Goal: Task Accomplishment & Management: Complete application form

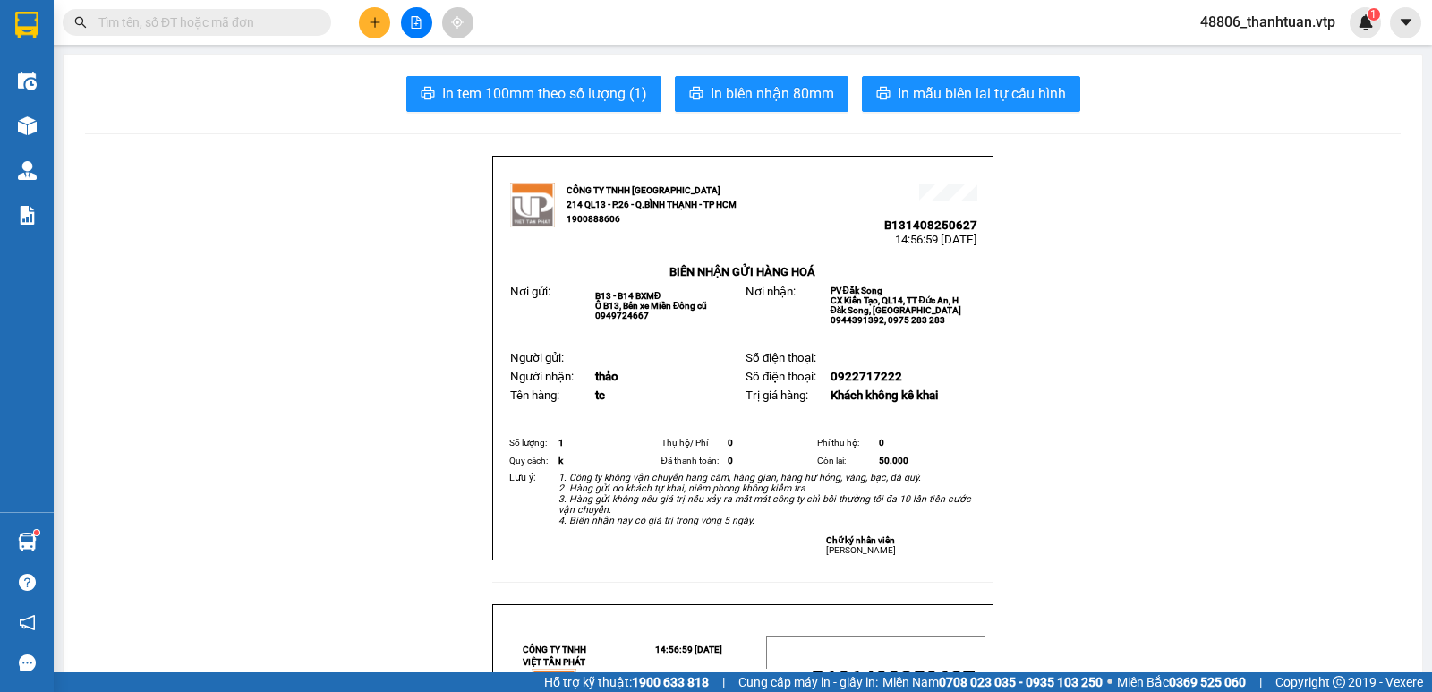
click at [1289, 13] on span "48806_thanhtuan.vtp" at bounding box center [1268, 22] width 164 height 22
click at [1270, 61] on span "Đăng xuất" at bounding box center [1276, 56] width 126 height 20
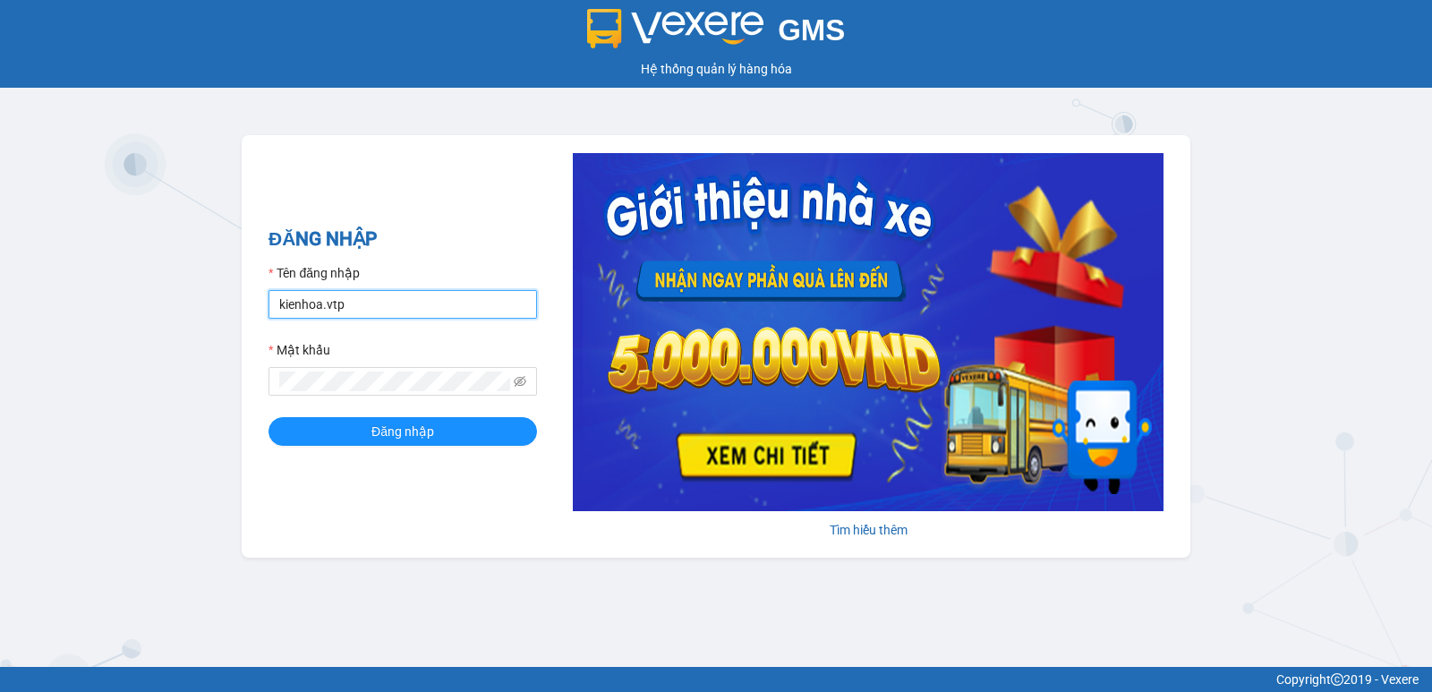
click at [382, 304] on input "kienhoa.vtp" at bounding box center [402, 304] width 268 height 29
drag, startPoint x: 382, startPoint y: 305, endPoint x: 83, endPoint y: 308, distance: 298.9
click at [83, 308] on div "GMS Hệ thống quản lý hàng hóa ĐĂNG NHẬP Tên đăng nhập kienhoa.vtp Mật khẩu Đăng…" at bounding box center [716, 333] width 1432 height 667
type input "congphat.vtp"
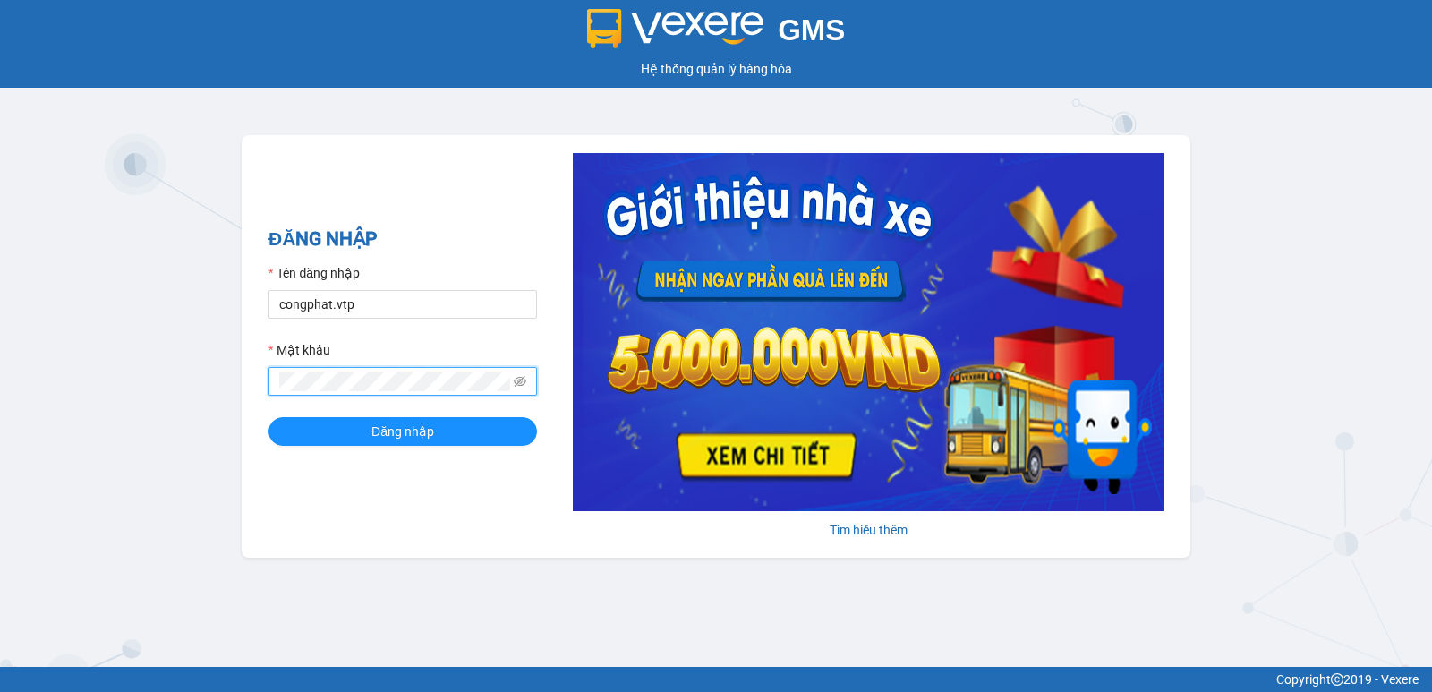
click at [0, 385] on div "GMS Hệ thống quản lý hàng hóa ĐĂNG NHẬP Tên đăng nhập congphat.vtp Mật khẩu Đăn…" at bounding box center [716, 333] width 1432 height 667
click at [268, 417] on button "Đăng nhập" at bounding box center [402, 431] width 268 height 29
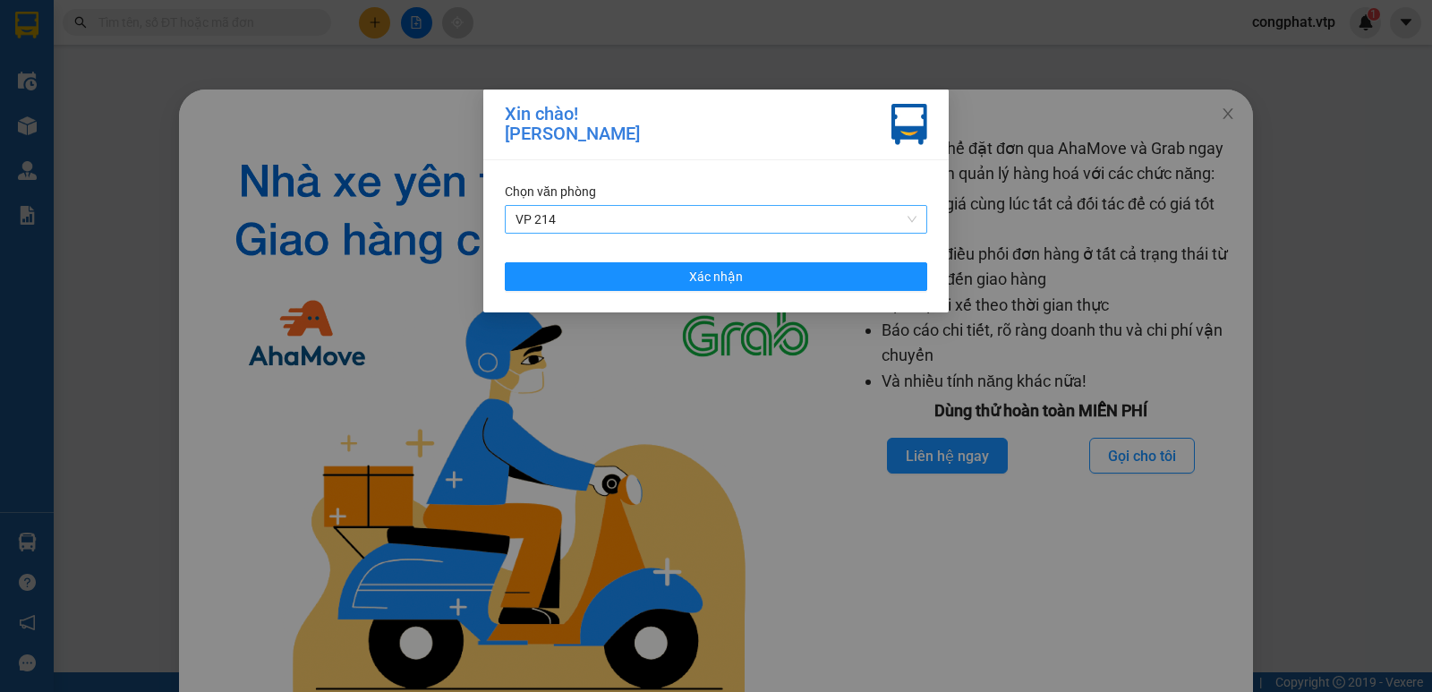
click at [729, 223] on span "VP 214" at bounding box center [715, 219] width 401 height 27
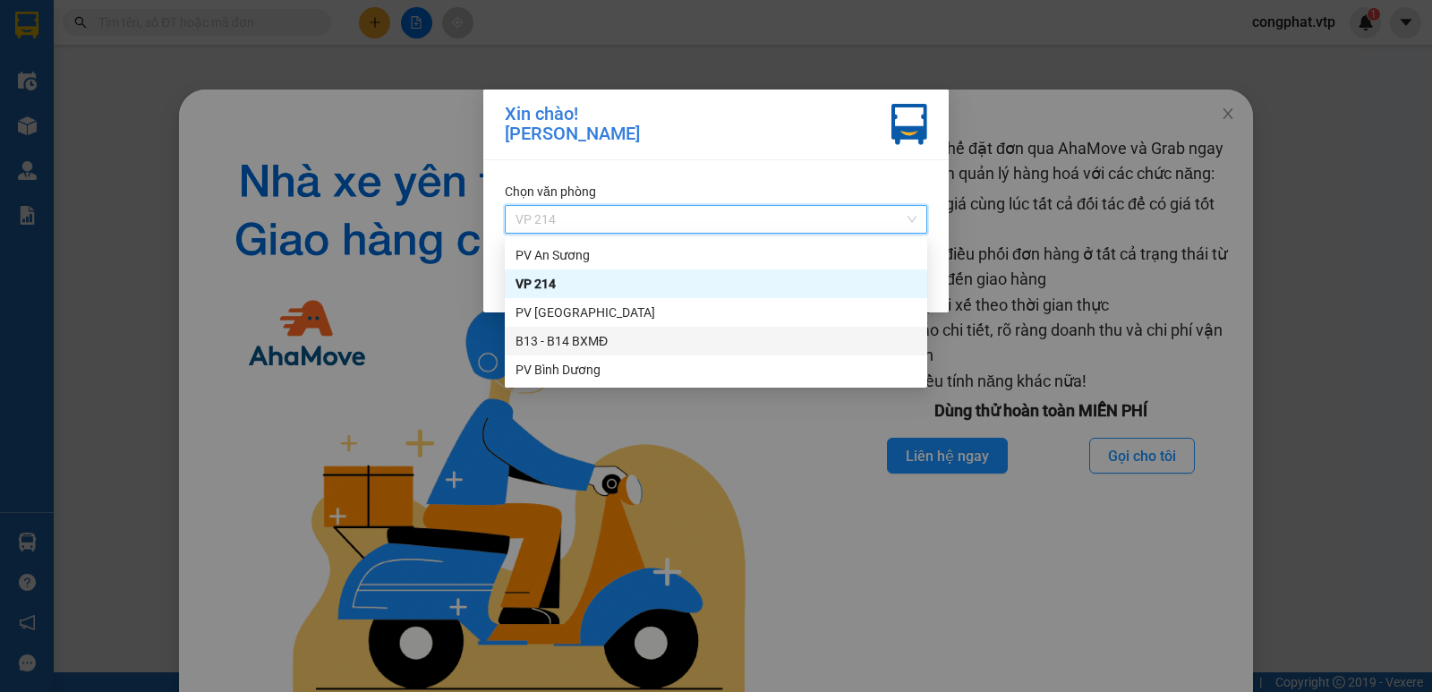
click at [650, 344] on div "B13 - B14 BXMĐ" at bounding box center [715, 341] width 401 height 20
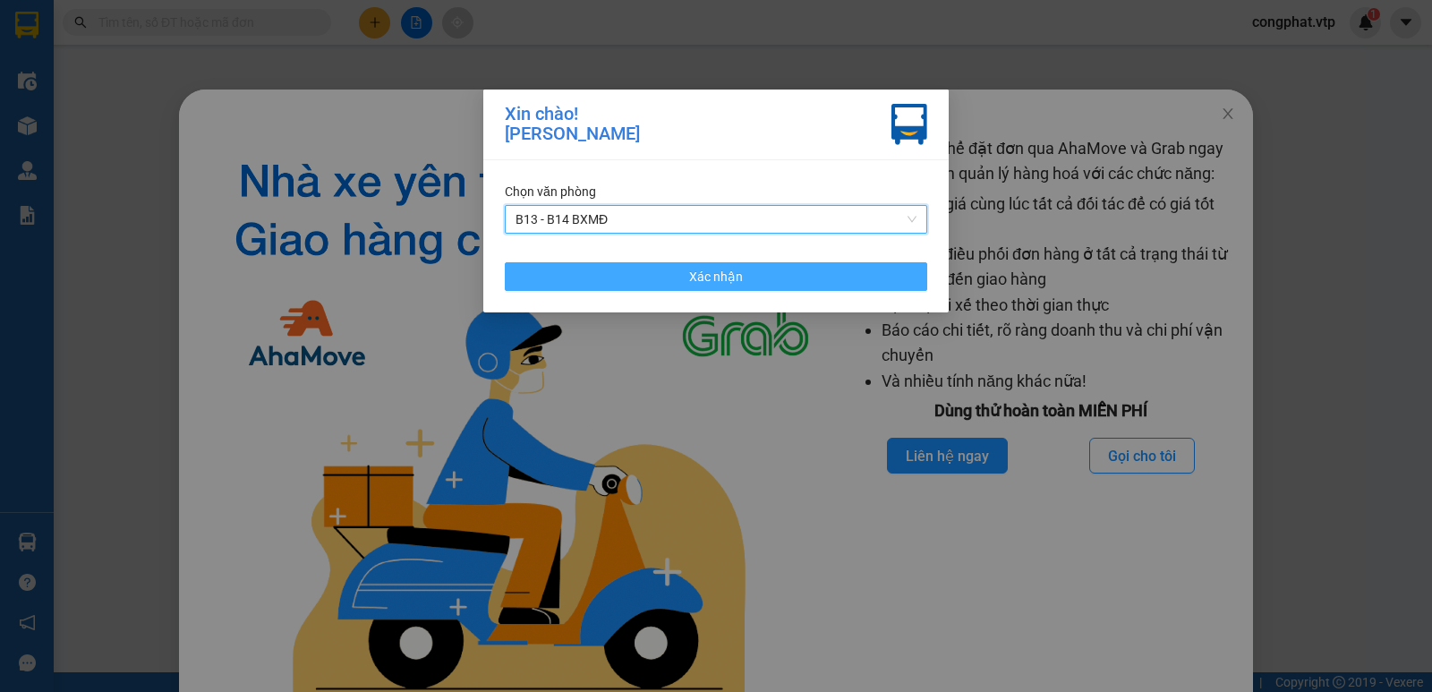
drag, startPoint x: 777, startPoint y: 281, endPoint x: 822, endPoint y: 261, distance: 48.9
click at [778, 280] on button "Xác nhận" at bounding box center [716, 276] width 422 height 29
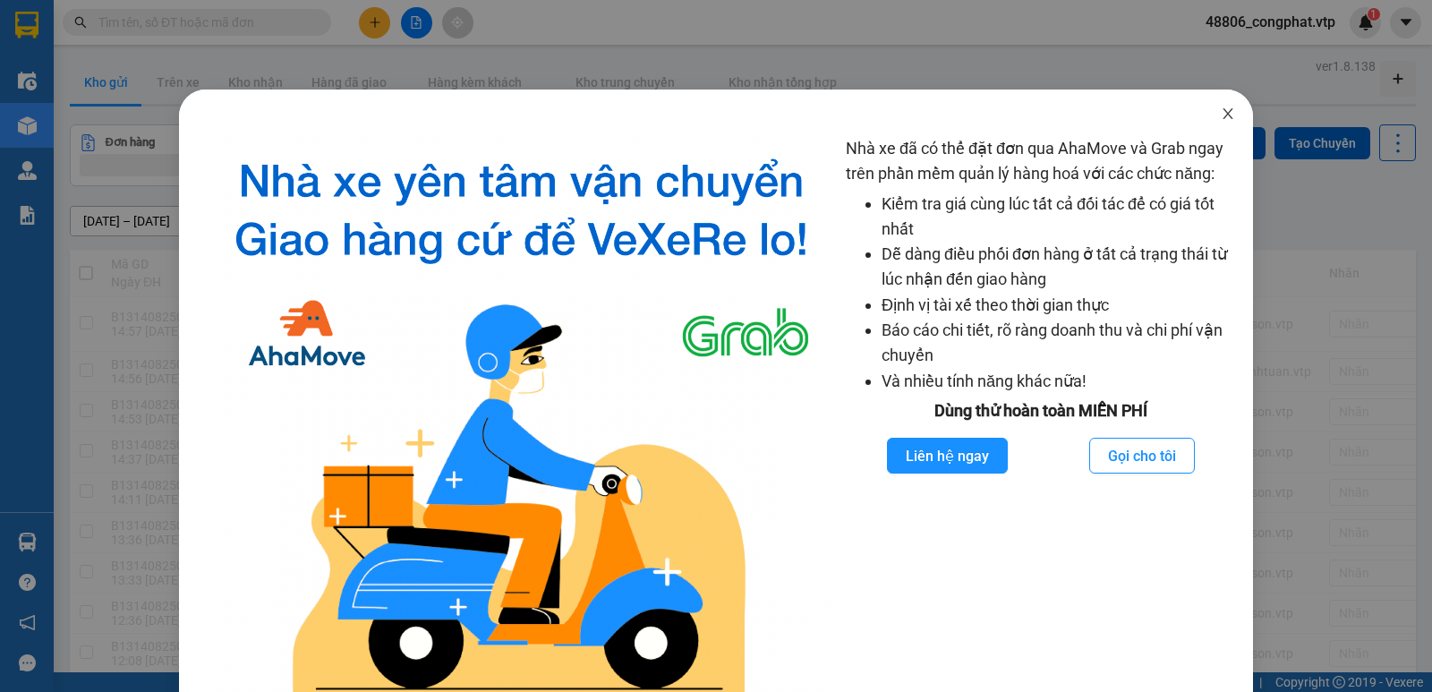
click at [1221, 109] on icon "close" at bounding box center [1228, 113] width 14 height 14
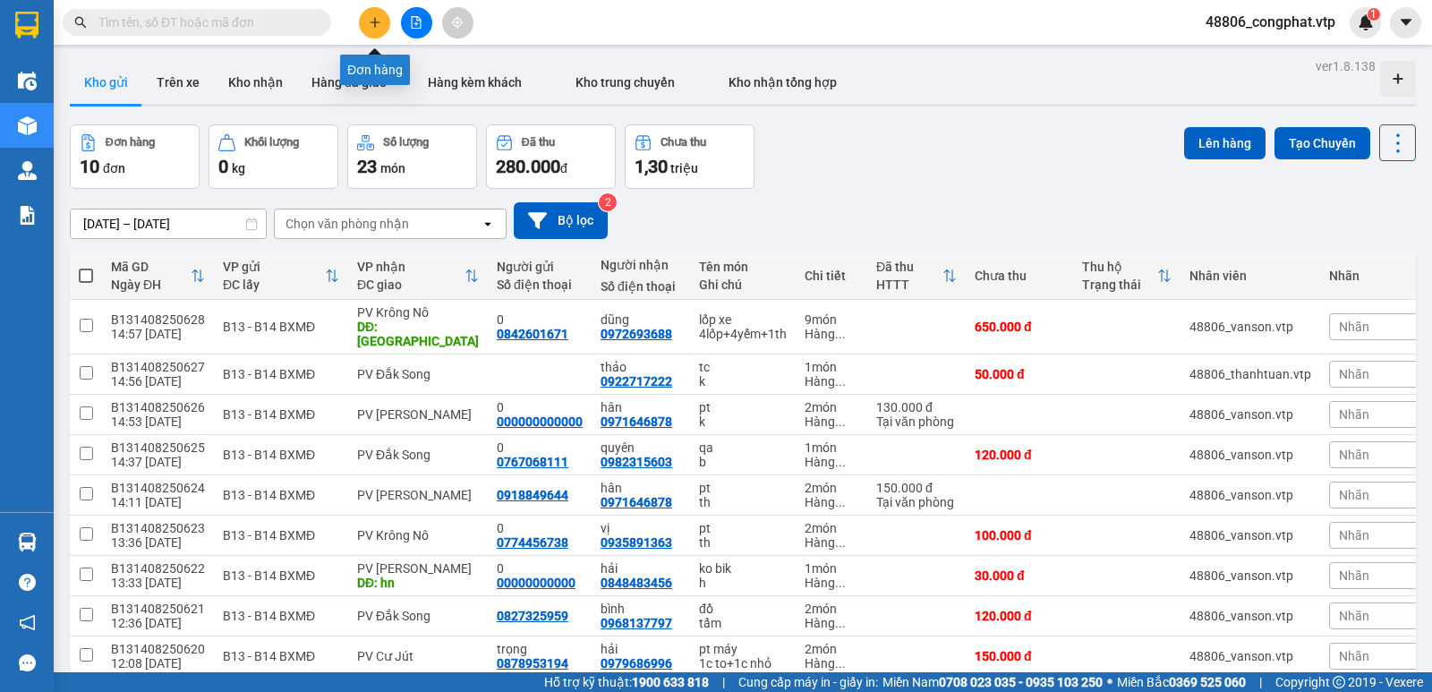
click at [380, 16] on icon "plus" at bounding box center [375, 22] width 13 height 13
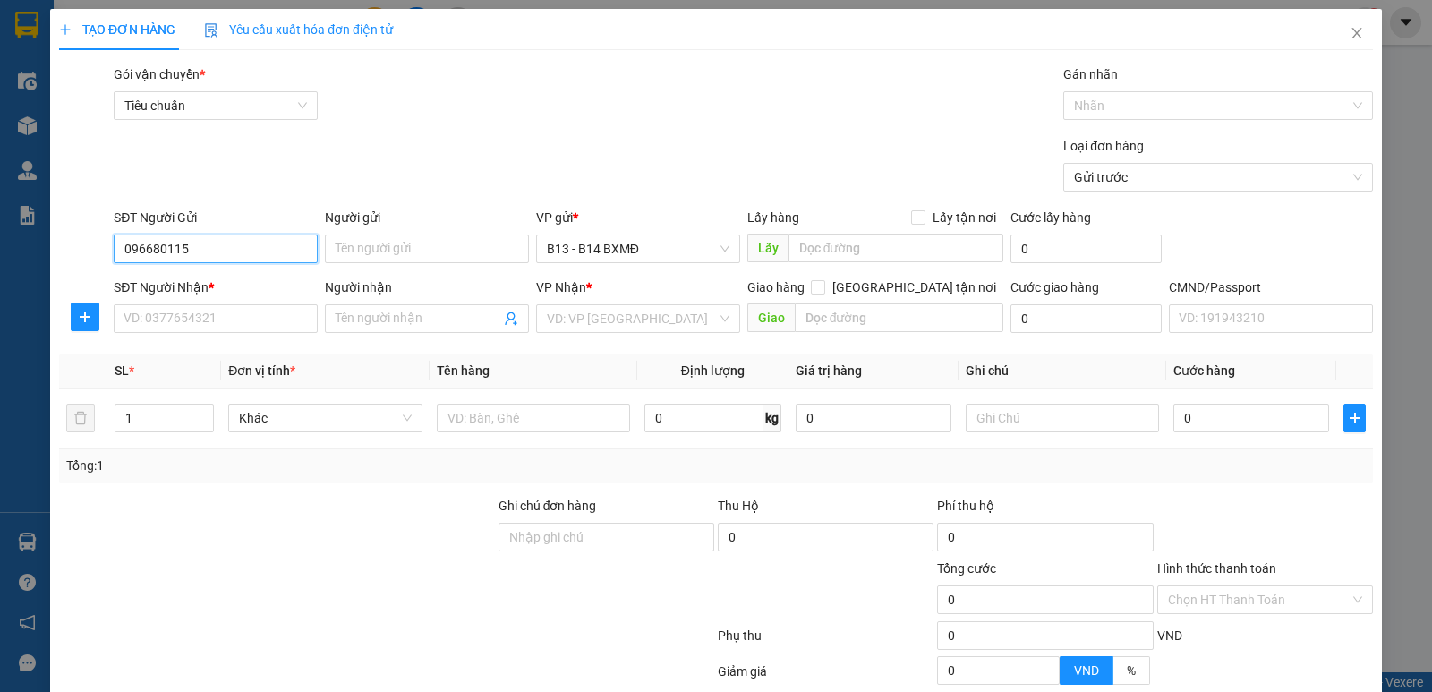
type input "0966801152"
click at [200, 285] on div "0966801152 - đình phong" at bounding box center [213, 285] width 181 height 20
type input "đình phong"
type input "0368488360"
type input "nk thiên an"
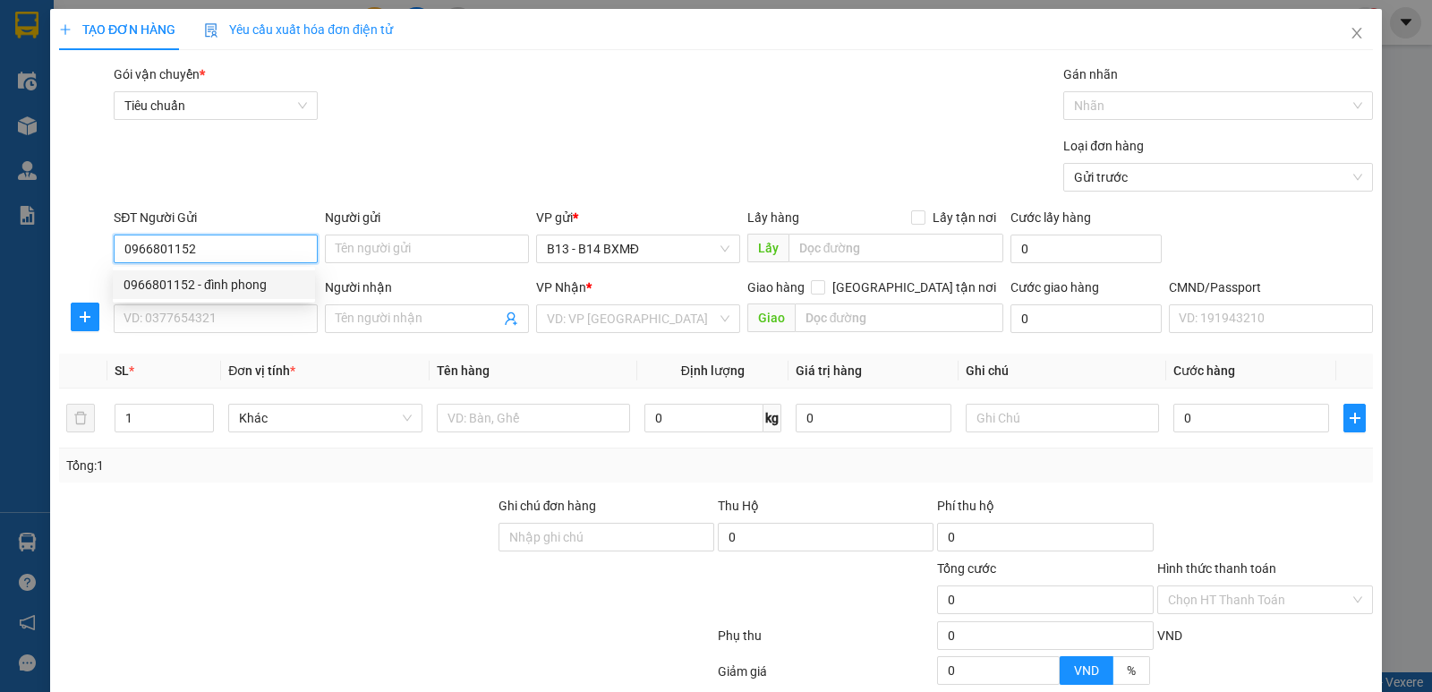
type input "kiến tạo"
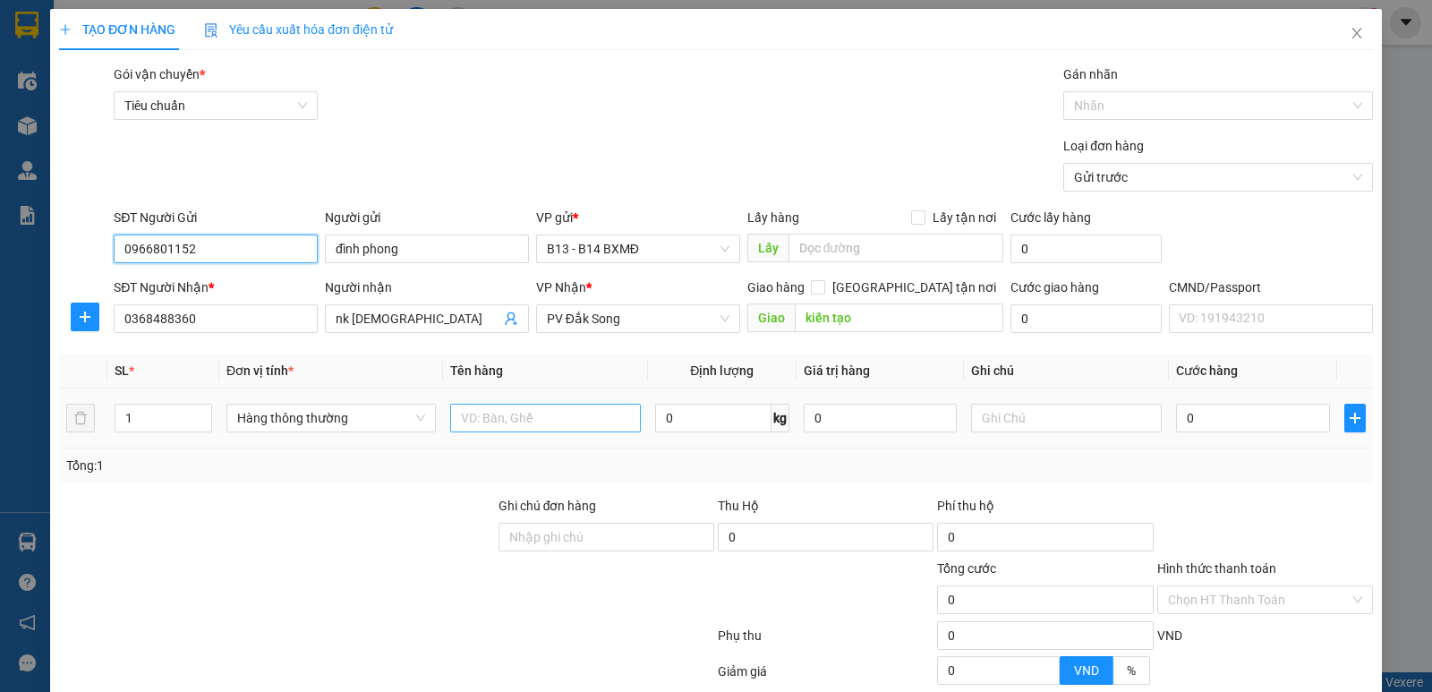
type input "0966801152"
click at [565, 429] on input "text" at bounding box center [545, 418] width 191 height 29
type input "rang"
drag, startPoint x: 596, startPoint y: 445, endPoint x: 1020, endPoint y: 418, distance: 425.0
click at [1020, 418] on input "text" at bounding box center [1066, 418] width 191 height 29
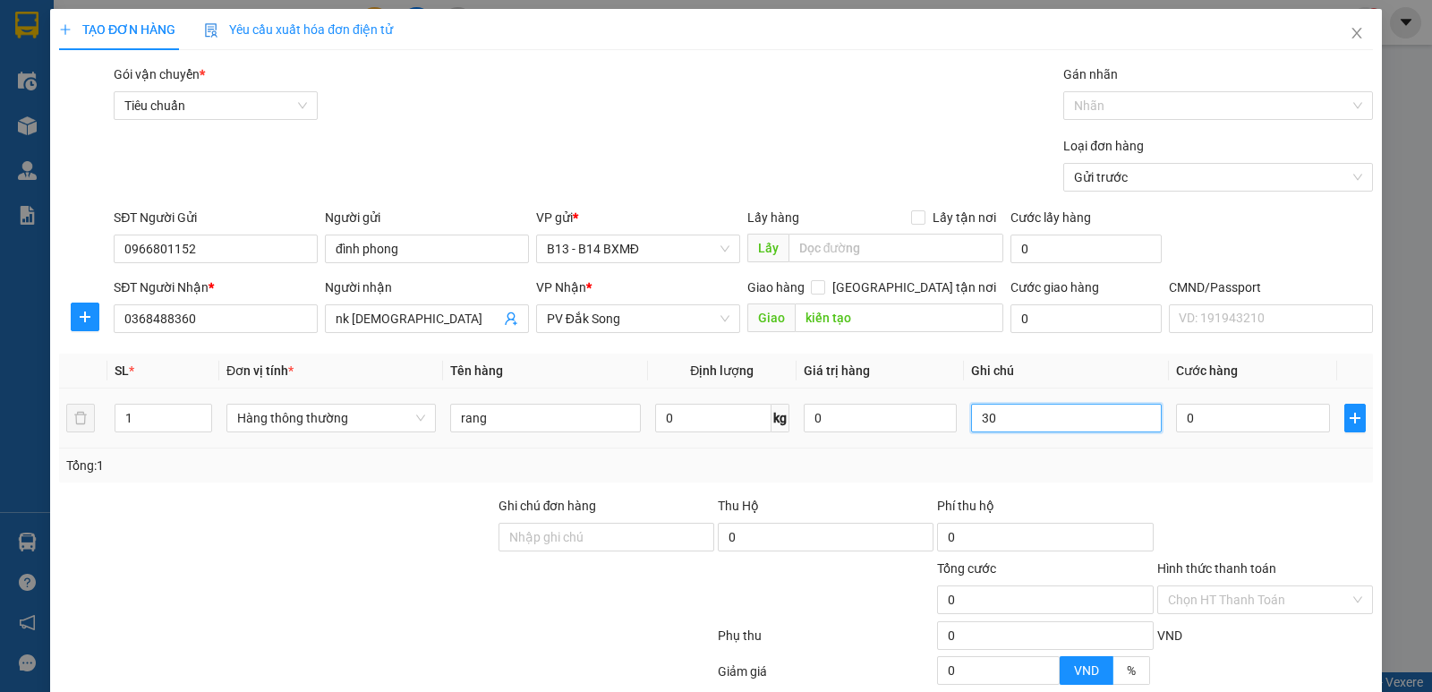
type input "3"
type input "h"
type input "3"
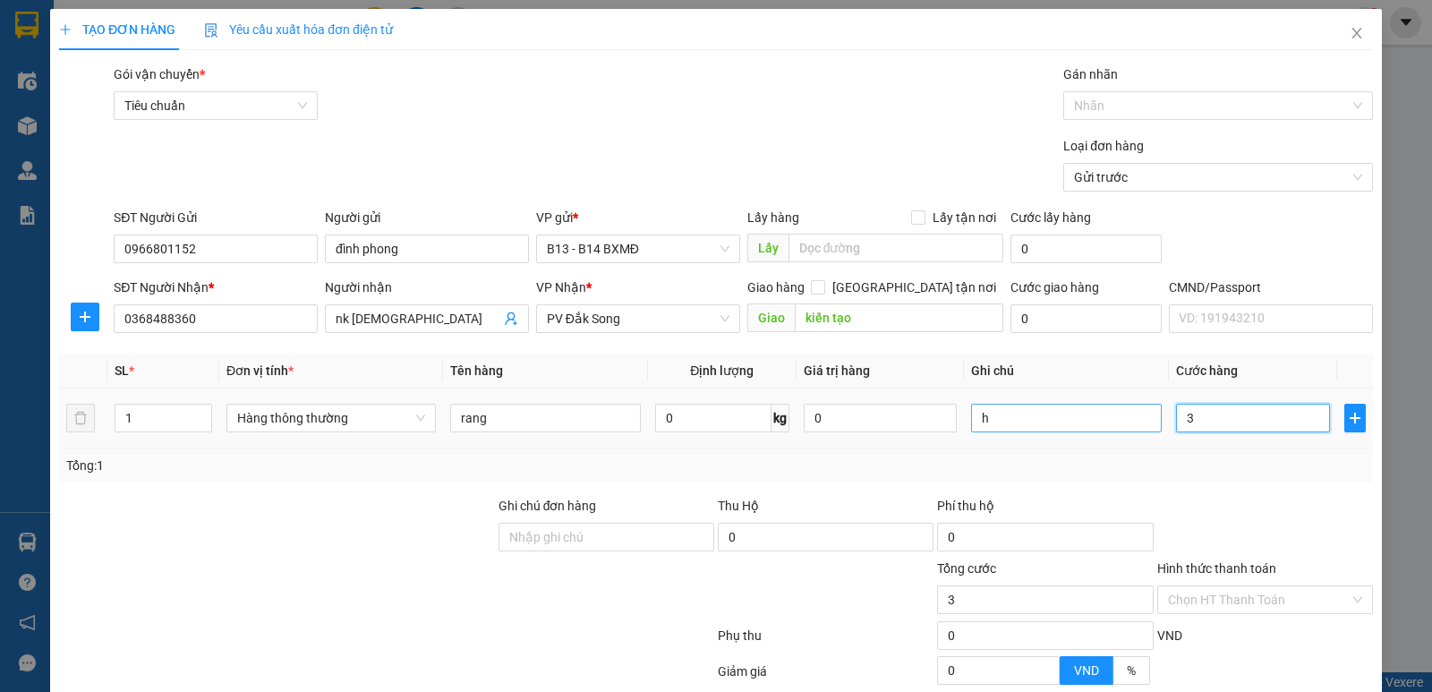
type input "30"
type input "300"
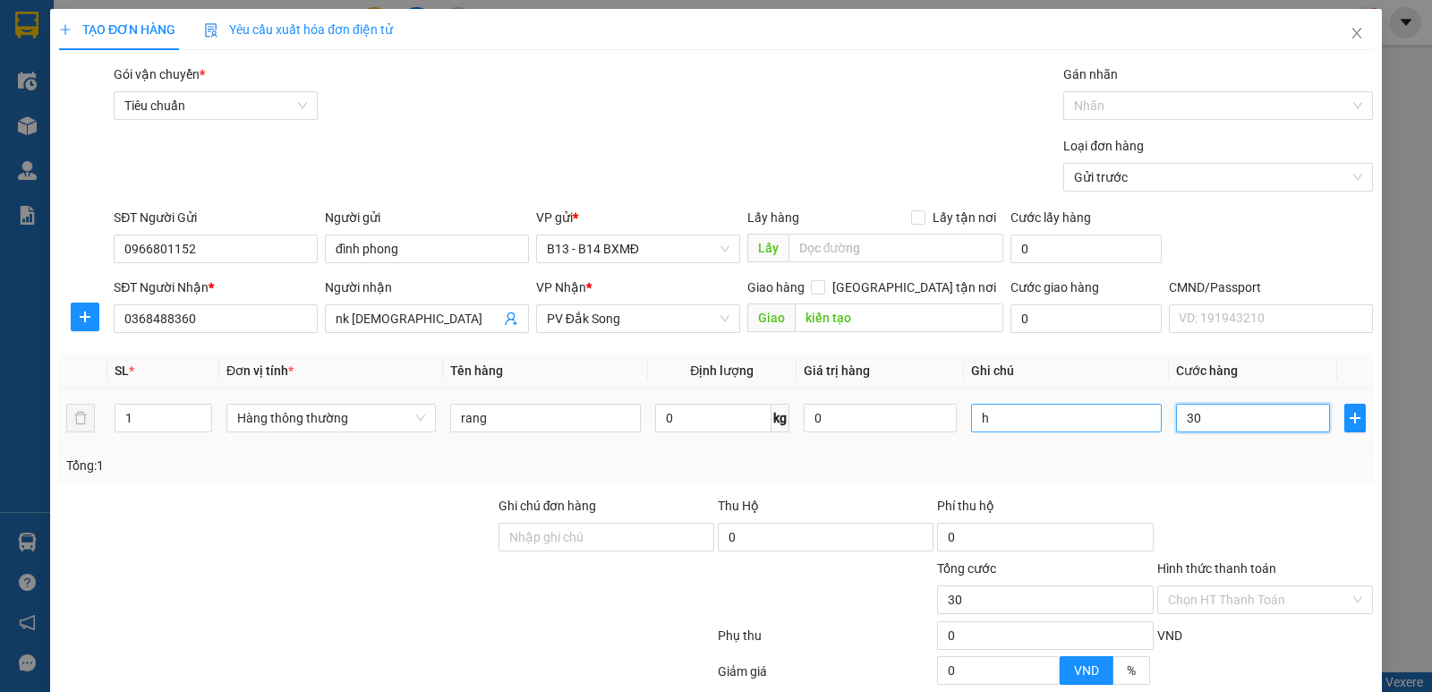
type input "300"
type input "3.000"
type input "30.000"
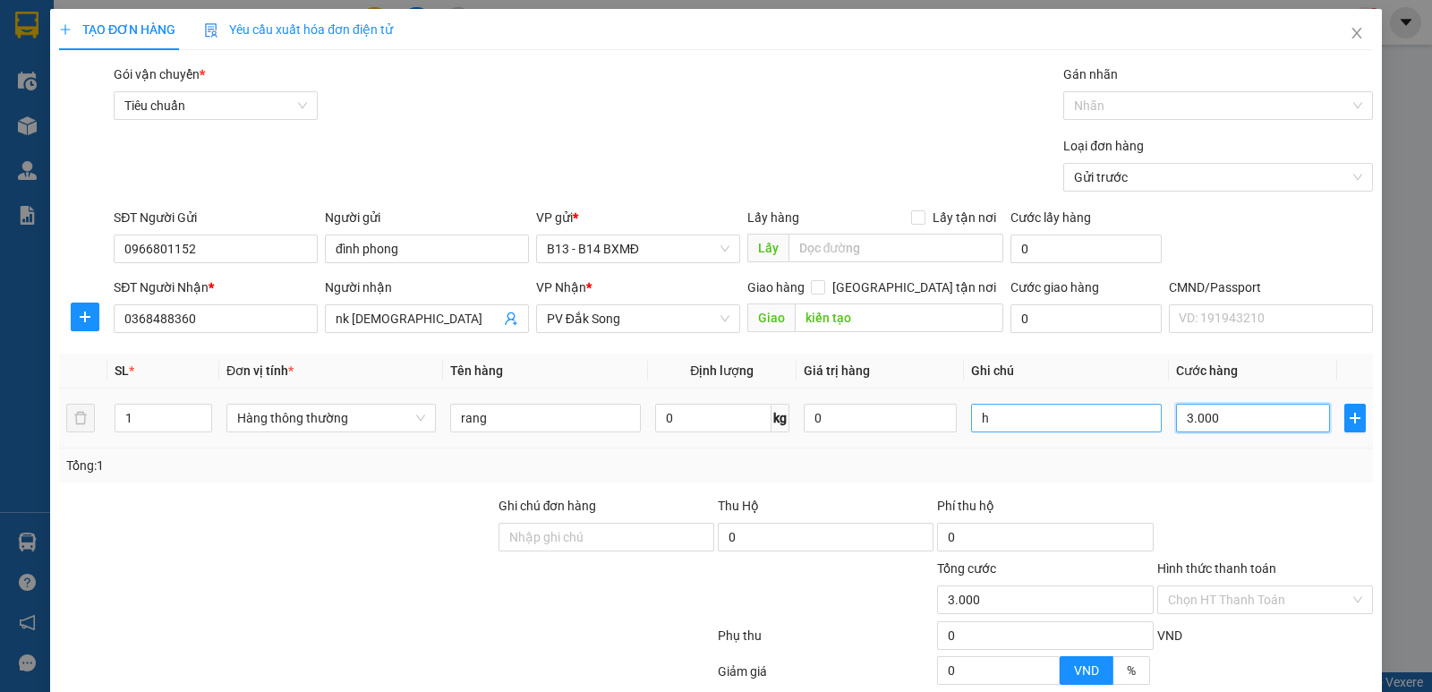
type input "30.000"
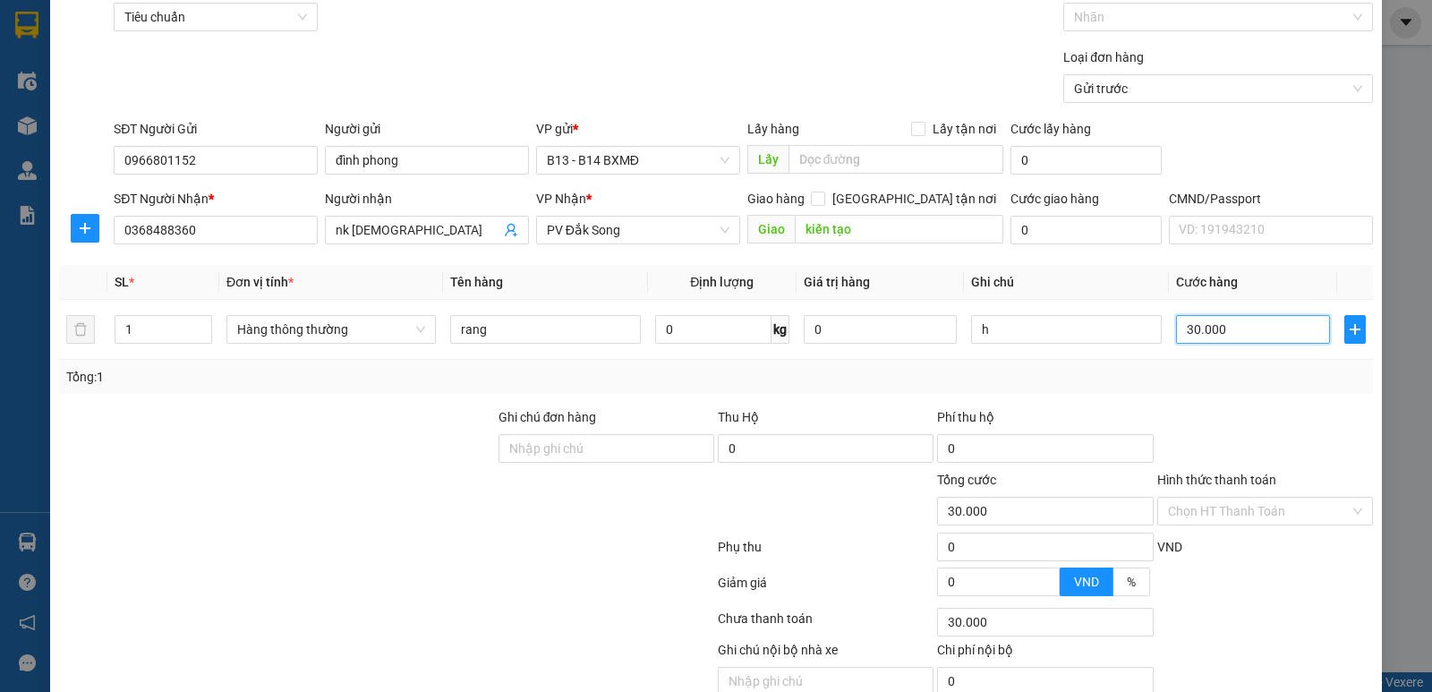
scroll to position [169, 0]
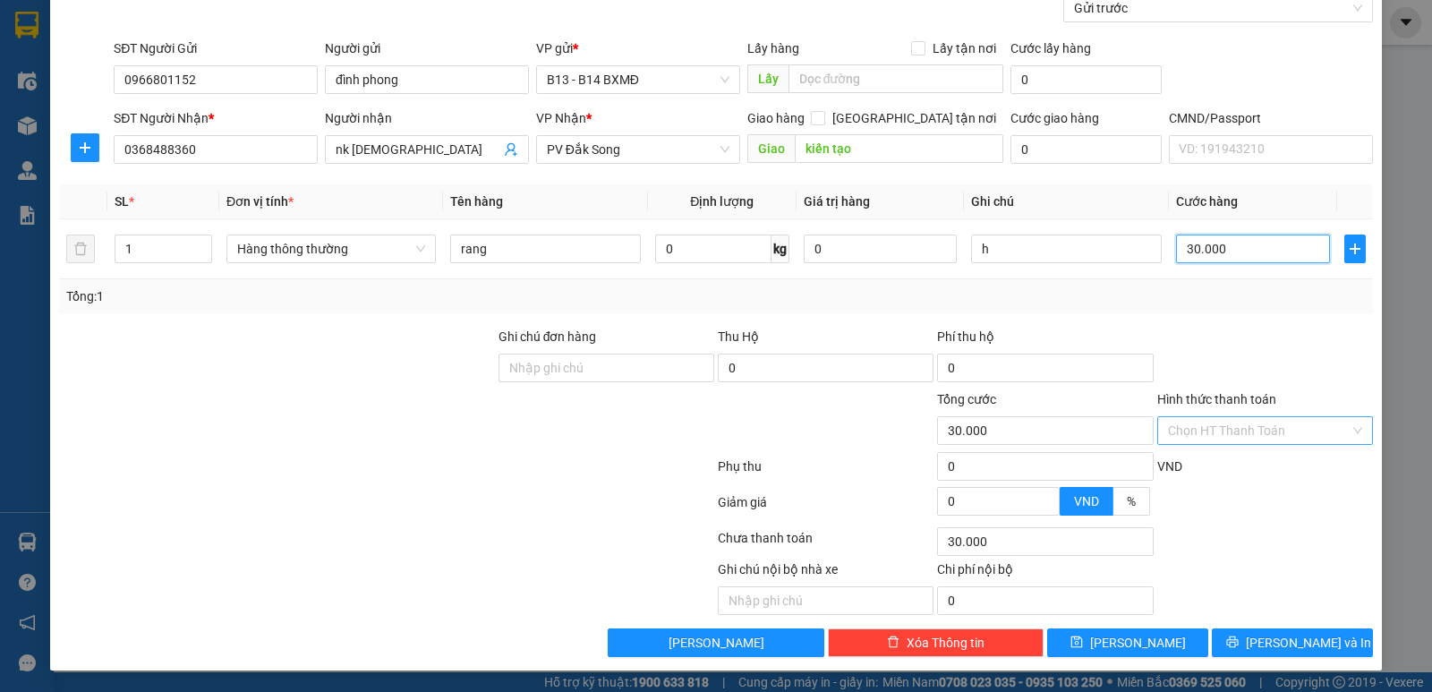
type input "30.000"
click at [1336, 432] on input "Hình thức thanh toán" at bounding box center [1259, 430] width 182 height 27
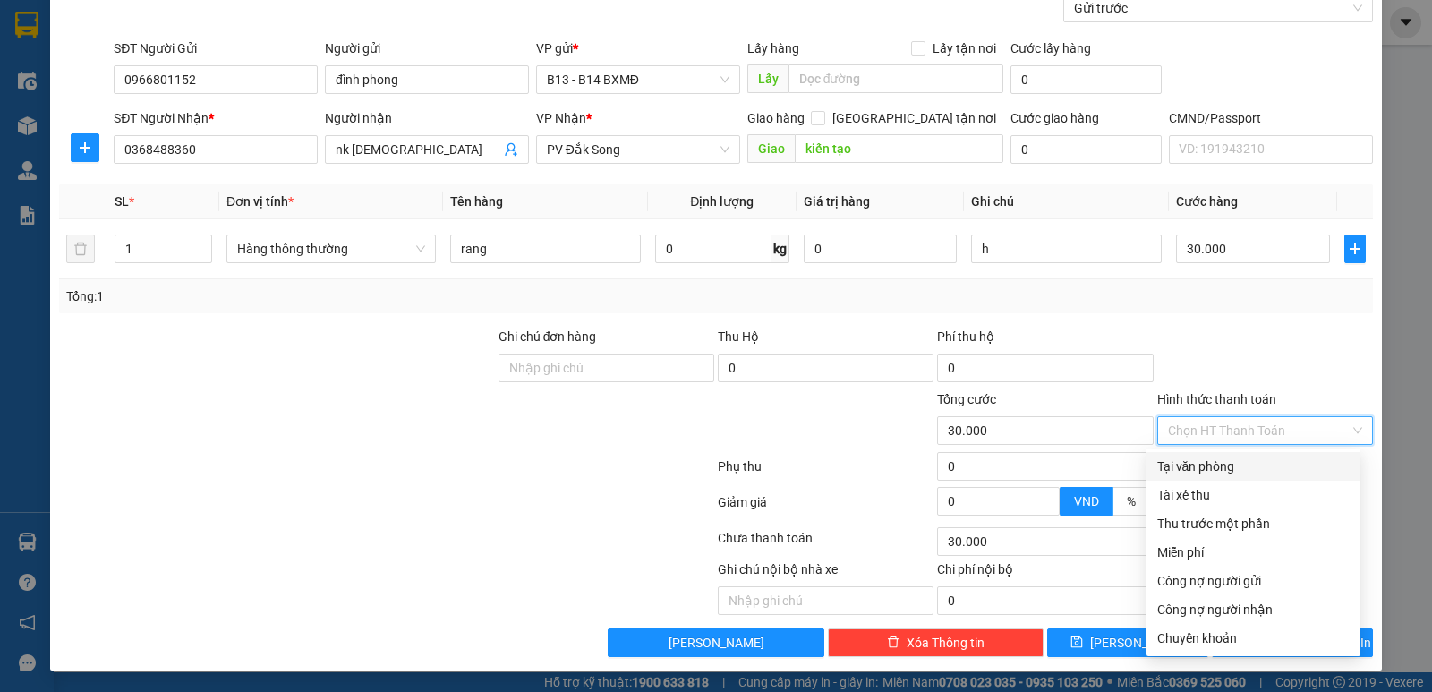
click at [1241, 468] on div "Tại văn phòng" at bounding box center [1253, 466] width 192 height 20
type input "0"
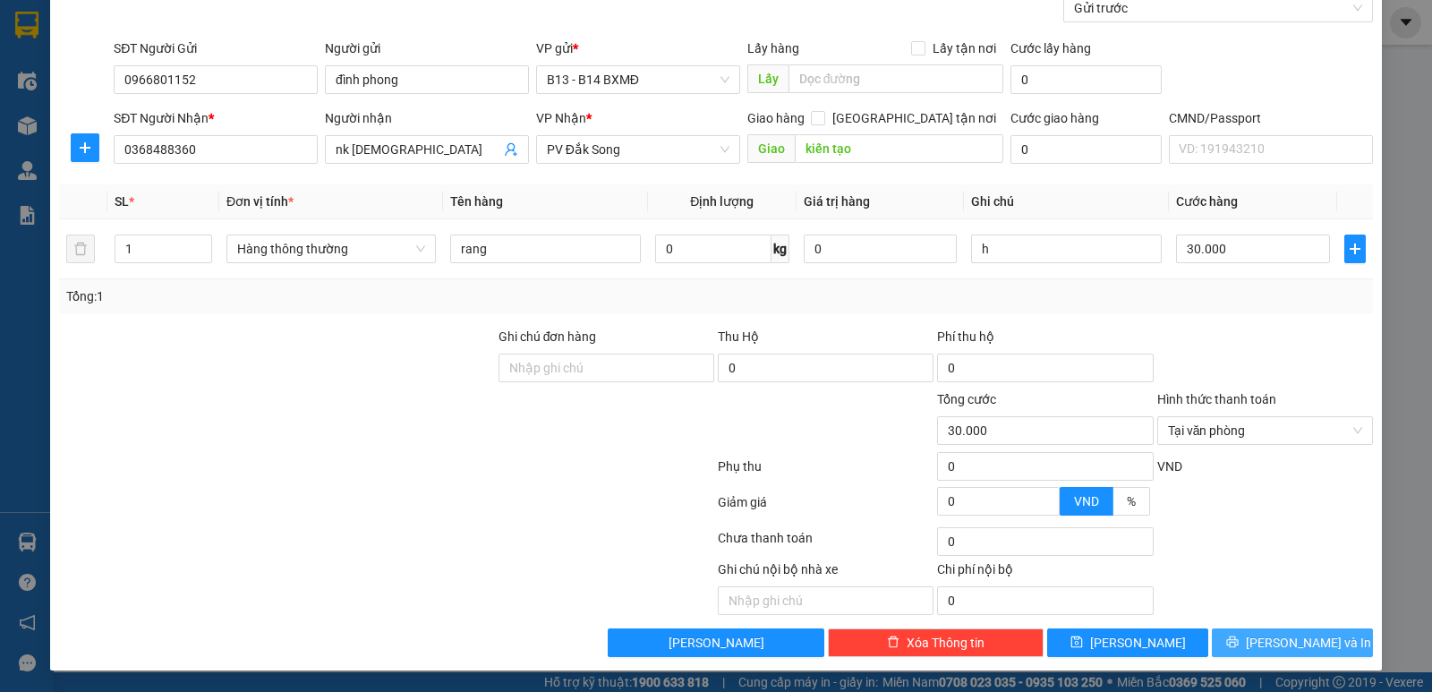
click at [1293, 648] on span "Lưu và In" at bounding box center [1308, 643] width 125 height 20
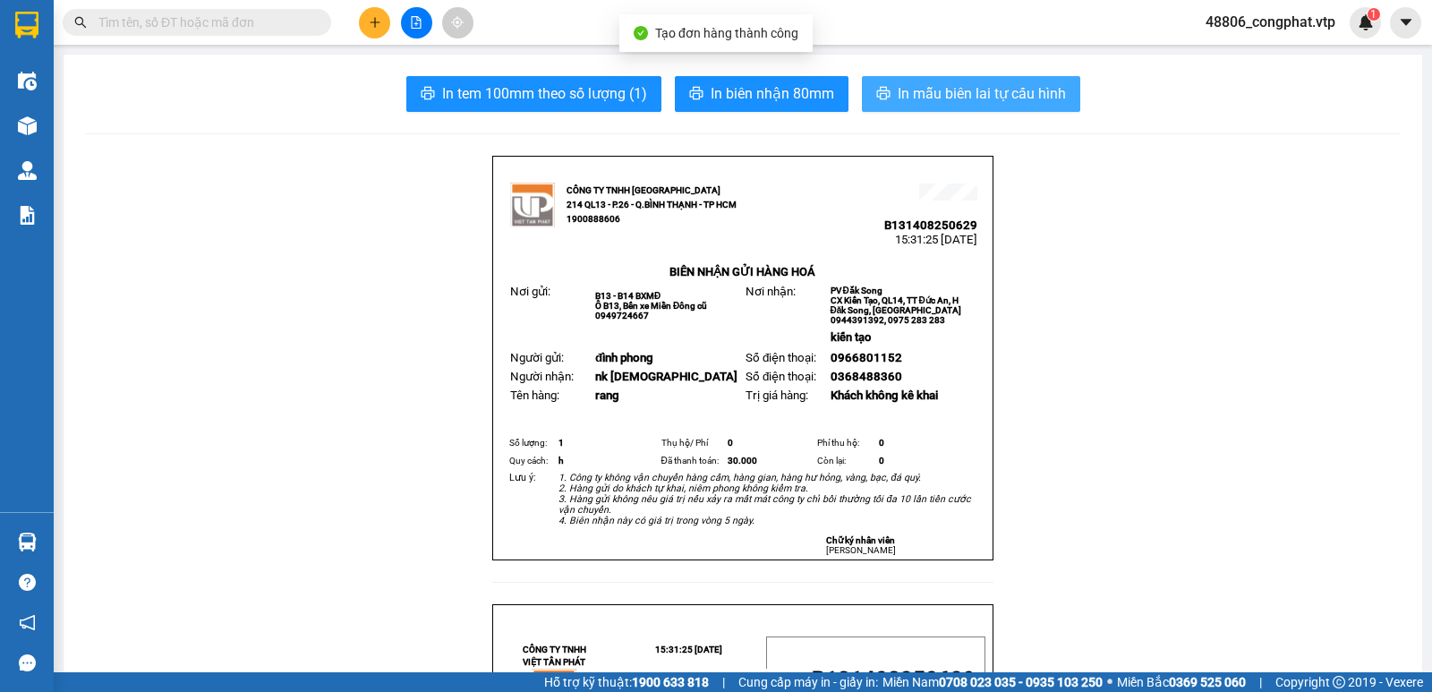
click at [931, 92] on span "In mẫu biên lai tự cấu hình" at bounding box center [982, 93] width 168 height 22
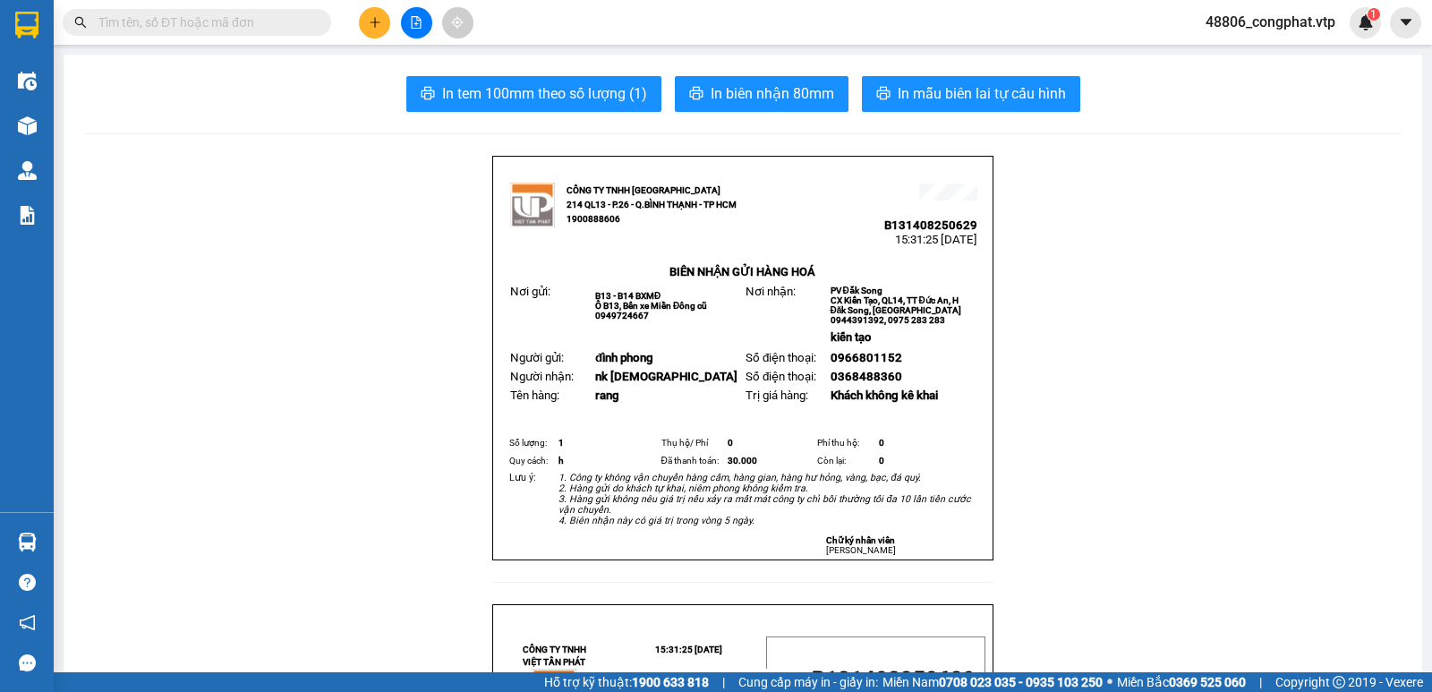
click at [381, 21] on button at bounding box center [374, 22] width 31 height 31
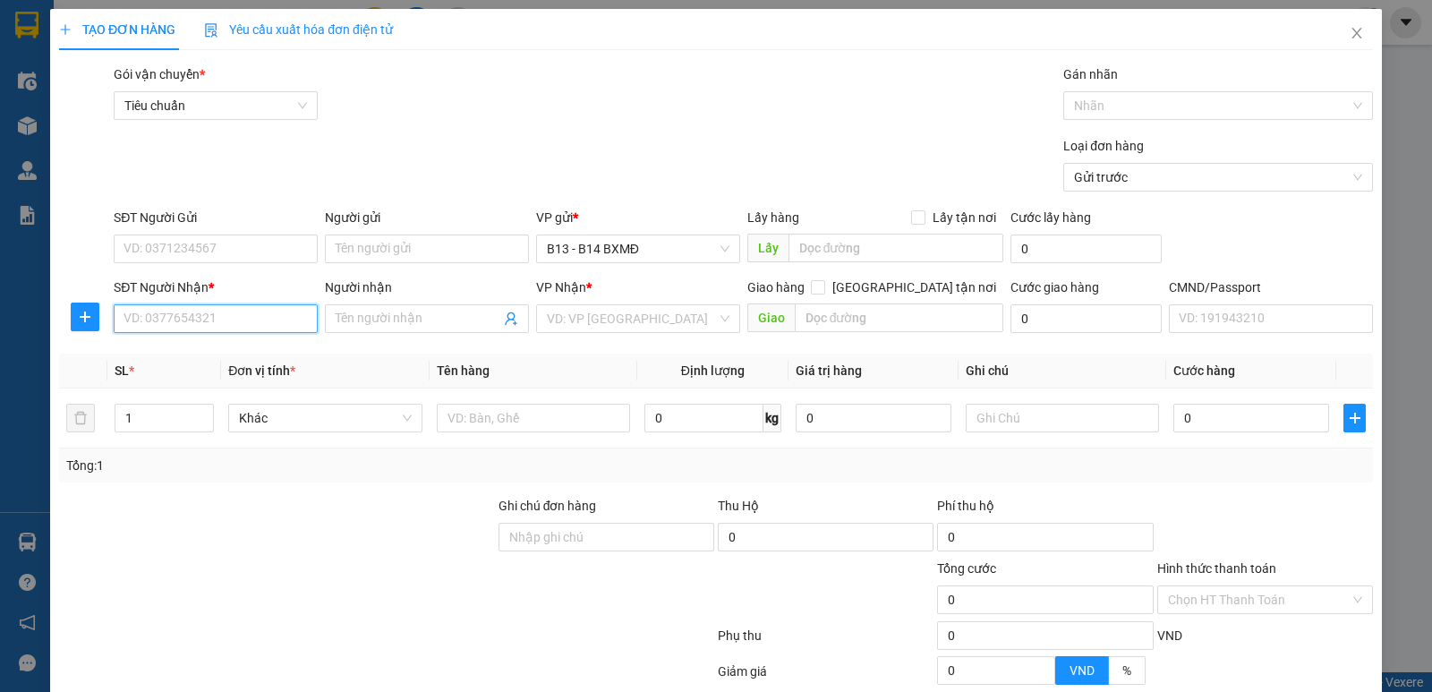
click at [236, 326] on input "SĐT Người Nhận *" at bounding box center [216, 318] width 204 height 29
type input "0867494748"
click at [392, 323] on input "Người nhận" at bounding box center [418, 319] width 165 height 20
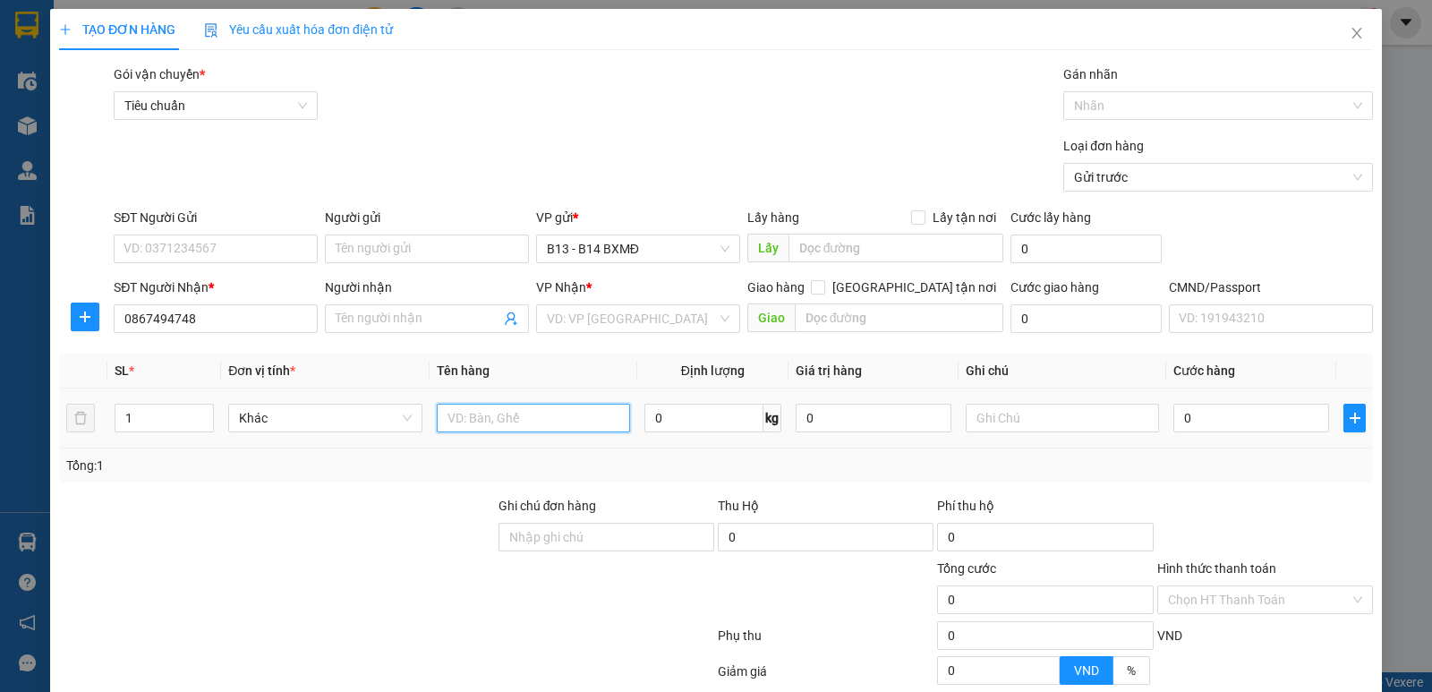
click at [478, 412] on input "text" at bounding box center [533, 418] width 193 height 29
click at [423, 321] on input "Người nhận" at bounding box center [418, 319] width 165 height 20
click at [1333, 34] on span "Close" at bounding box center [1357, 34] width 50 height 50
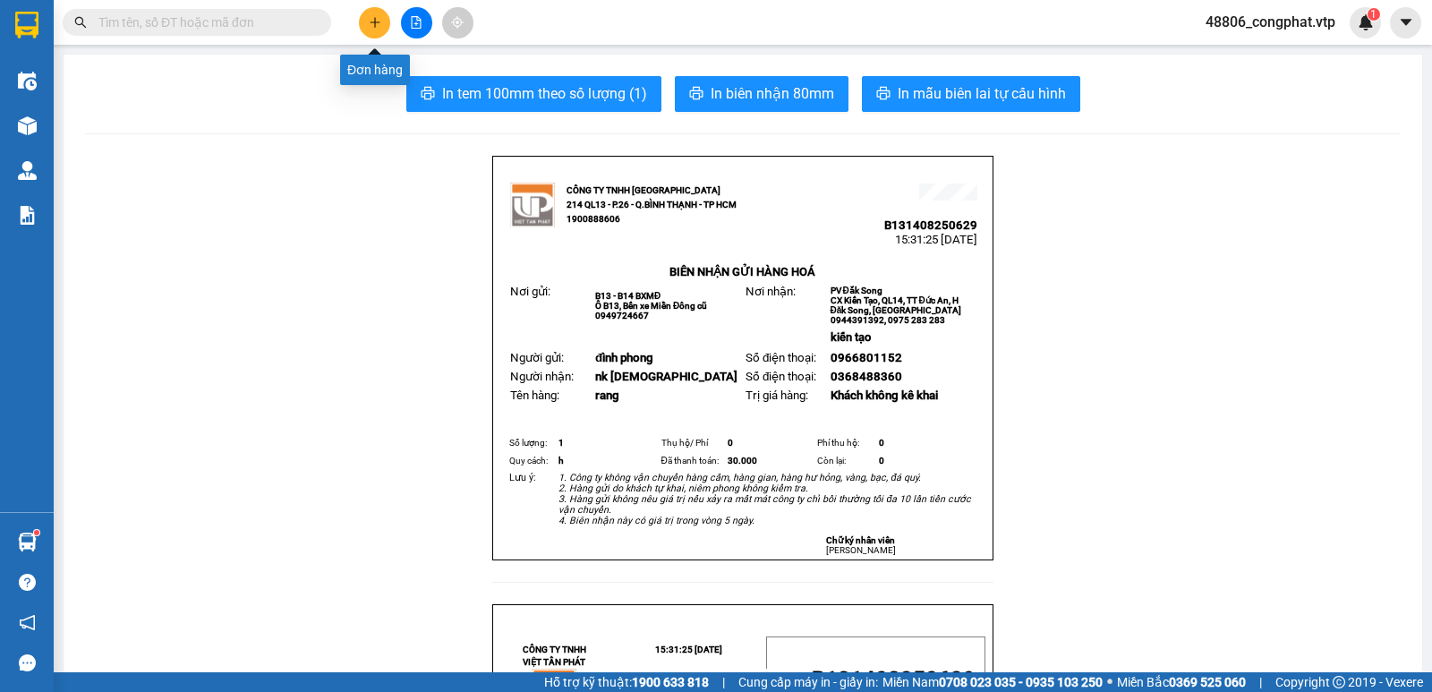
click at [381, 21] on button at bounding box center [374, 22] width 31 height 31
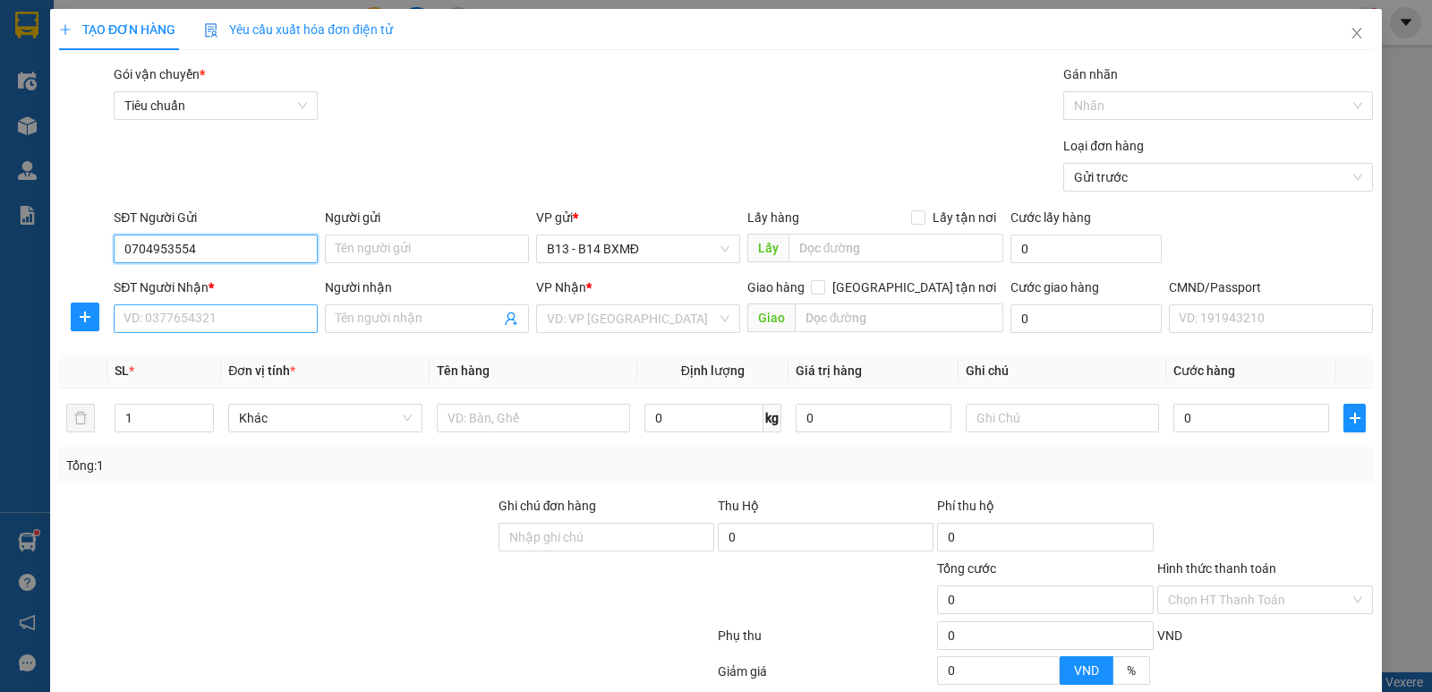
type input "0704953554"
click at [269, 330] on input "SĐT Người Nhận *" at bounding box center [216, 318] width 204 height 29
type input "0867494748"
click at [424, 323] on input "Người nhận" at bounding box center [418, 319] width 165 height 20
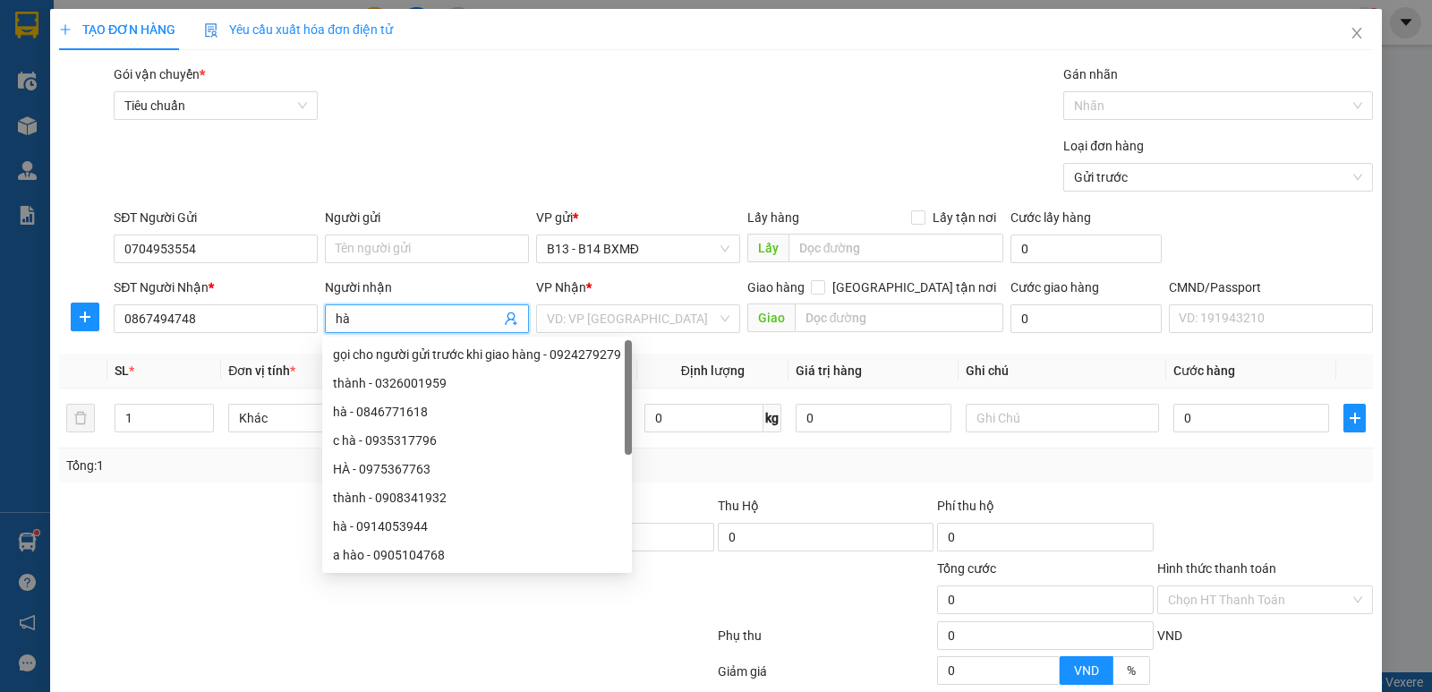
type input "hà"
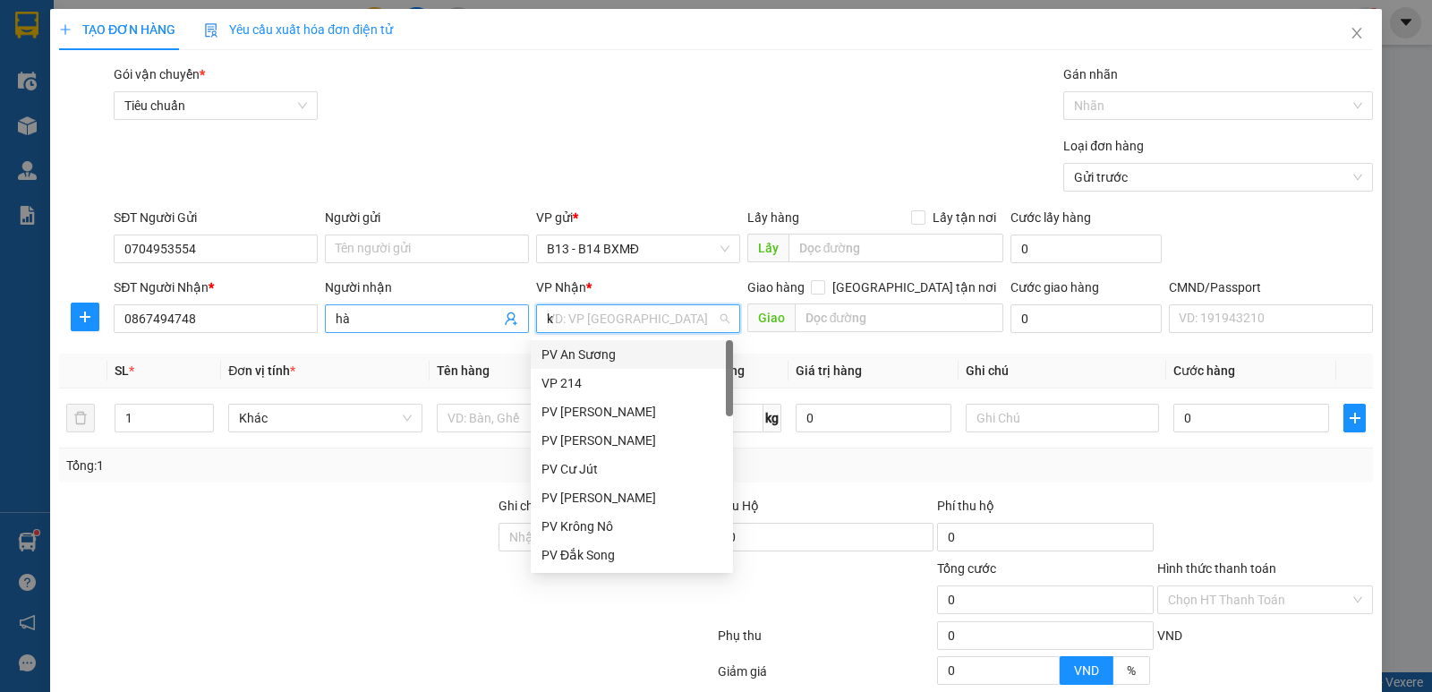
type input "kr"
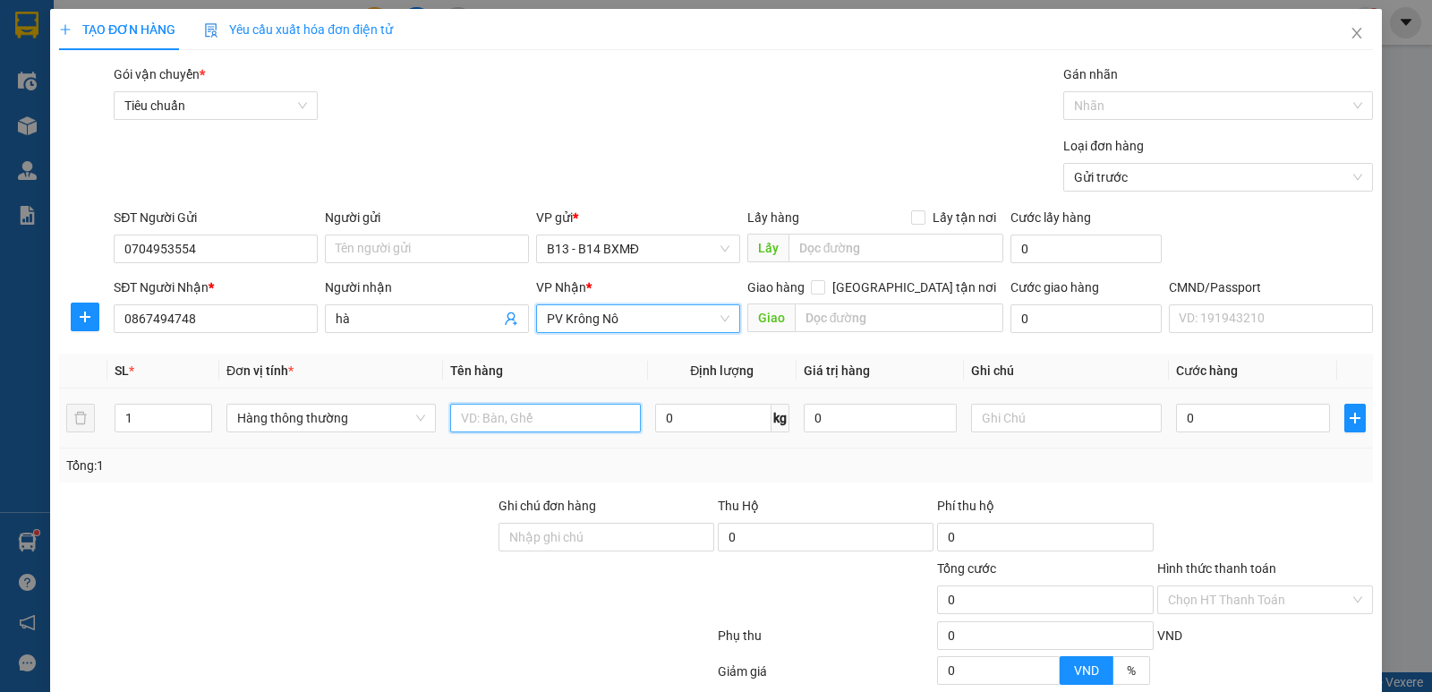
click at [505, 414] on input "text" at bounding box center [545, 418] width 191 height 29
drag, startPoint x: 529, startPoint y: 413, endPoint x: 294, endPoint y: 431, distance: 236.0
click at [294, 431] on tr "1 Hàng thông thường t 0 kg 0 0" at bounding box center [716, 418] width 1314 height 60
type input "d"
type input "đ"
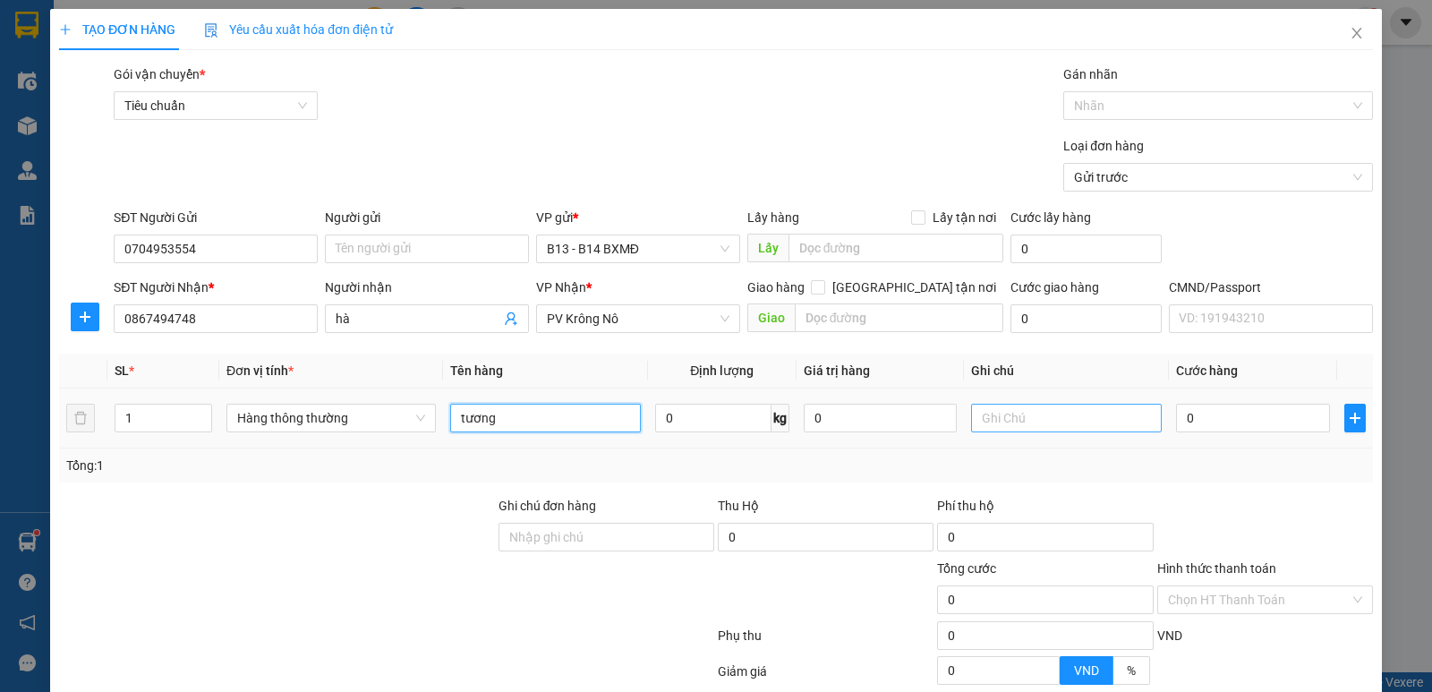
type input "tương"
click at [1040, 412] on input "text" at bounding box center [1066, 418] width 191 height 29
type input "t"
click at [1209, 423] on input "0" at bounding box center [1252, 418] width 153 height 29
type input "4"
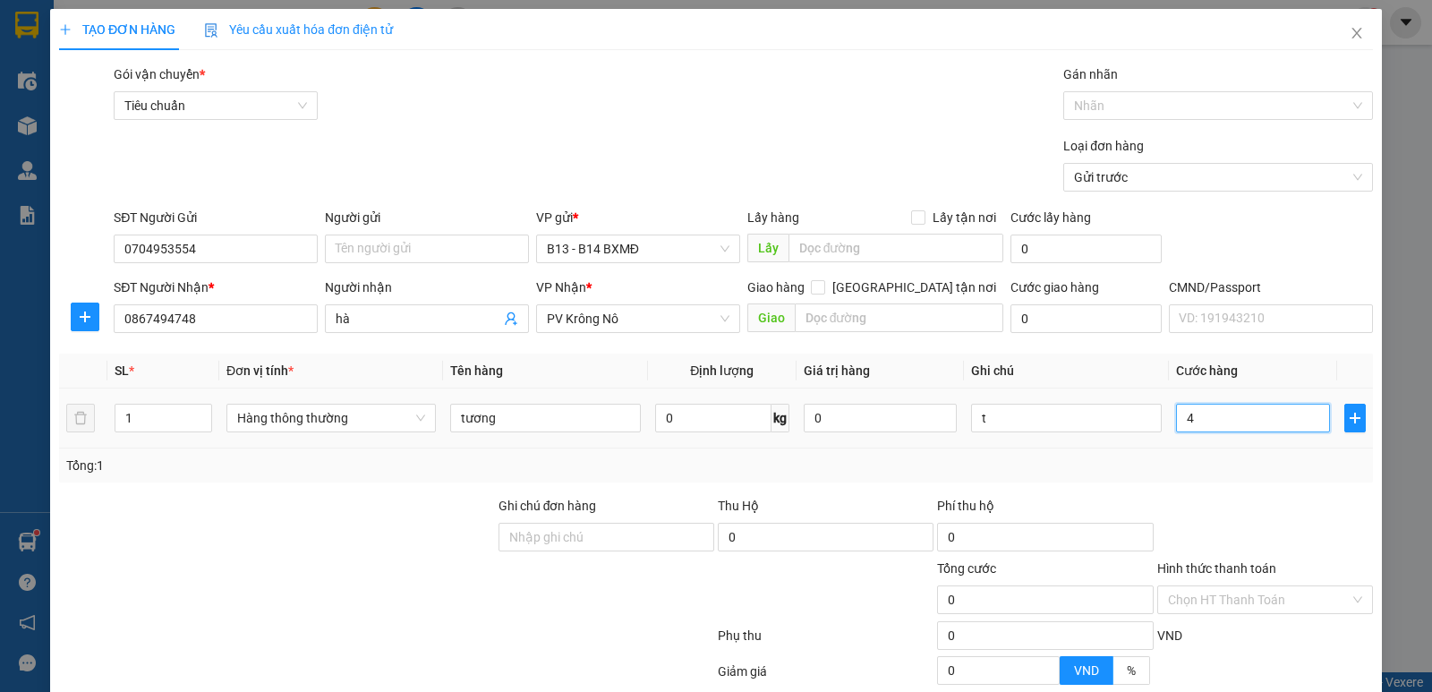
type input "4"
type input "40"
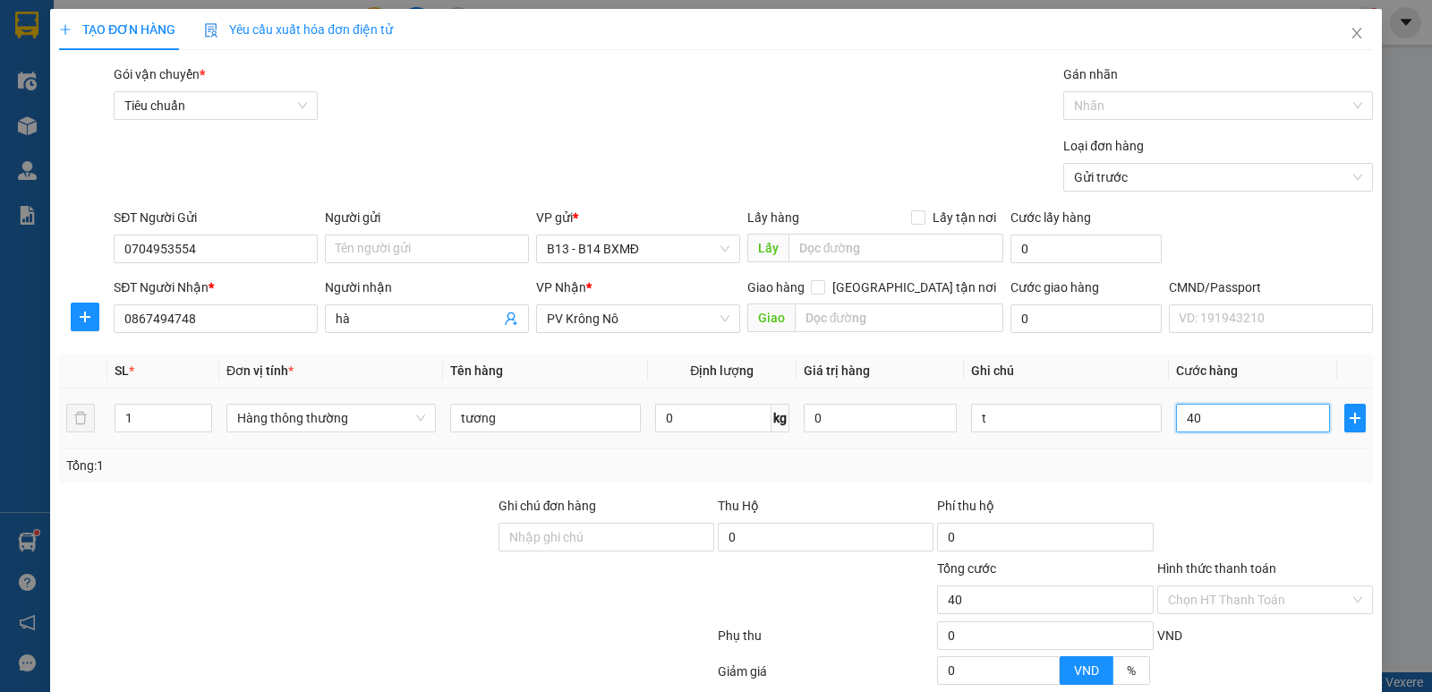
type input "400"
type input "4.000"
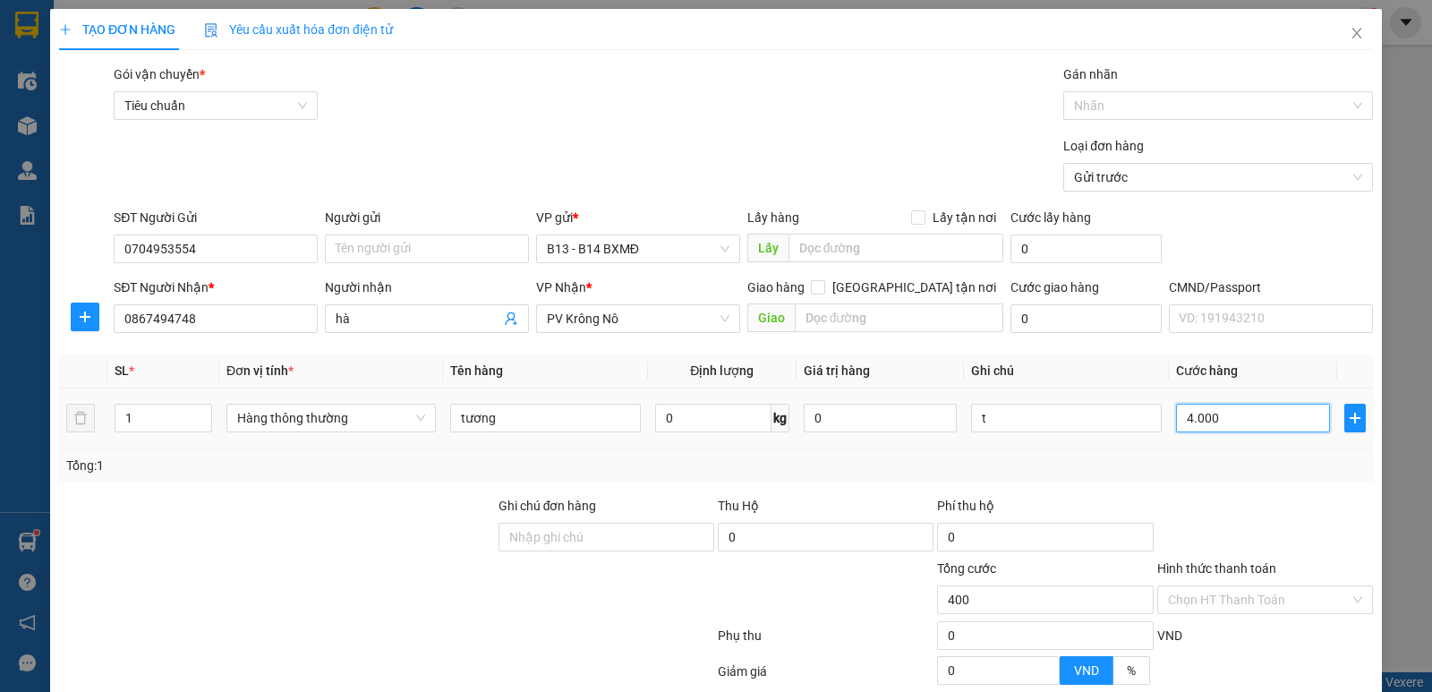
type input "4.000"
type input "40.000"
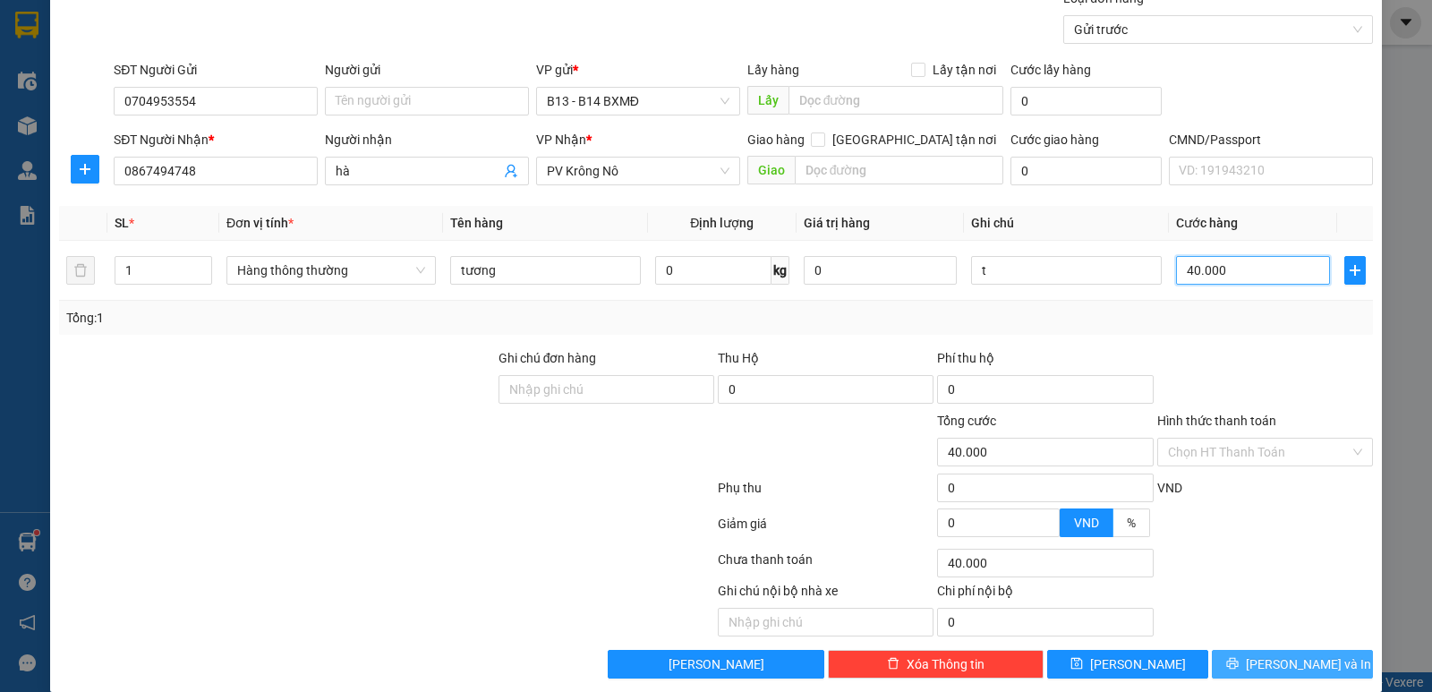
scroll to position [169, 0]
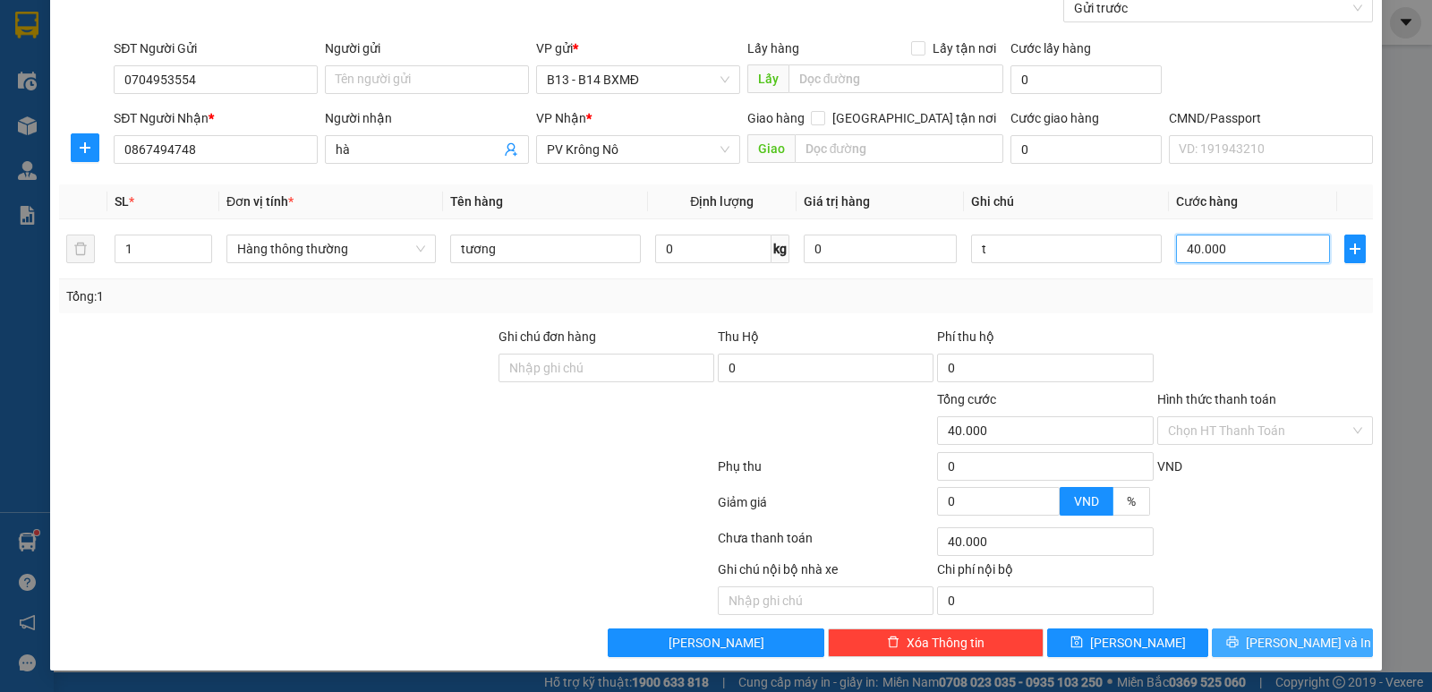
type input "40.000"
click at [1306, 649] on span "Lưu và In" at bounding box center [1308, 643] width 125 height 20
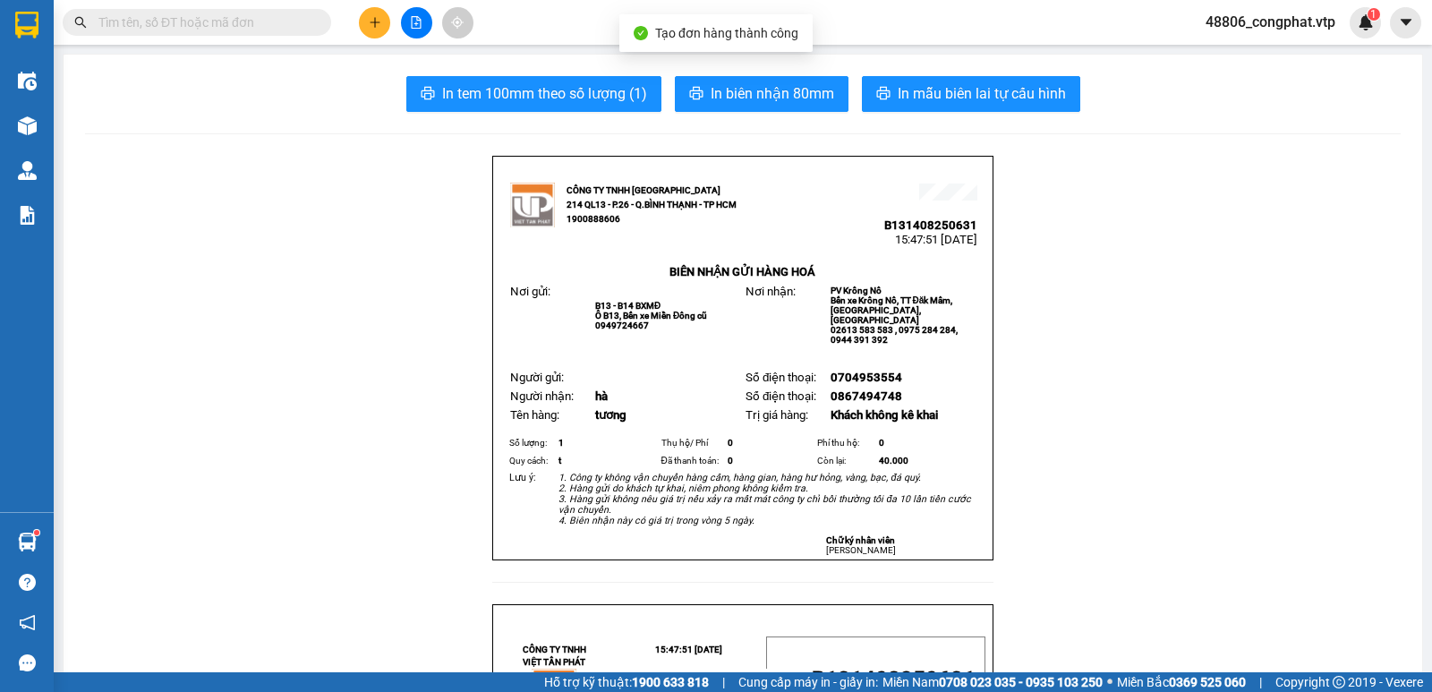
click at [1050, 79] on button "In mẫu biên lai tự cấu hình" at bounding box center [971, 94] width 218 height 36
click at [381, 27] on button at bounding box center [374, 22] width 31 height 31
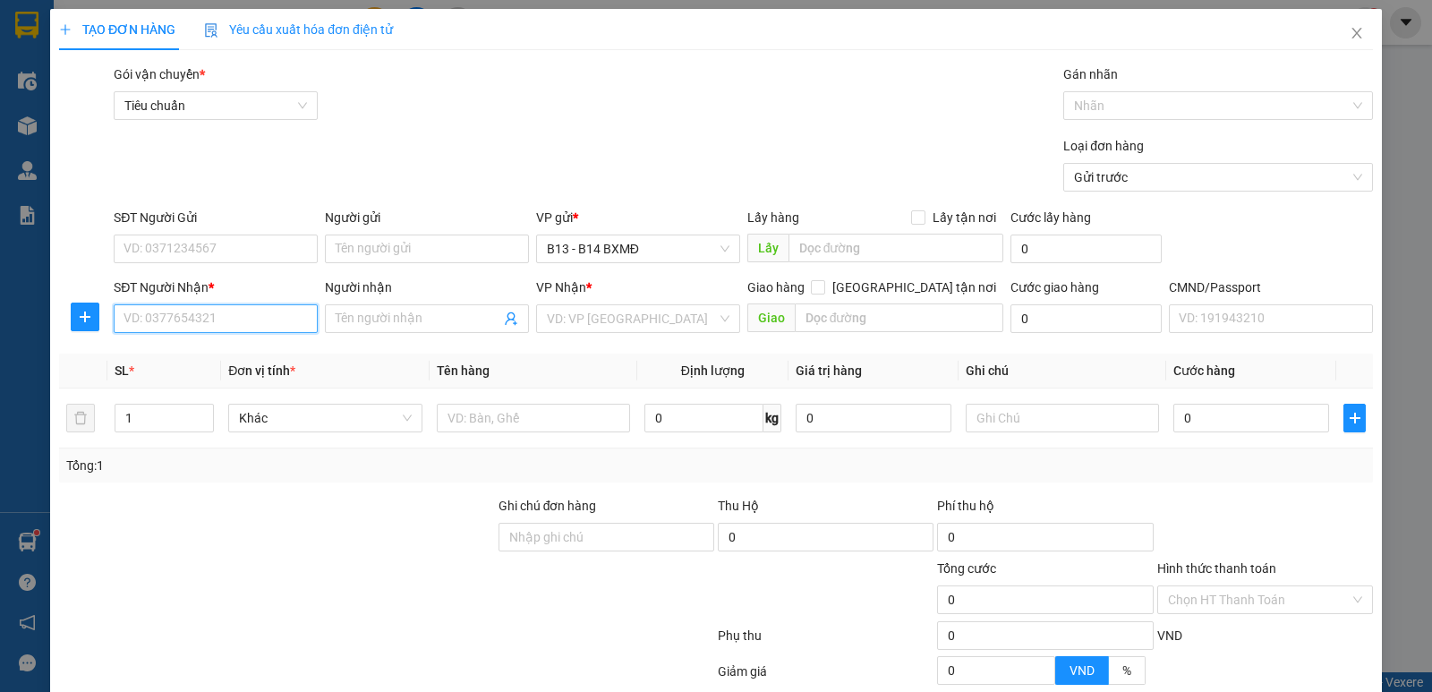
click at [215, 326] on input "SĐT Người Nhận *" at bounding box center [216, 318] width 204 height 29
type input "0349687991"
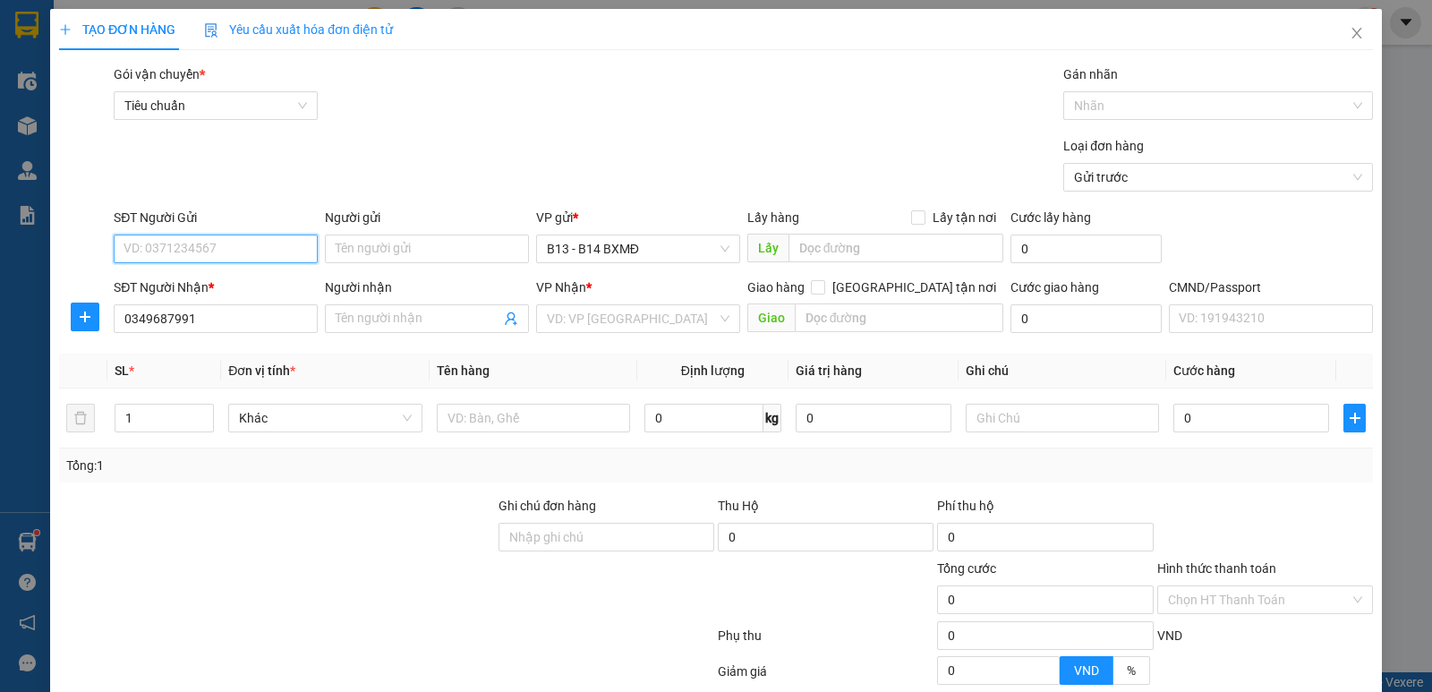
click at [202, 241] on input "SĐT Người Gửi" at bounding box center [216, 248] width 204 height 29
type input "0369623191"
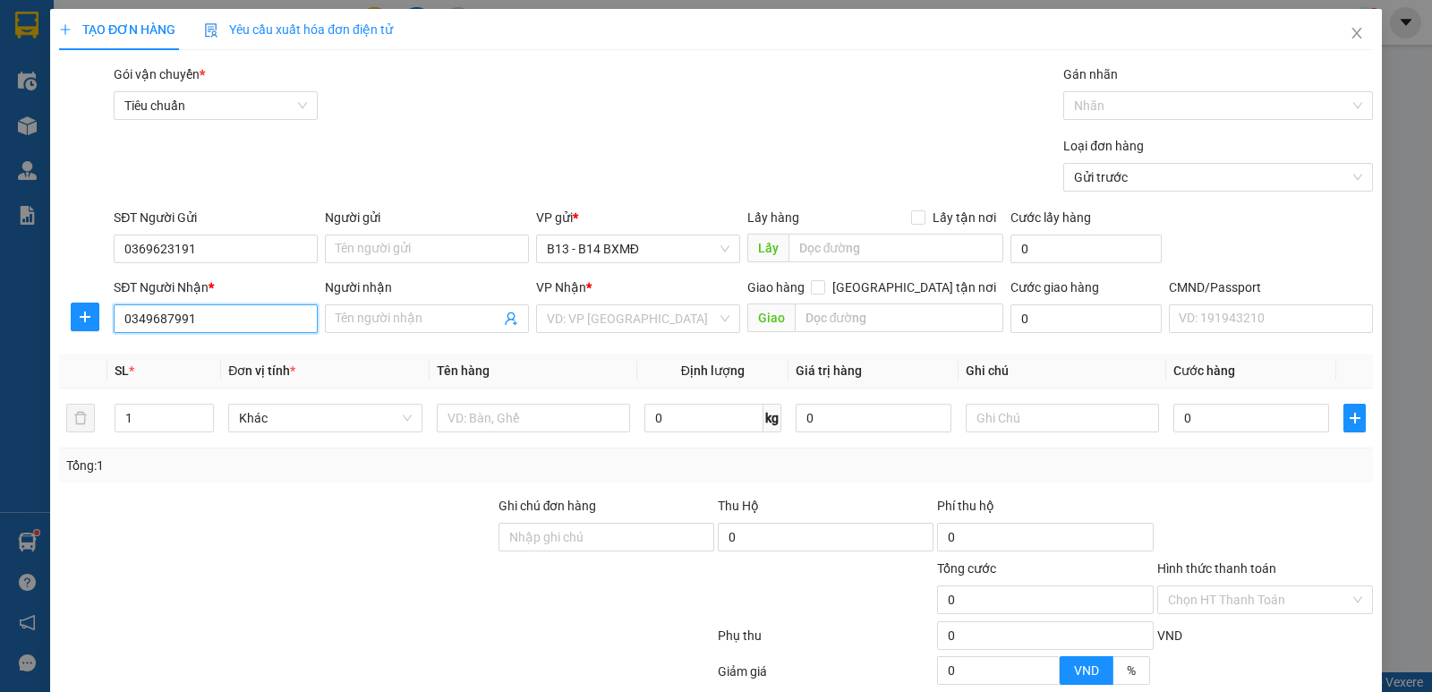
drag, startPoint x: 243, startPoint y: 317, endPoint x: 2, endPoint y: 315, distance: 240.7
click at [0, 310] on div "TẠO ĐƠN HÀNG Yêu cầu xuất hóa đơn điện tử Transit Pickup Surcharge Ids Transit …" at bounding box center [716, 346] width 1432 height 692
click at [1332, 34] on span "Close" at bounding box center [1357, 34] width 50 height 50
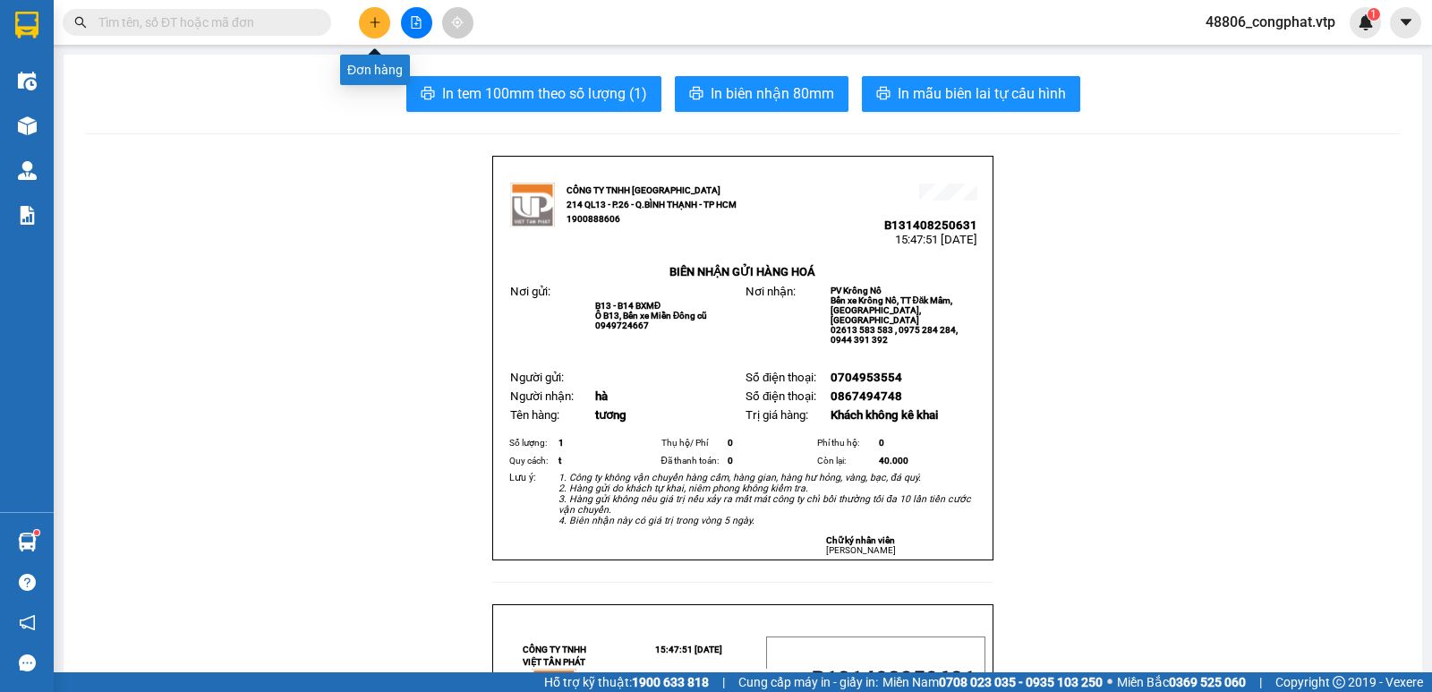
click at [378, 31] on button at bounding box center [374, 22] width 31 height 31
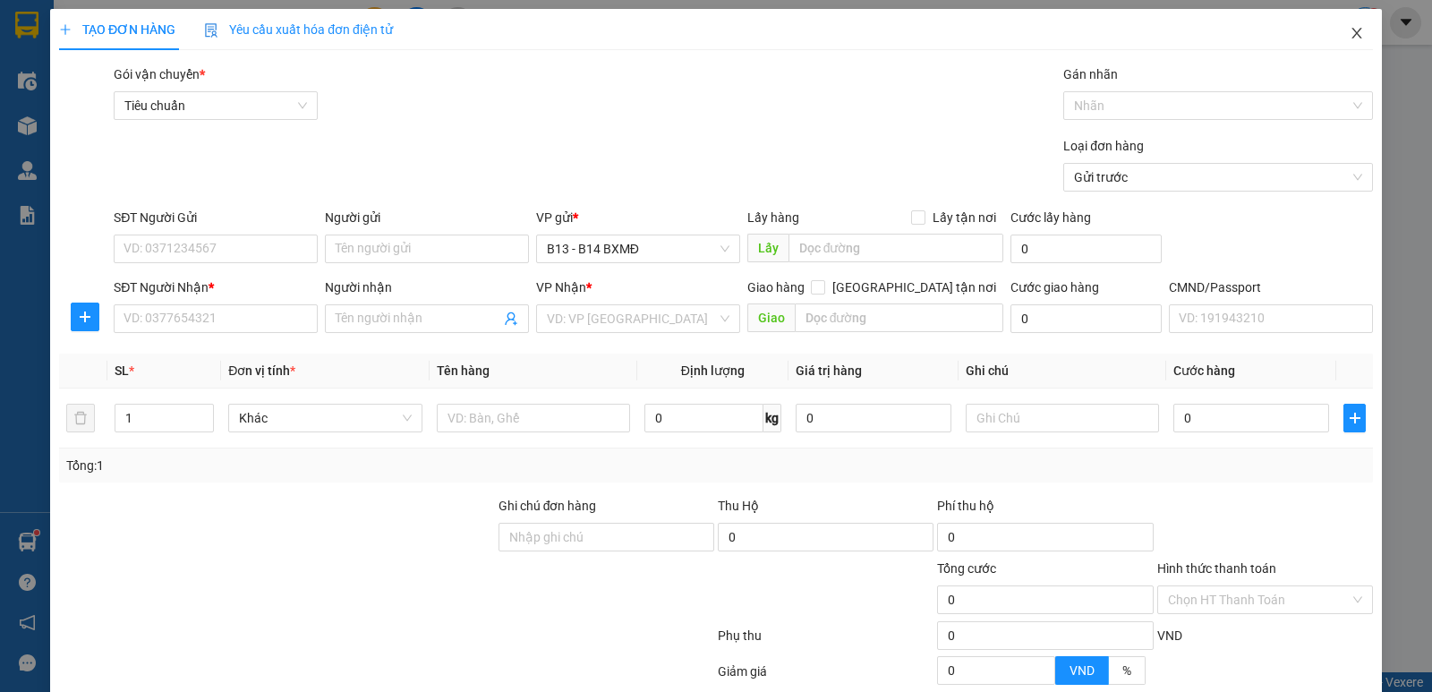
click at [1357, 34] on span "Close" at bounding box center [1357, 34] width 50 height 50
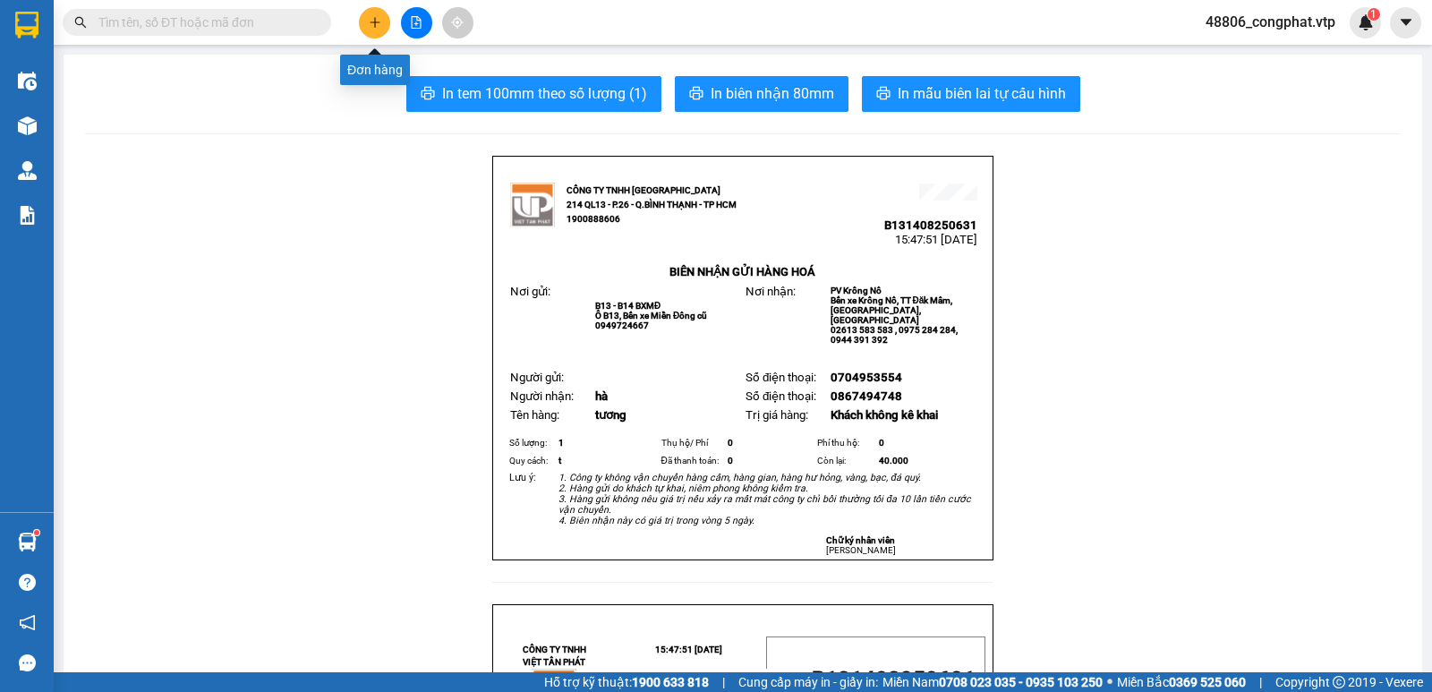
click at [376, 7] on button at bounding box center [374, 22] width 31 height 31
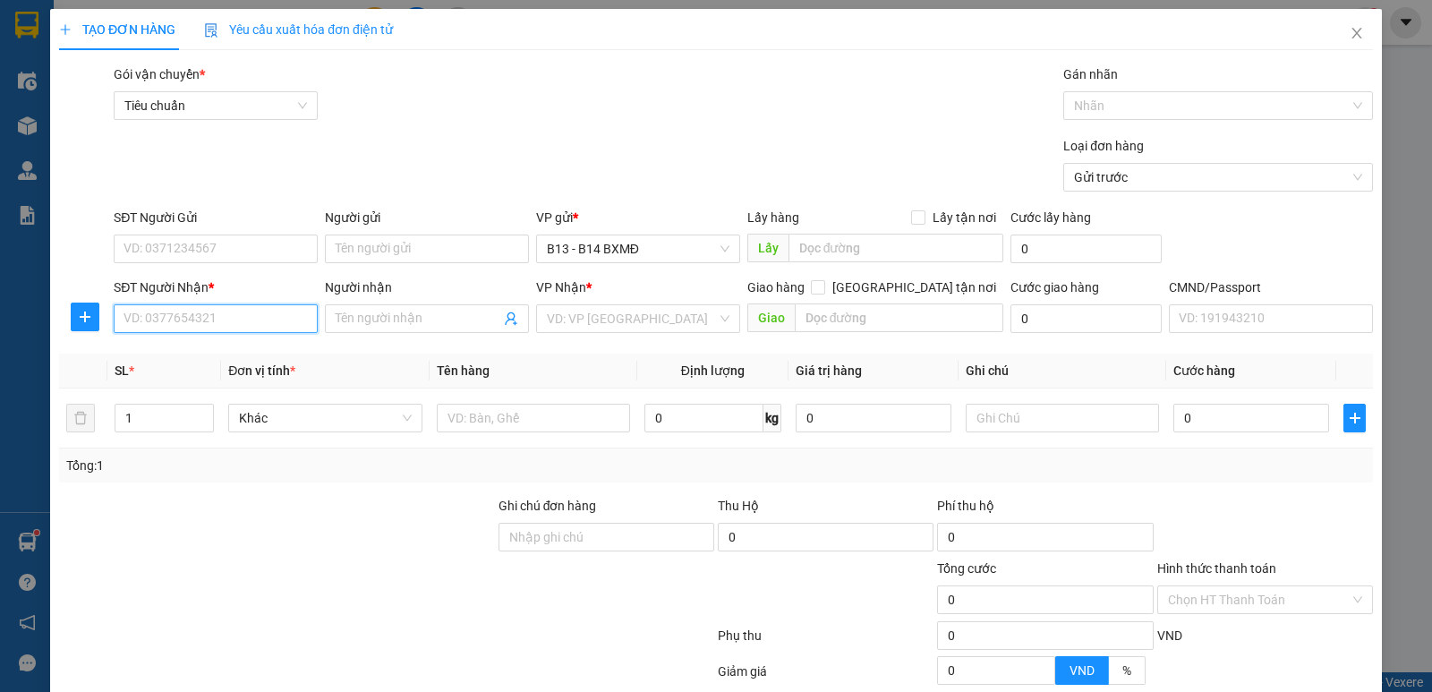
click at [215, 313] on input "SĐT Người Nhận *" at bounding box center [216, 318] width 204 height 29
type input "0983188425"
drag, startPoint x: 229, startPoint y: 358, endPoint x: 613, endPoint y: 439, distance: 392.3
click at [242, 358] on div "0983188425 - cha ly" at bounding box center [213, 355] width 181 height 20
type input "cha ly"
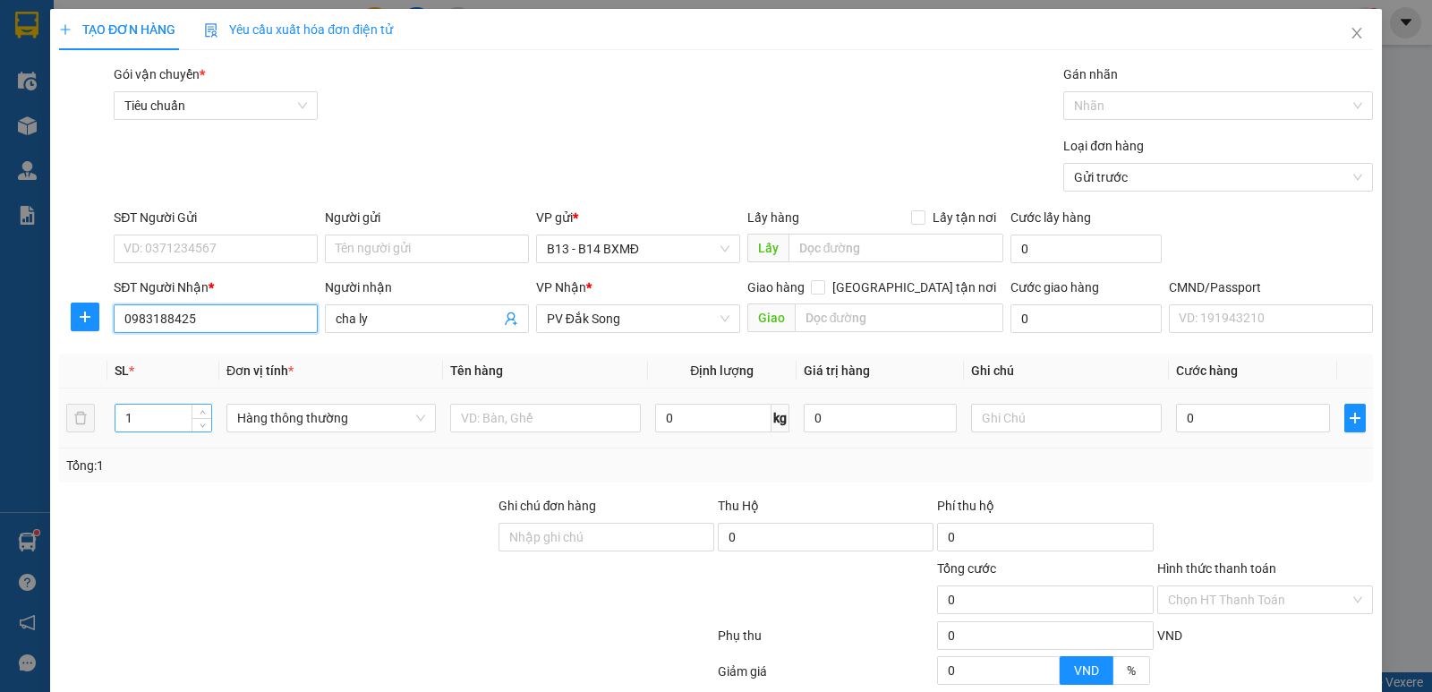
type input "0983188425"
drag, startPoint x: 175, startPoint y: 413, endPoint x: 146, endPoint y: 419, distance: 29.1
click at [146, 419] on input "1" at bounding box center [163, 418] width 96 height 27
type input "3"
click at [594, 418] on input "text" at bounding box center [545, 418] width 191 height 29
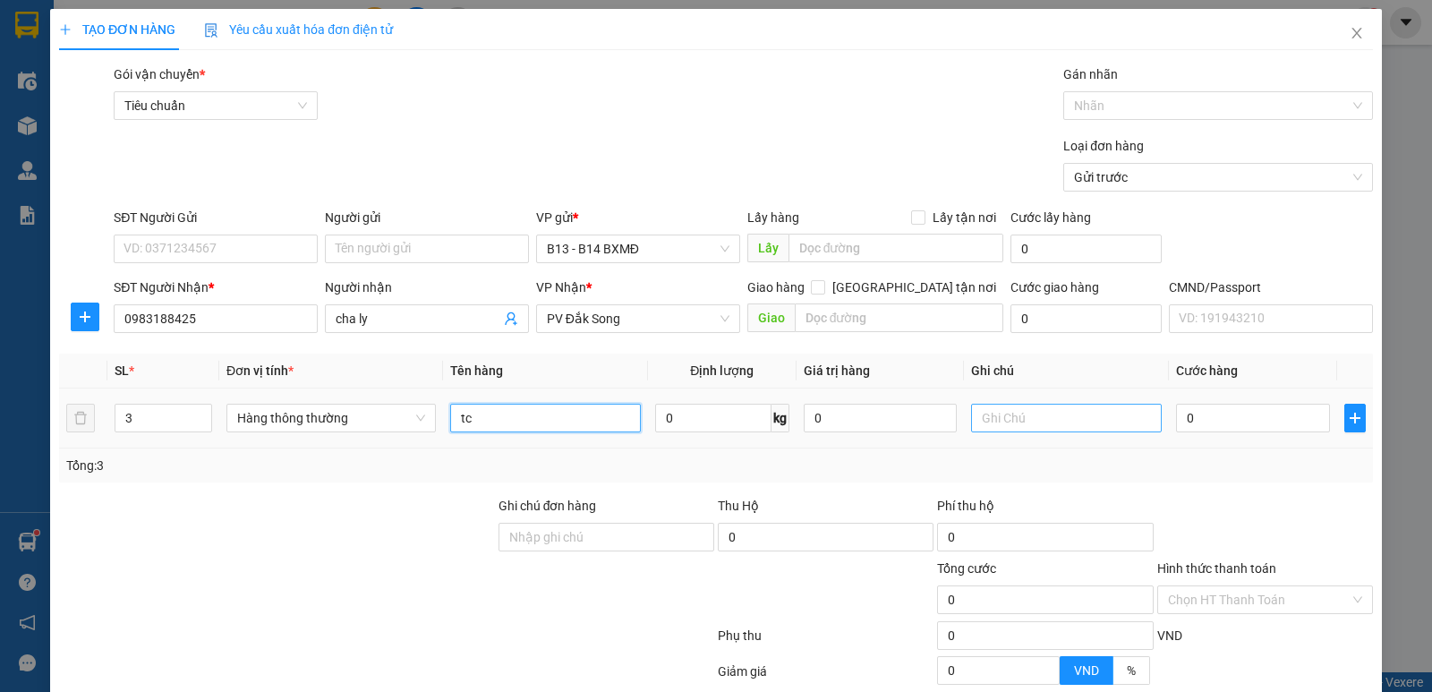
type input "tc"
click at [1015, 416] on input "text" at bounding box center [1066, 418] width 191 height 29
type input "l"
type input "k"
click at [1230, 420] on input "0" at bounding box center [1252, 418] width 153 height 29
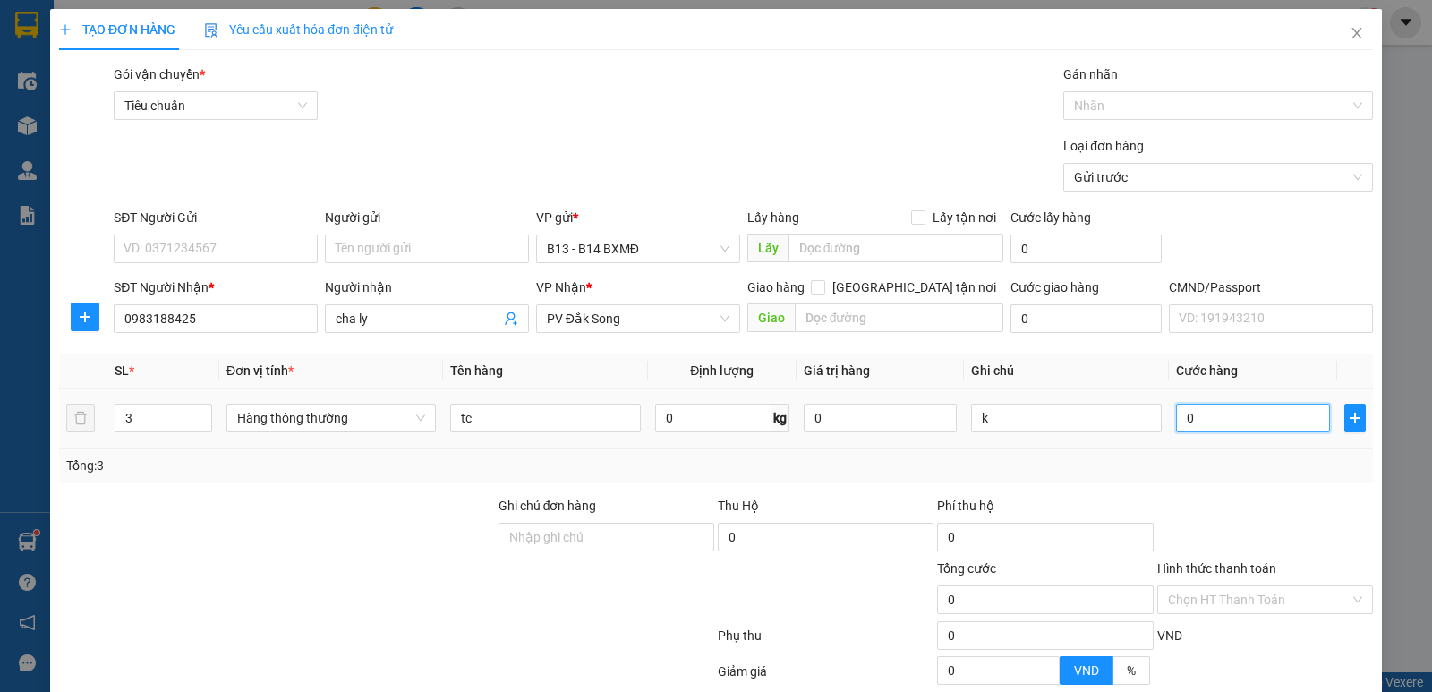
type input "1"
type input "12"
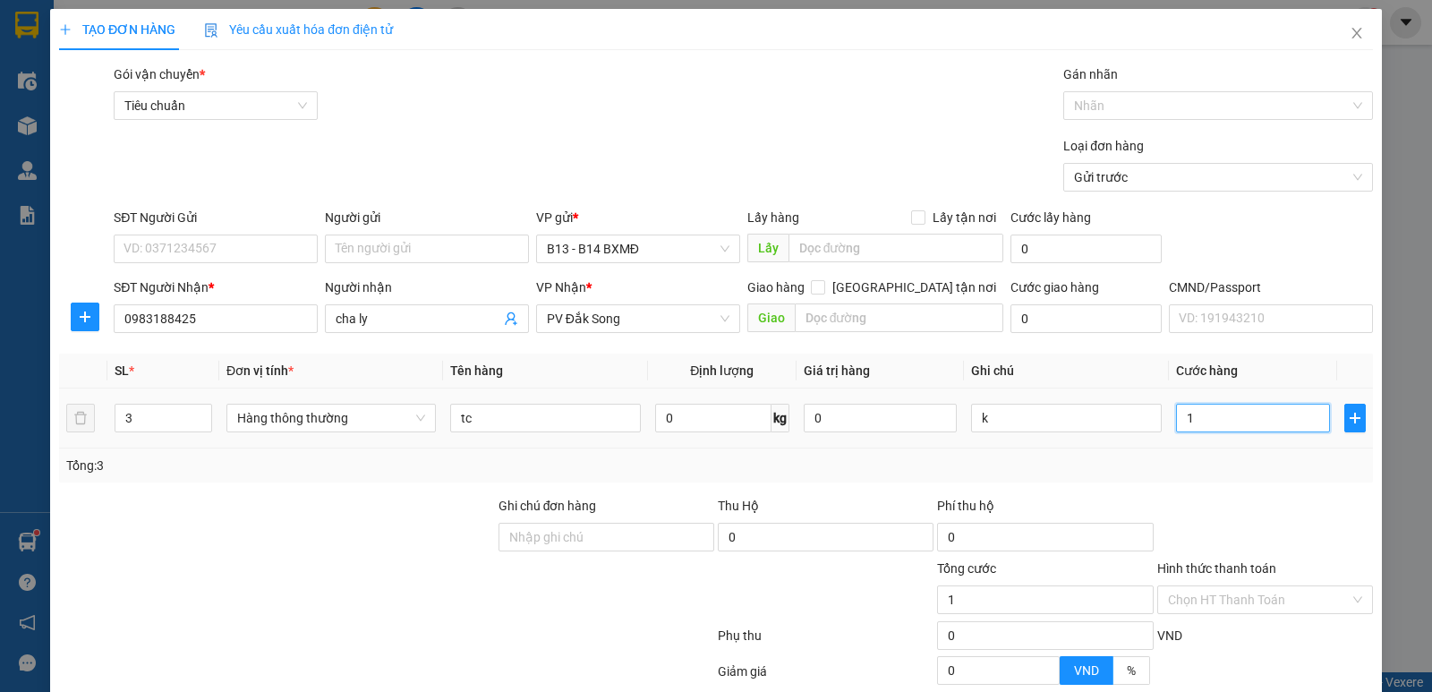
type input "12"
type input "120"
type input "1.200"
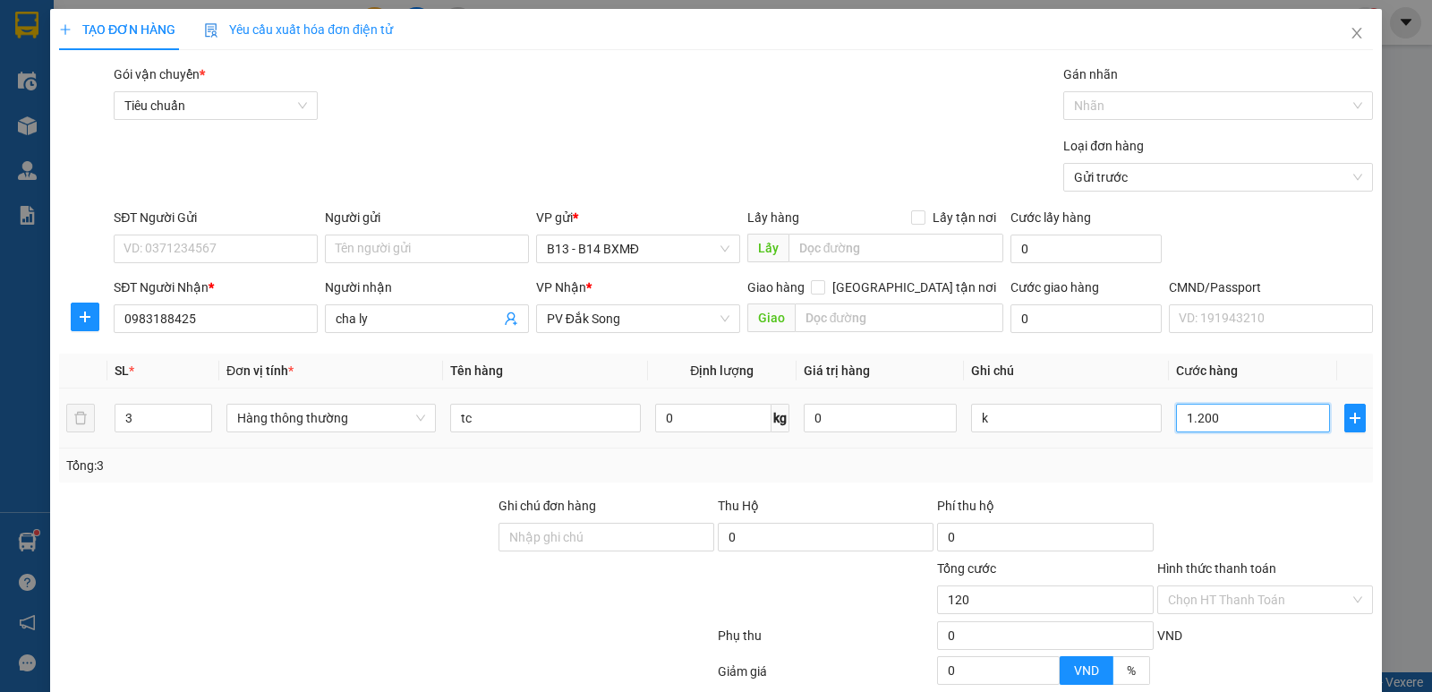
type input "1.200"
type input "12.000"
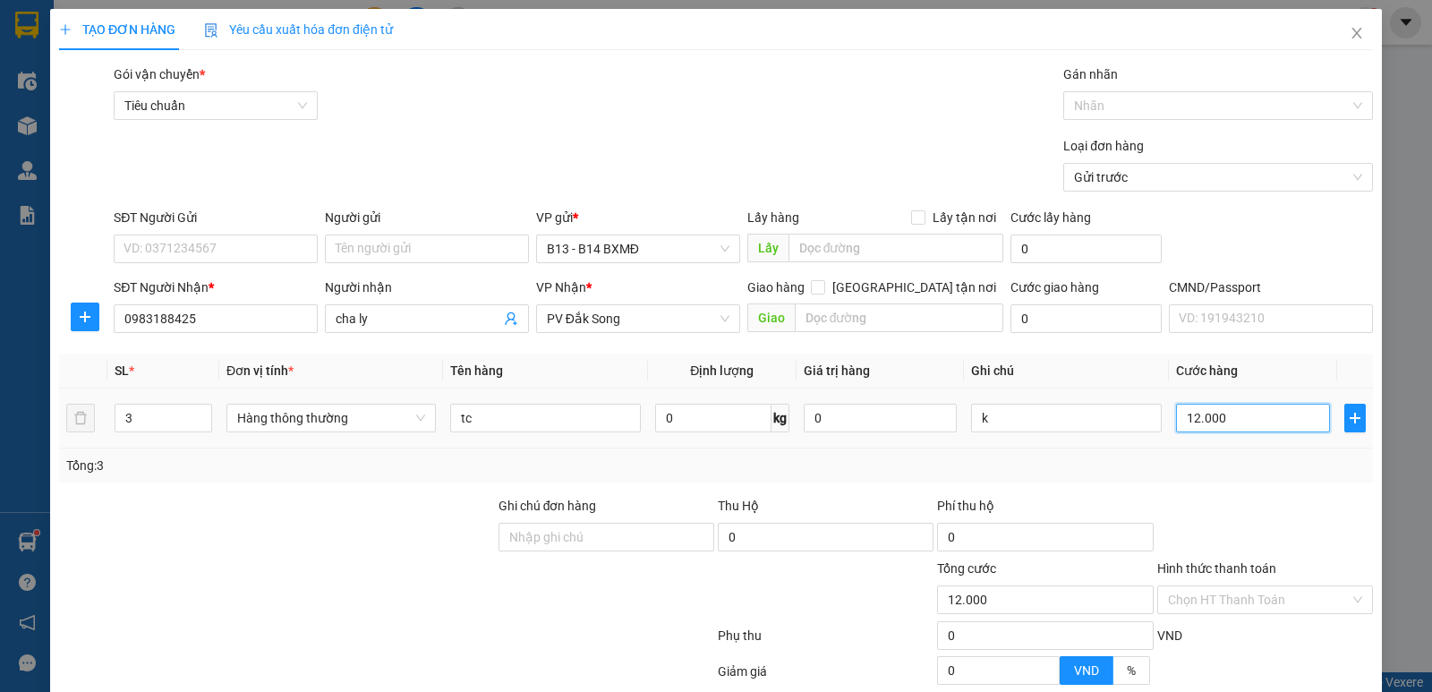
type input "120.000"
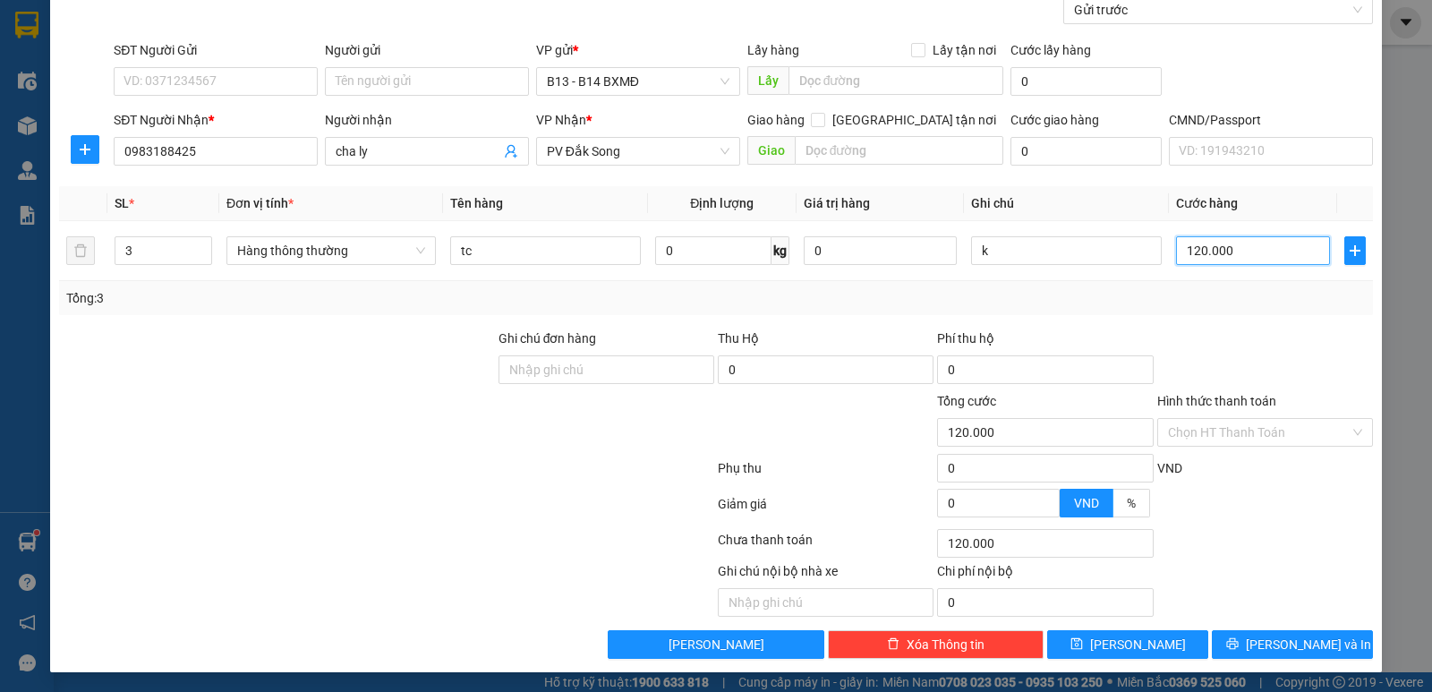
scroll to position [169, 0]
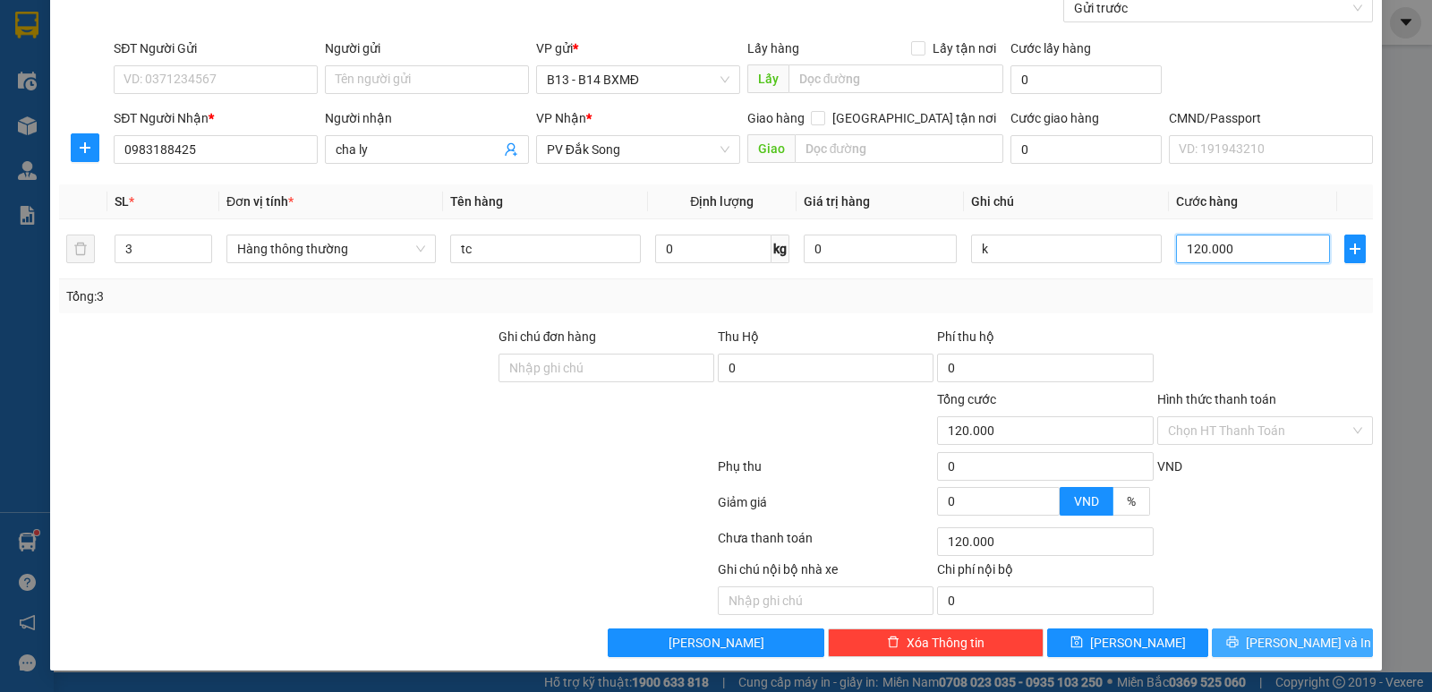
type input "120.000"
click at [1297, 643] on span "Lưu và In" at bounding box center [1308, 643] width 125 height 20
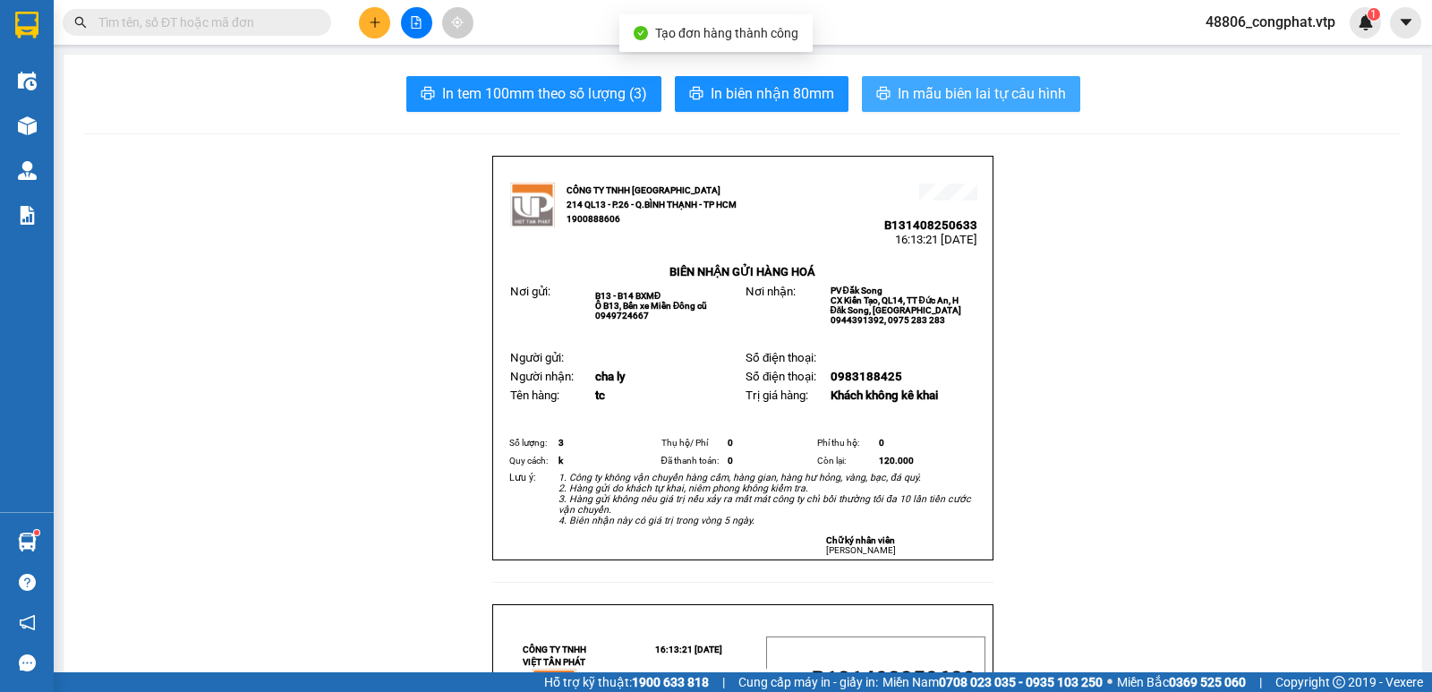
click at [1006, 101] on span "In mẫu biên lai tự cấu hình" at bounding box center [982, 93] width 168 height 22
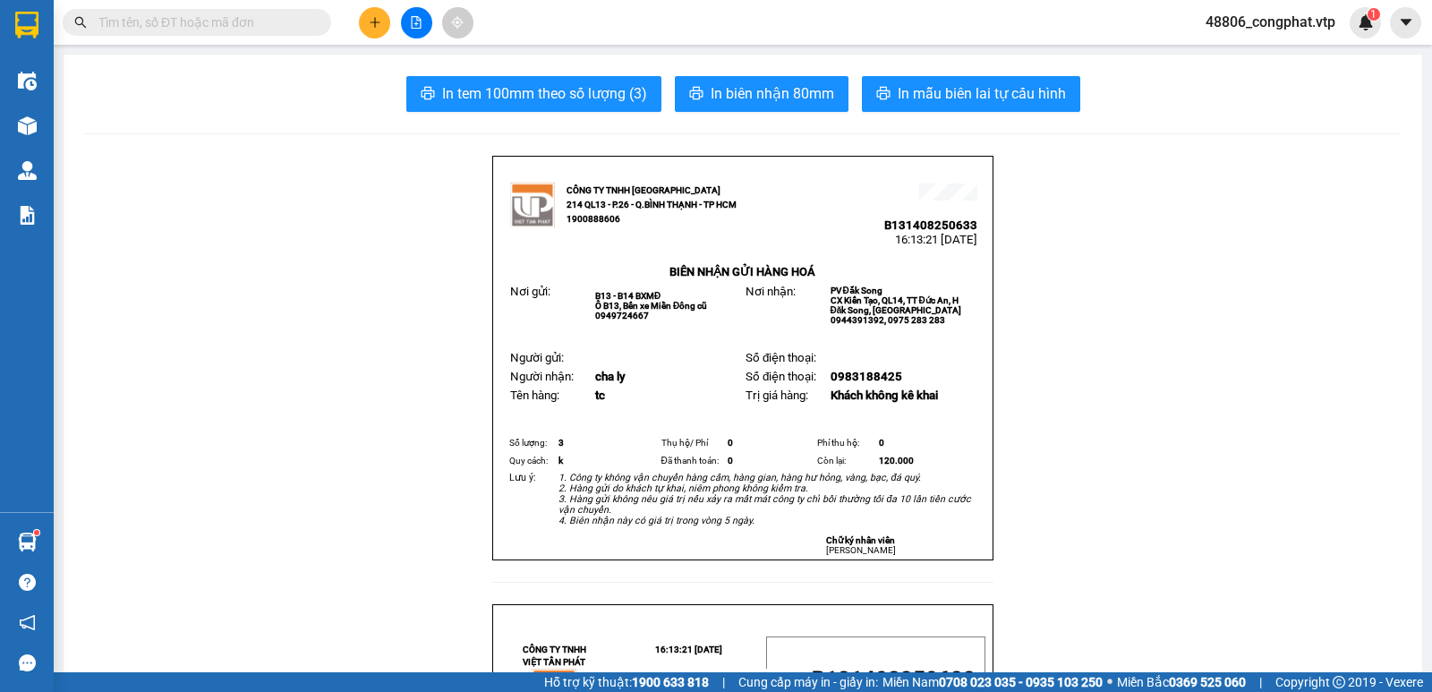
click at [379, 24] on icon "plus" at bounding box center [375, 22] width 13 height 13
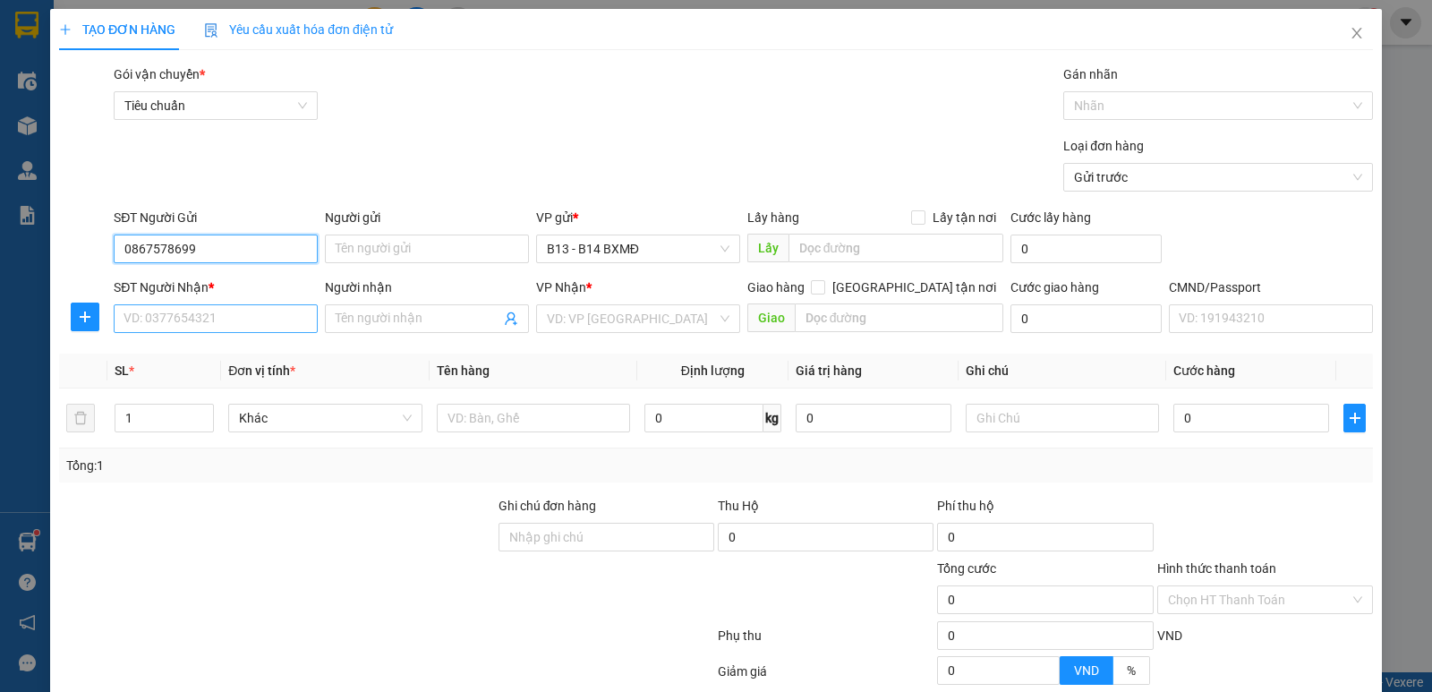
type input "0867578699"
drag, startPoint x: 269, startPoint y: 311, endPoint x: 558, endPoint y: 289, distance: 289.0
click at [270, 309] on input "SĐT Người Nhận *" at bounding box center [216, 318] width 204 height 29
type input "0971234848"
click at [387, 320] on input "Người nhận" at bounding box center [418, 319] width 165 height 20
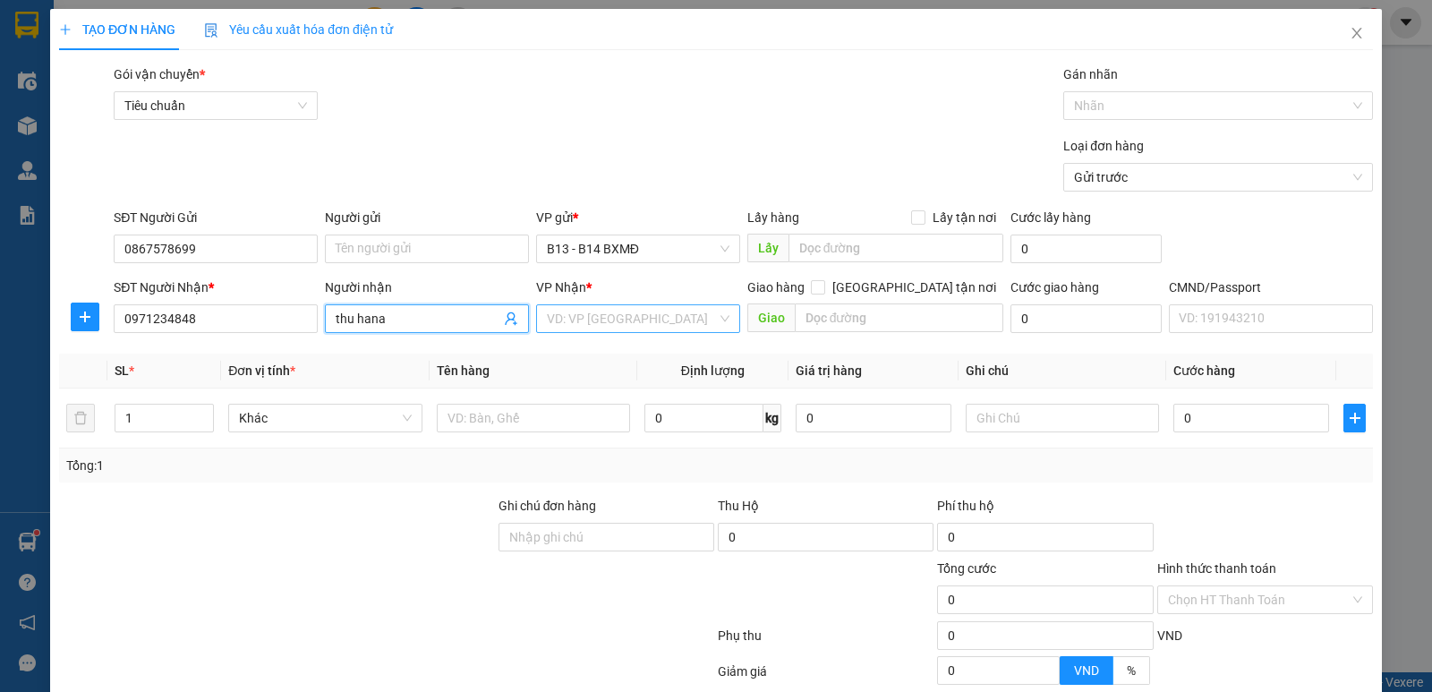
type input "thu hana"
click at [639, 318] on input "search" at bounding box center [632, 318] width 170 height 27
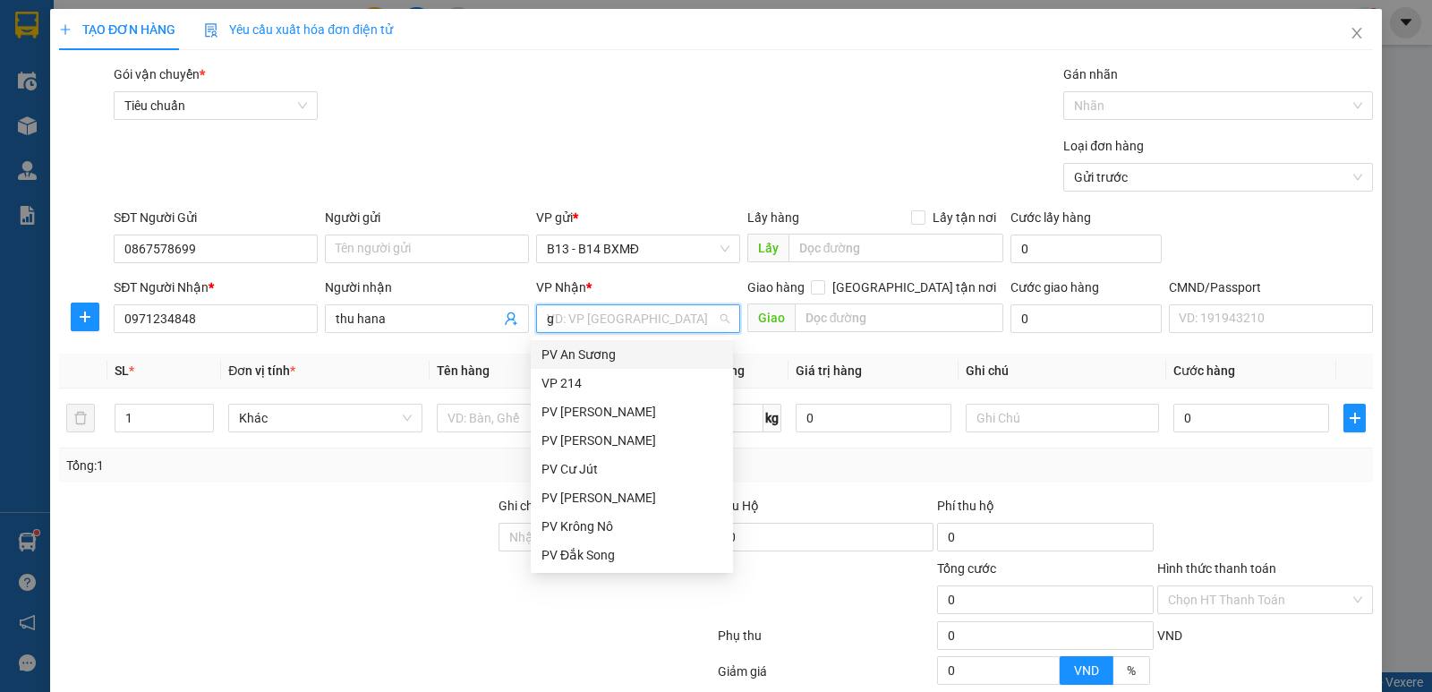
type input "gn"
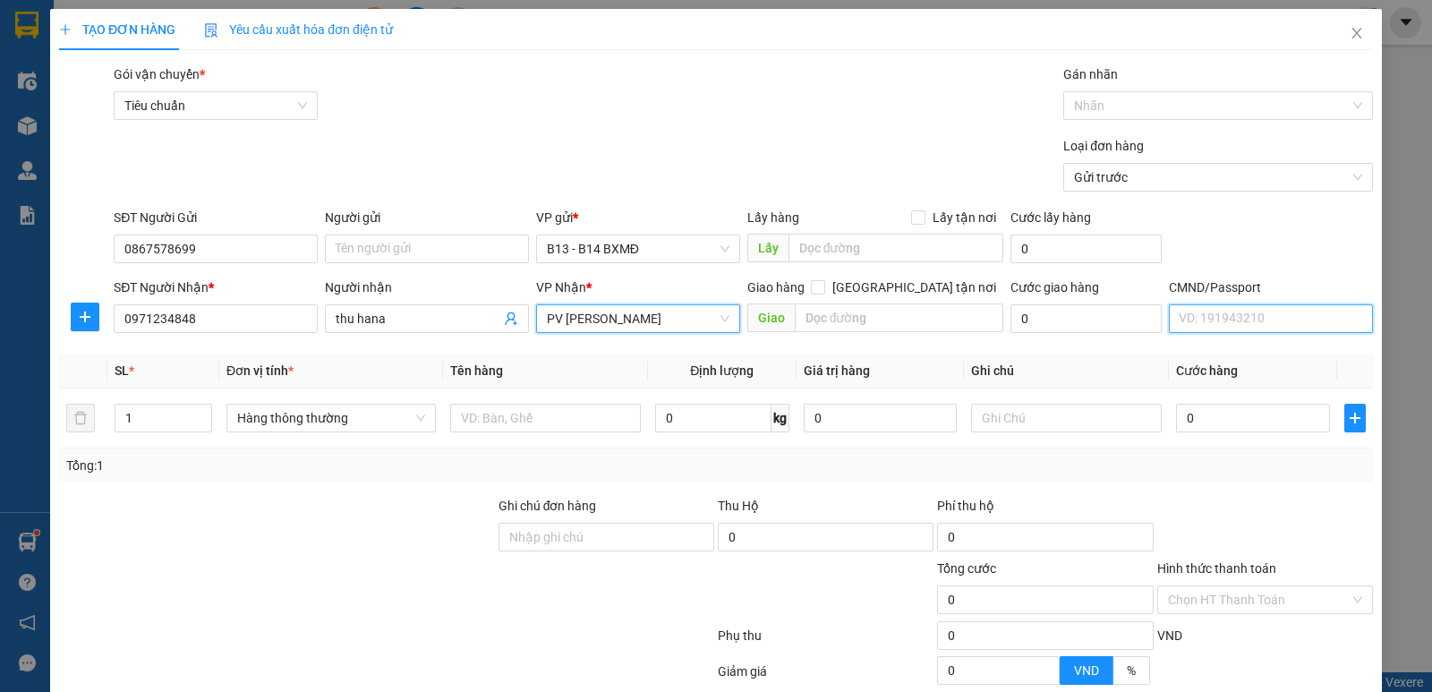
click at [1271, 328] on input "CMND/Passport" at bounding box center [1271, 318] width 204 height 29
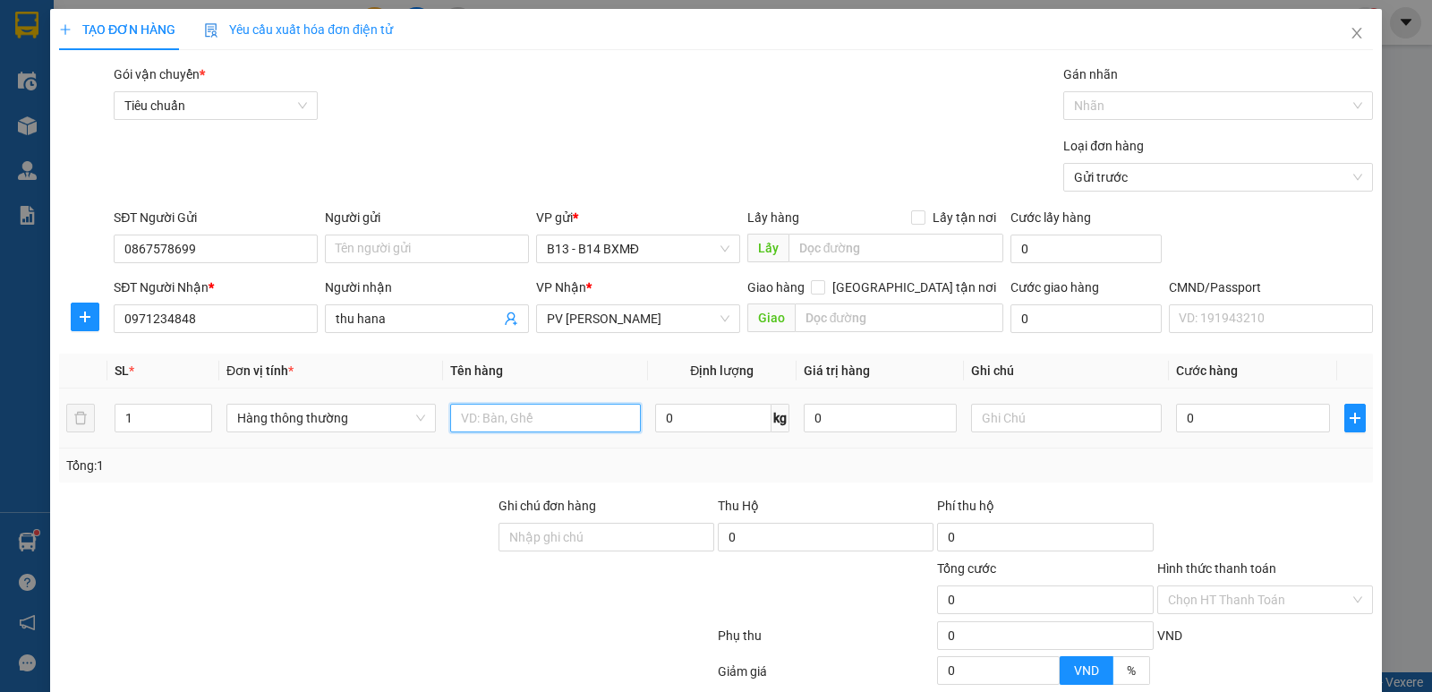
click at [475, 421] on input "text" at bounding box center [545, 418] width 191 height 29
type input "qa"
click at [1042, 427] on input "text" at bounding box center [1066, 418] width 191 height 29
type input "c"
click at [1217, 422] on input "0" at bounding box center [1252, 418] width 153 height 29
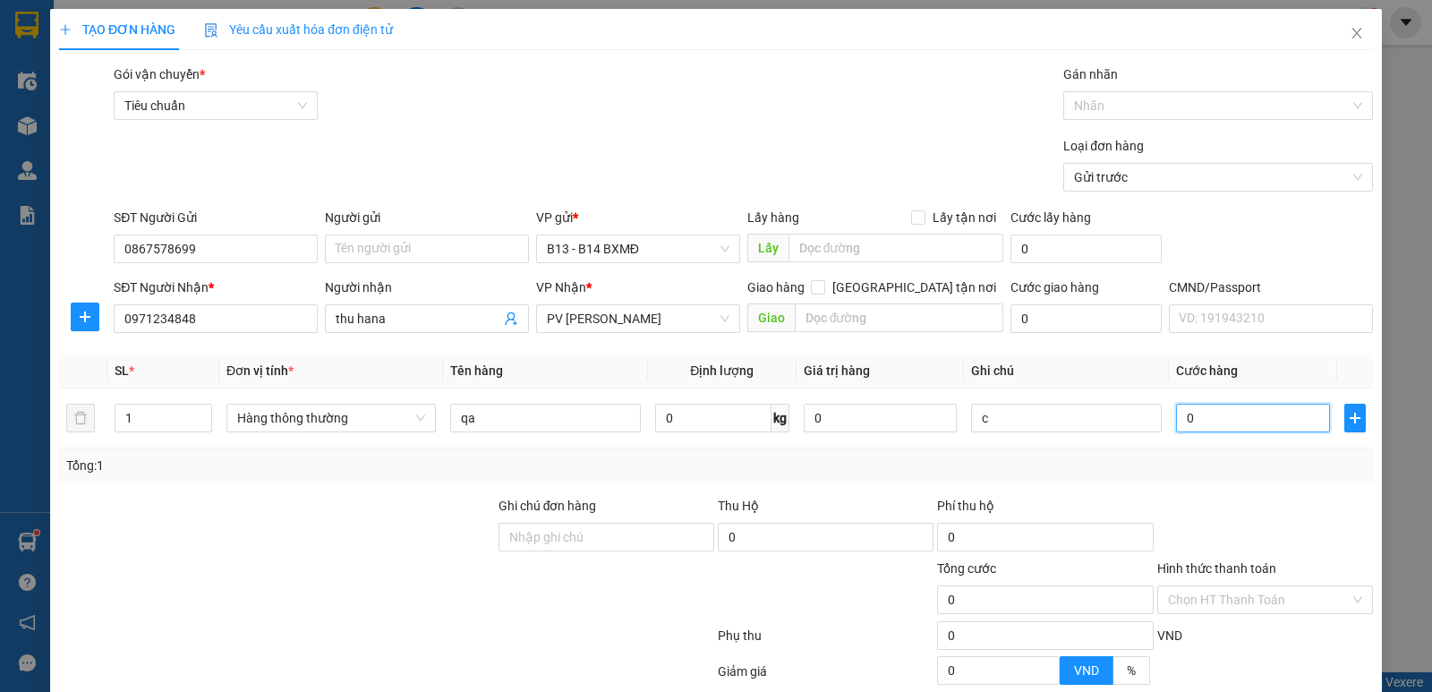
type input "3"
type input "30"
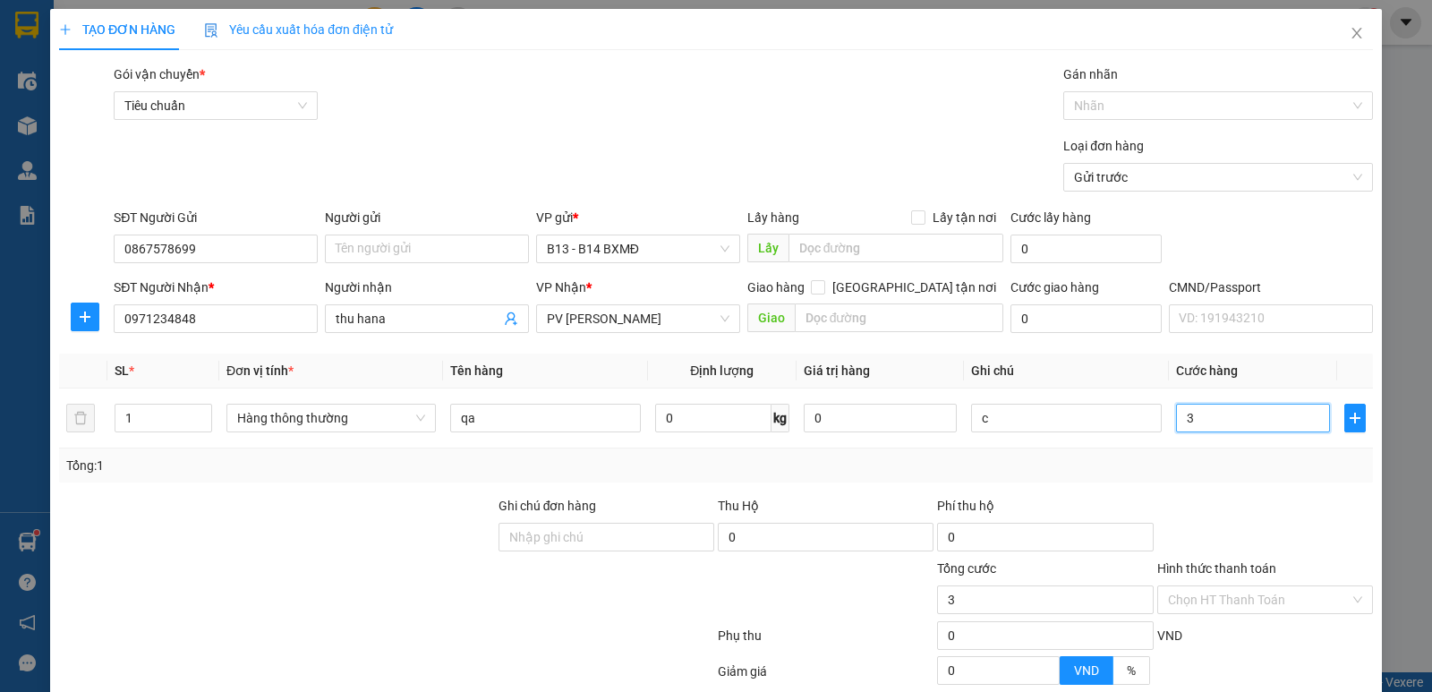
type input "30"
type input "300"
type input "3.000"
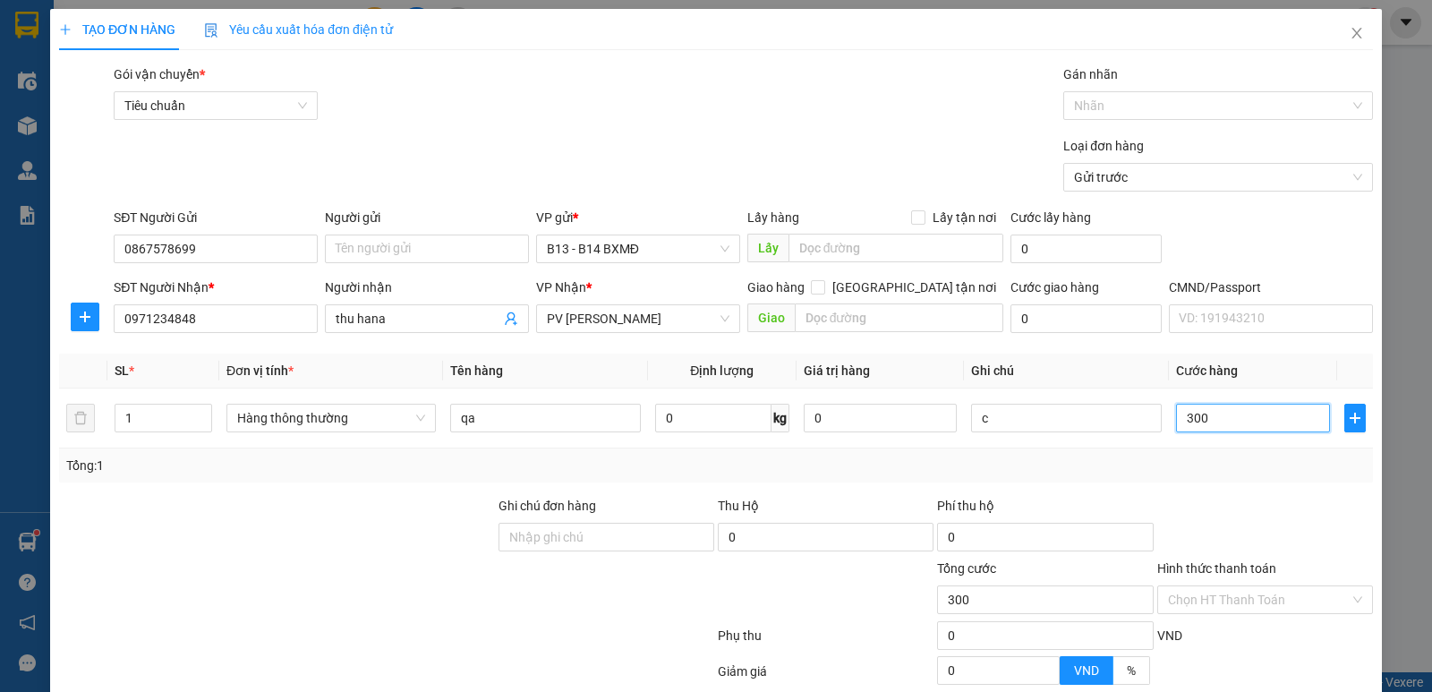
type input "3.000"
type input "30.000"
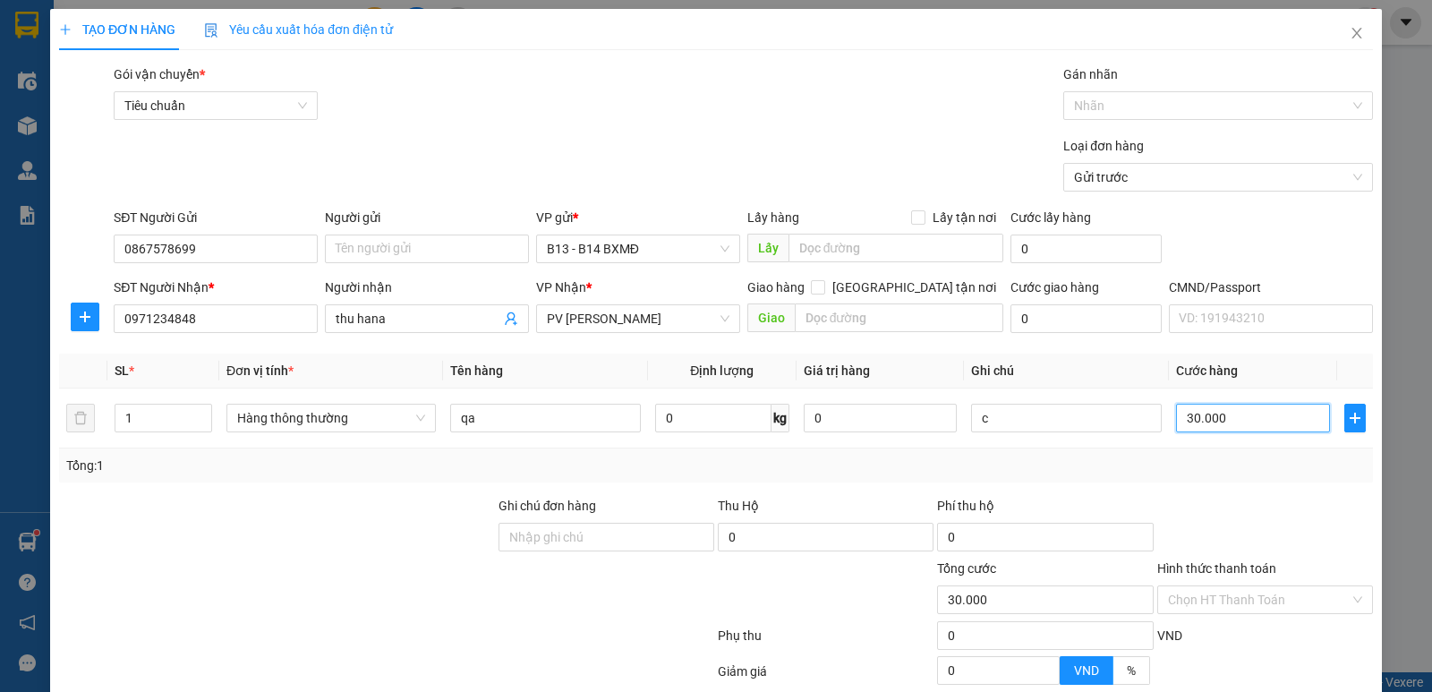
type input "3.000"
type input "300"
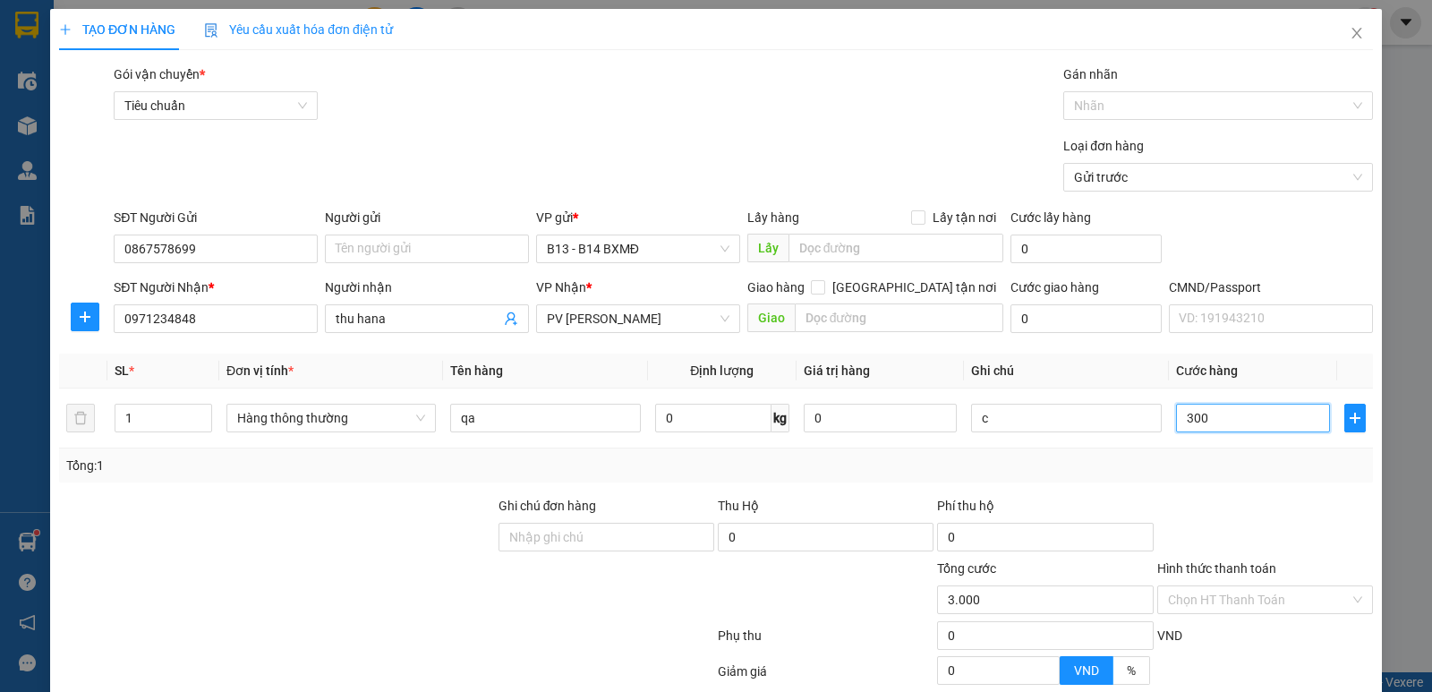
type input "300"
type input "30"
type input "3"
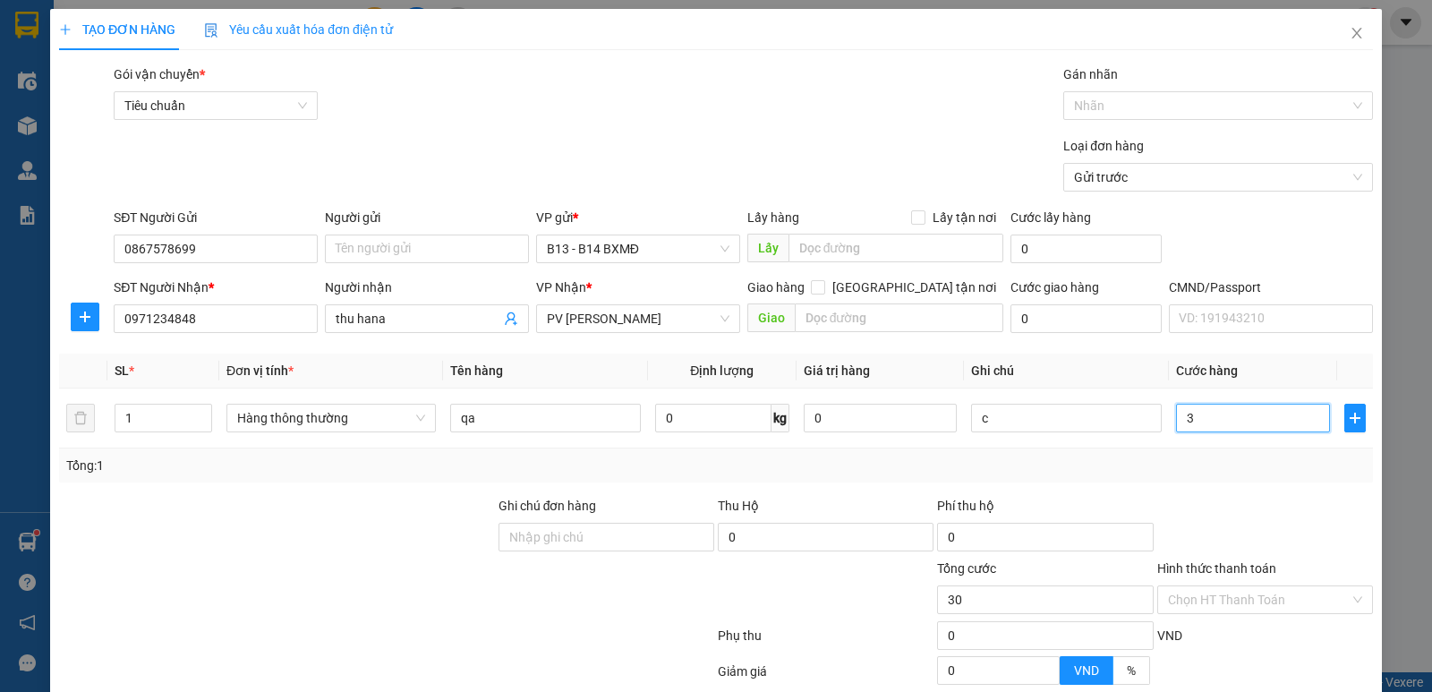
type input "3"
type input "0"
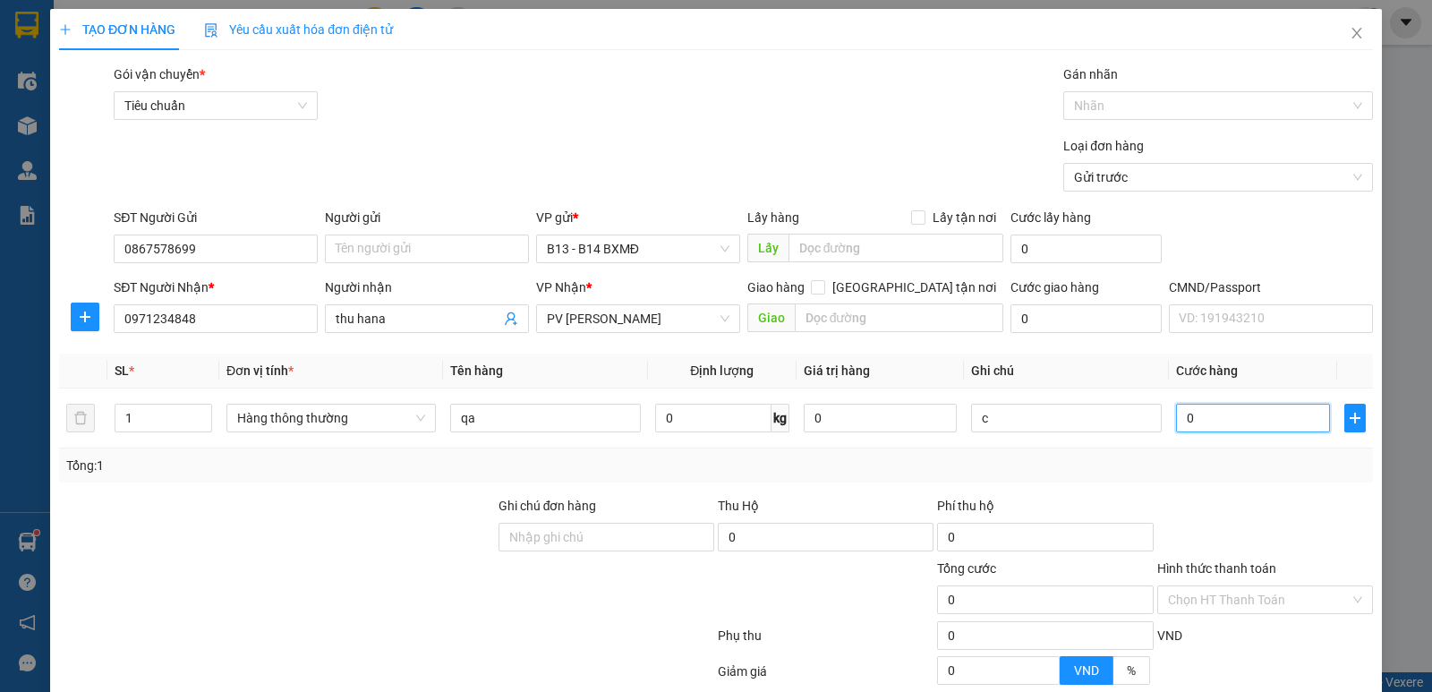
type input "04"
type input "4"
type input "040"
type input "40"
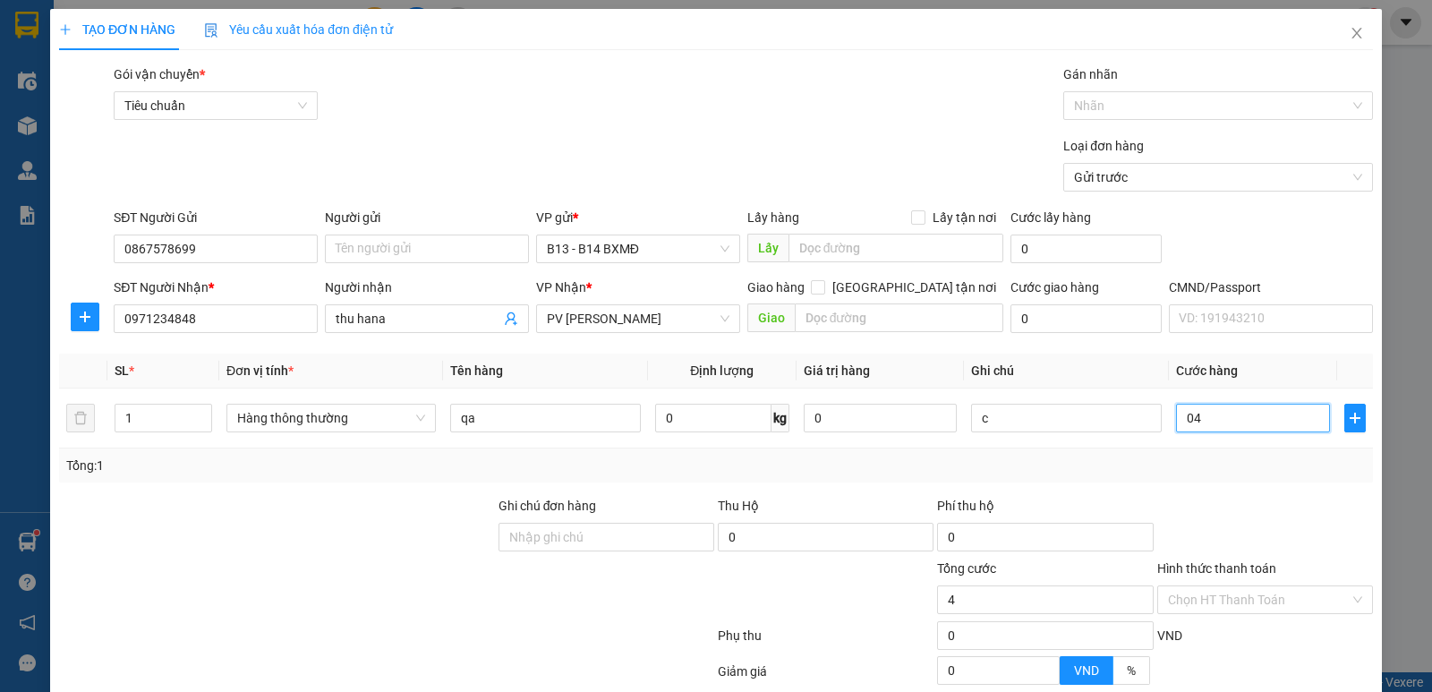
type input "40"
type input "0.400"
type input "400"
type input "04.000"
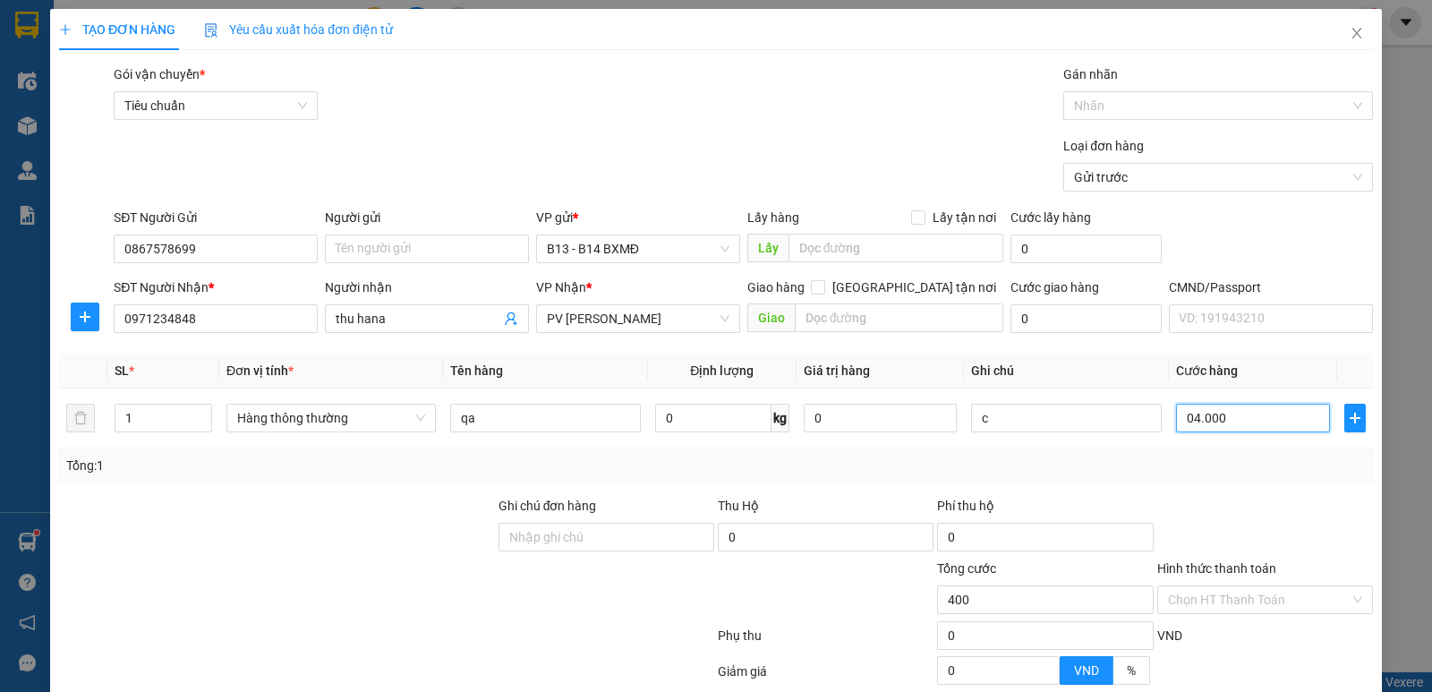
type input "4.000"
type input "040.000"
type input "40.000"
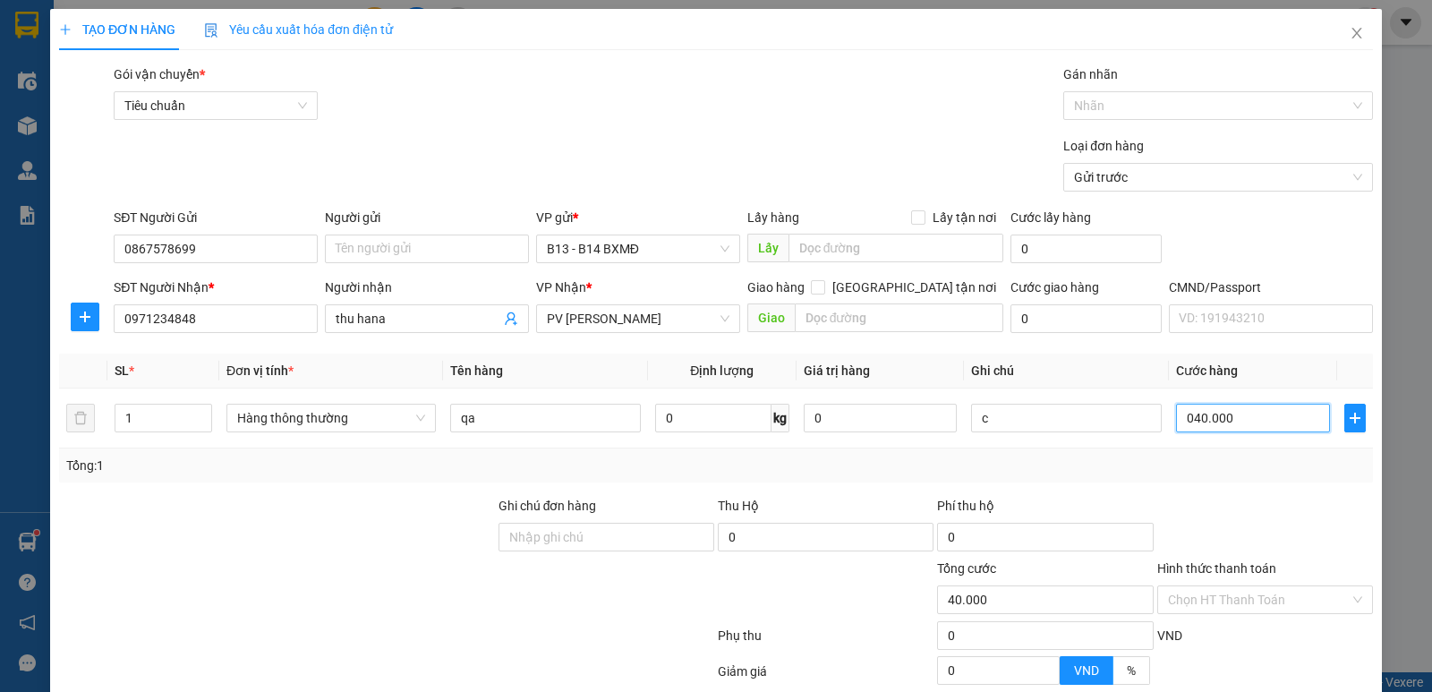
drag, startPoint x: 1222, startPoint y: 419, endPoint x: 777, endPoint y: 491, distance: 450.6
click at [777, 491] on div "Transit Pickup Surcharge Ids Transit Deliver Surcharge Ids Transit Deliver Surc…" at bounding box center [716, 445] width 1314 height 762
type input "3"
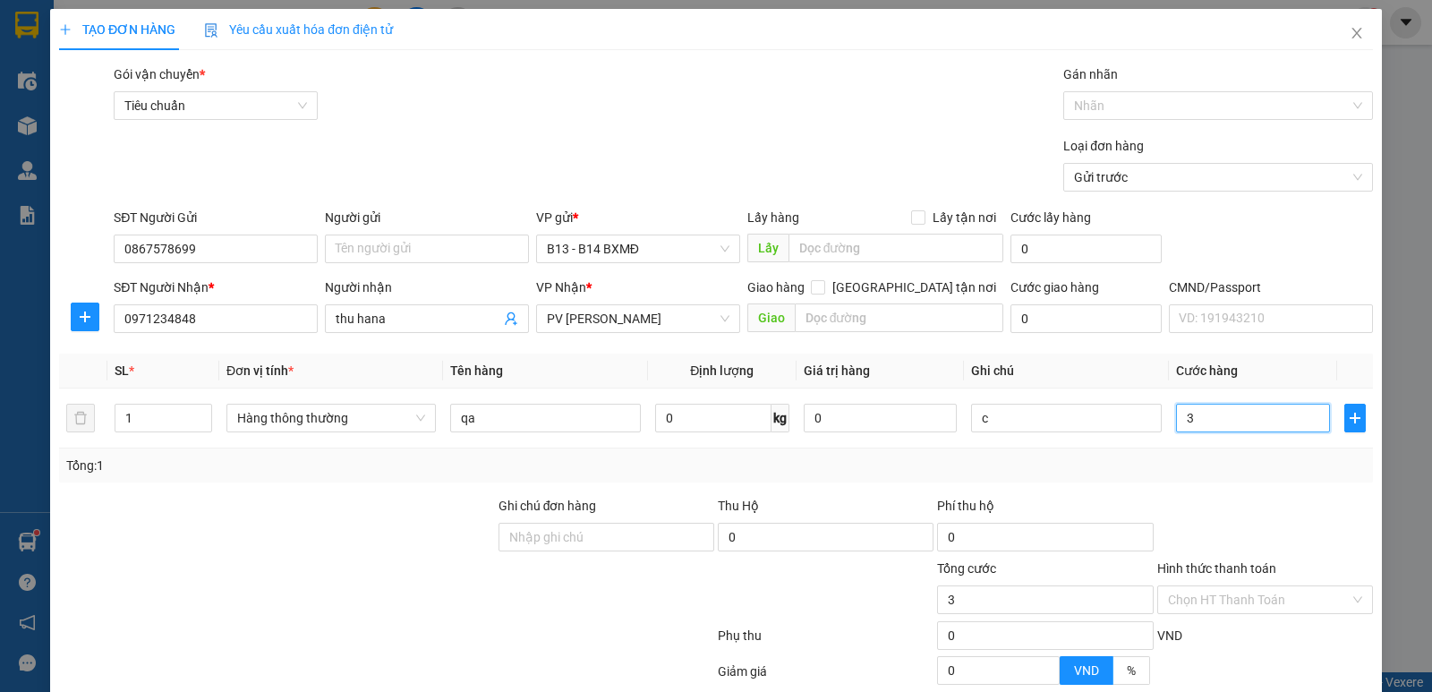
type input "30"
type input "300"
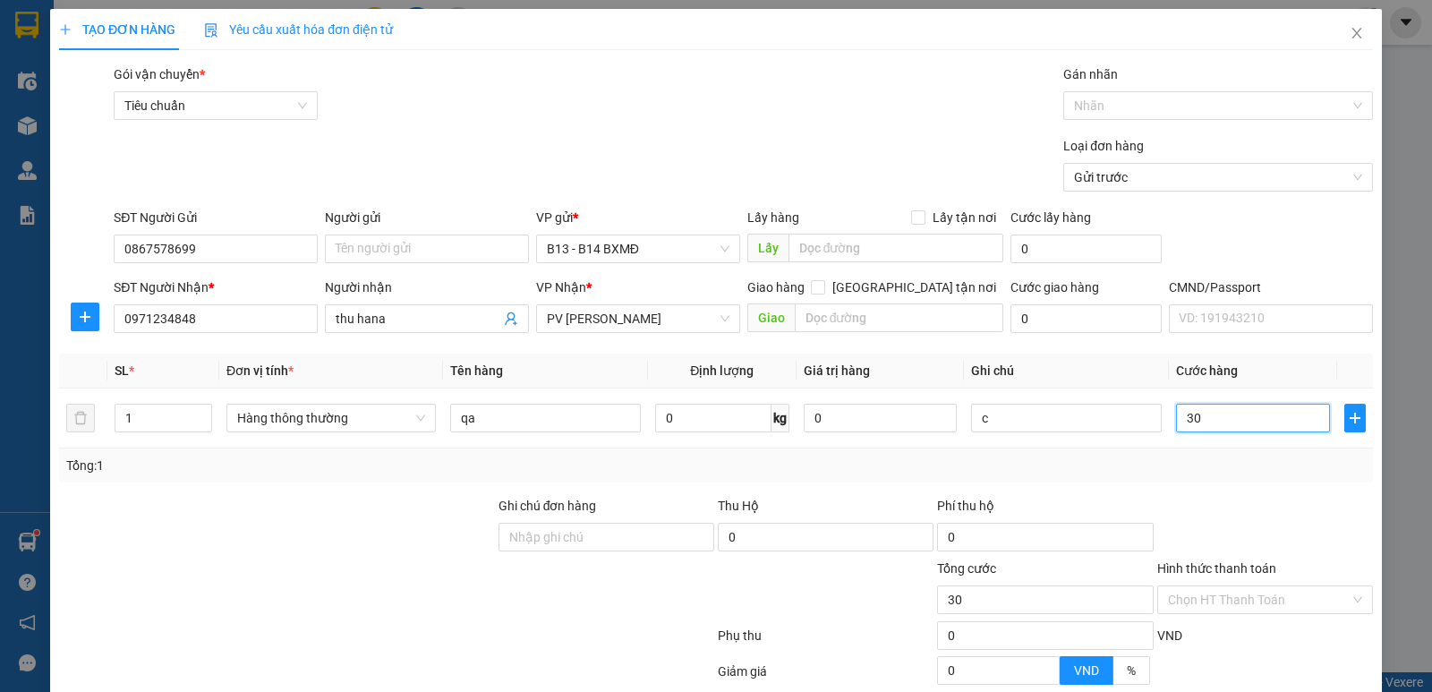
type input "300"
type input "3.000"
type input "30.000"
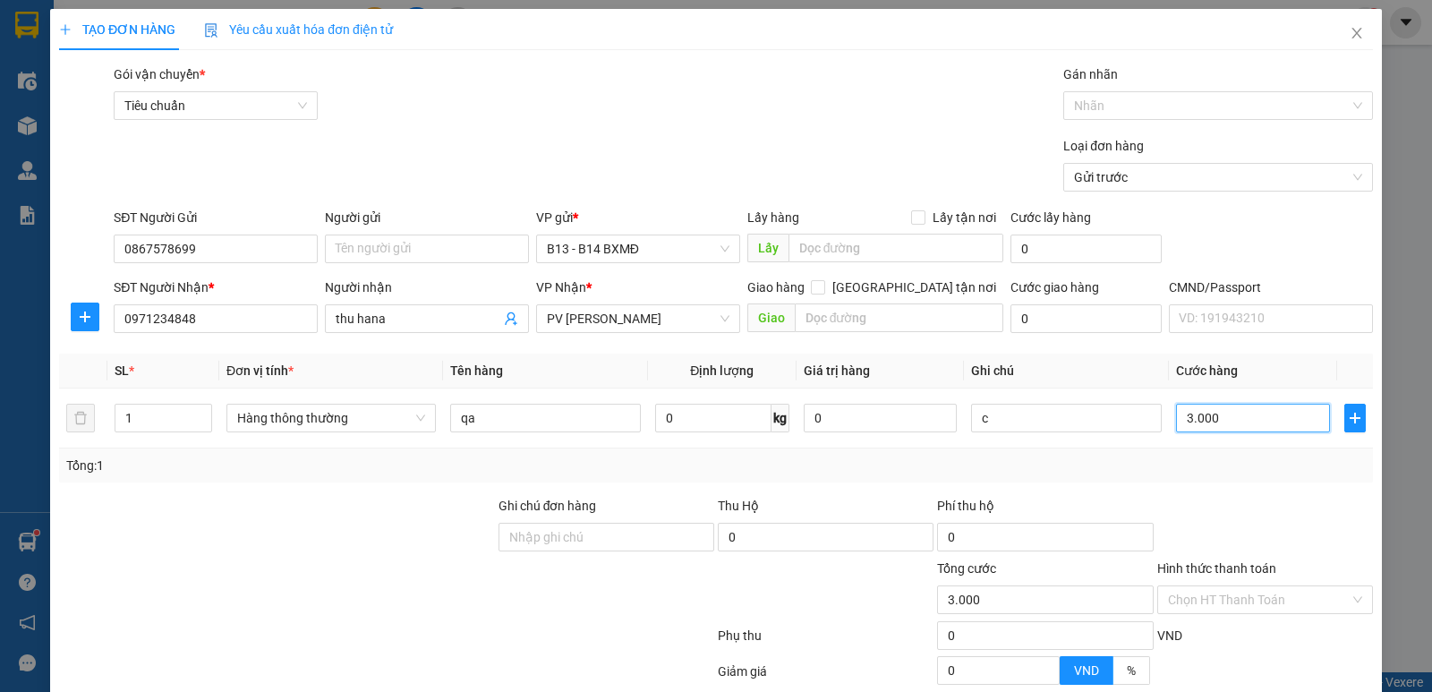
type input "30.000"
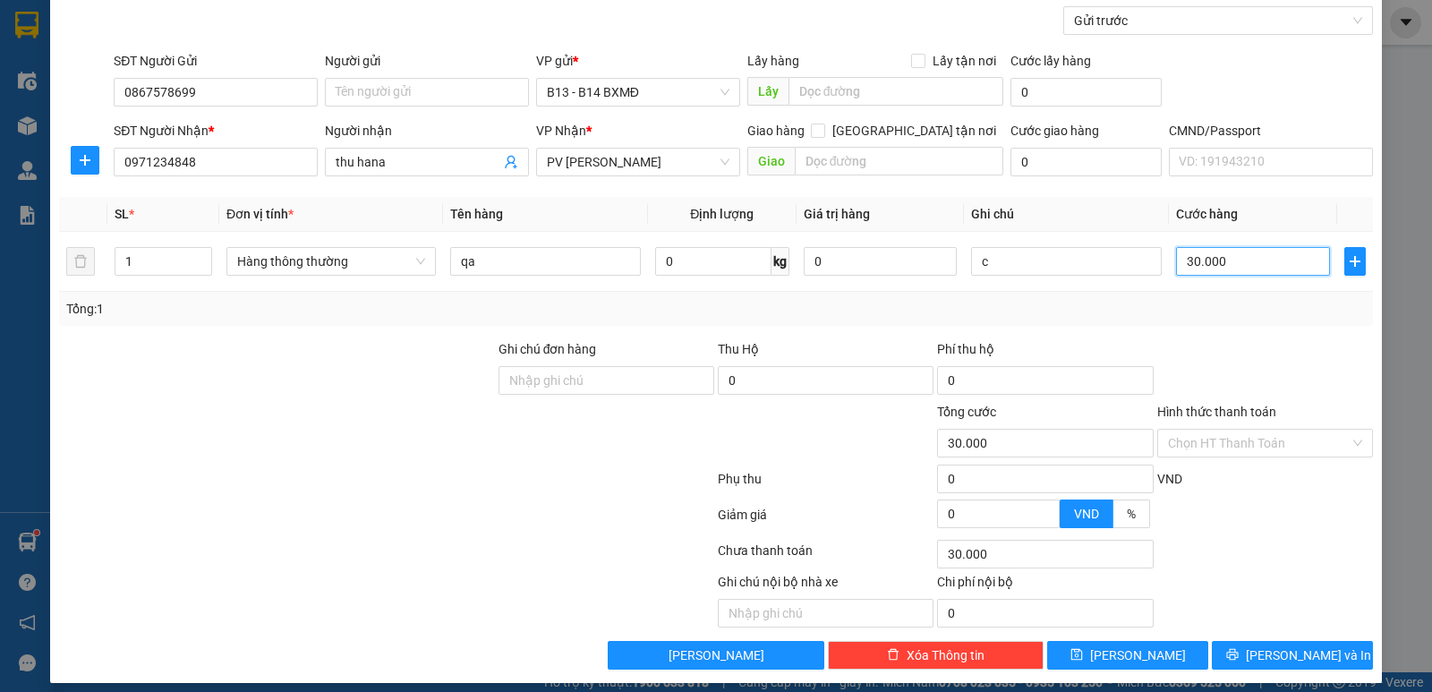
scroll to position [169, 0]
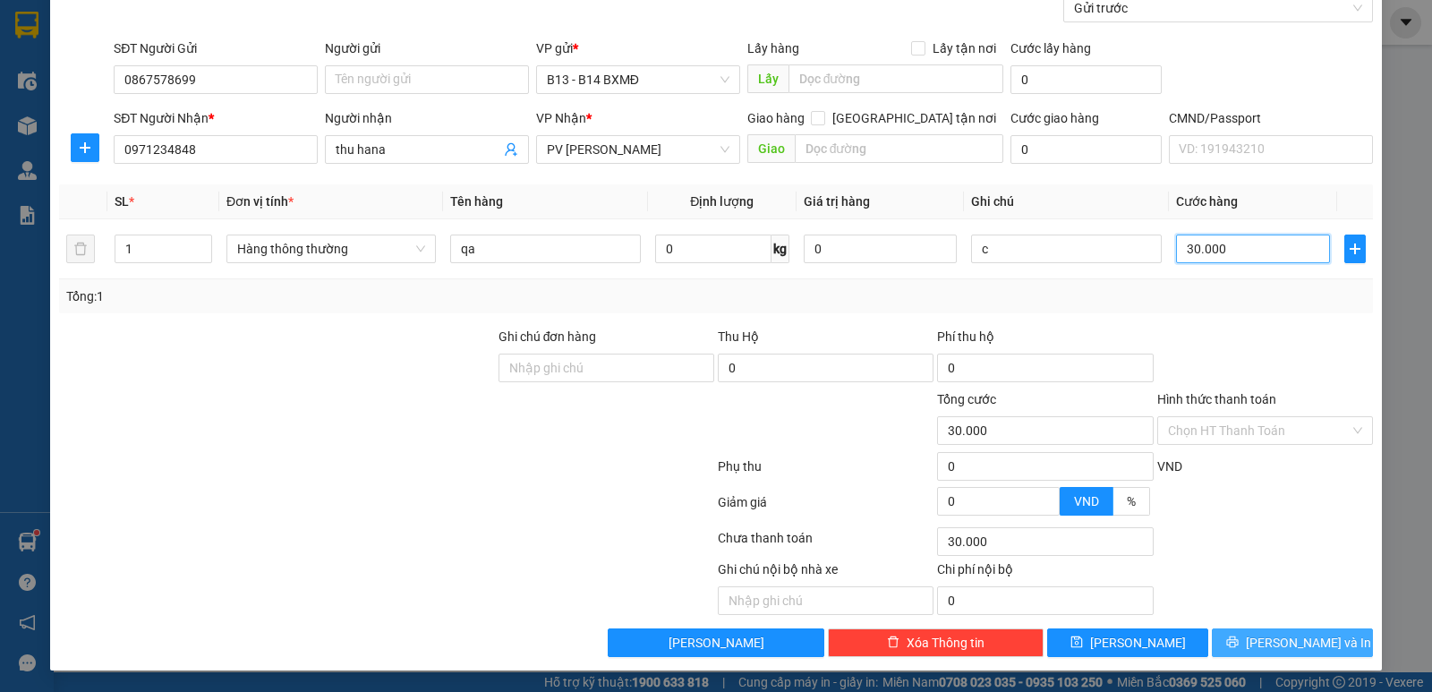
type input "30.000"
click at [1293, 633] on span "Lưu và In" at bounding box center [1308, 643] width 125 height 20
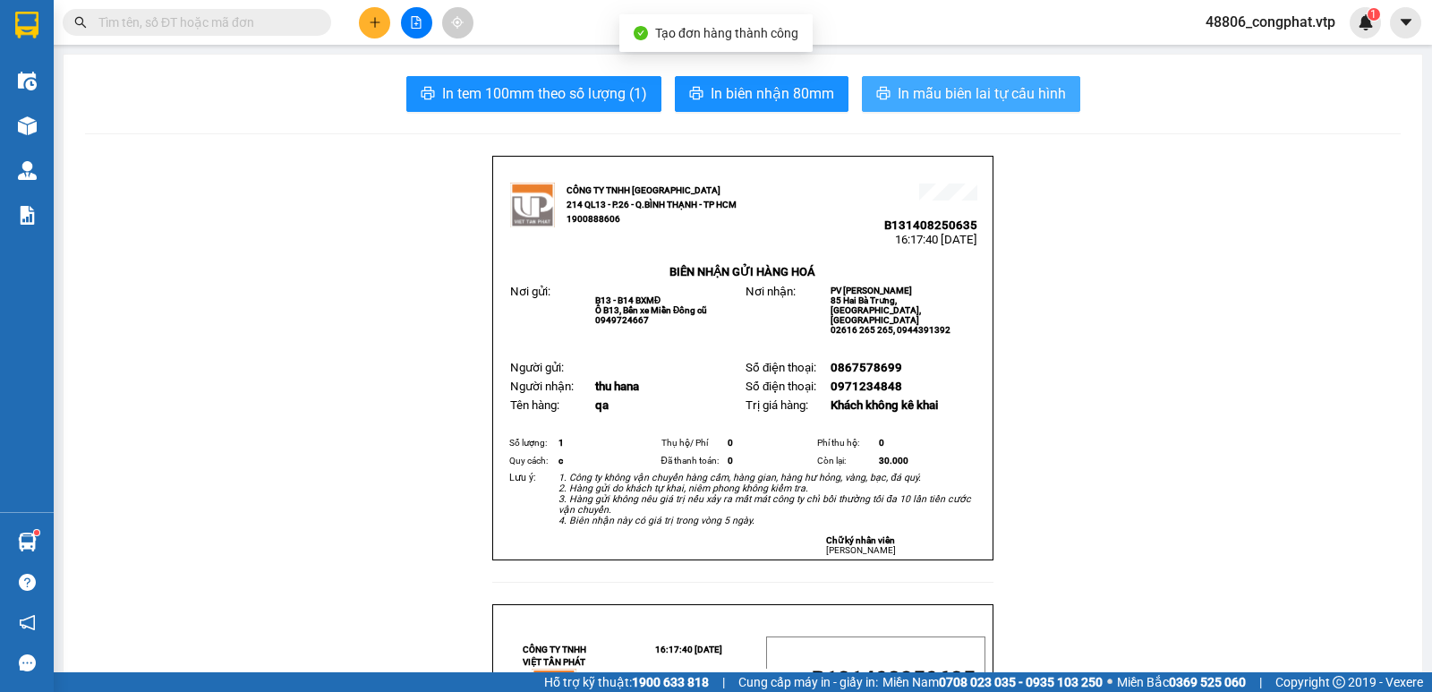
click at [1026, 95] on span "In mẫu biên lai tự cấu hình" at bounding box center [982, 93] width 168 height 22
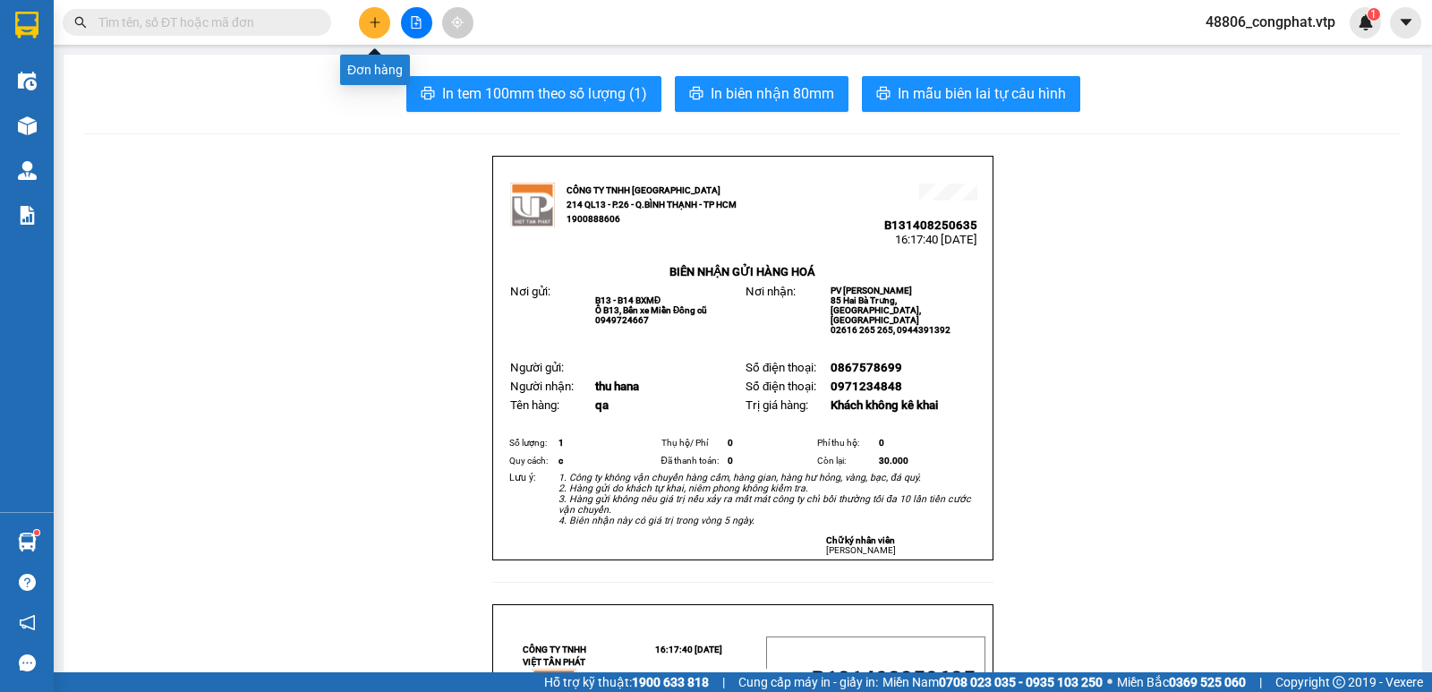
click at [380, 15] on button at bounding box center [374, 22] width 31 height 31
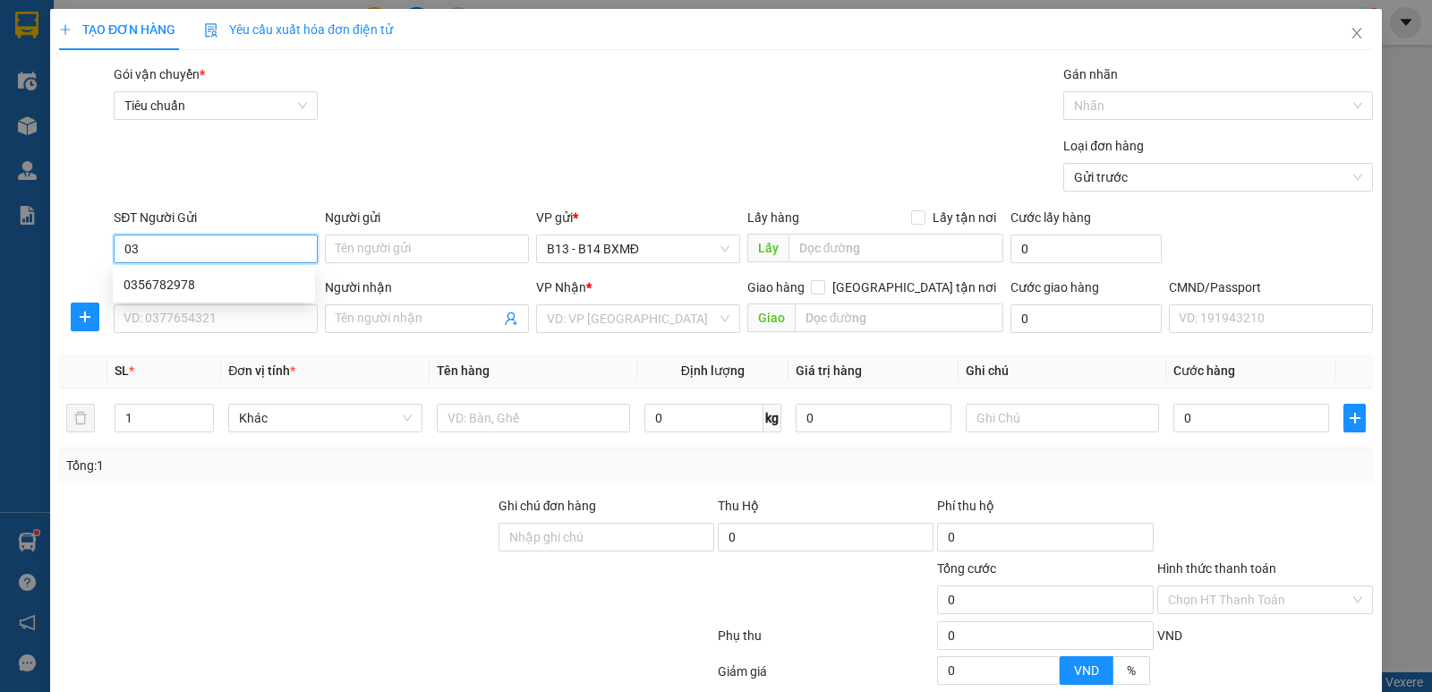
type input "0"
type input "0919186767"
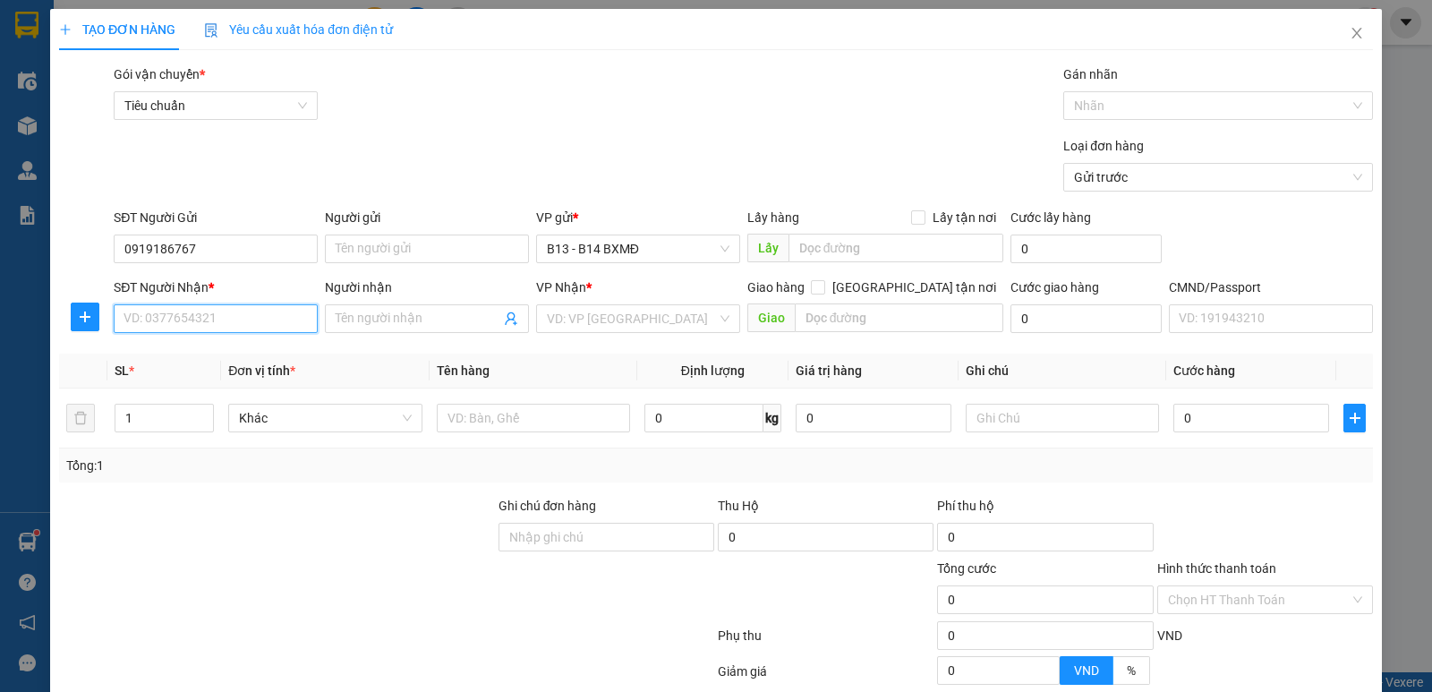
click at [177, 317] on input "SĐT Người Nhận *" at bounding box center [216, 318] width 204 height 29
drag, startPoint x: 235, startPoint y: 360, endPoint x: 515, endPoint y: 472, distance: 301.6
click at [239, 360] on div "0356681181 - thắng" at bounding box center [213, 355] width 181 height 20
type input "0356681181"
type input "thắng"
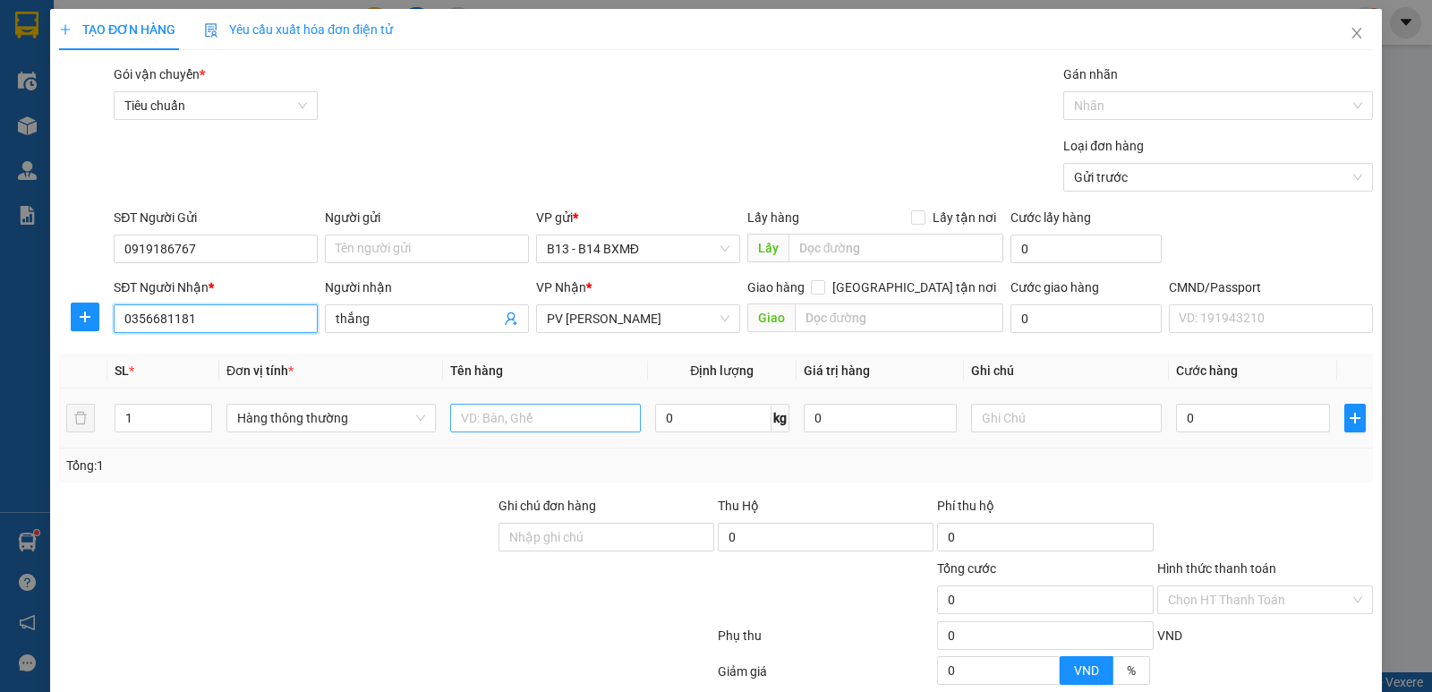
type input "0356681181"
click at [608, 429] on input "text" at bounding box center [545, 418] width 191 height 29
type input "pt"
click at [1011, 413] on input "text" at bounding box center [1066, 418] width 191 height 29
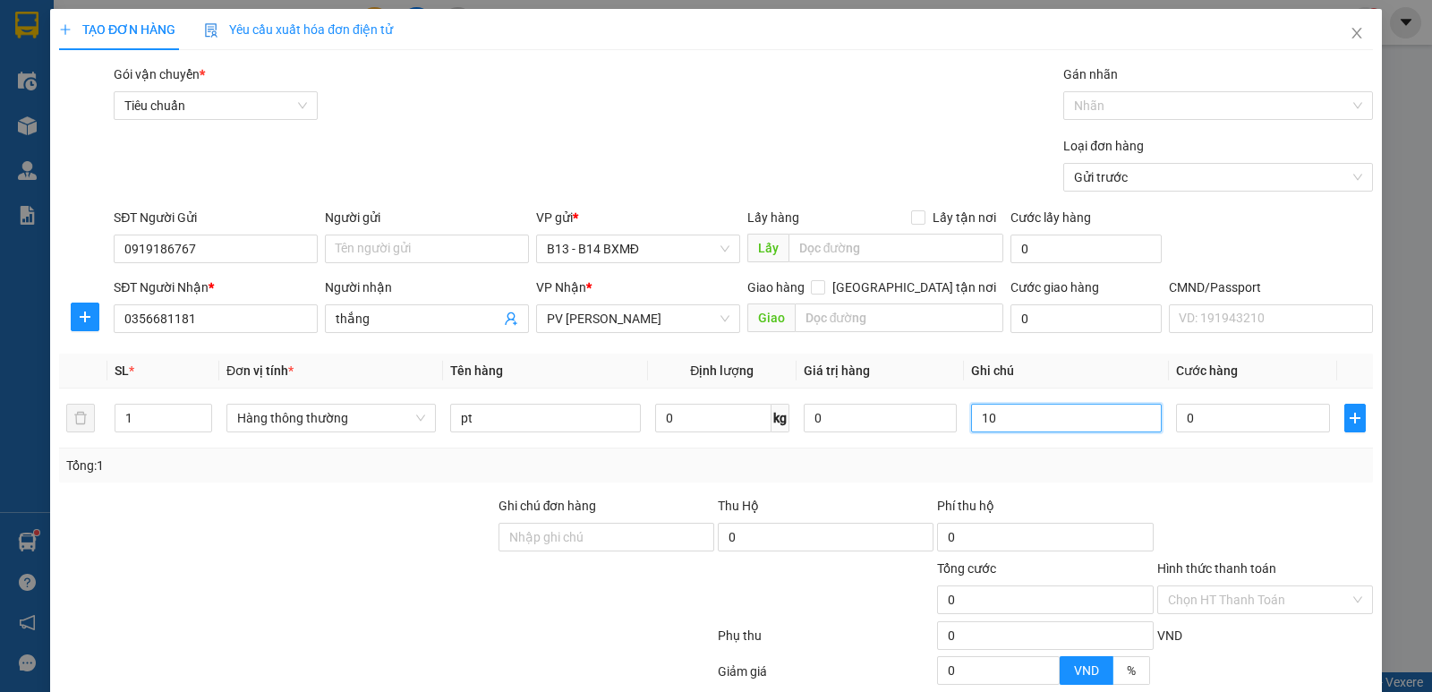
type input "1"
type input "b"
drag, startPoint x: 149, startPoint y: 417, endPoint x: 0, endPoint y: 414, distance: 148.6
click at [0, 414] on div "TẠO ĐƠN HÀNG Yêu cầu xuất hóa đơn điện tử Transit Pickup Surcharge Ids Transit …" at bounding box center [716, 346] width 1432 height 692
type input "2"
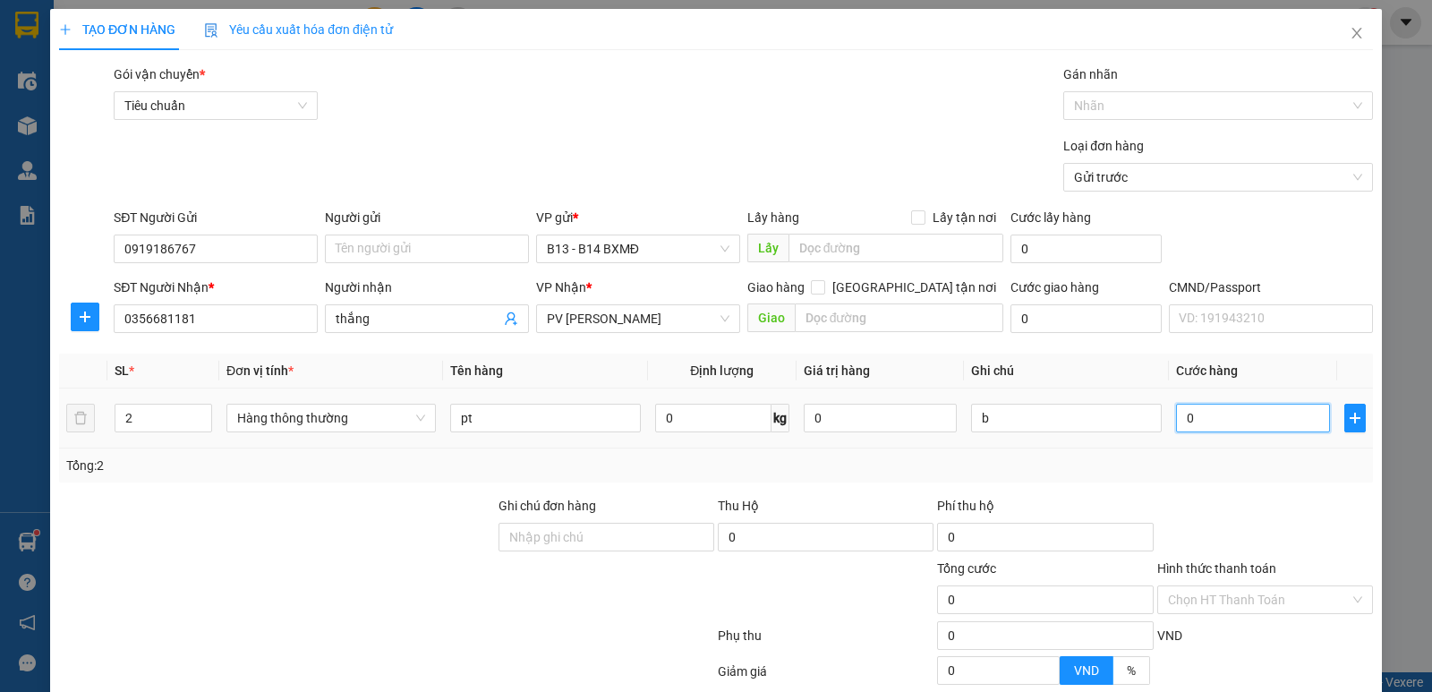
click at [1273, 419] on input "0" at bounding box center [1252, 418] width 153 height 29
type input "1"
type input "10"
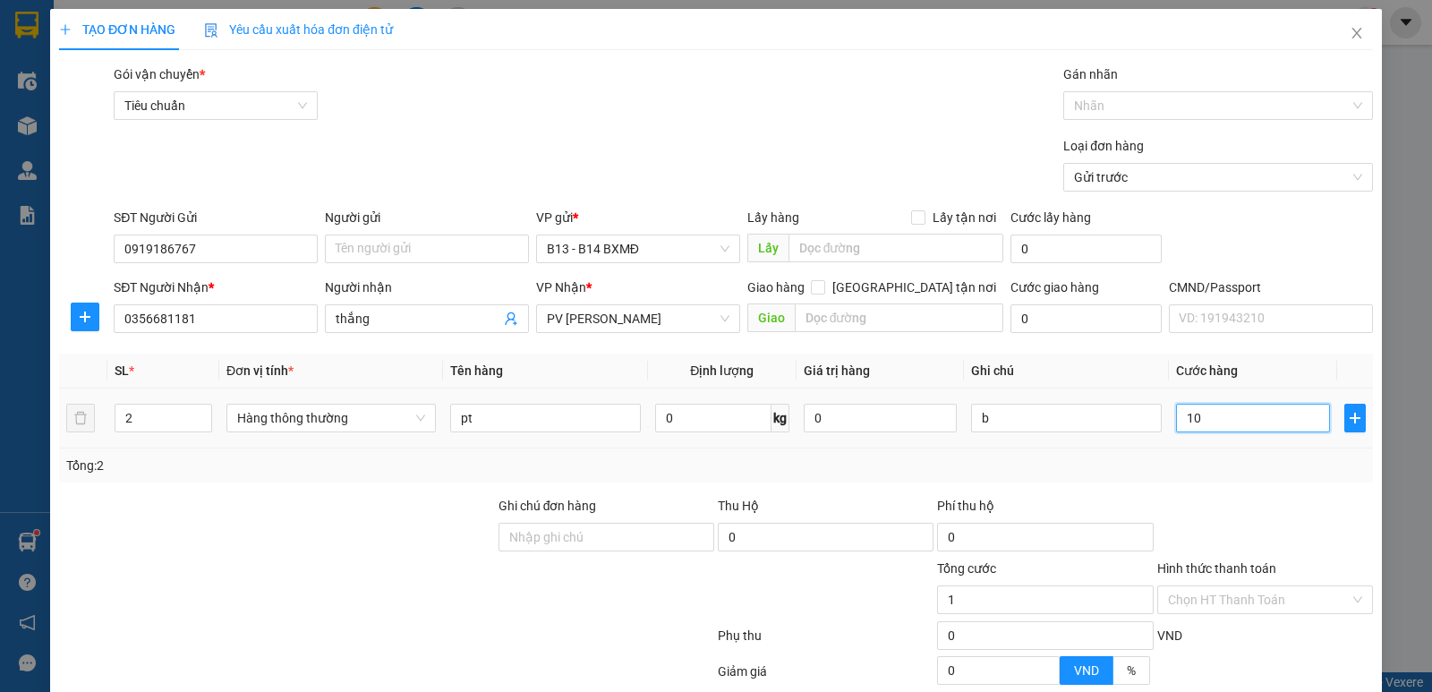
type input "10"
type input "100"
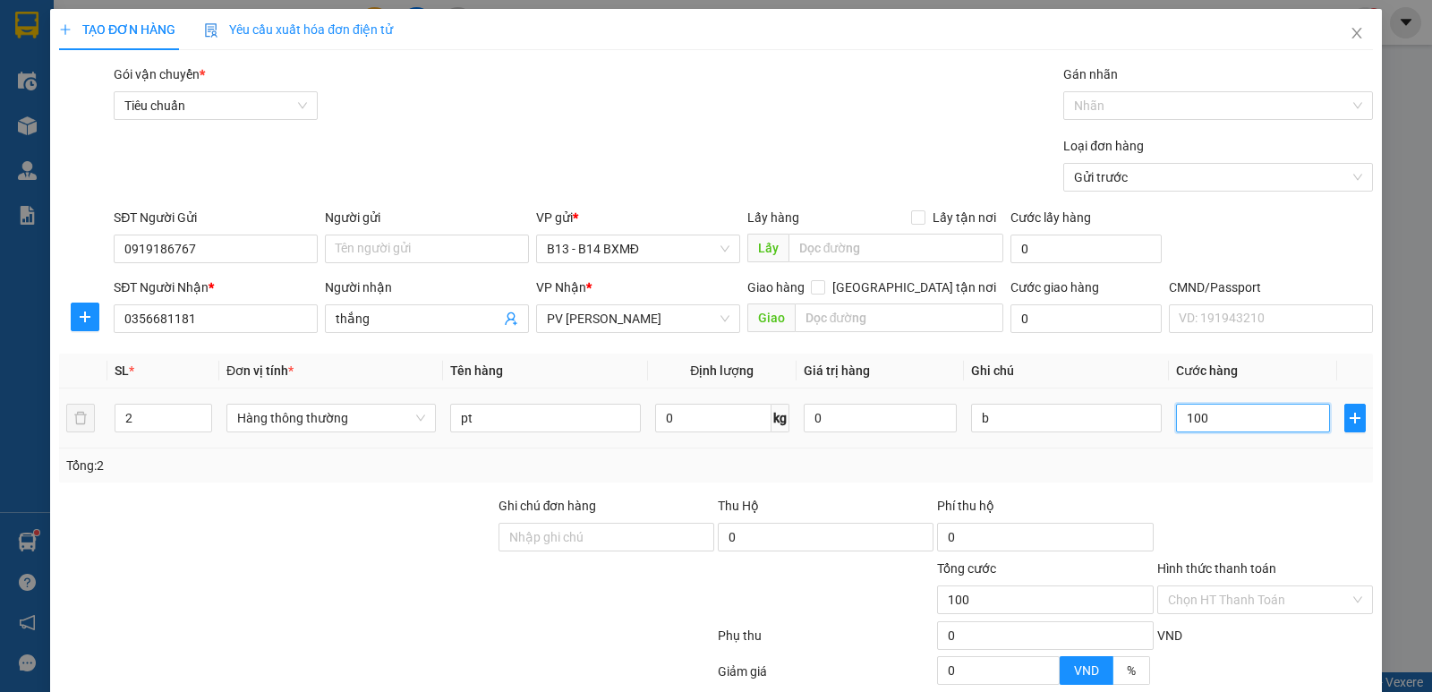
type input "1.000"
type input "10.000"
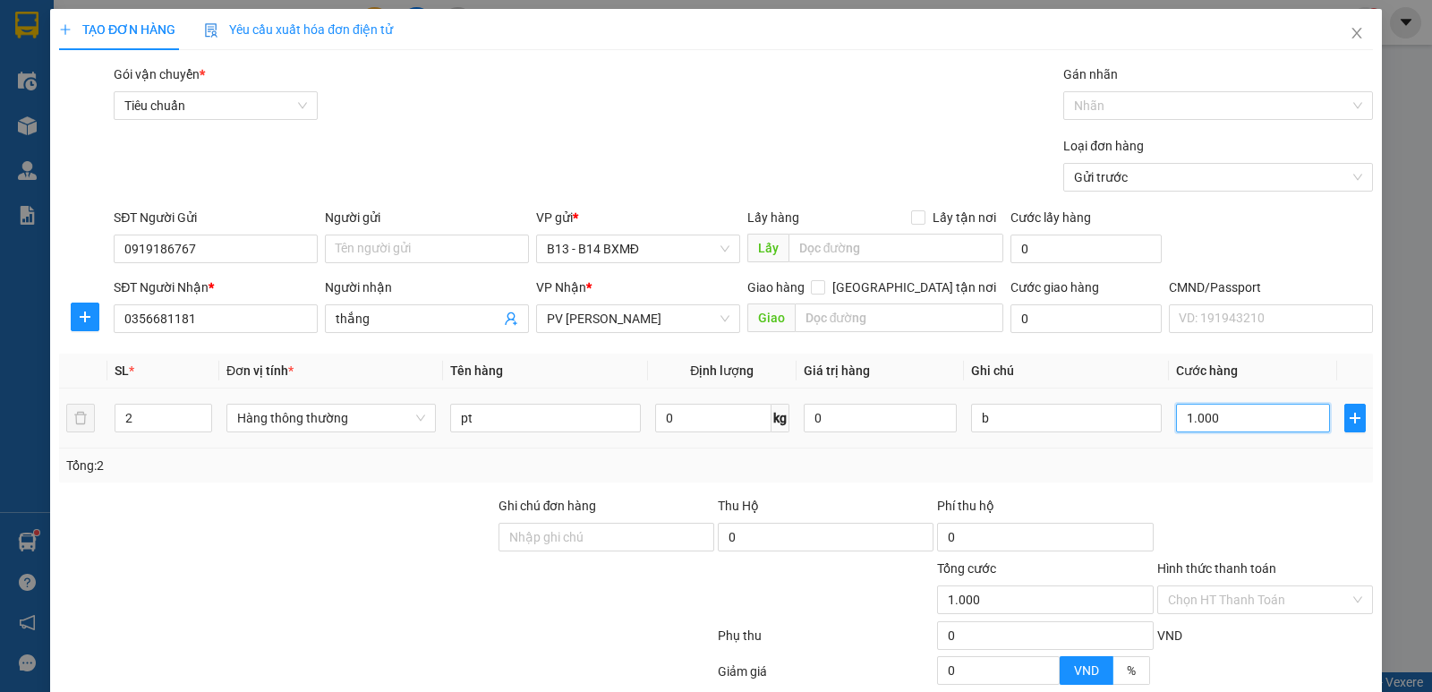
type input "10.000"
type input "100.000"
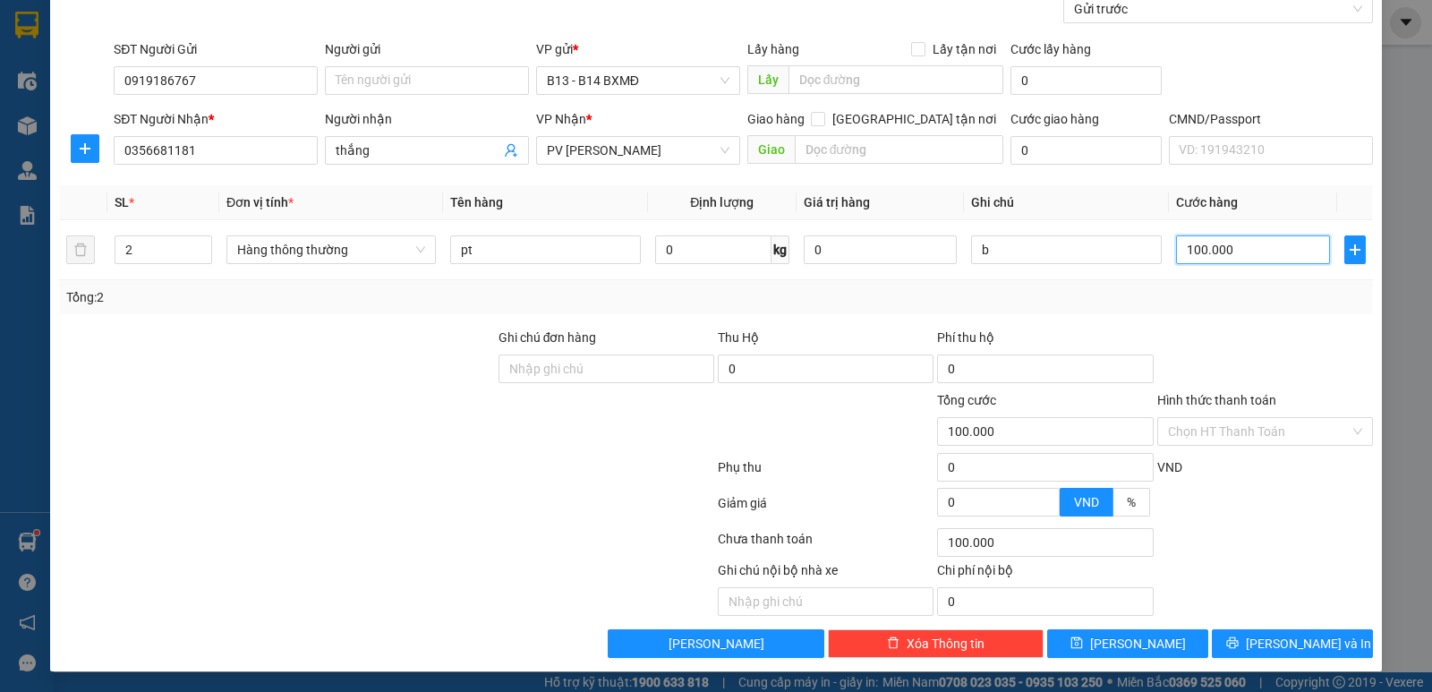
scroll to position [169, 0]
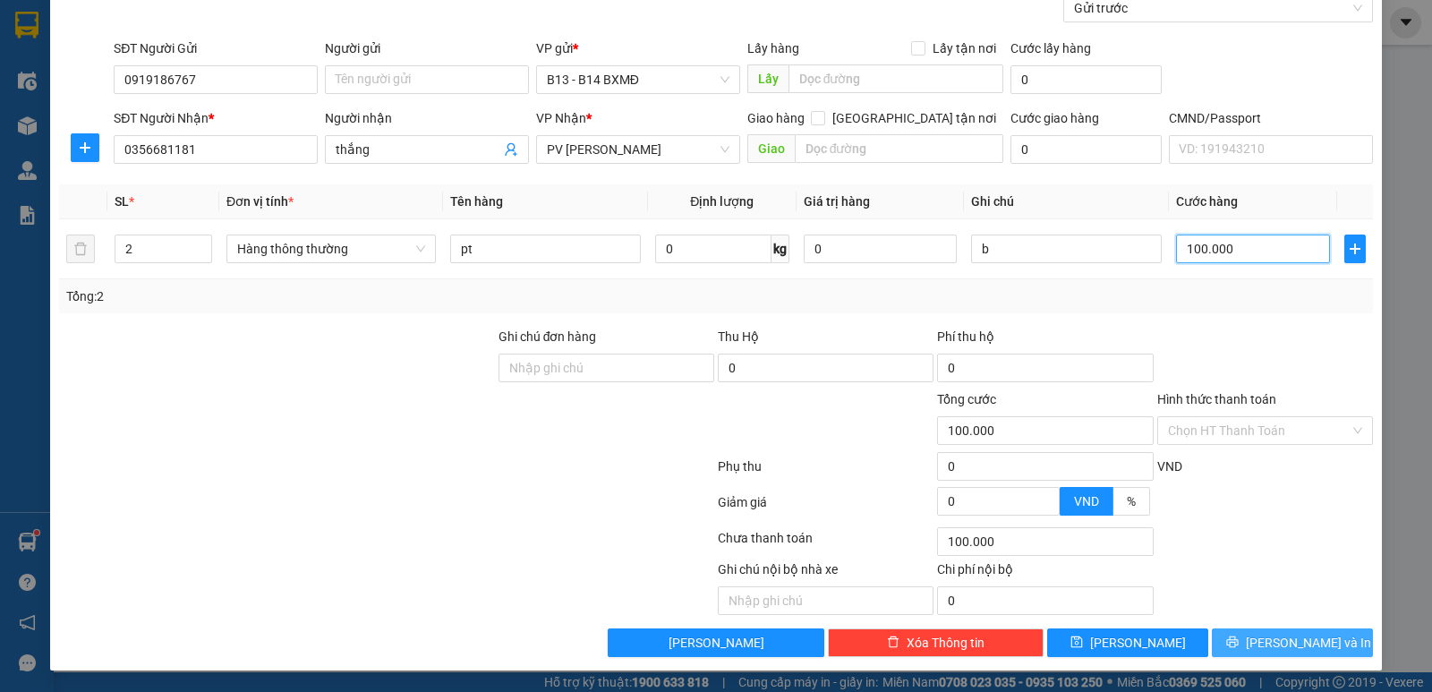
type input "100.000"
click at [1269, 636] on span "Lưu và In" at bounding box center [1308, 643] width 125 height 20
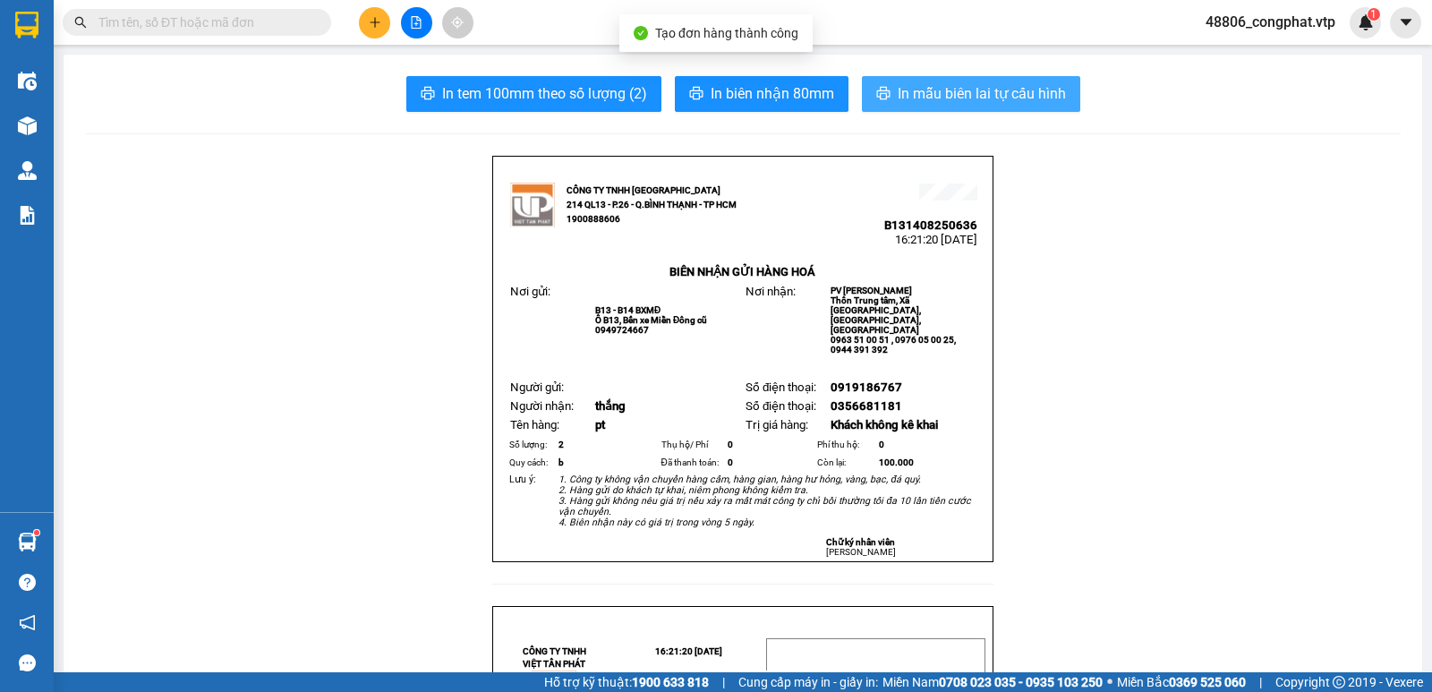
click at [955, 97] on span "In mẫu biên lai tự cấu hình" at bounding box center [982, 93] width 168 height 22
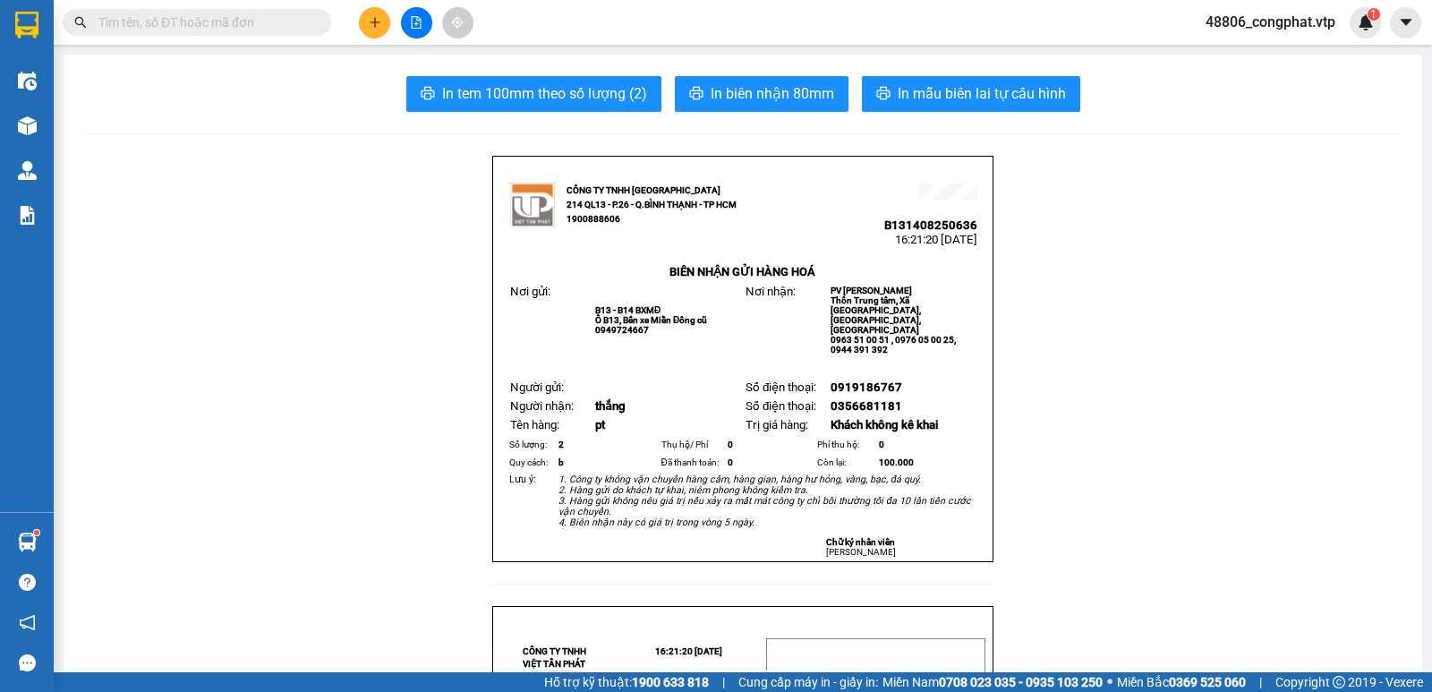
click at [392, 16] on div at bounding box center [416, 22] width 134 height 31
click at [374, 13] on button at bounding box center [374, 22] width 31 height 31
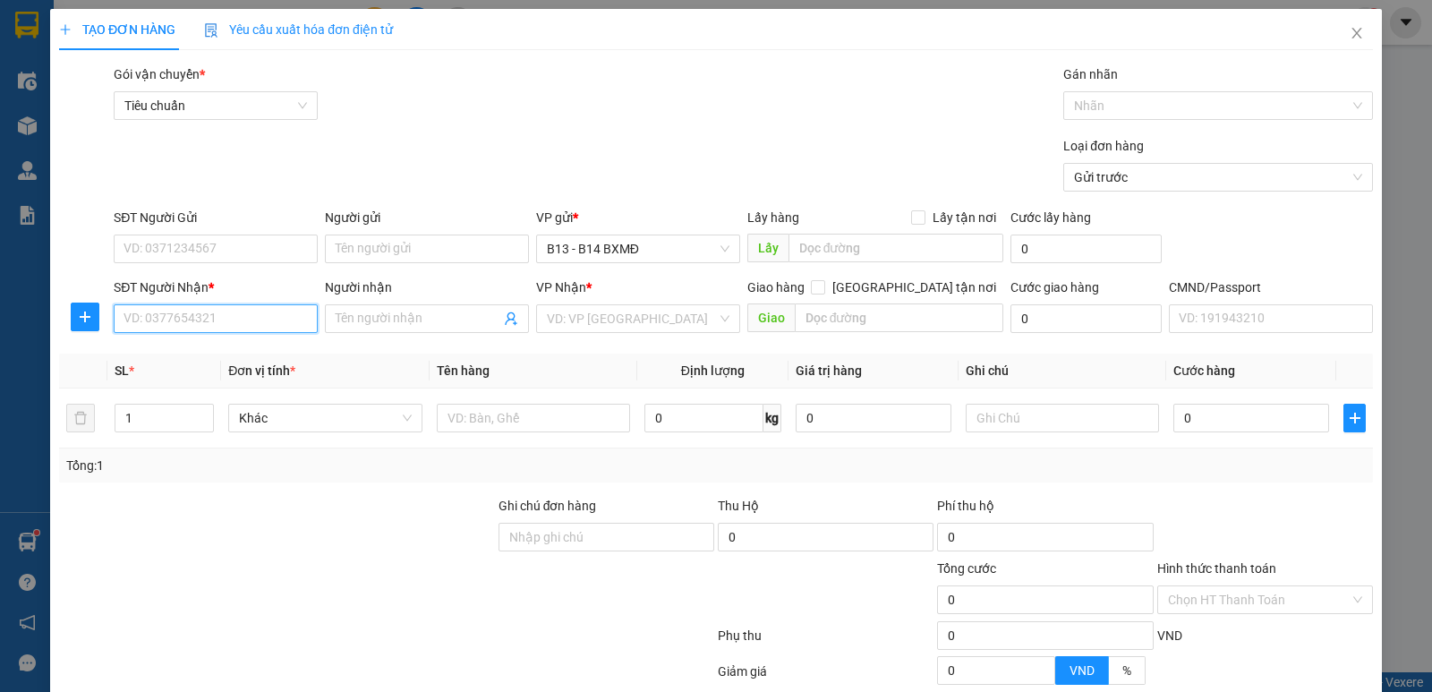
click at [214, 332] on input "SĐT Người Nhận *" at bounding box center [216, 318] width 204 height 29
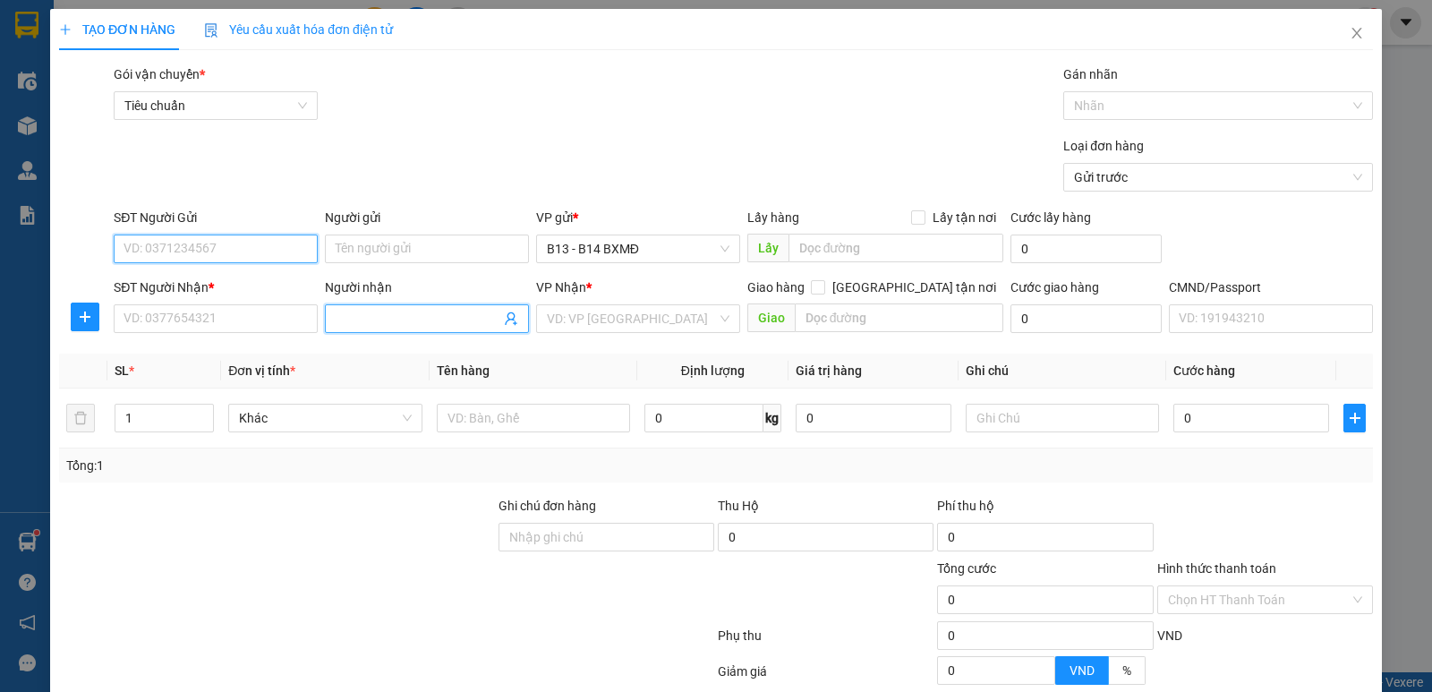
drag, startPoint x: 172, startPoint y: 251, endPoint x: 176, endPoint y: 237, distance: 14.1
click at [174, 251] on input "SĐT Người Gửi" at bounding box center [216, 248] width 204 height 29
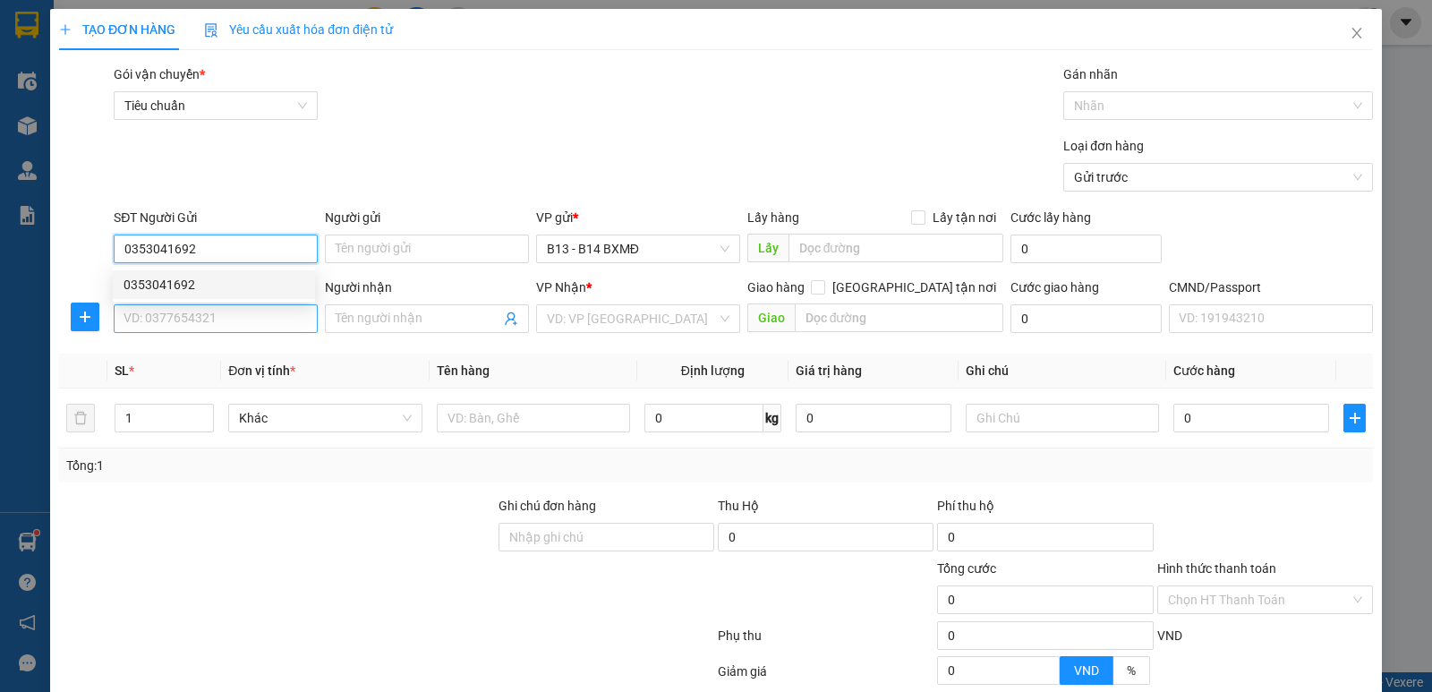
type input "0353041692"
click at [275, 318] on input "SĐT Người Nhận *" at bounding box center [216, 318] width 204 height 29
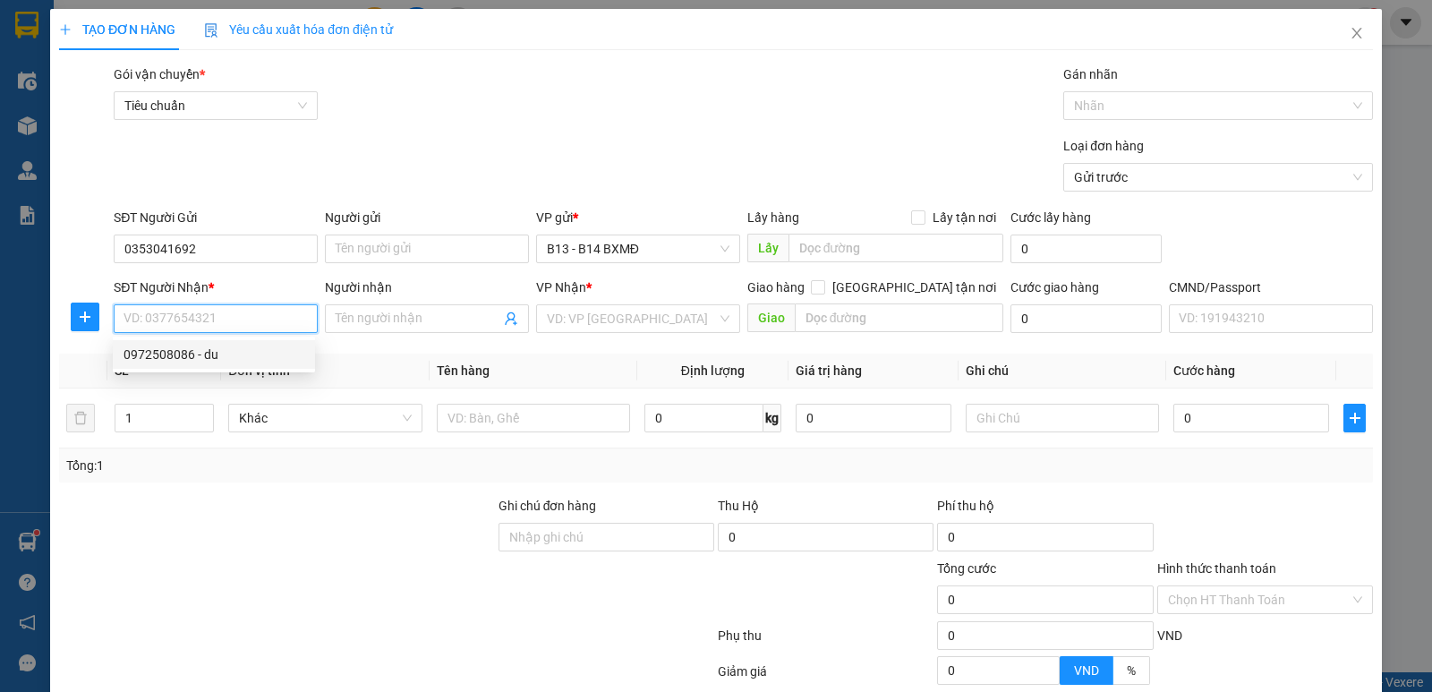
click at [229, 352] on div "0972508086 - du" at bounding box center [213, 355] width 181 height 20
type input "0972508086"
type input "du"
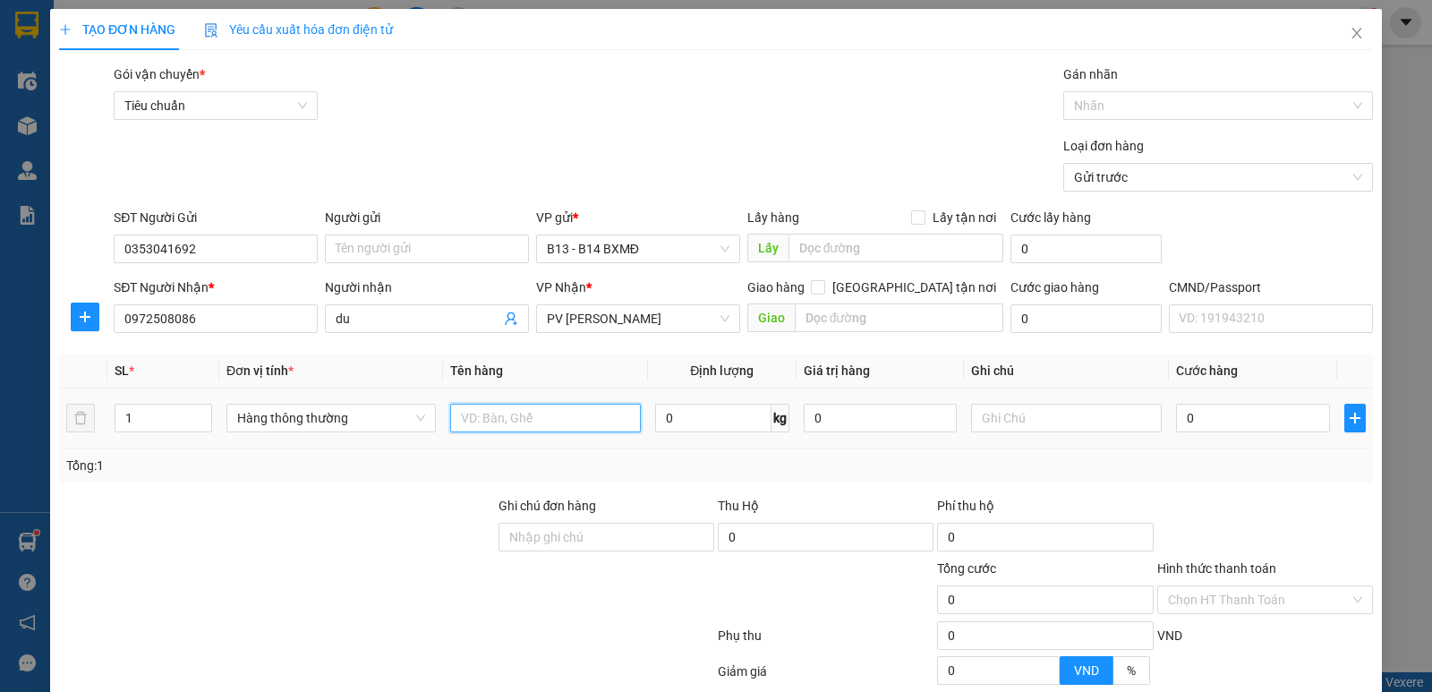
click at [508, 429] on input "text" at bounding box center [545, 418] width 191 height 29
type input "tc"
click at [1059, 413] on input "text" at bounding box center [1066, 418] width 191 height 29
type input "k"
click at [1187, 422] on input "0" at bounding box center [1252, 418] width 153 height 29
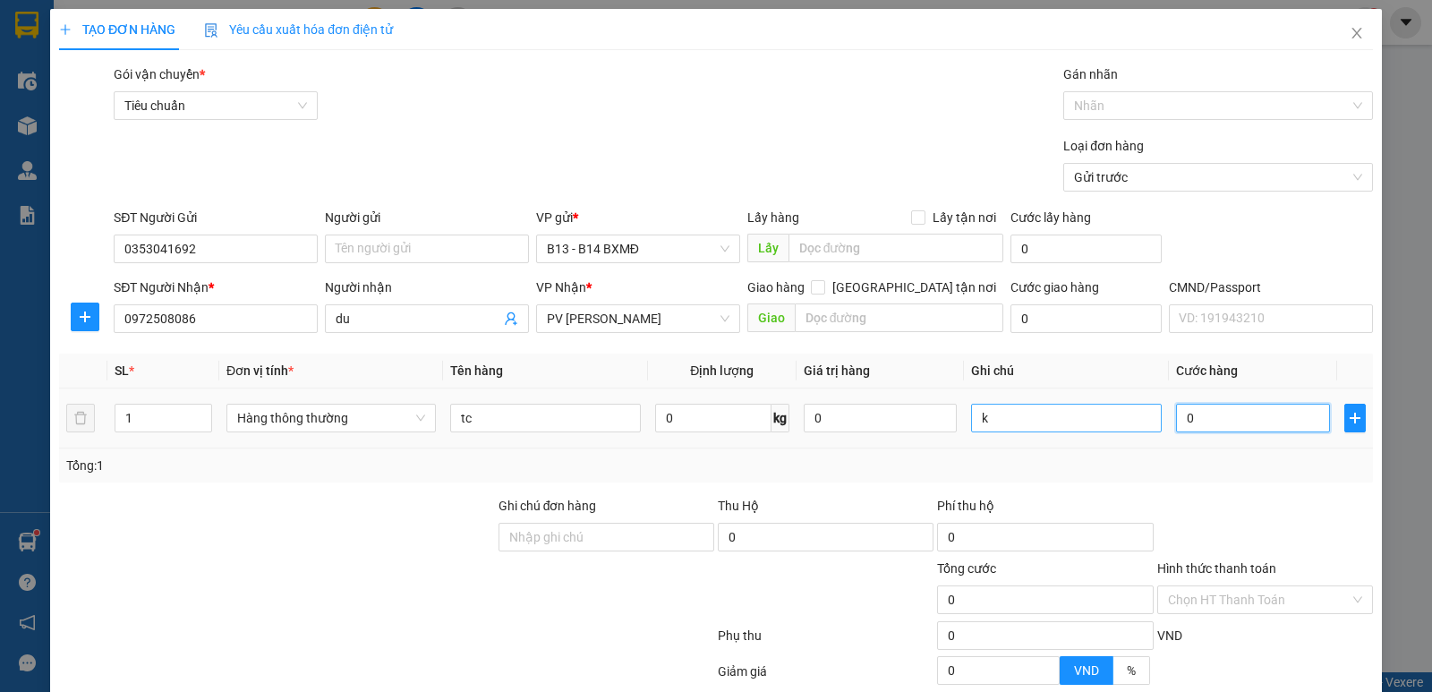
type input "4"
type input "40"
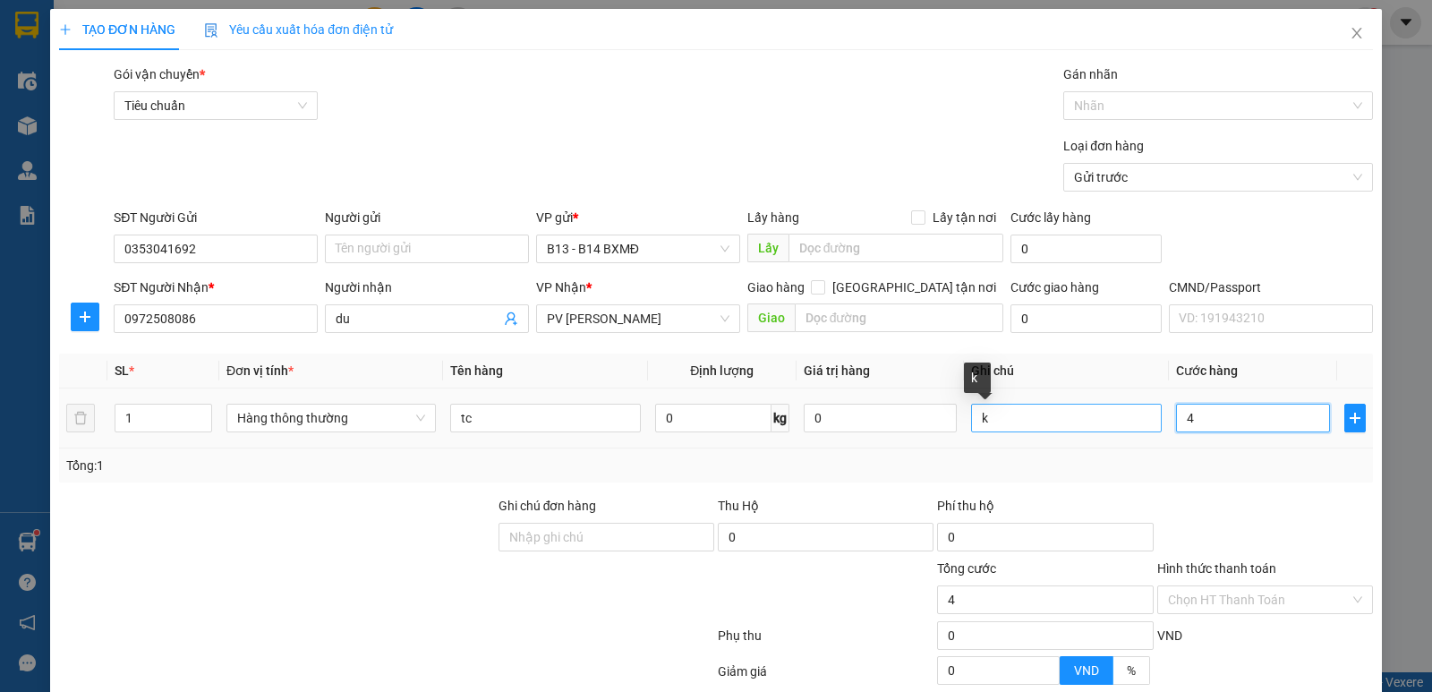
type input "40"
type input "400"
type input "4.000"
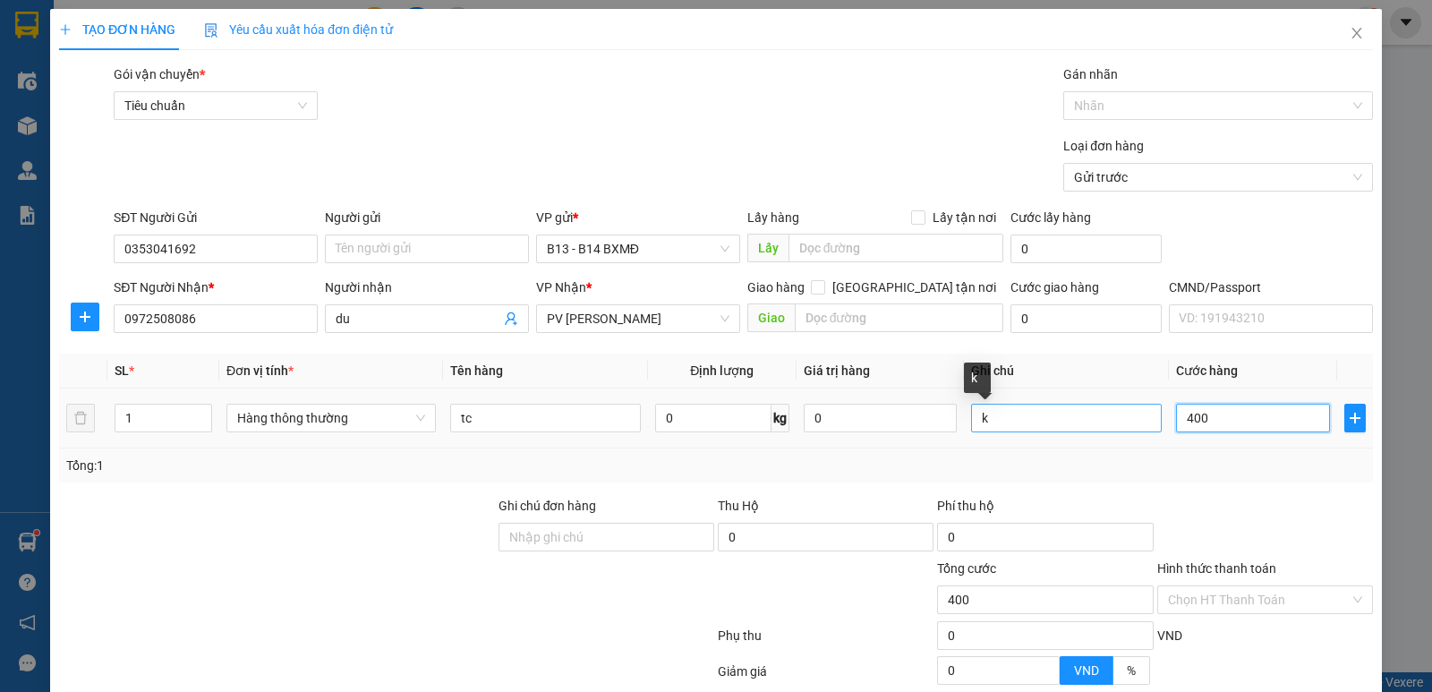
type input "4.000"
type input "40.000"
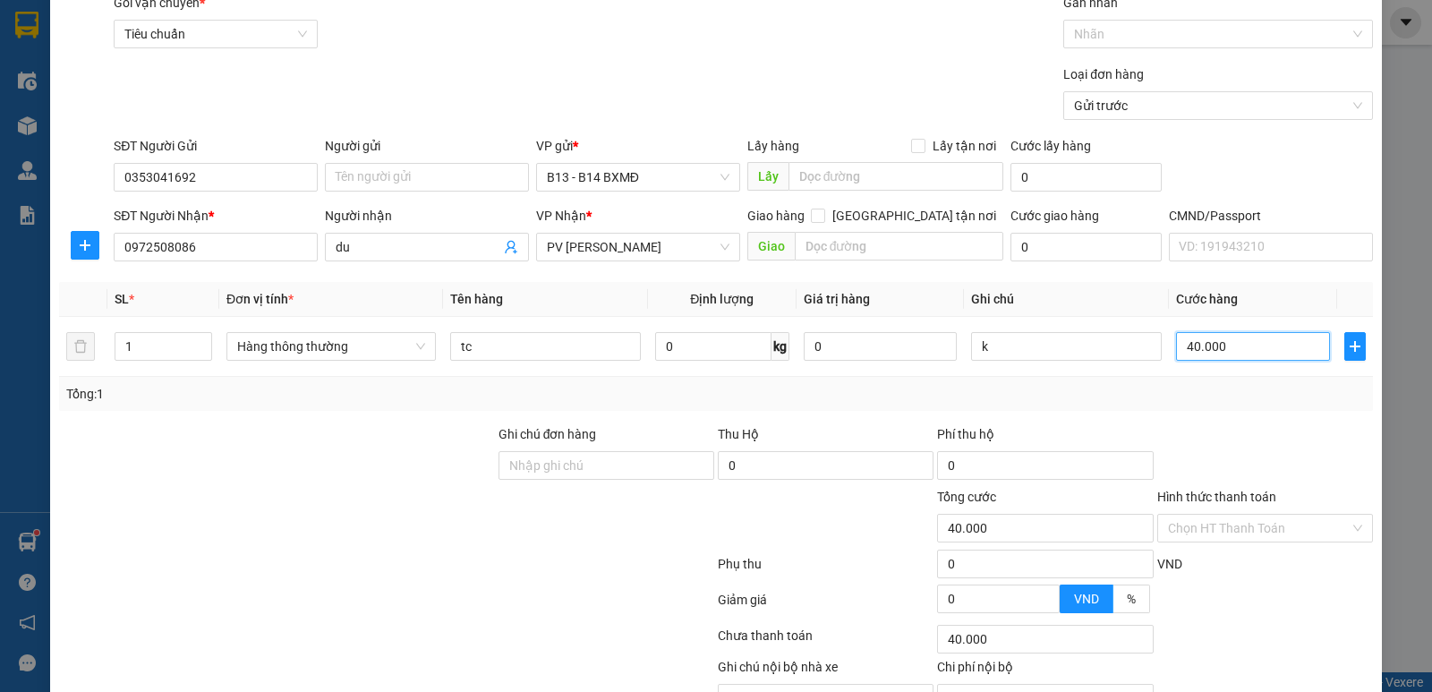
scroll to position [169, 0]
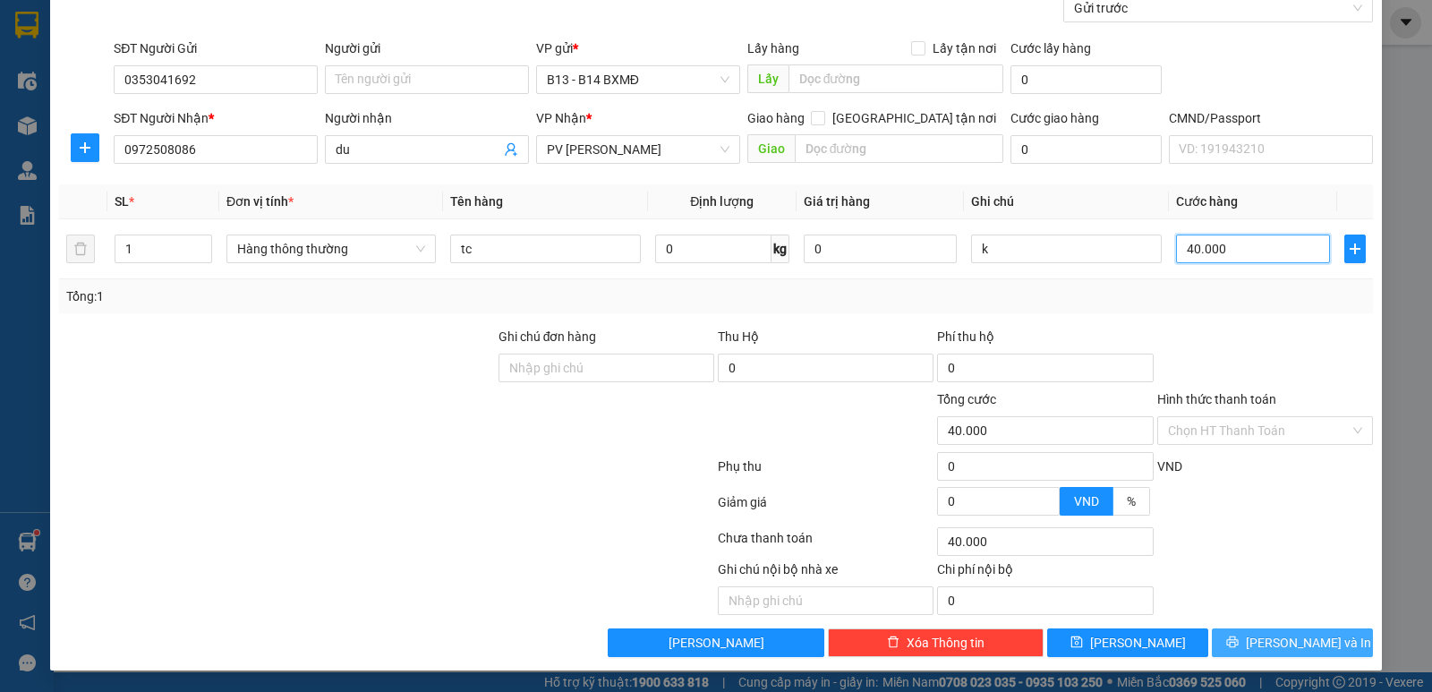
type input "40.000"
click at [1305, 652] on span "Lưu và In" at bounding box center [1308, 643] width 125 height 20
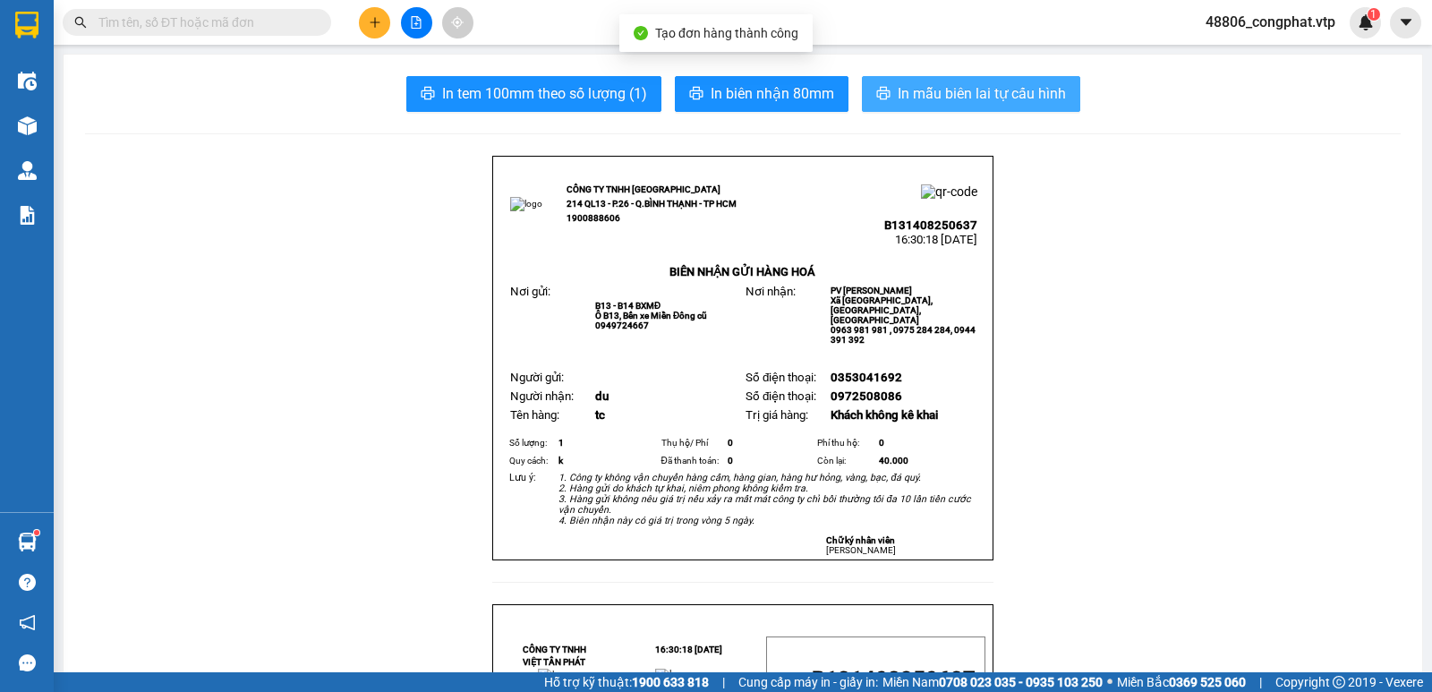
drag, startPoint x: 905, startPoint y: 85, endPoint x: 906, endPoint y: 98, distance: 12.6
click at [907, 85] on span "In mẫu biên lai tự cấu hình" at bounding box center [982, 93] width 168 height 22
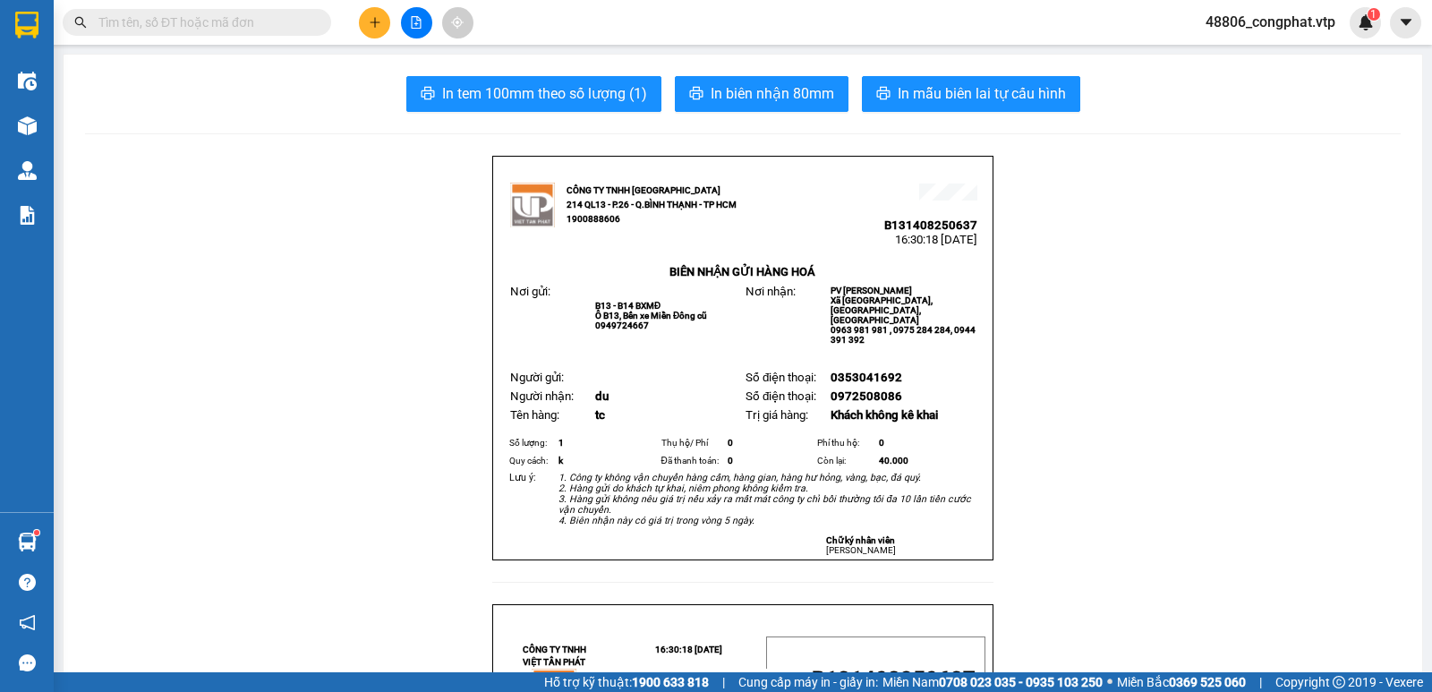
click at [362, 30] on button at bounding box center [374, 22] width 31 height 31
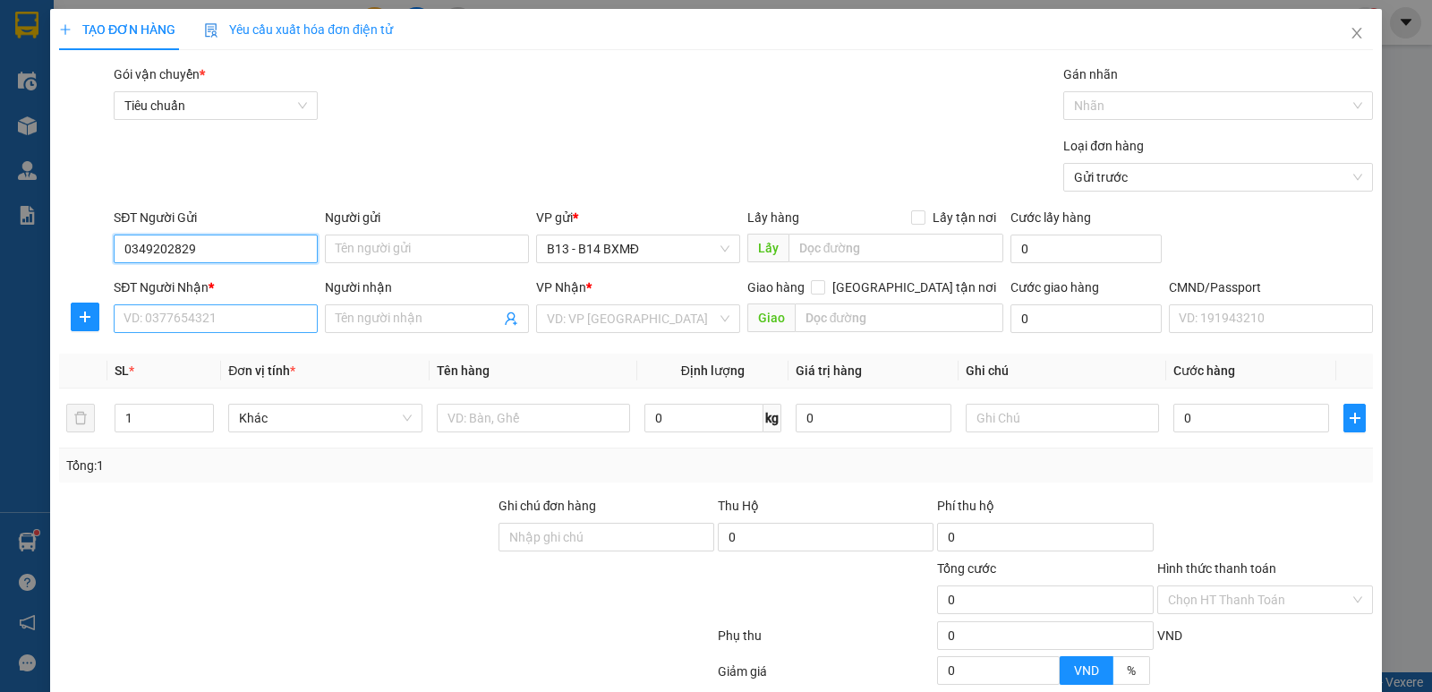
type input "0349202829"
click at [175, 327] on input "SĐT Người Nhận *" at bounding box center [216, 318] width 204 height 29
type input "0985239777"
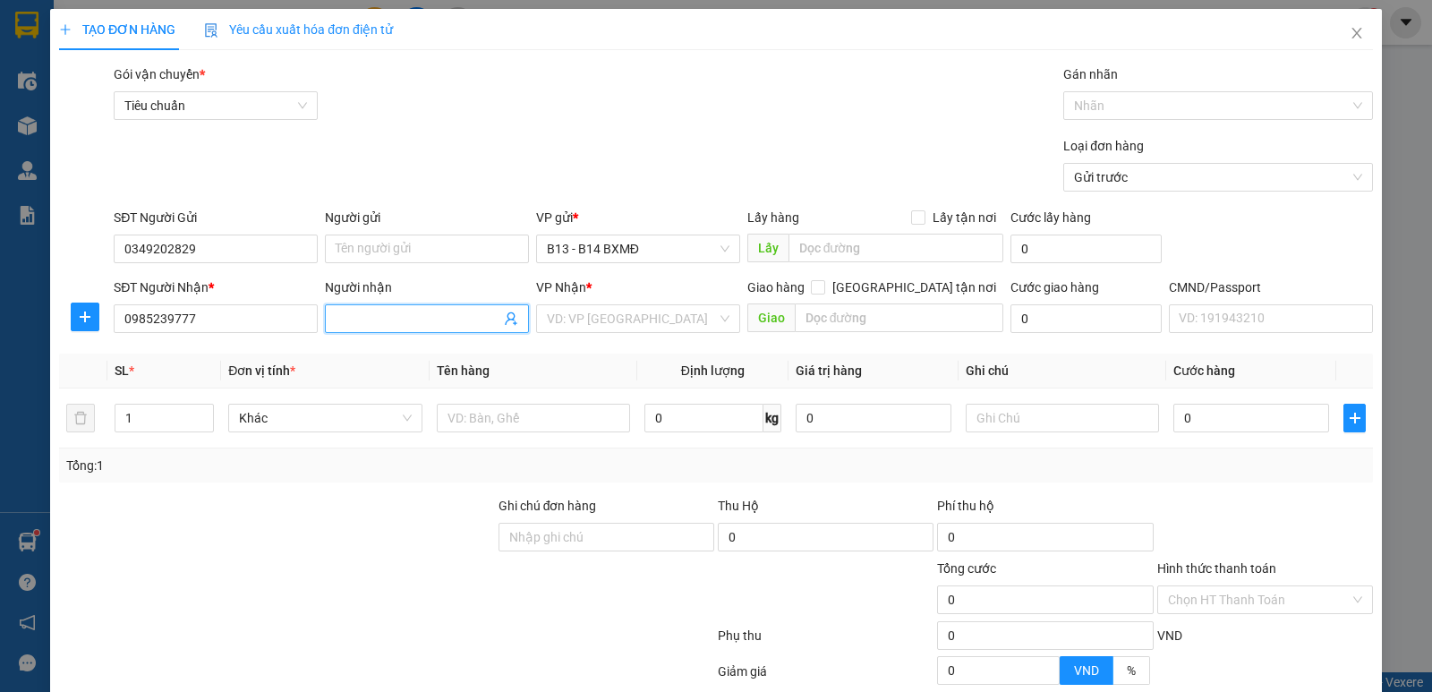
click at [446, 330] on span at bounding box center [427, 318] width 204 height 29
click at [672, 325] on input "search" at bounding box center [632, 318] width 170 height 27
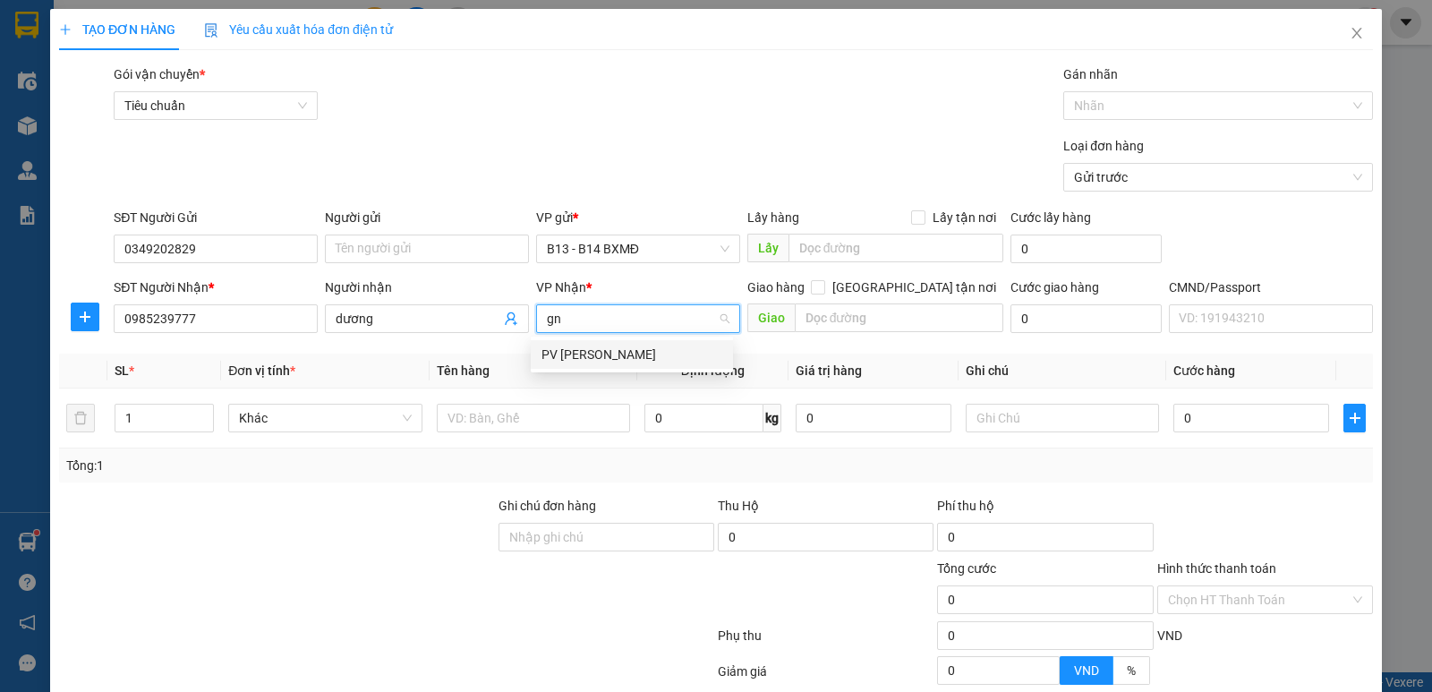
click at [596, 357] on div "PV [PERSON_NAME]" at bounding box center [631, 355] width 181 height 20
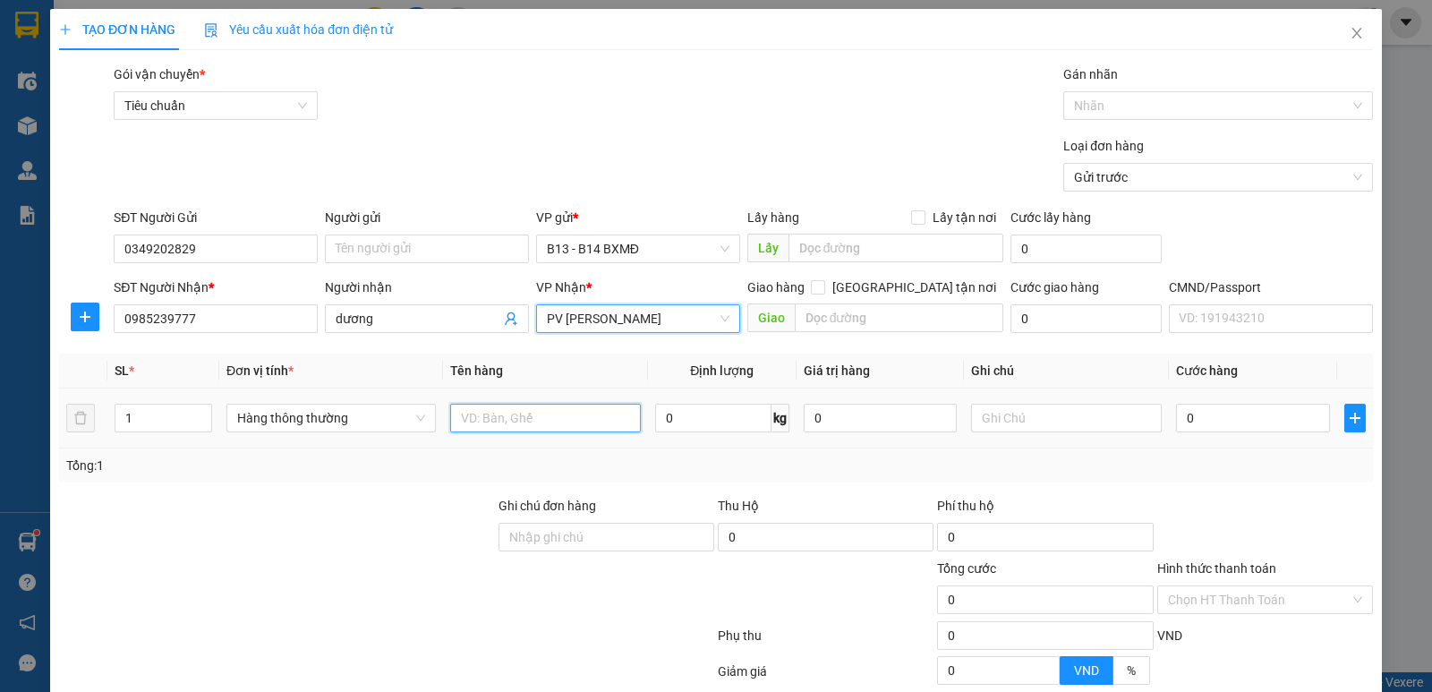
click at [541, 420] on input "text" at bounding box center [545, 418] width 191 height 29
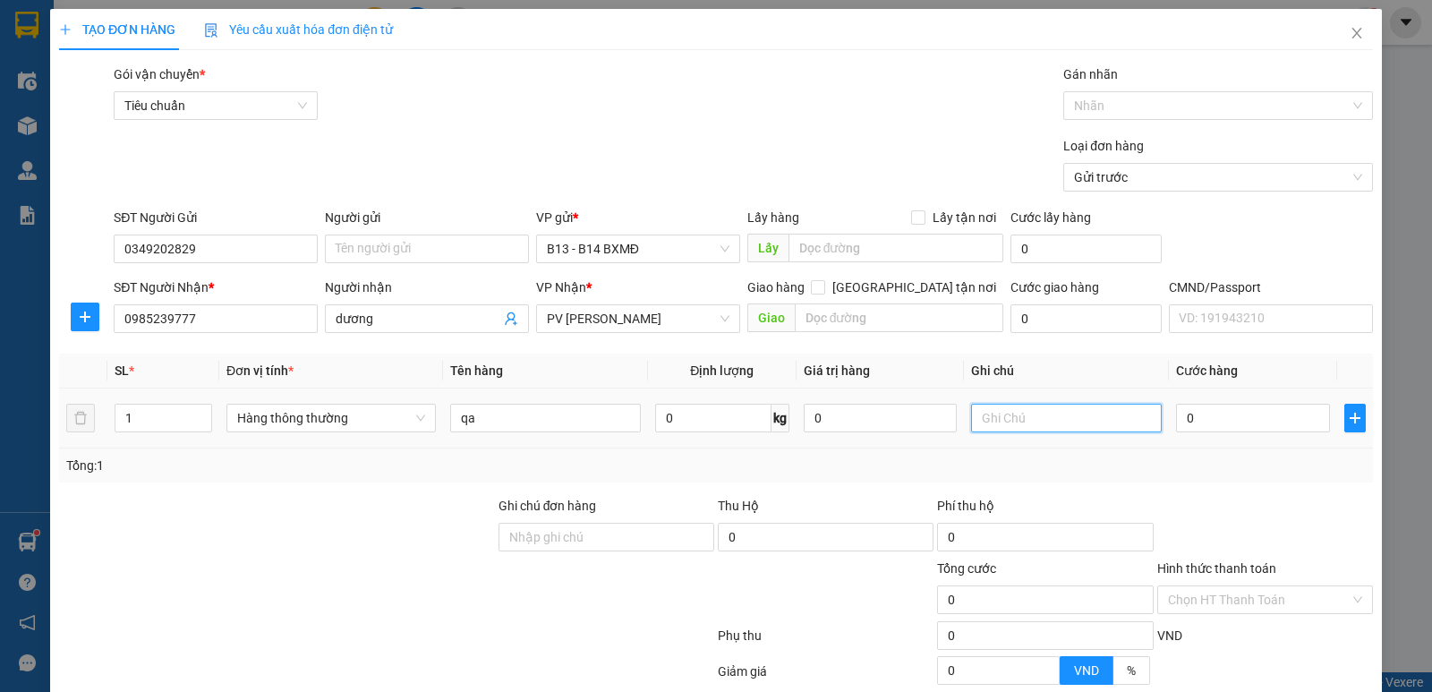
click at [1021, 413] on input "text" at bounding box center [1066, 418] width 191 height 29
click at [1193, 403] on div "0" at bounding box center [1252, 418] width 153 height 36
click at [1203, 409] on input "0" at bounding box center [1252, 418] width 153 height 29
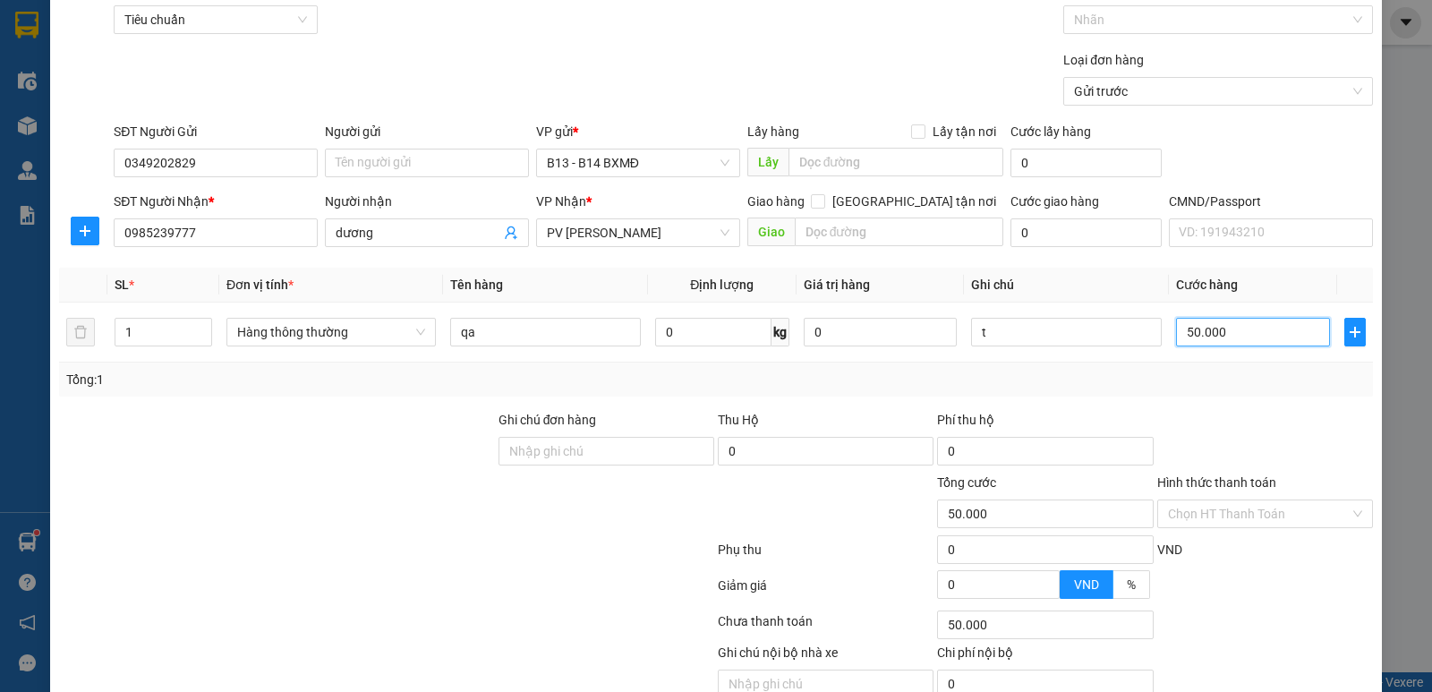
scroll to position [169, 0]
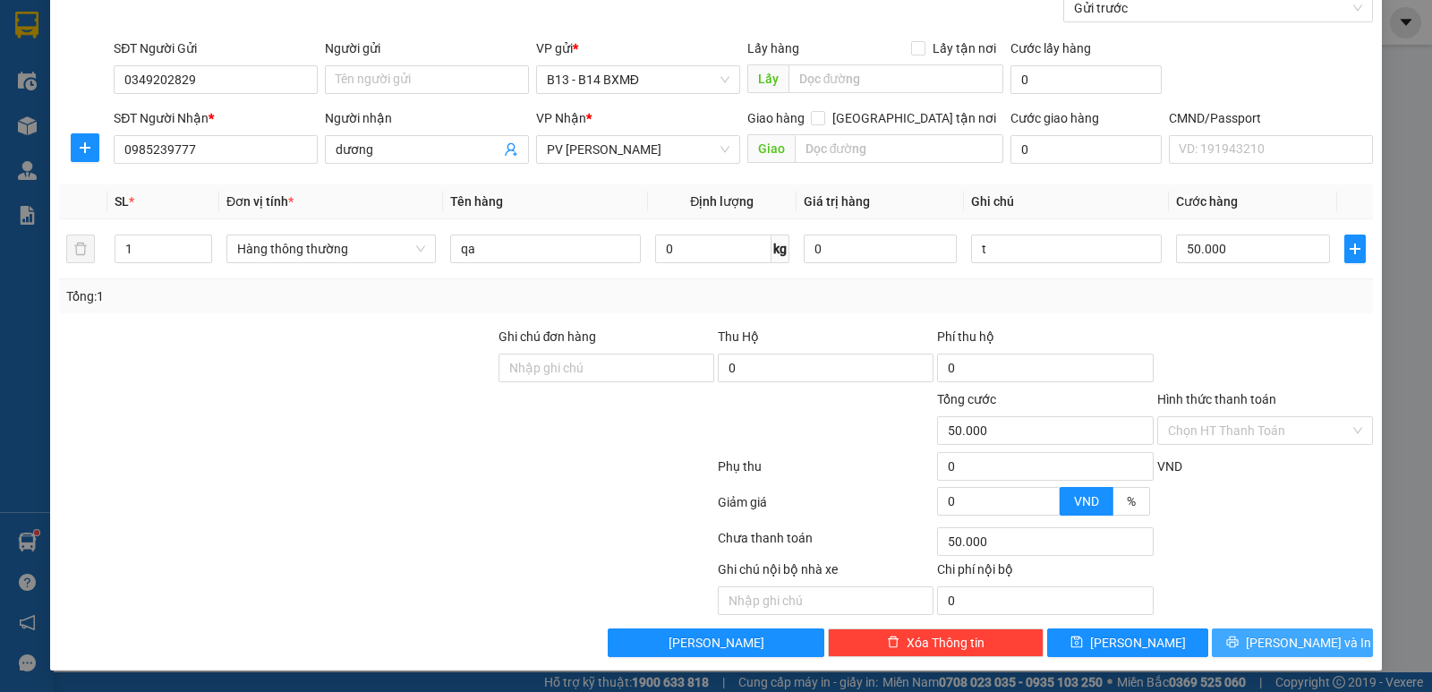
click at [1323, 647] on button "Lưu và In" at bounding box center [1292, 642] width 161 height 29
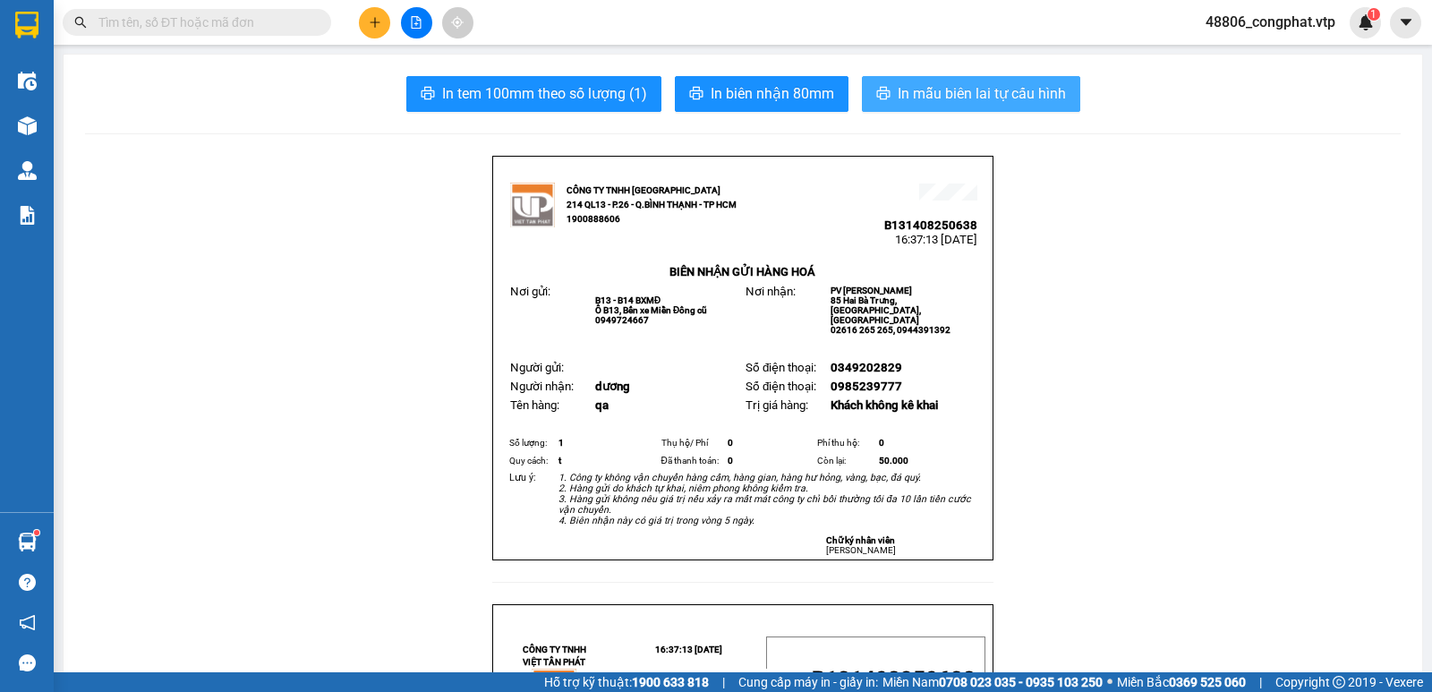
click at [1009, 94] on span "In mẫu biên lai tự cấu hình" at bounding box center [982, 93] width 168 height 22
click at [375, 29] on button at bounding box center [374, 22] width 31 height 31
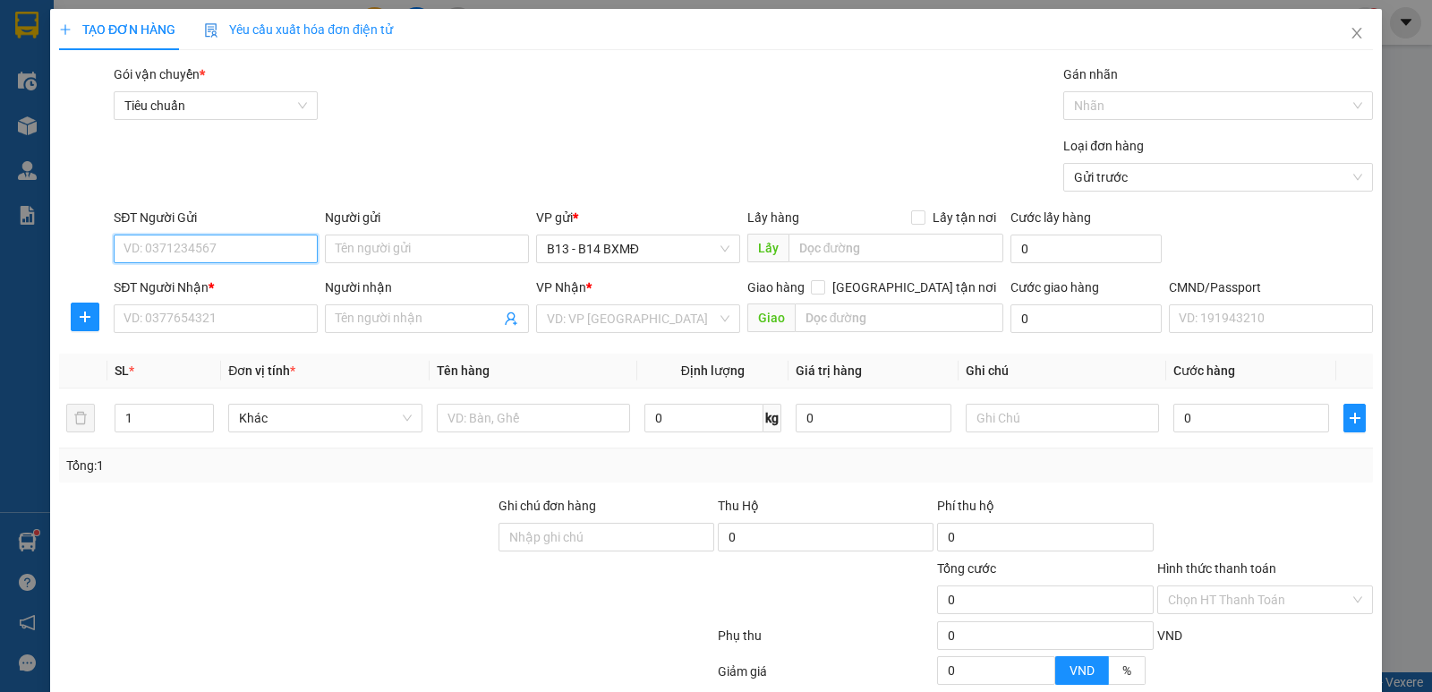
click at [213, 240] on input "SĐT Người Gửi" at bounding box center [216, 248] width 204 height 29
drag, startPoint x: 184, startPoint y: 285, endPoint x: 218, endPoint y: 315, distance: 45.0
click at [185, 286] on div "0902575667 - phượng" at bounding box center [213, 285] width 181 height 20
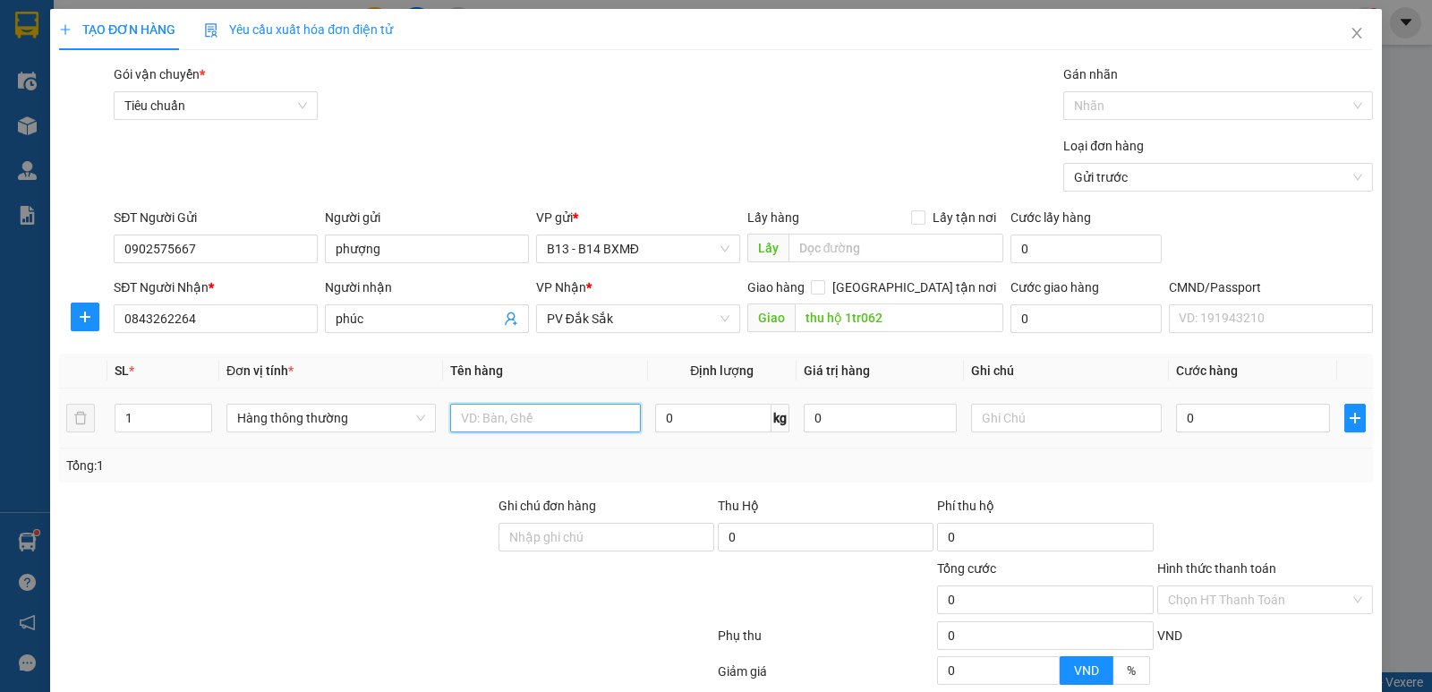
click at [566, 430] on input "text" at bounding box center [545, 418] width 191 height 29
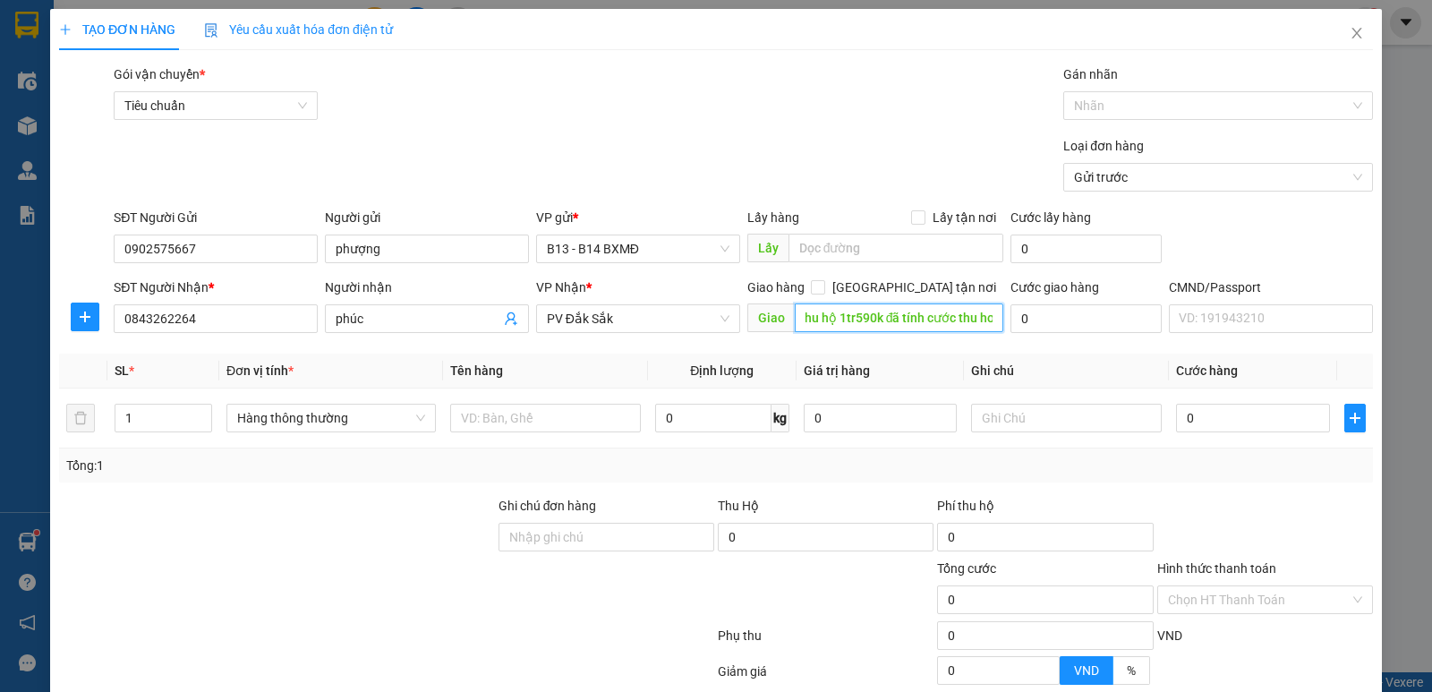
scroll to position [0, 13]
click at [1204, 435] on div "0" at bounding box center [1252, 418] width 153 height 36
click at [1212, 422] on input "0" at bounding box center [1252, 418] width 153 height 29
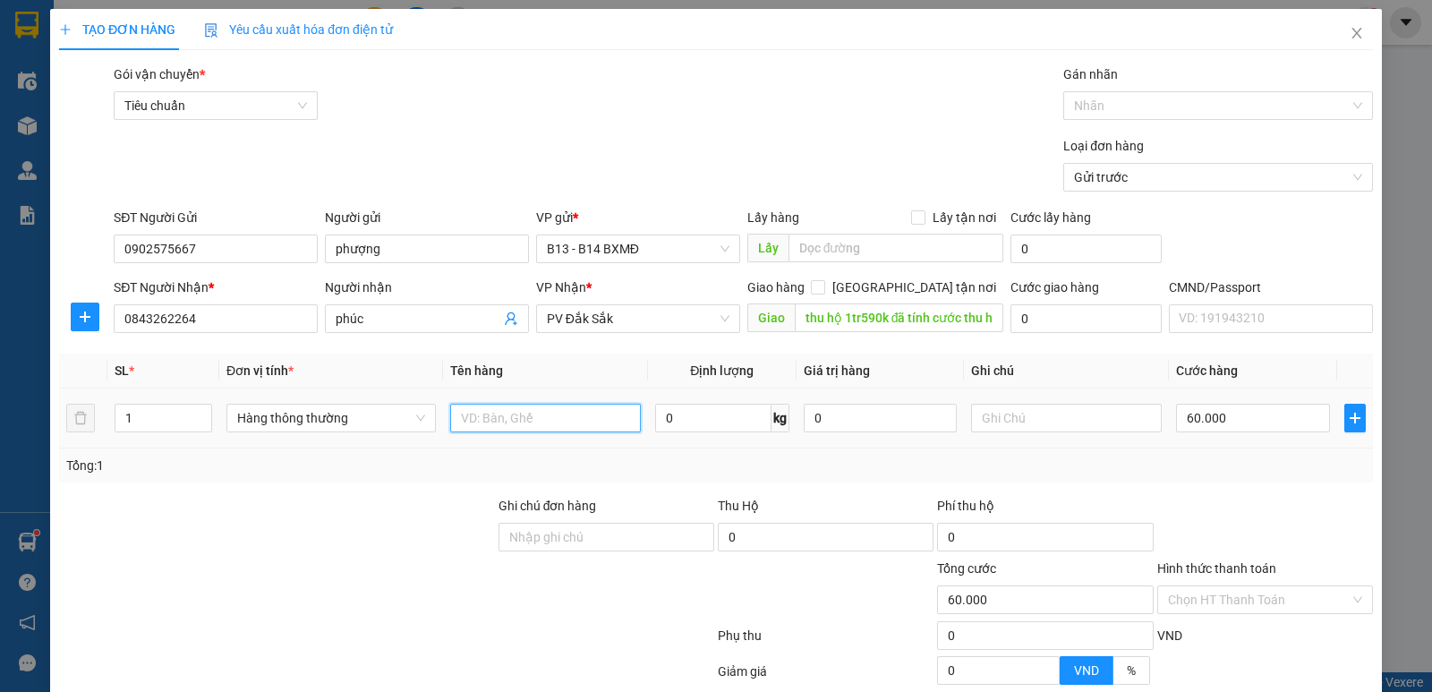
click at [541, 424] on input "text" at bounding box center [545, 418] width 191 height 29
drag, startPoint x: 30, startPoint y: 428, endPoint x: 12, endPoint y: 490, distance: 64.3
click at [0, 471] on div "TẠO ĐƠN HÀNG Yêu cầu xuất hóa đơn điện tử Transit Pickup Surcharge Ids Transit …" at bounding box center [716, 346] width 1432 height 692
click at [988, 422] on input "text" at bounding box center [1066, 418] width 191 height 29
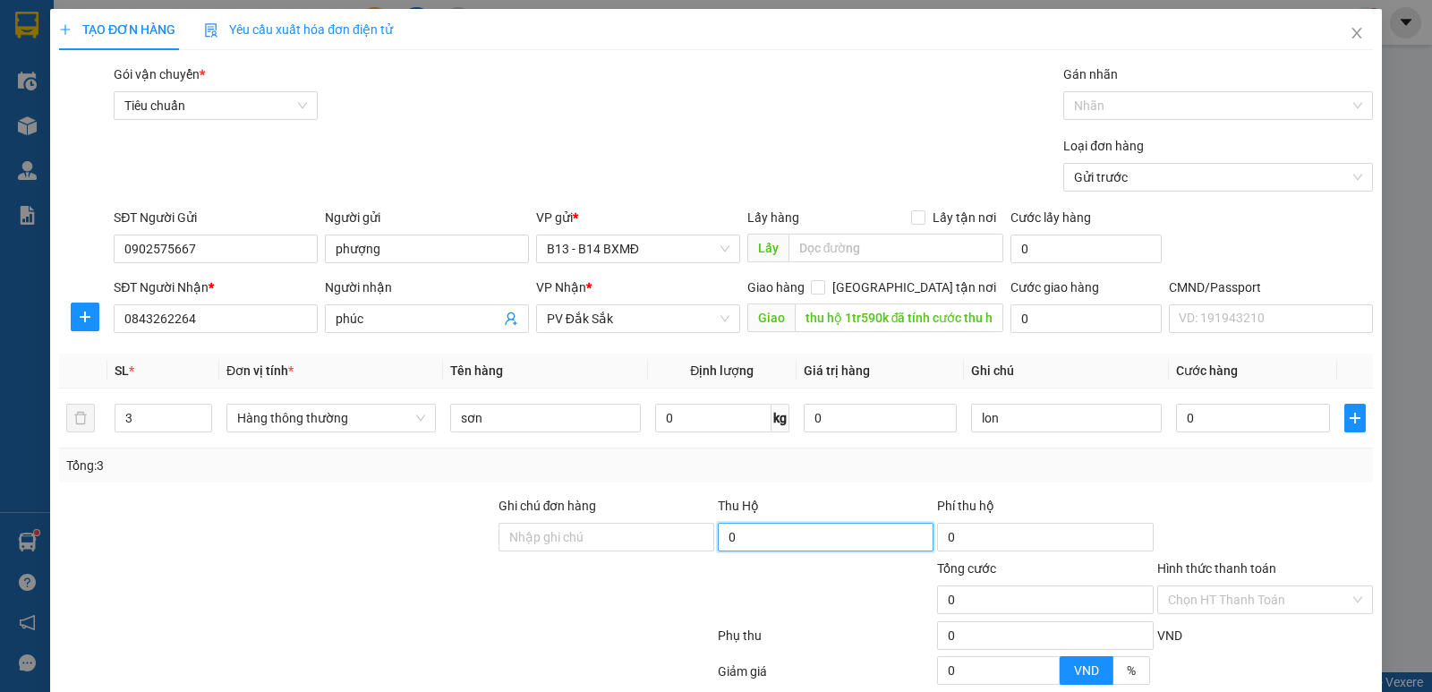
click at [797, 540] on input "0" at bounding box center [826, 537] width 216 height 29
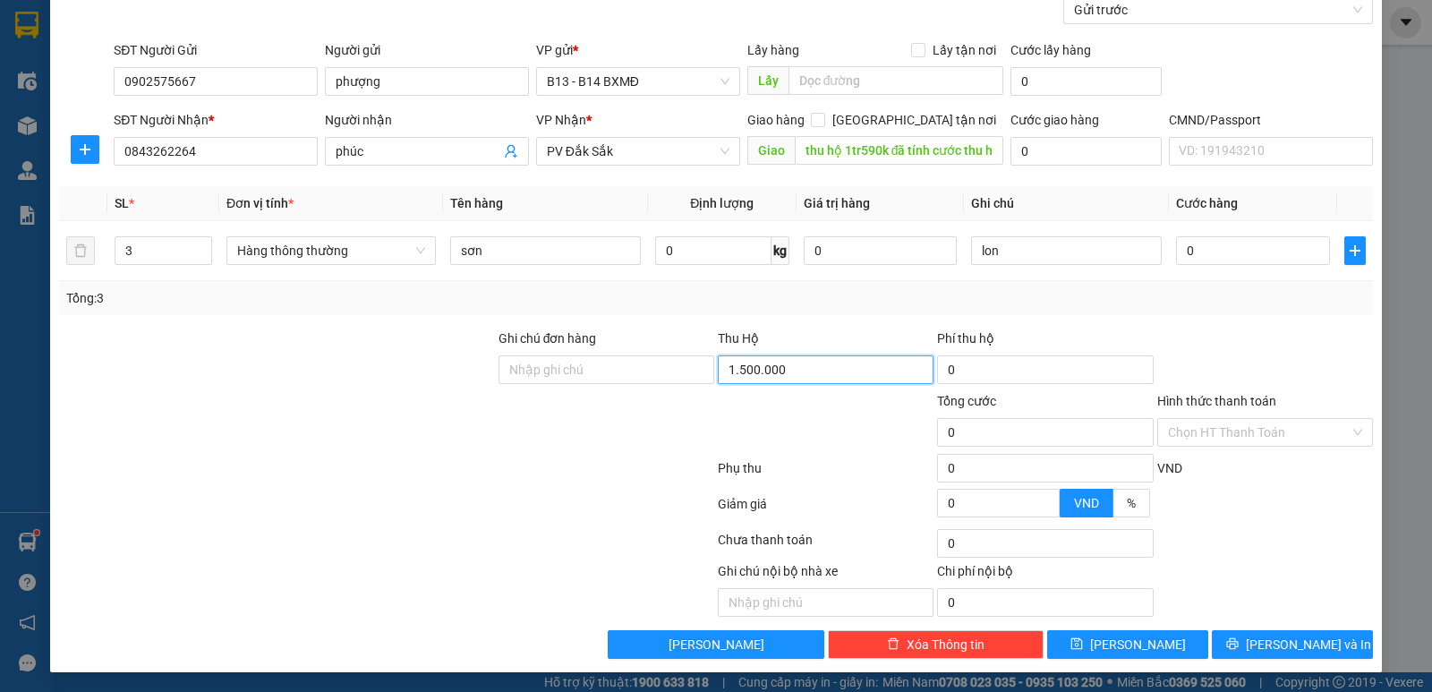
scroll to position [169, 0]
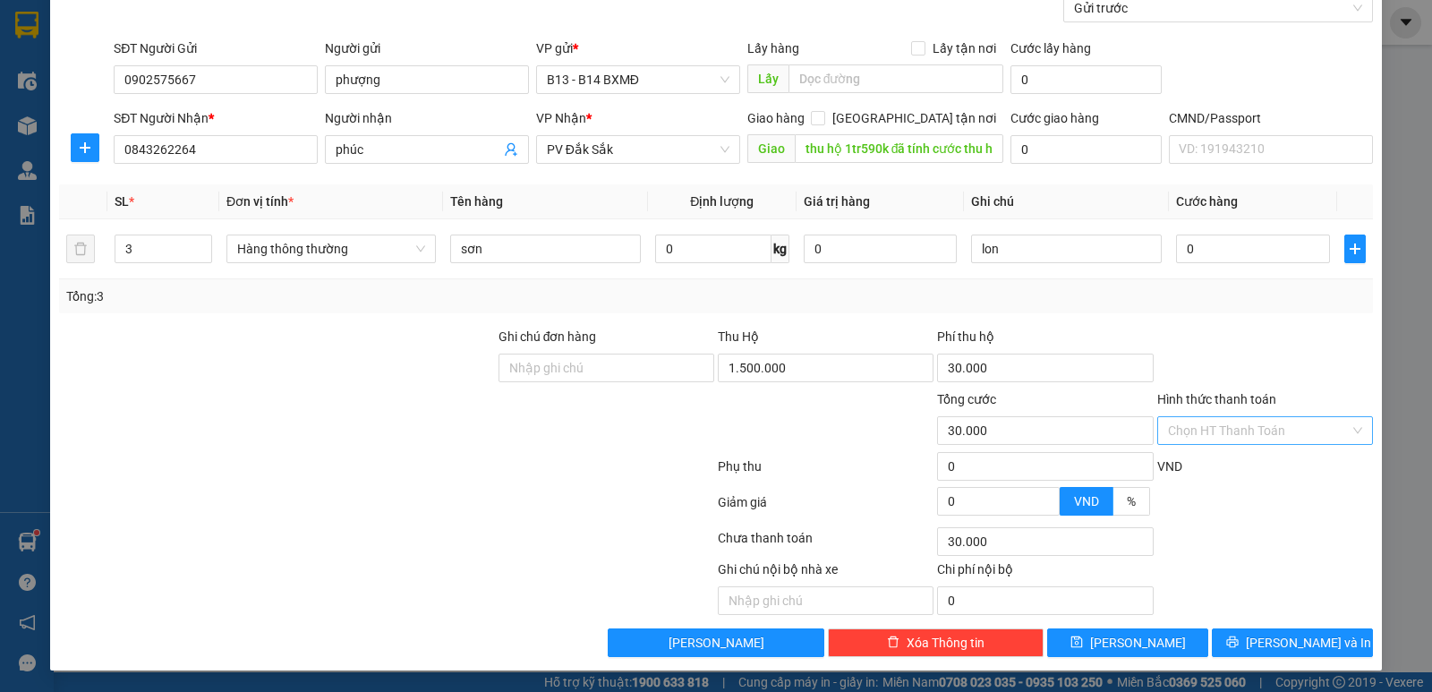
click at [1279, 417] on input "Hình thức thanh toán" at bounding box center [1259, 430] width 182 height 27
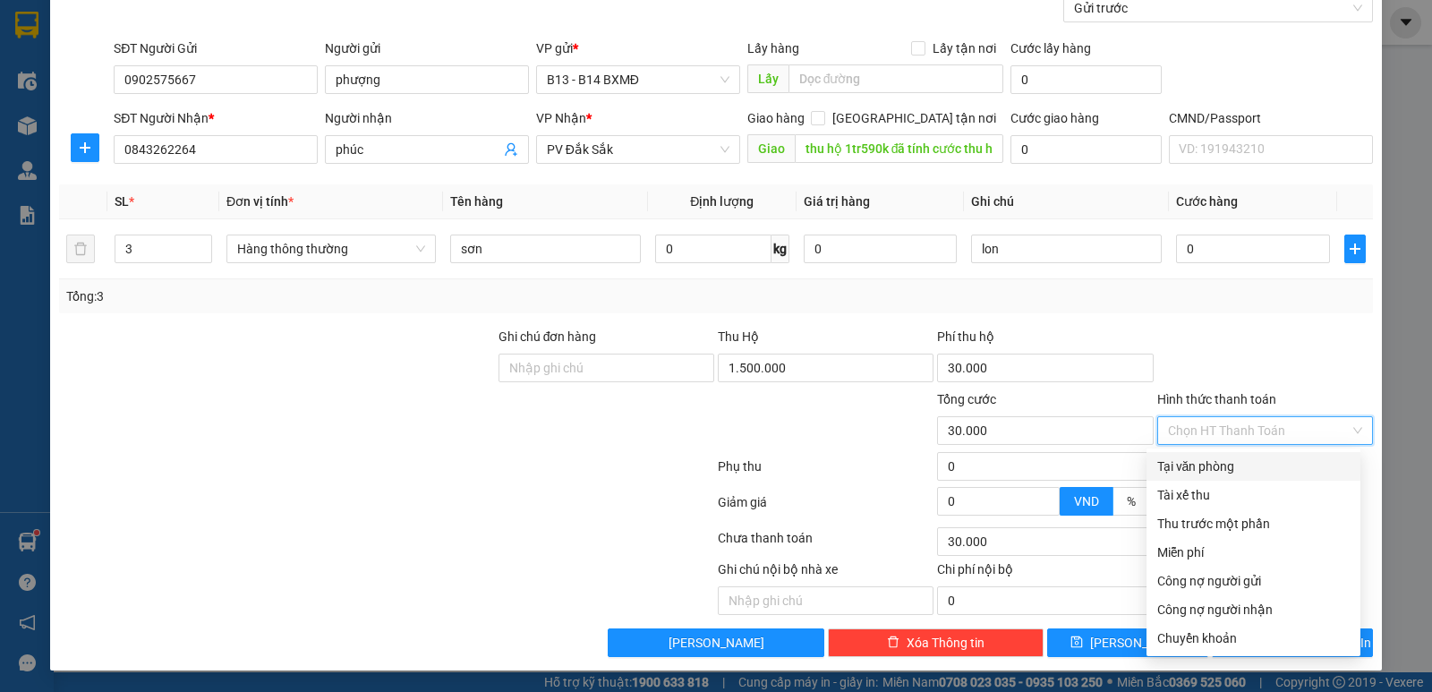
click at [1259, 457] on div "Tại văn phòng" at bounding box center [1253, 466] width 192 height 20
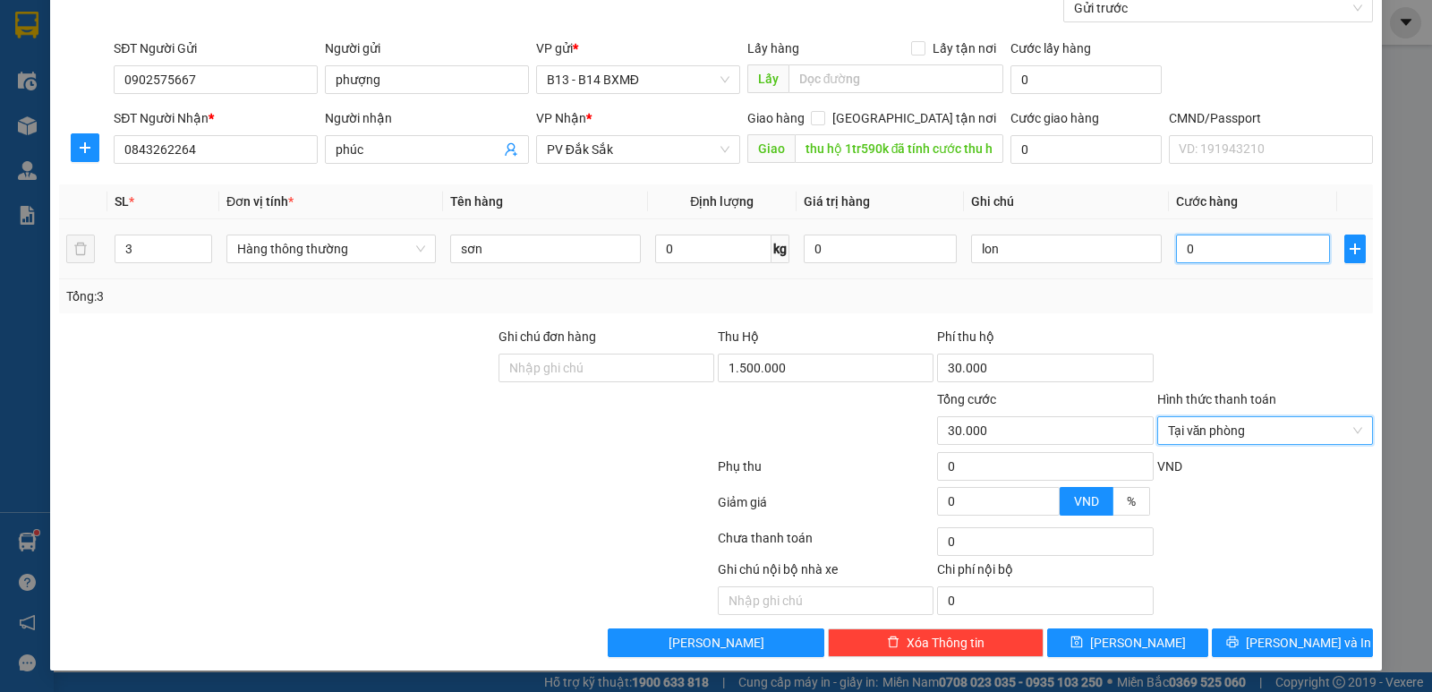
click at [1230, 240] on input "0" at bounding box center [1252, 248] width 153 height 29
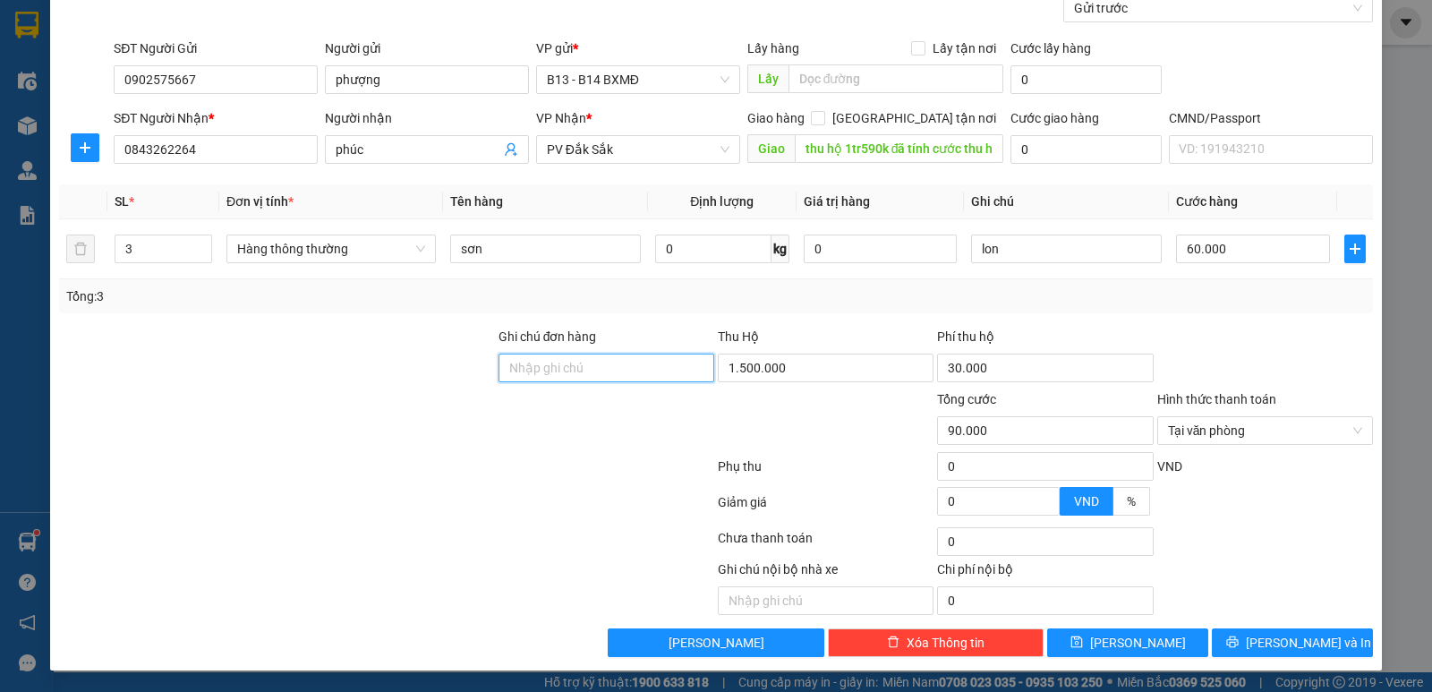
click at [573, 358] on input "Ghi chú đơn hàng" at bounding box center [606, 367] width 216 height 29
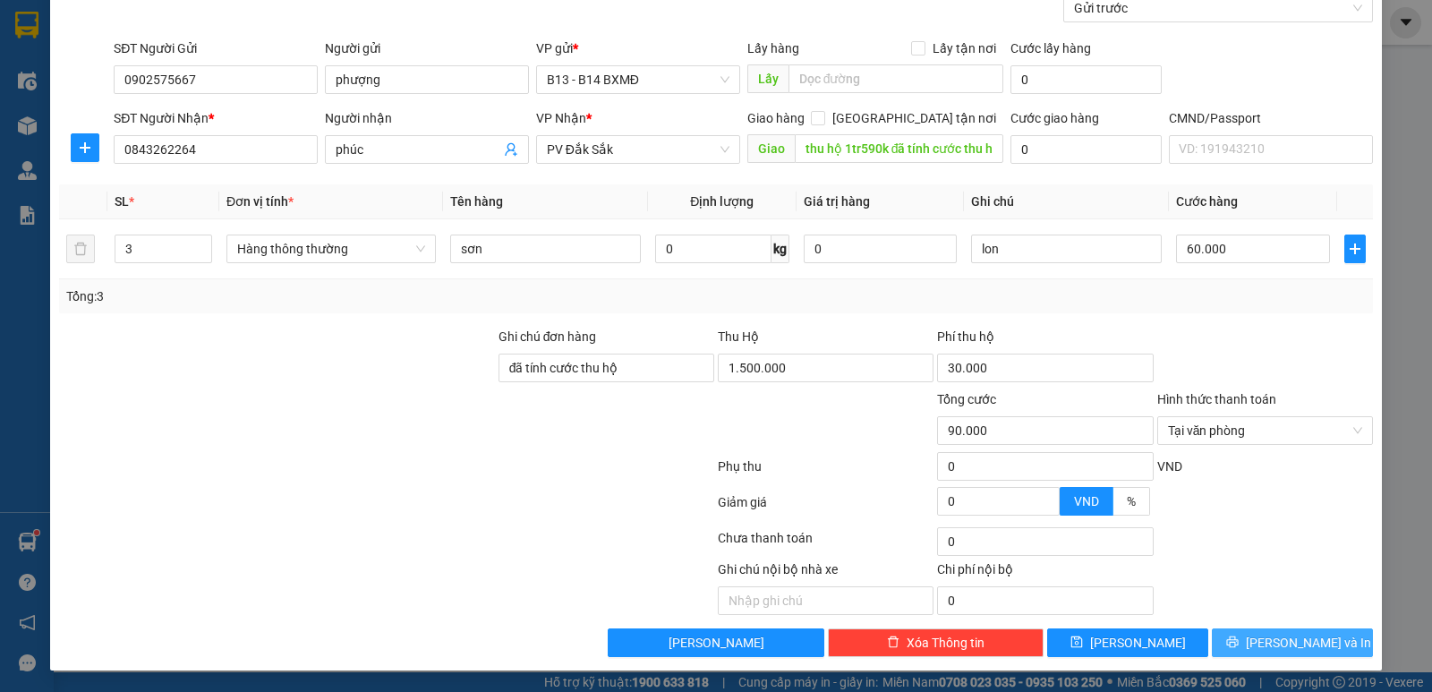
drag, startPoint x: 1293, startPoint y: 650, endPoint x: 1298, endPoint y: 457, distance: 192.5
click at [1309, 477] on div "Transit Pickup Surcharge Ids Transit Deliver Surcharge Ids Transit Deliver Surc…" at bounding box center [716, 276] width 1314 height 762
click at [1296, 438] on span "Tại văn phòng" at bounding box center [1265, 430] width 194 height 27
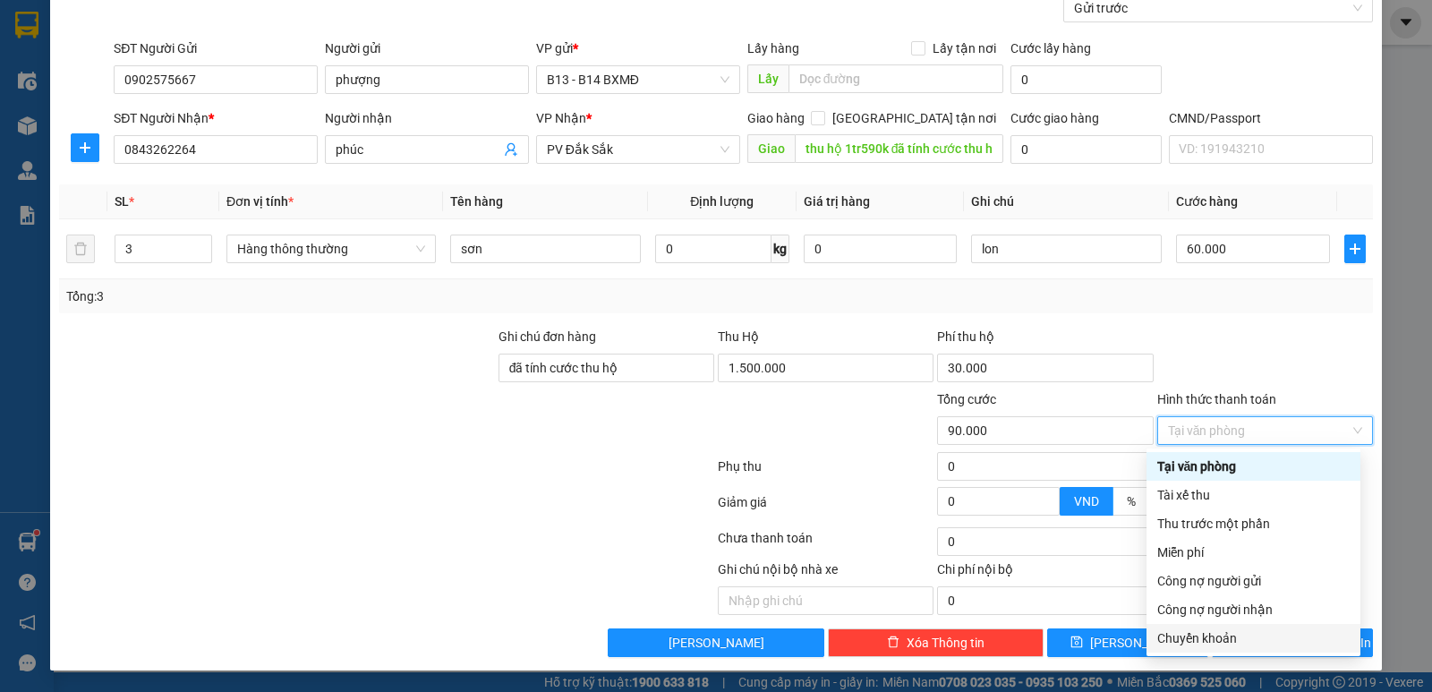
click at [1238, 630] on div "Chuyển khoản" at bounding box center [1253, 638] width 192 height 20
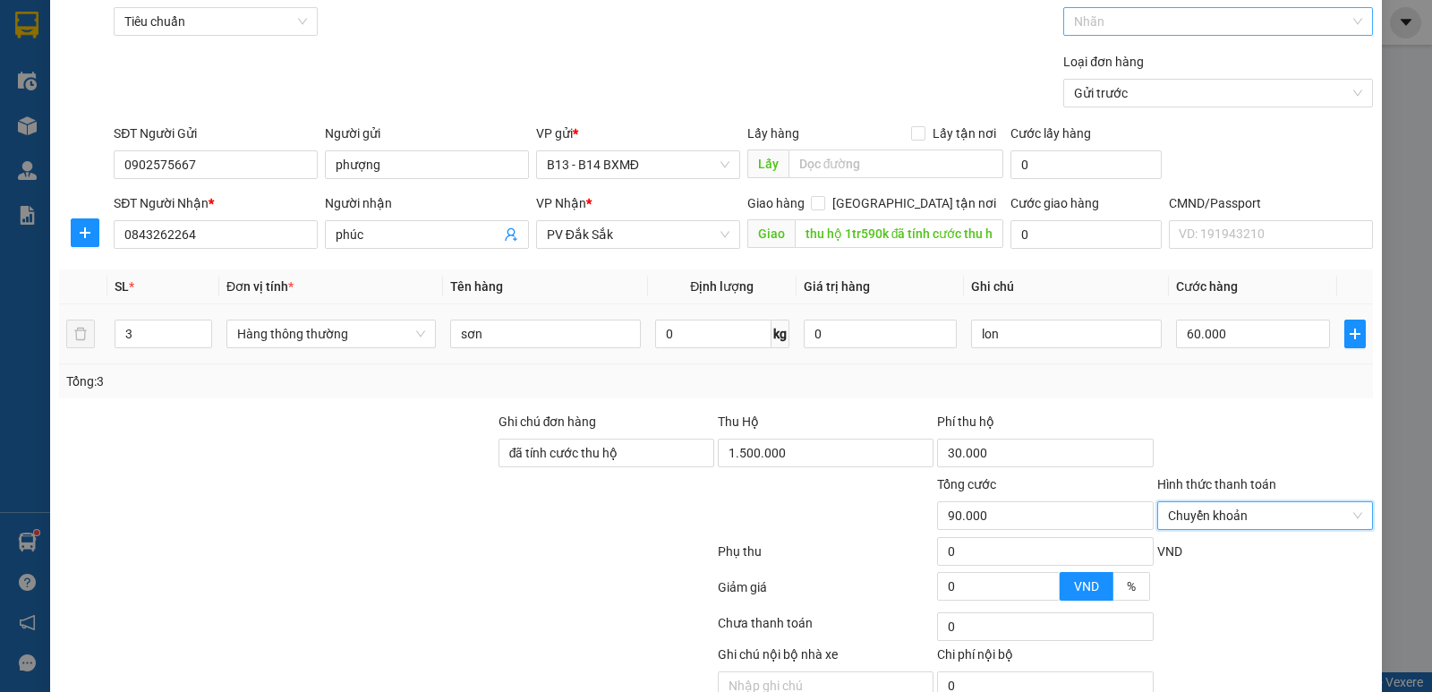
scroll to position [0, 0]
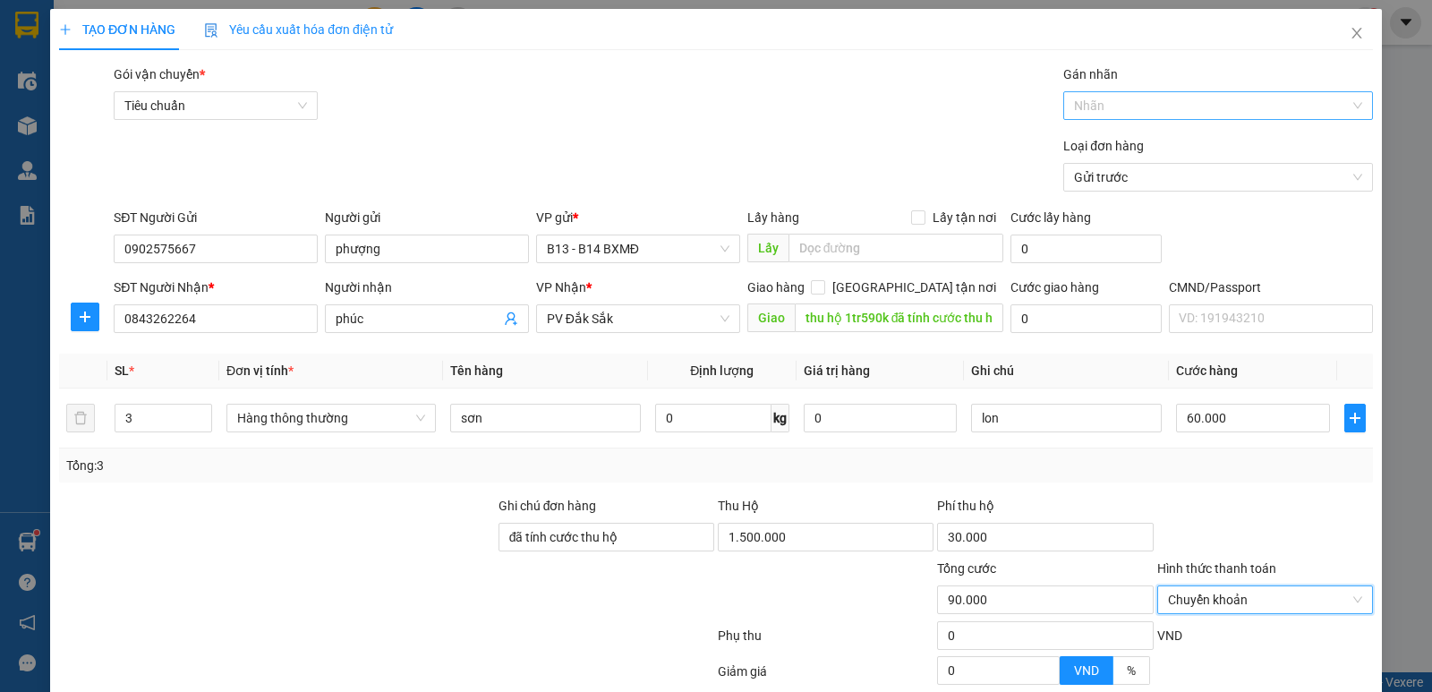
click at [1205, 101] on div at bounding box center [1209, 105] width 283 height 21
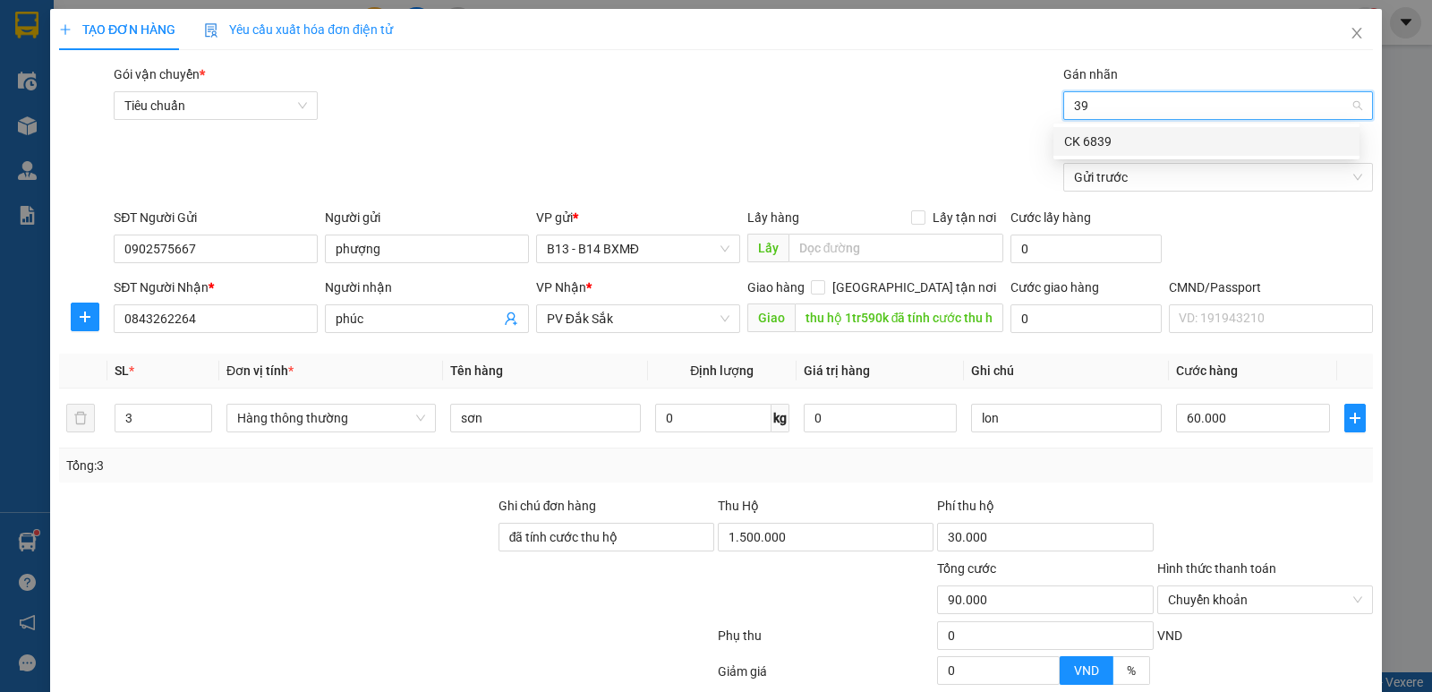
click at [1231, 139] on div "CK 6839" at bounding box center [1206, 142] width 285 height 20
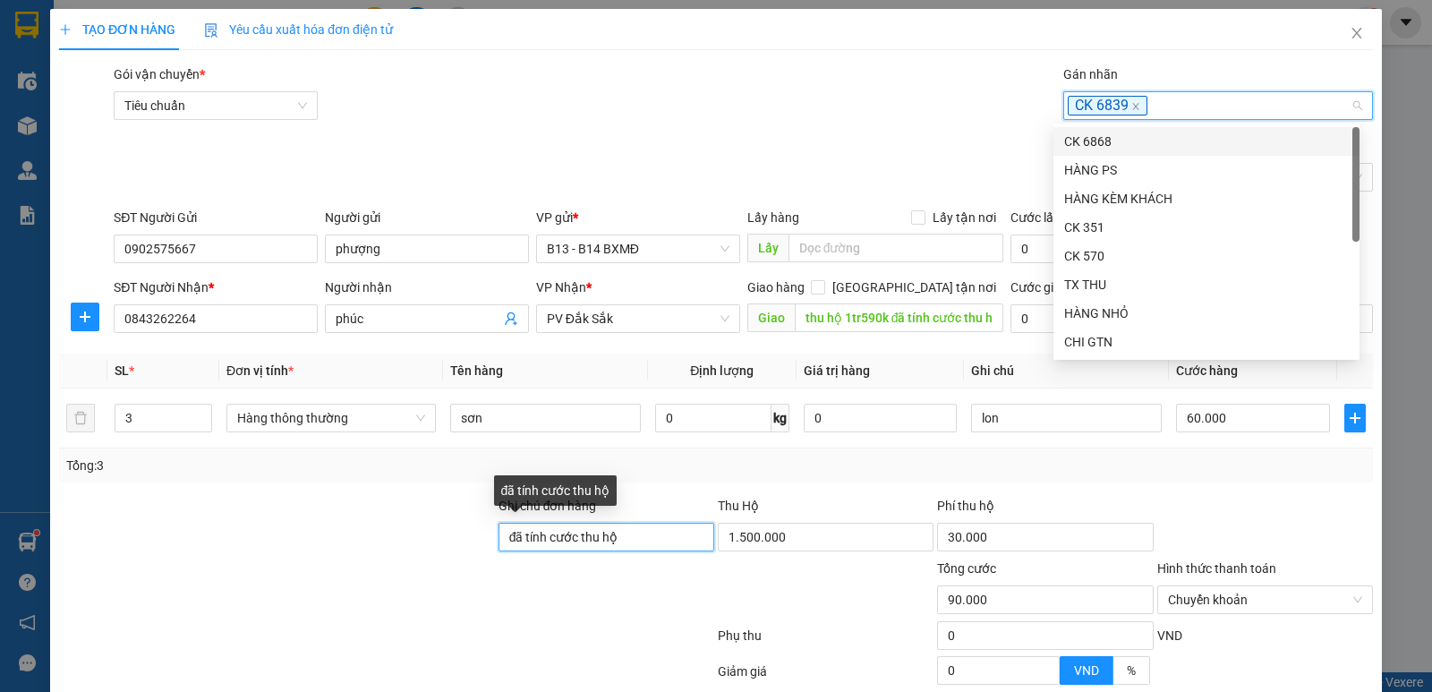
click at [625, 544] on input "đã tính cước thu hộ" at bounding box center [606, 537] width 216 height 29
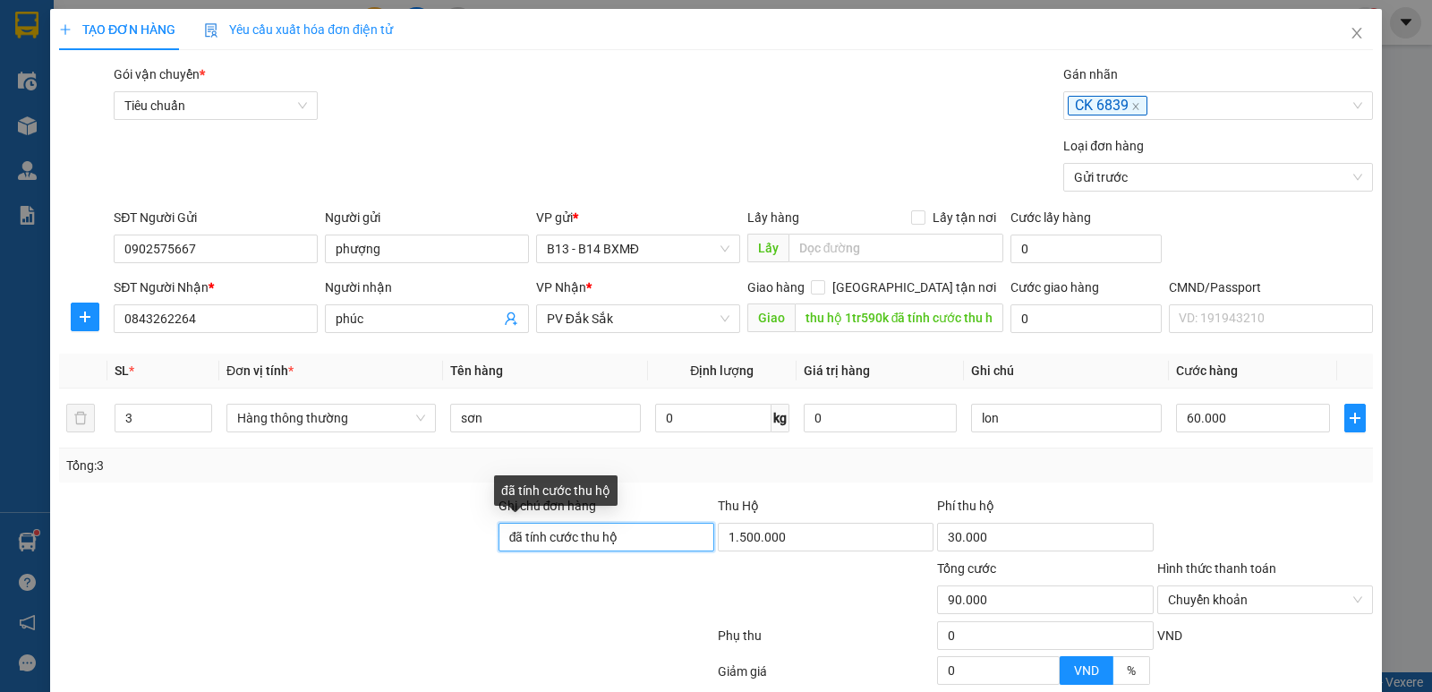
drag, startPoint x: 642, startPoint y: 541, endPoint x: 0, endPoint y: 567, distance: 642.2
click at [0, 563] on div "TẠO ĐƠN HÀNG Yêu cầu xuất hóa đơn điện tử Transit Pickup Surcharge Ids Transit …" at bounding box center [716, 346] width 1432 height 692
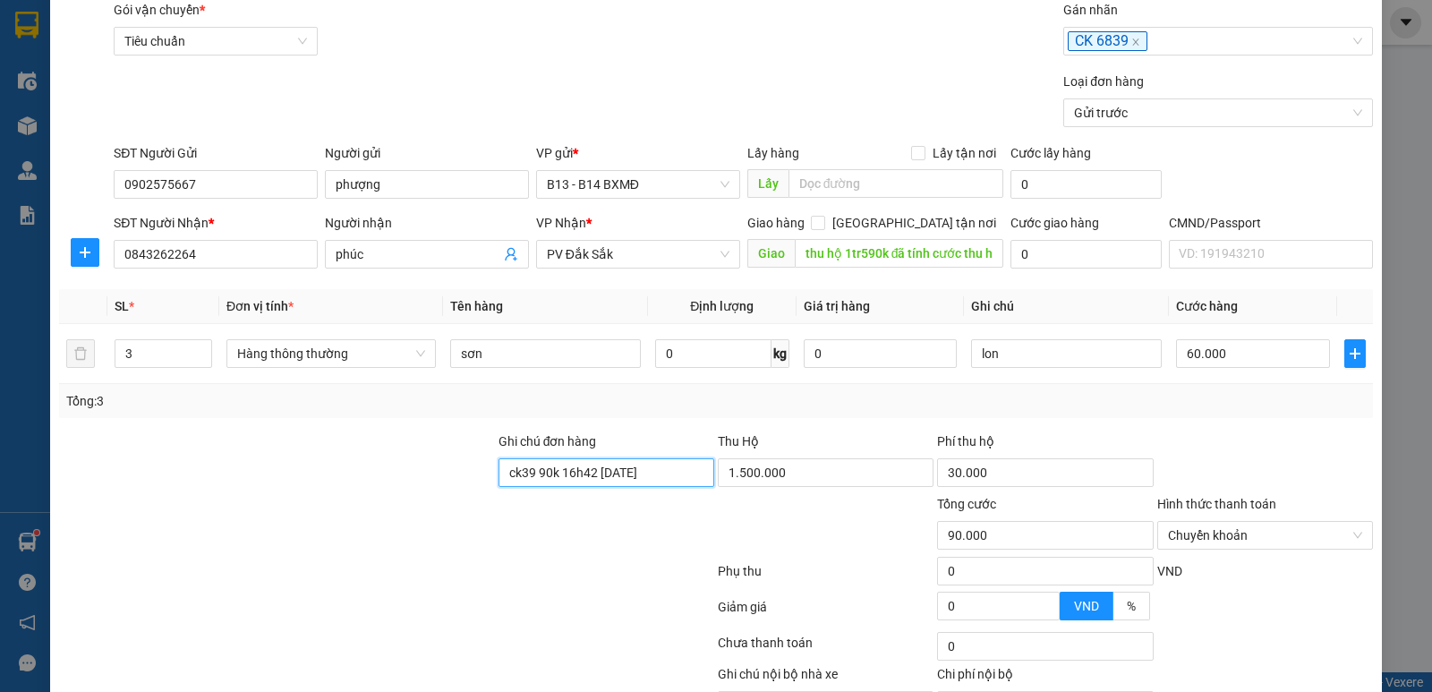
scroll to position [169, 0]
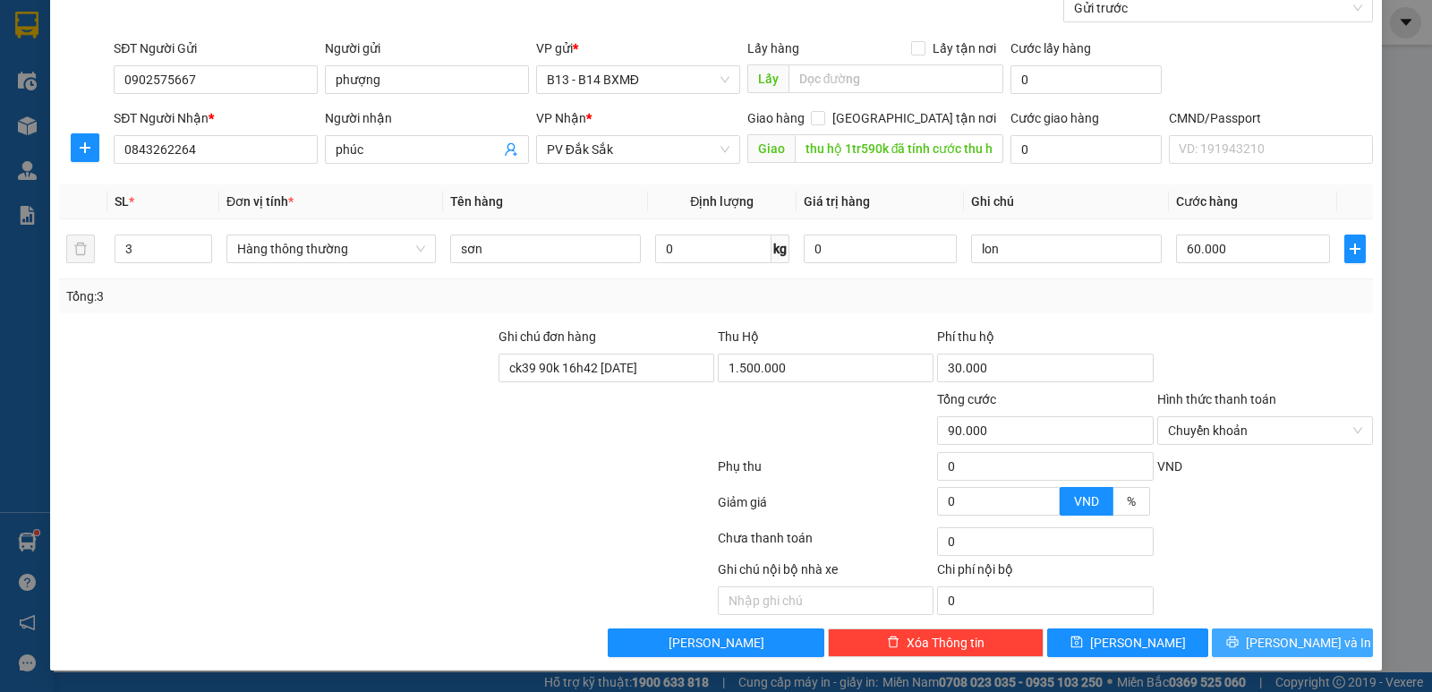
click at [1328, 643] on button "Lưu và In" at bounding box center [1292, 642] width 161 height 29
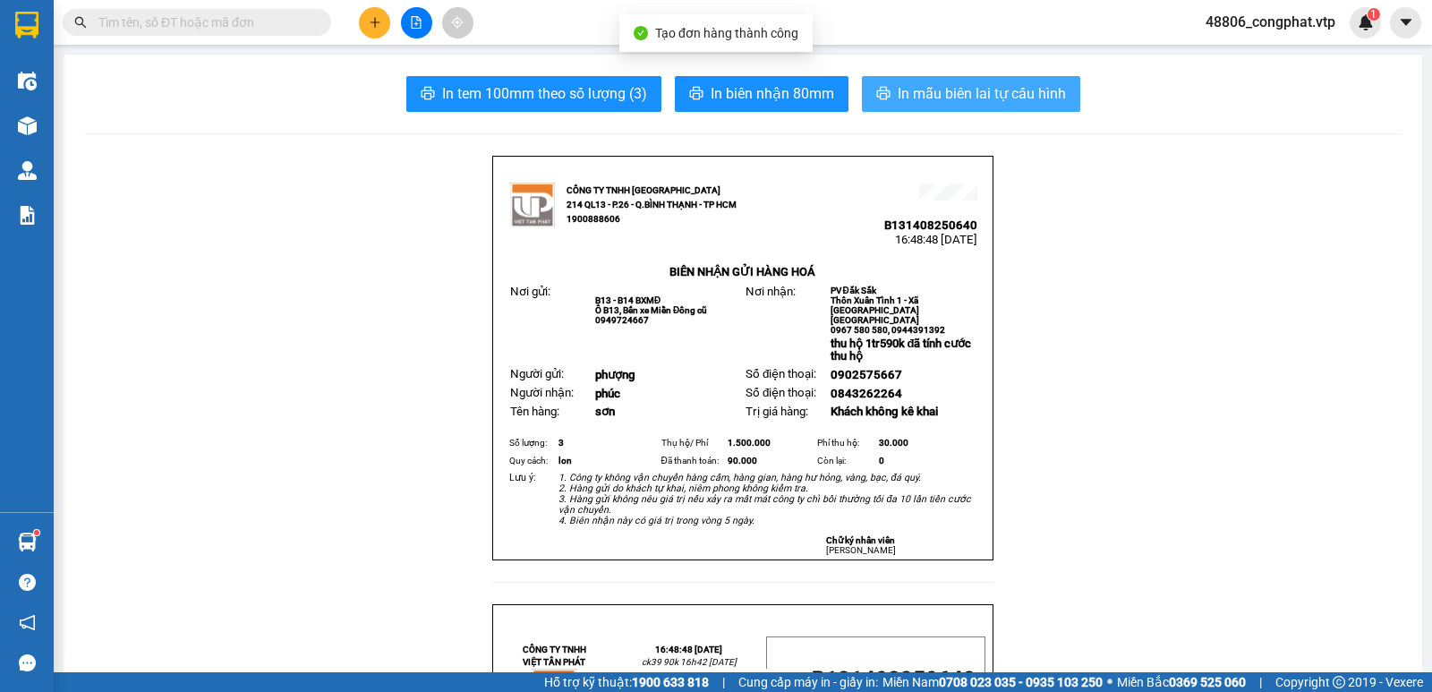
click at [960, 88] on span "In mẫu biên lai tự cấu hình" at bounding box center [982, 93] width 168 height 22
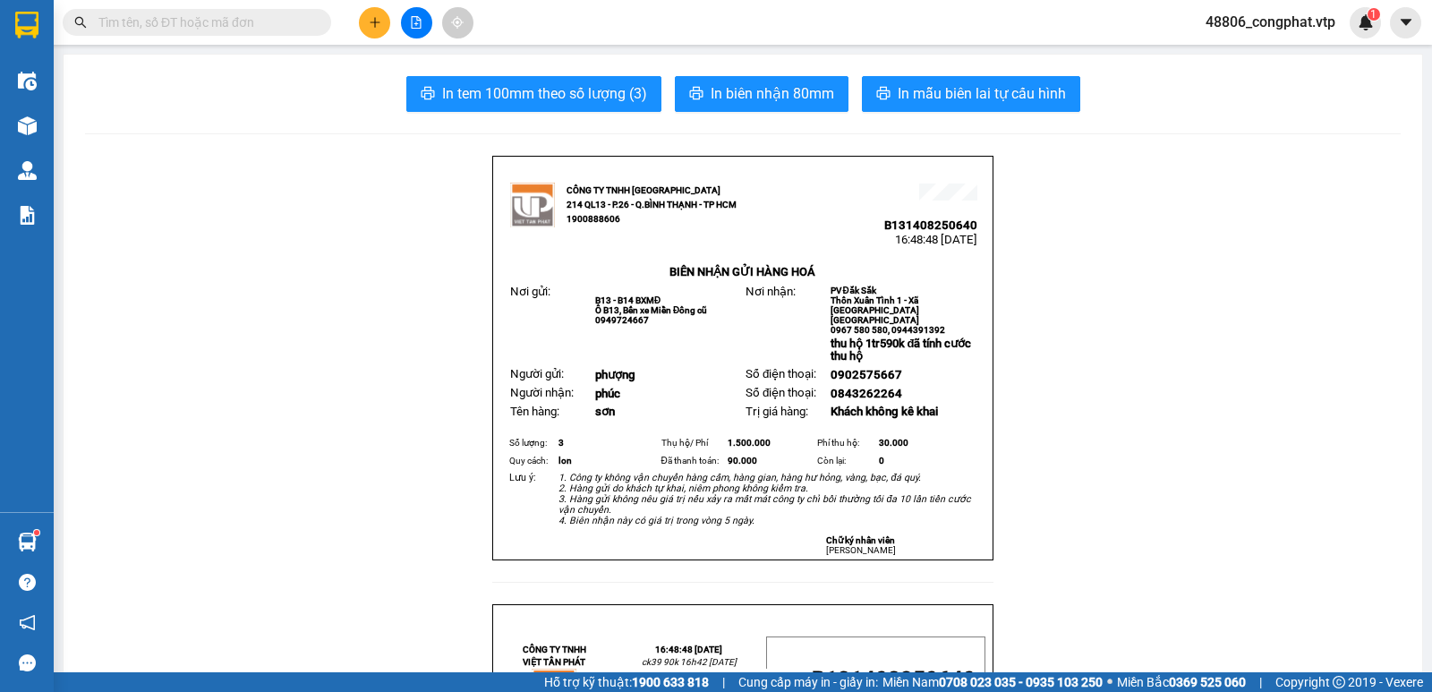
click at [374, 20] on icon "plus" at bounding box center [375, 22] width 13 height 13
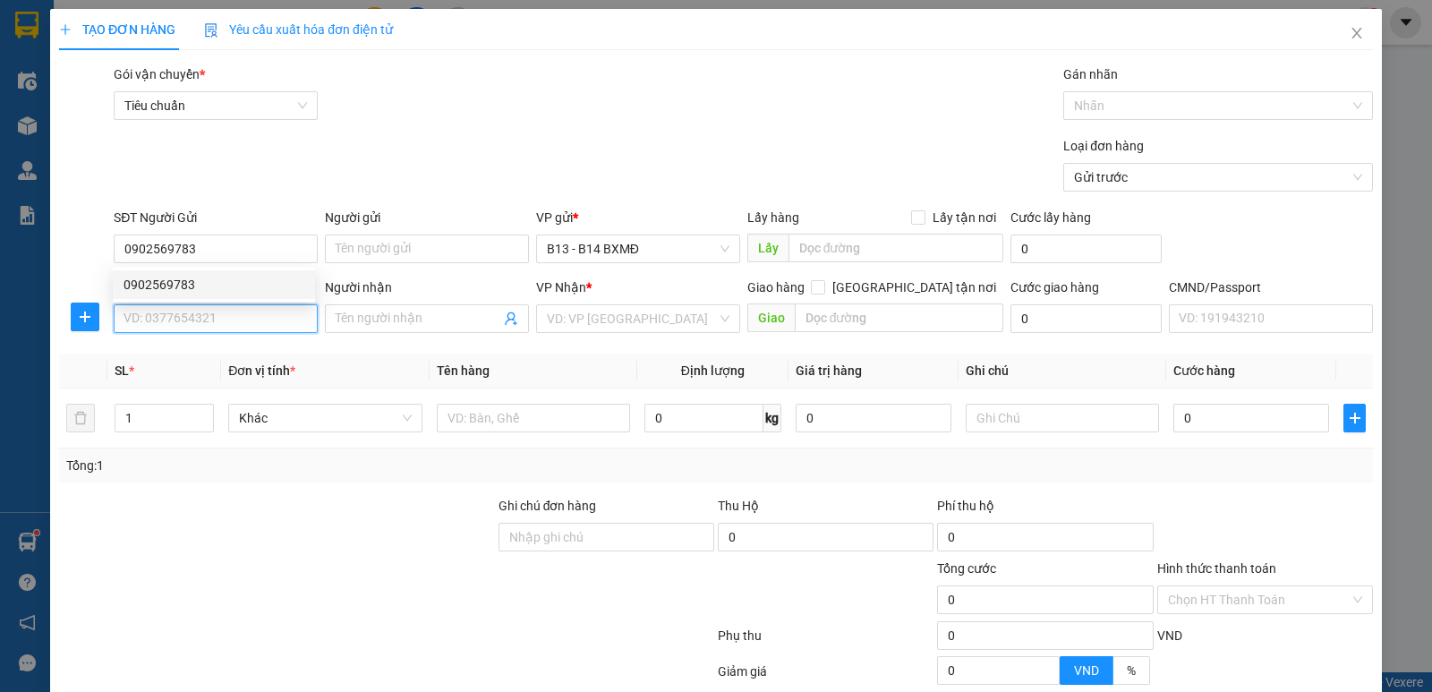
click at [180, 327] on input "SĐT Người Nhận *" at bounding box center [216, 318] width 204 height 29
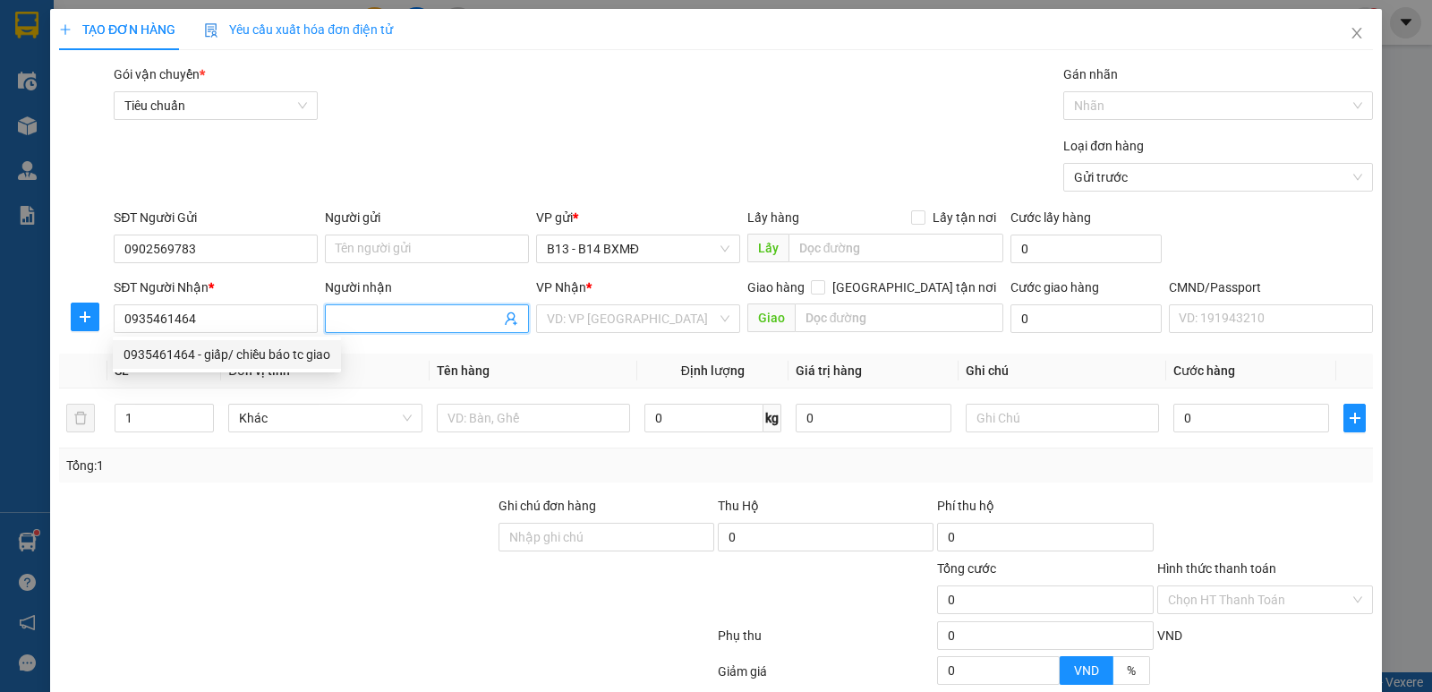
click at [340, 322] on input "Người nhận" at bounding box center [418, 319] width 165 height 20
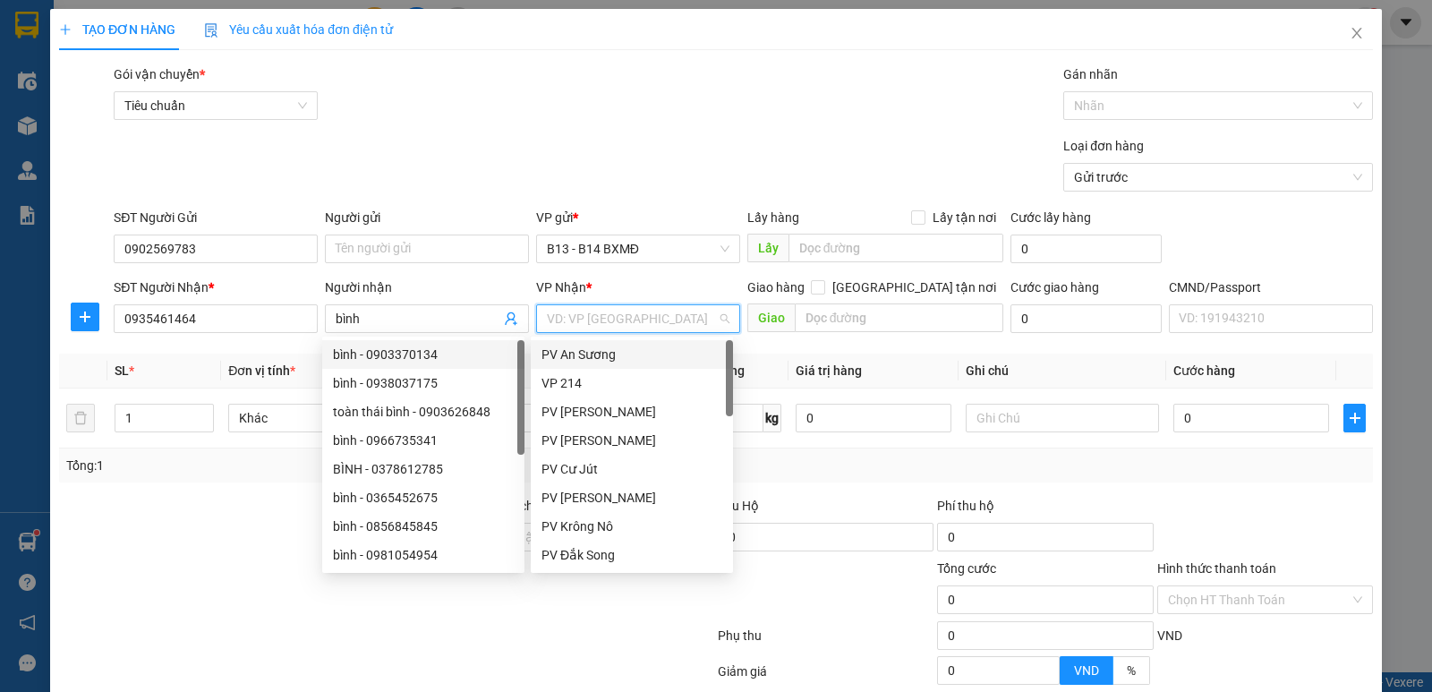
click at [589, 327] on input "search" at bounding box center [632, 318] width 170 height 27
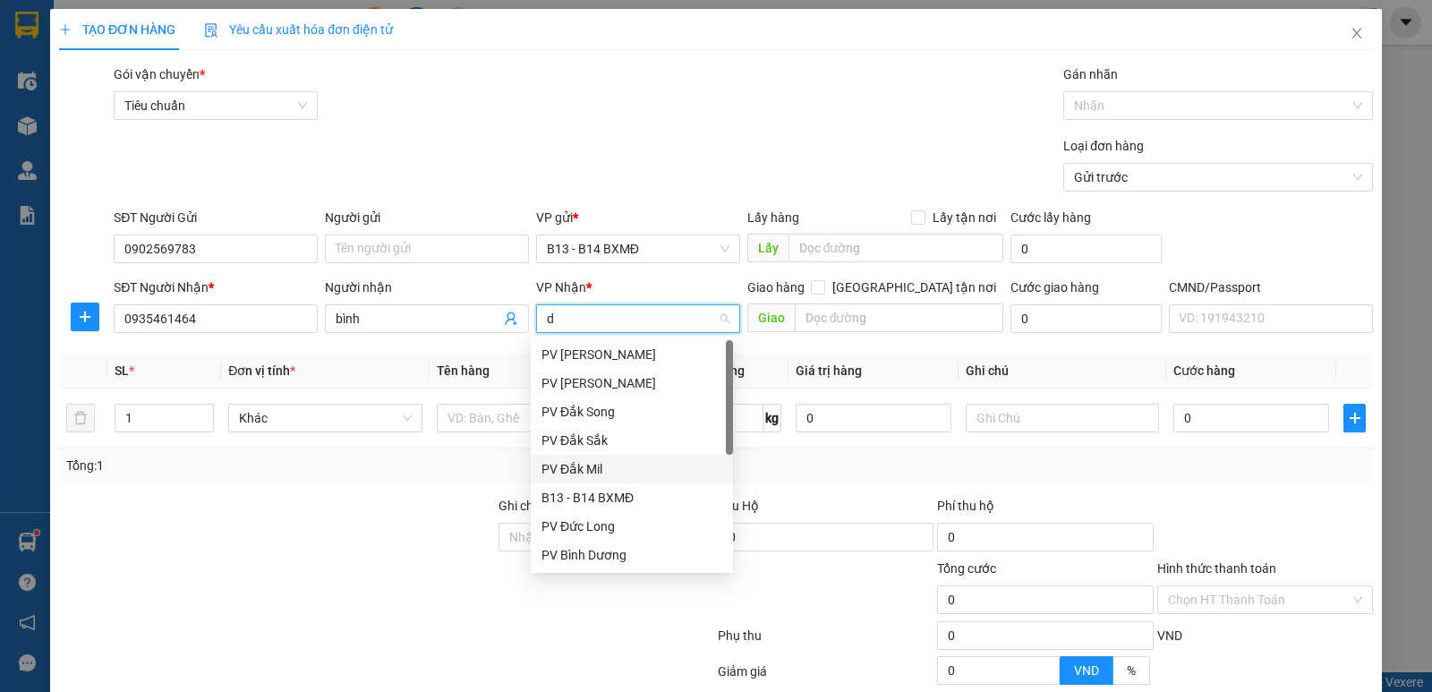
click at [673, 463] on div "PV Đắk Mil" at bounding box center [631, 469] width 181 height 20
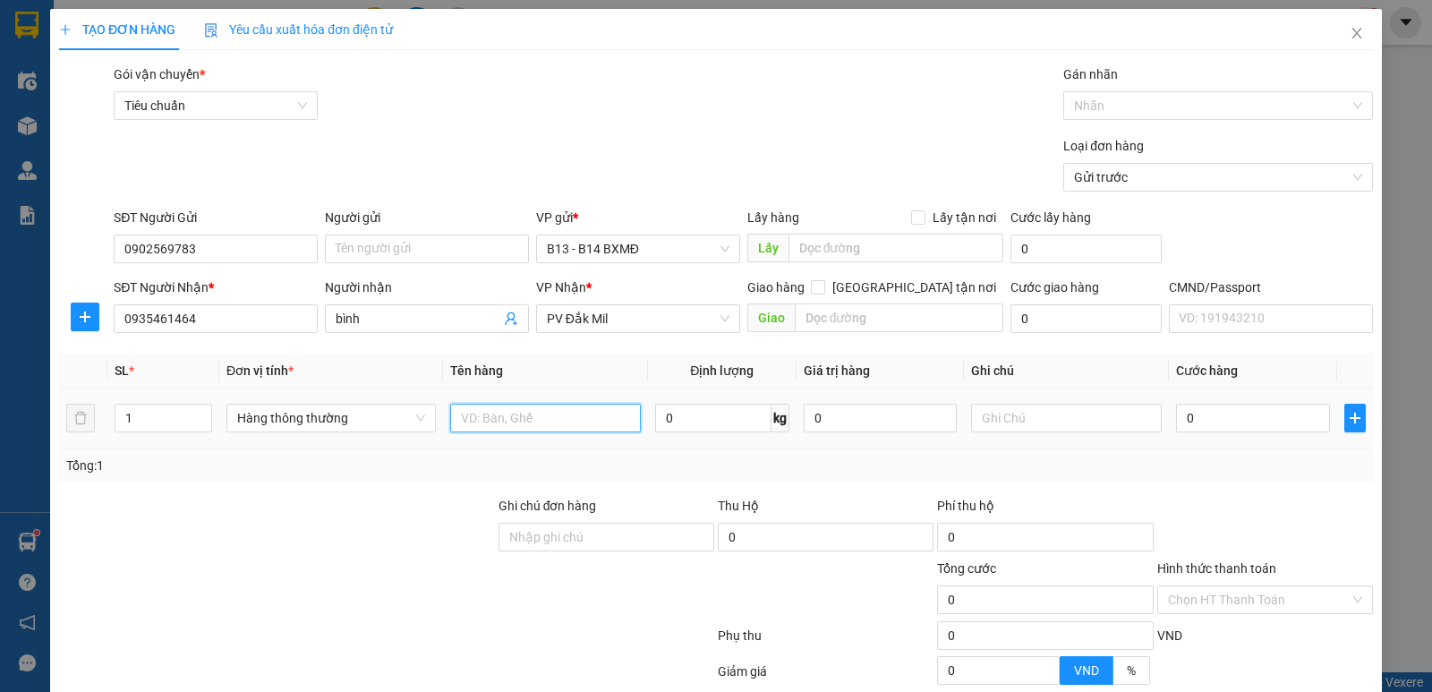
click at [463, 422] on input "text" at bounding box center [545, 418] width 191 height 29
click at [1033, 413] on input "text" at bounding box center [1066, 418] width 191 height 29
click at [1219, 426] on input "0" at bounding box center [1252, 418] width 153 height 29
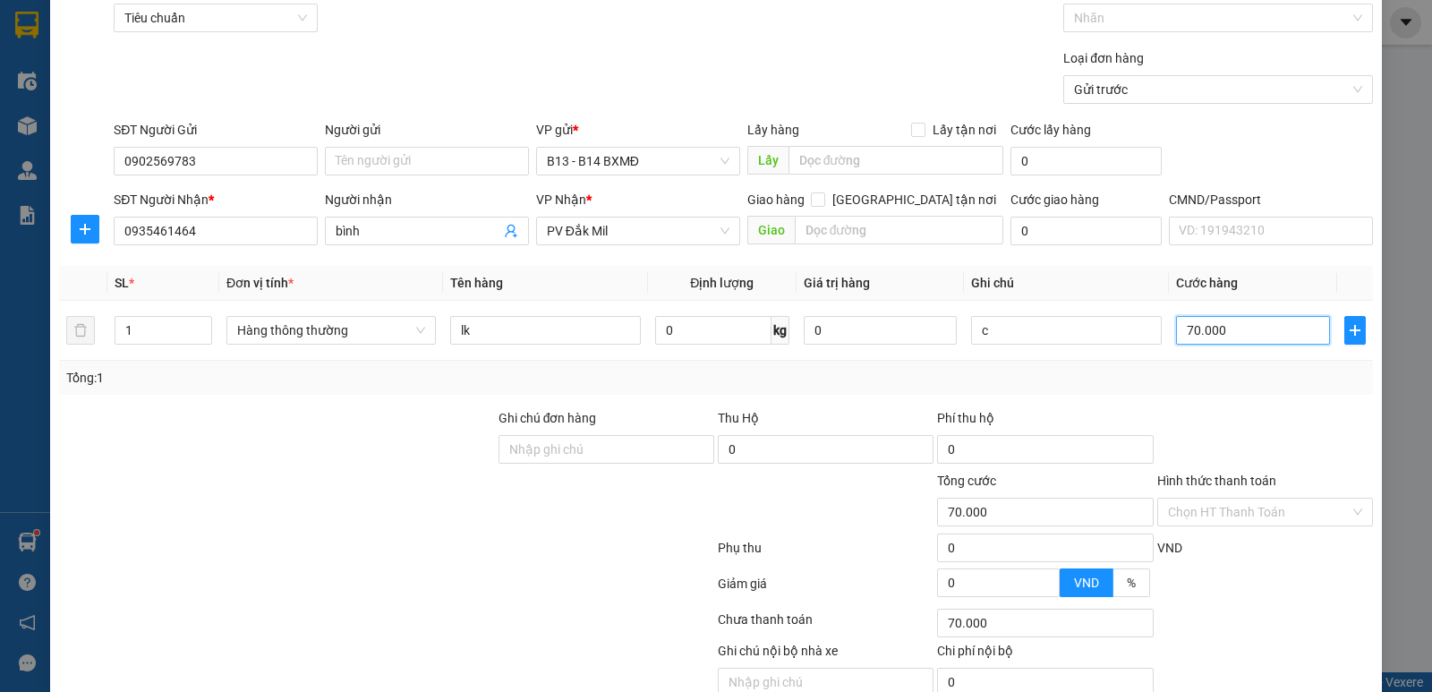
scroll to position [169, 0]
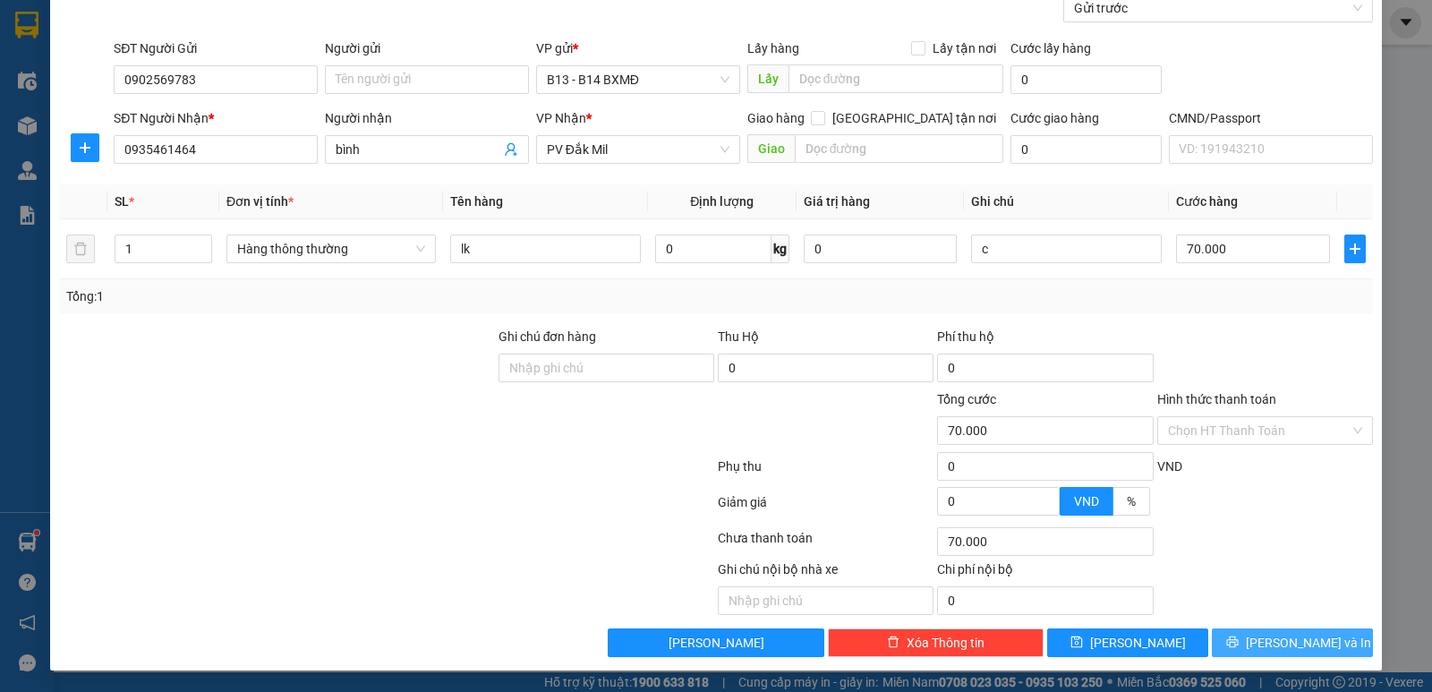
click at [1293, 648] on span "Lưu và In" at bounding box center [1308, 643] width 125 height 20
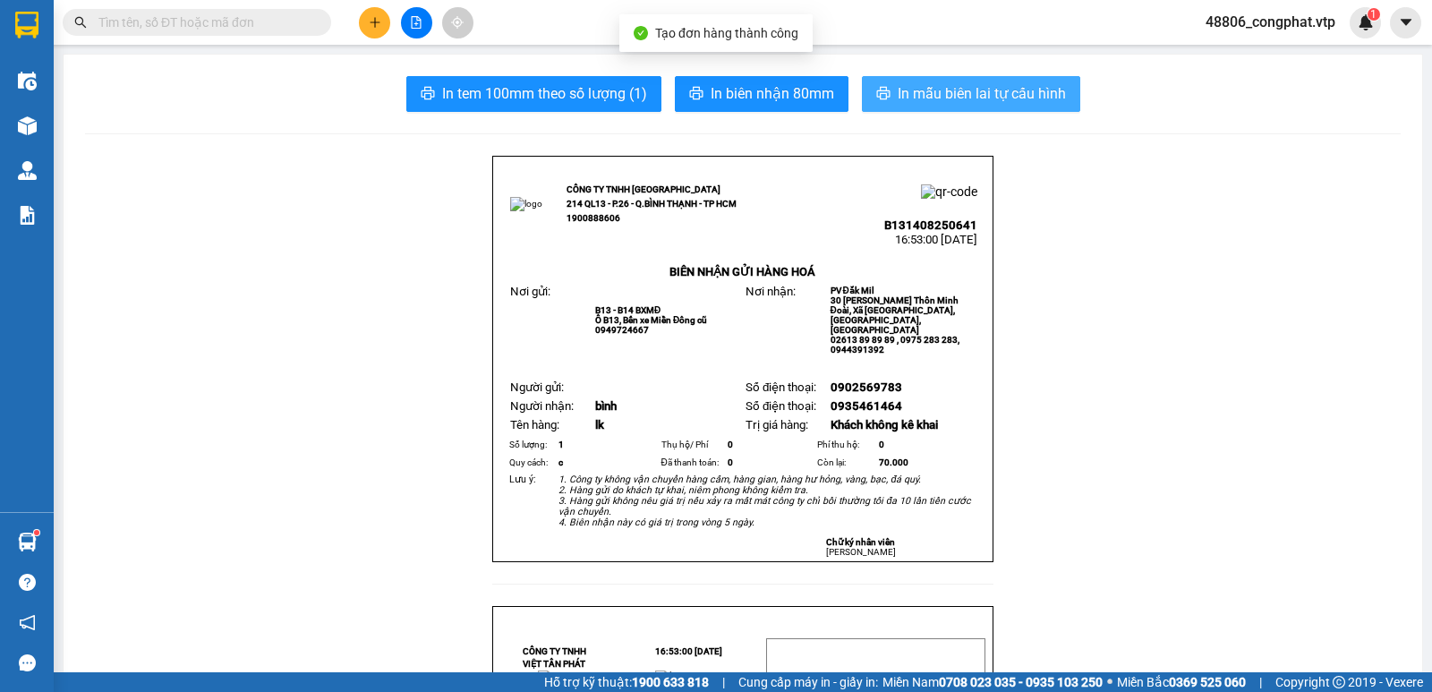
click at [918, 100] on span "In mẫu biên lai tự cấu hình" at bounding box center [982, 93] width 168 height 22
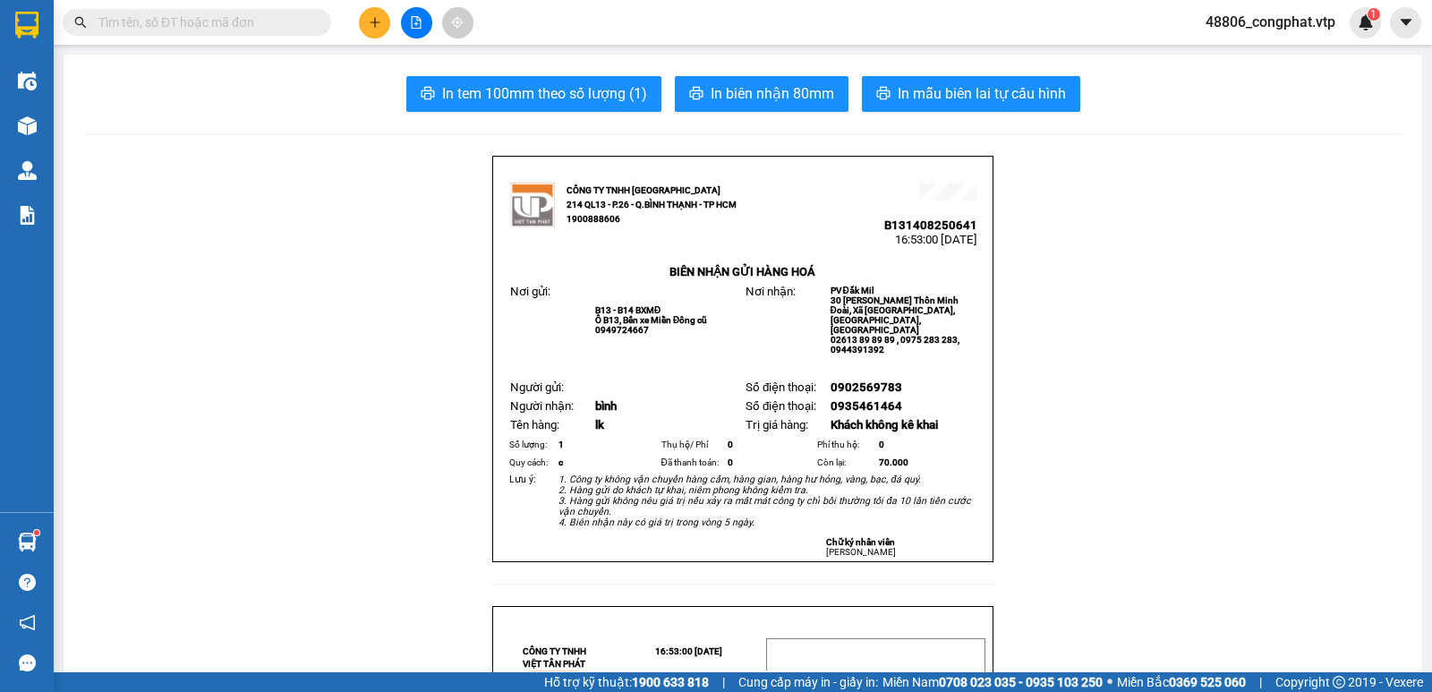
click at [886, 391] on span "0902569783" at bounding box center [866, 386] width 72 height 13
drag, startPoint x: 892, startPoint y: 391, endPoint x: 822, endPoint y: 387, distance: 70.8
click at [828, 388] on td "0902569783" at bounding box center [903, 388] width 150 height 19
copy span "0902569783"
click at [365, 25] on button at bounding box center [374, 22] width 31 height 31
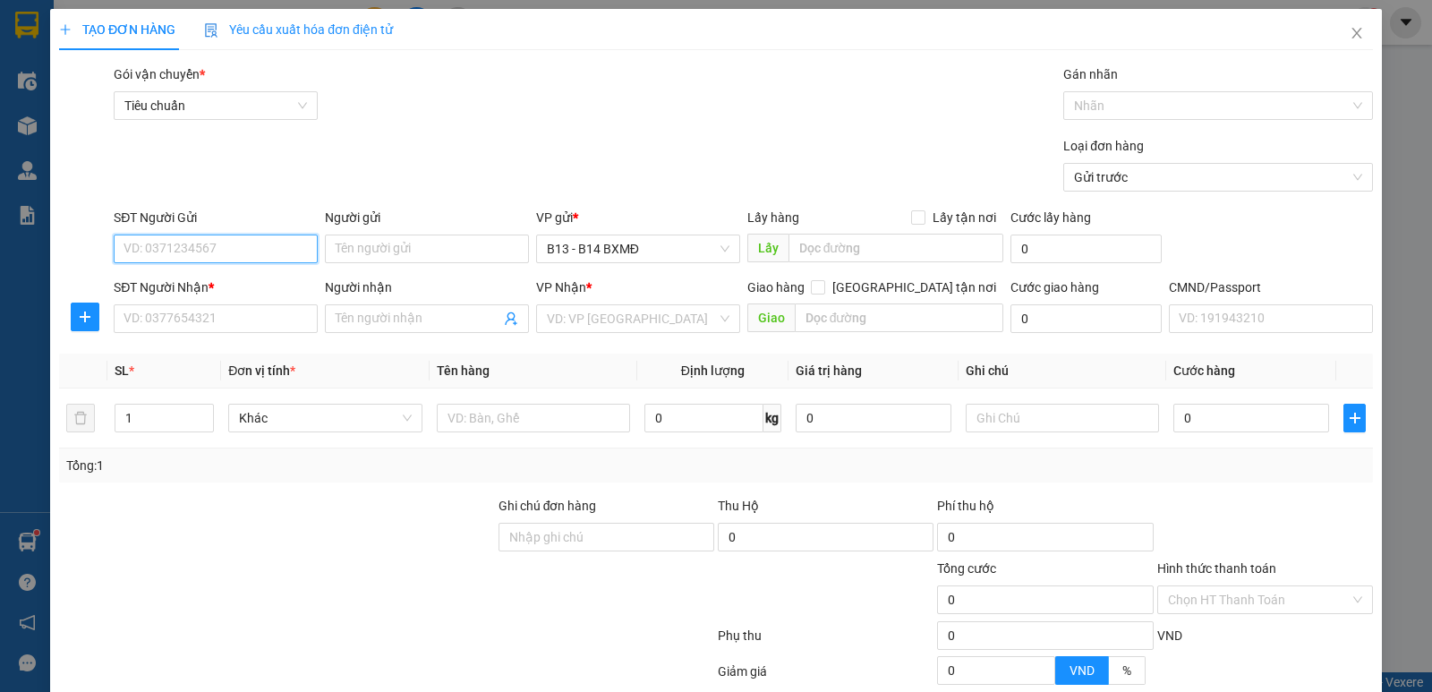
click at [187, 250] on input "SĐT Người Gửi" at bounding box center [216, 248] width 204 height 29
paste input "0902569783"
click at [228, 337] on div "SĐT Người Nhận * VD: 0377654321" at bounding box center [216, 308] width 204 height 63
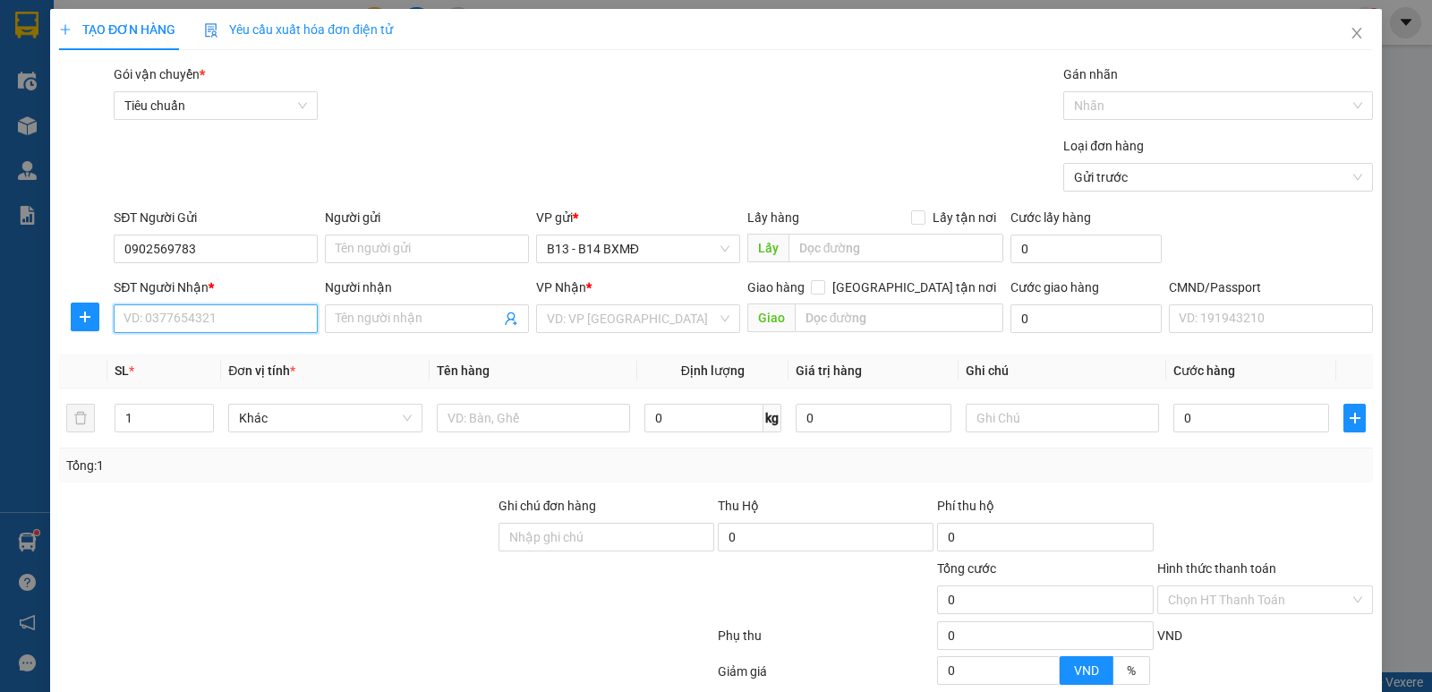
click at [235, 321] on input "SĐT Người Nhận *" at bounding box center [216, 318] width 204 height 29
click at [239, 351] on div "0914340043 - hải" at bounding box center [213, 355] width 181 height 20
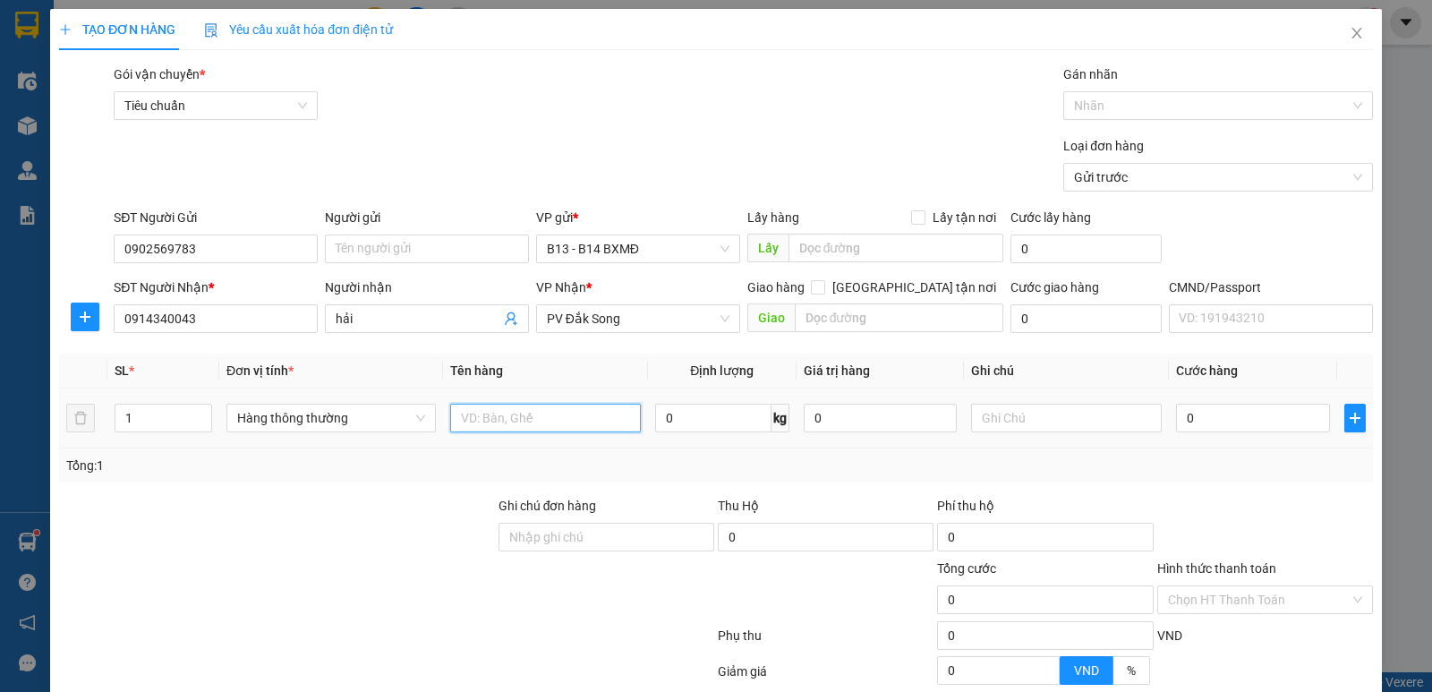
click at [516, 407] on input "text" at bounding box center [545, 418] width 191 height 29
click at [857, 418] on input "0" at bounding box center [880, 418] width 153 height 29
click at [1058, 413] on input "text" at bounding box center [1066, 418] width 191 height 29
click at [1205, 424] on input "0" at bounding box center [1252, 418] width 153 height 29
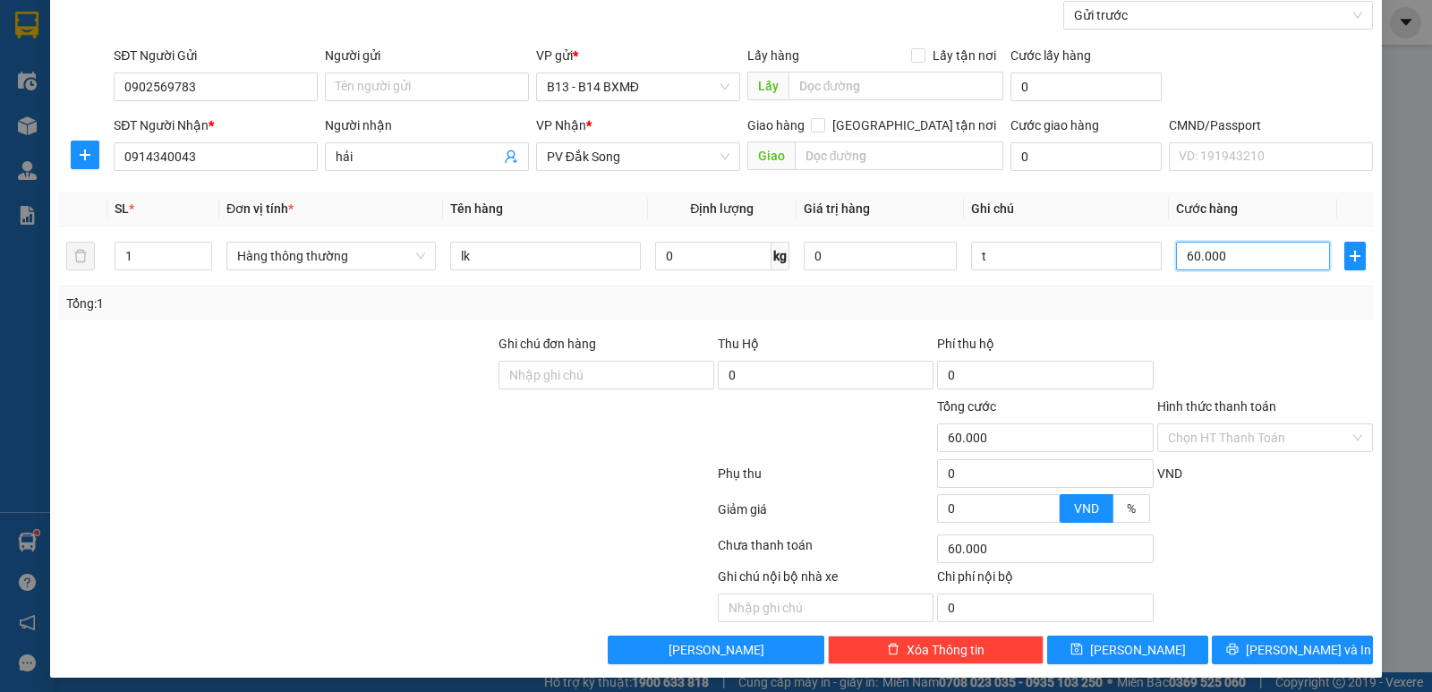
scroll to position [169, 0]
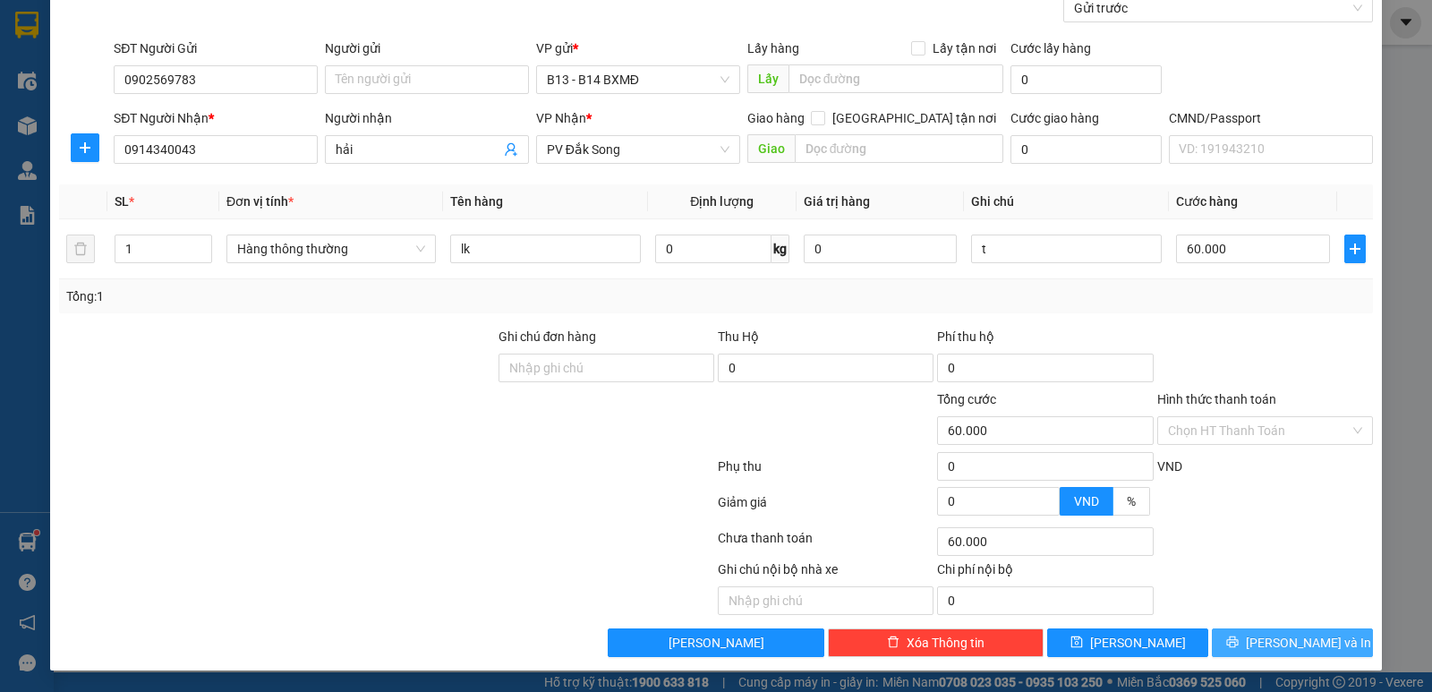
click at [1249, 631] on button "Lưu và In" at bounding box center [1292, 642] width 161 height 29
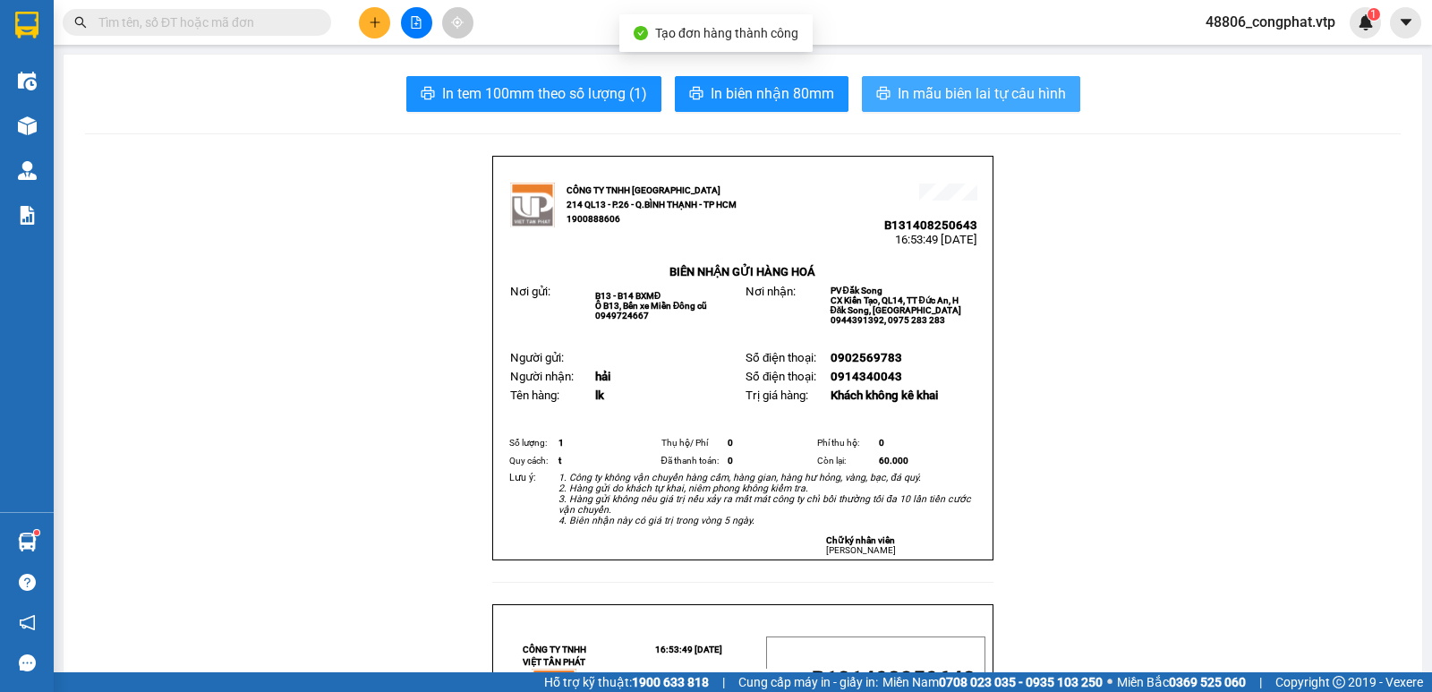
click at [990, 90] on span "In mẫu biên lai tự cấu hình" at bounding box center [982, 93] width 168 height 22
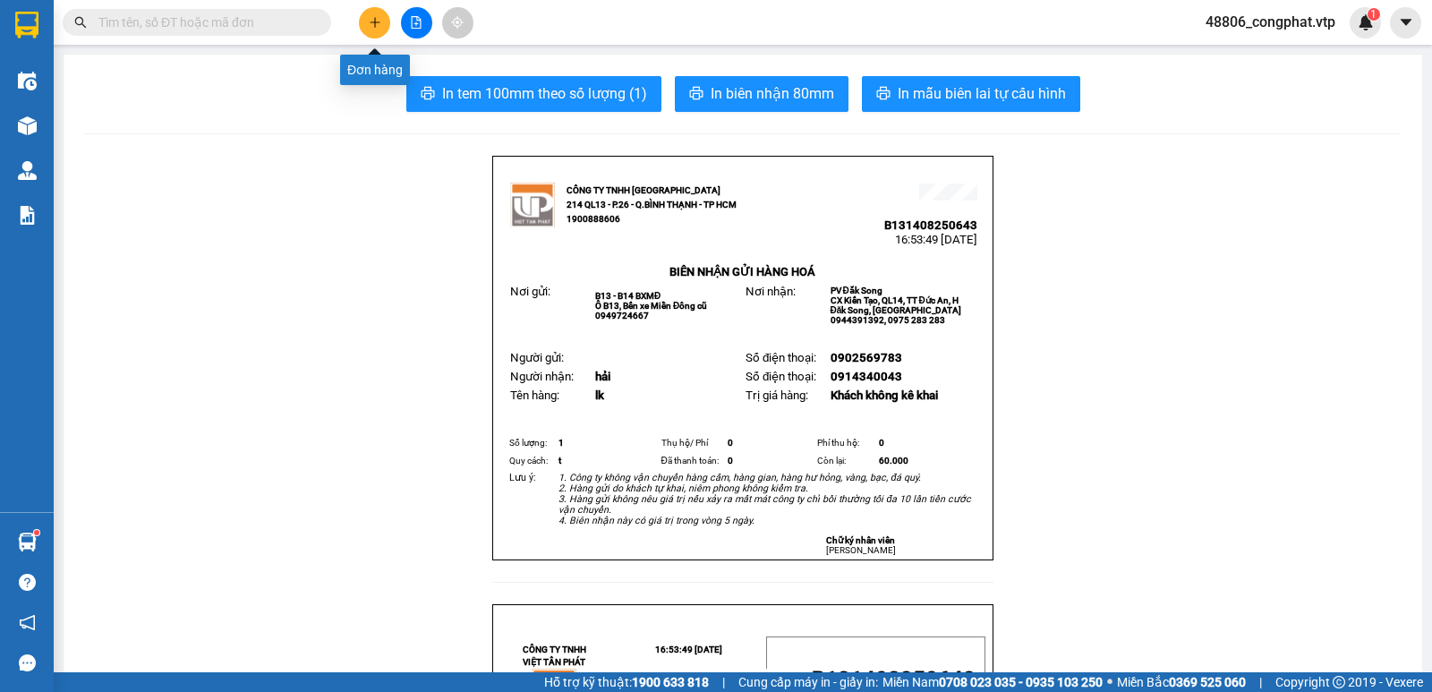
click at [373, 14] on button at bounding box center [374, 22] width 31 height 31
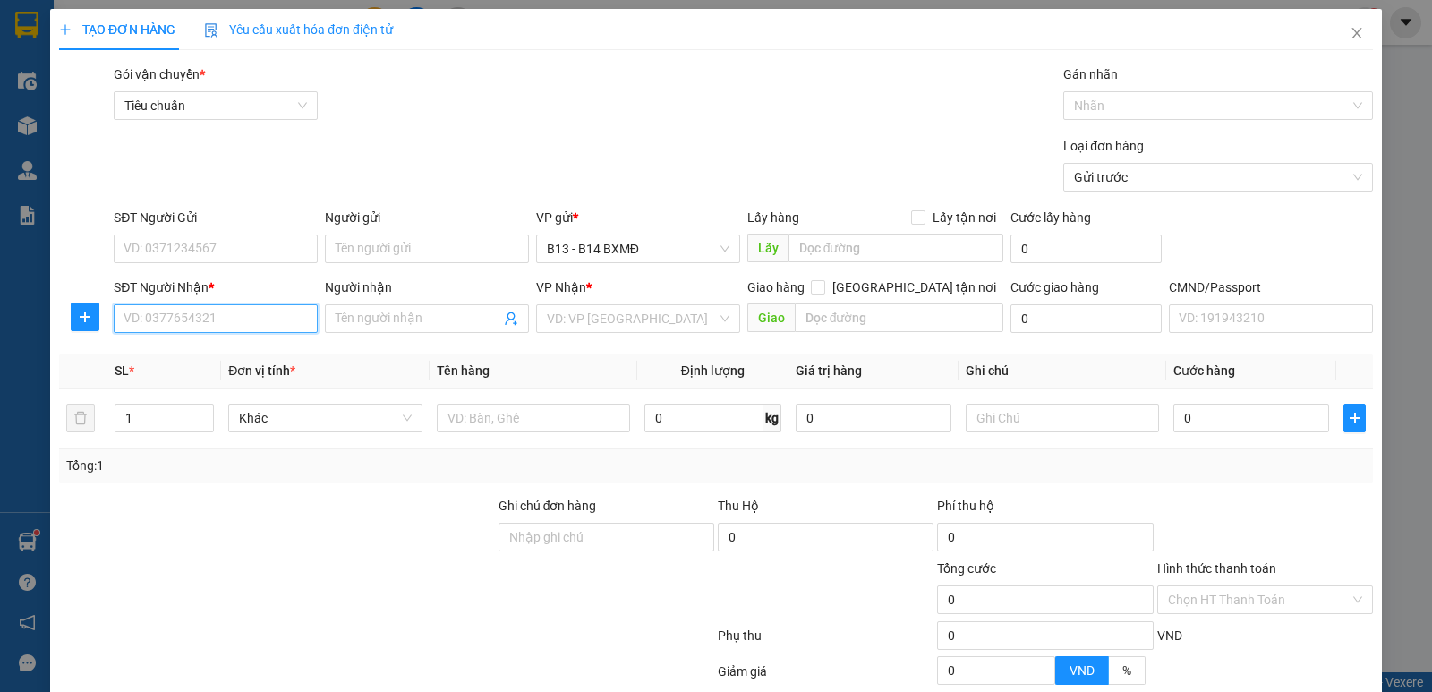
drag, startPoint x: 200, startPoint y: 321, endPoint x: 219, endPoint y: 314, distance: 20.9
click at [200, 321] on input "SĐT Người Nhận *" at bounding box center [216, 318] width 204 height 29
click at [190, 354] on div "0989468168 - minh" at bounding box center [213, 355] width 181 height 20
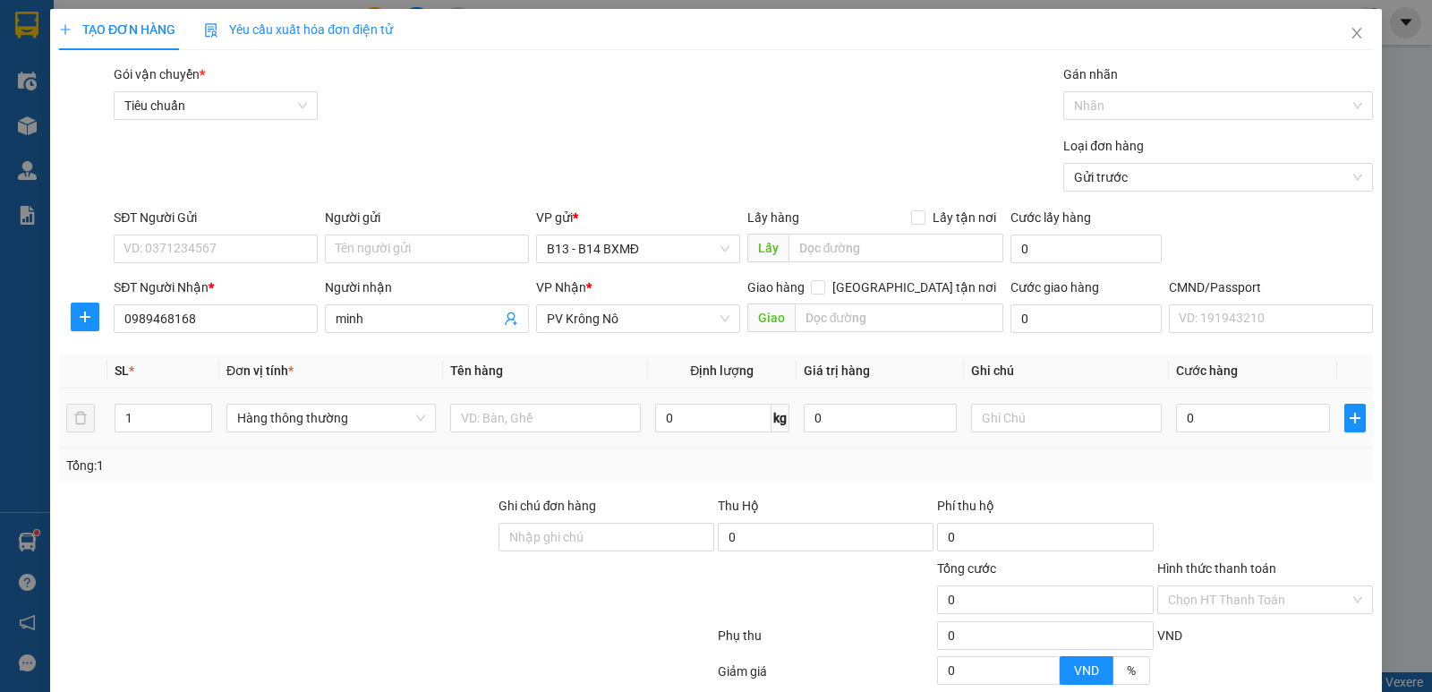
click at [565, 403] on div at bounding box center [545, 418] width 191 height 36
click at [564, 421] on input "text" at bounding box center [545, 418] width 191 height 29
click at [1026, 414] on input "text" at bounding box center [1066, 418] width 191 height 29
click at [1249, 417] on input "0" at bounding box center [1252, 418] width 153 height 29
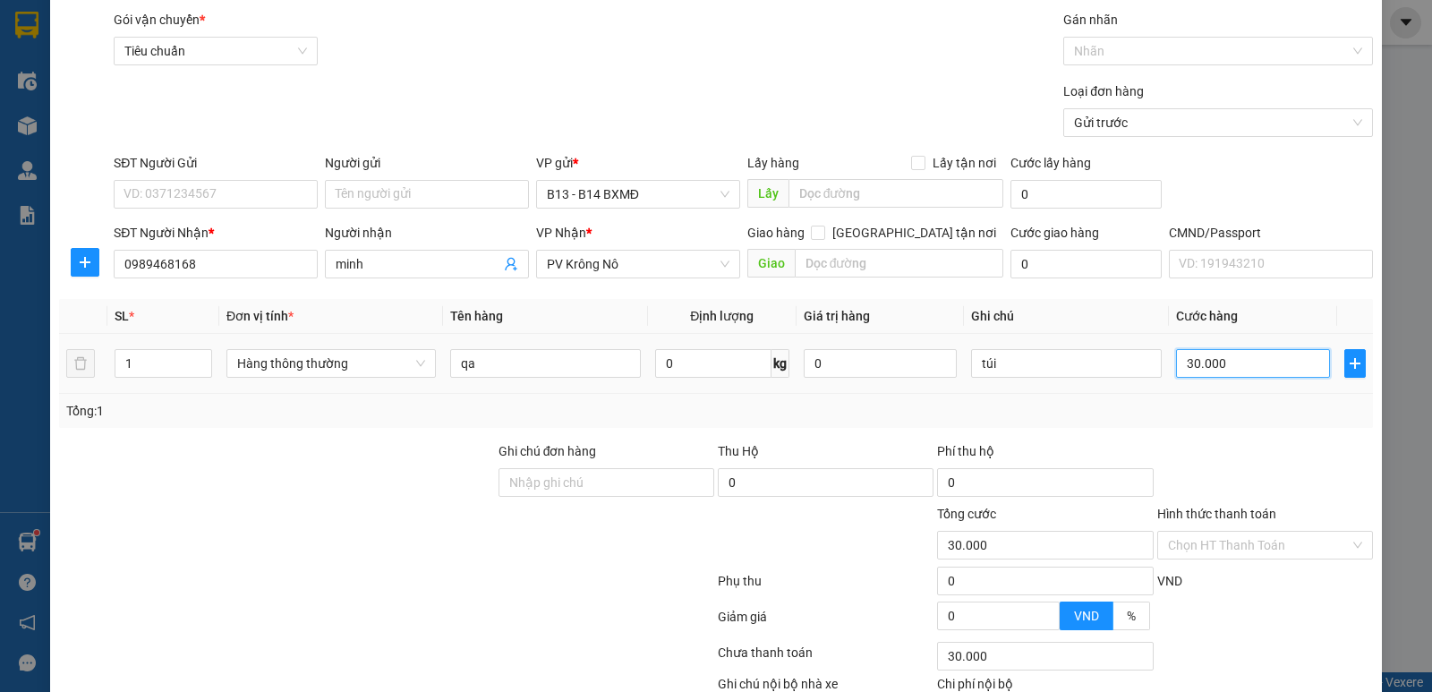
scroll to position [169, 0]
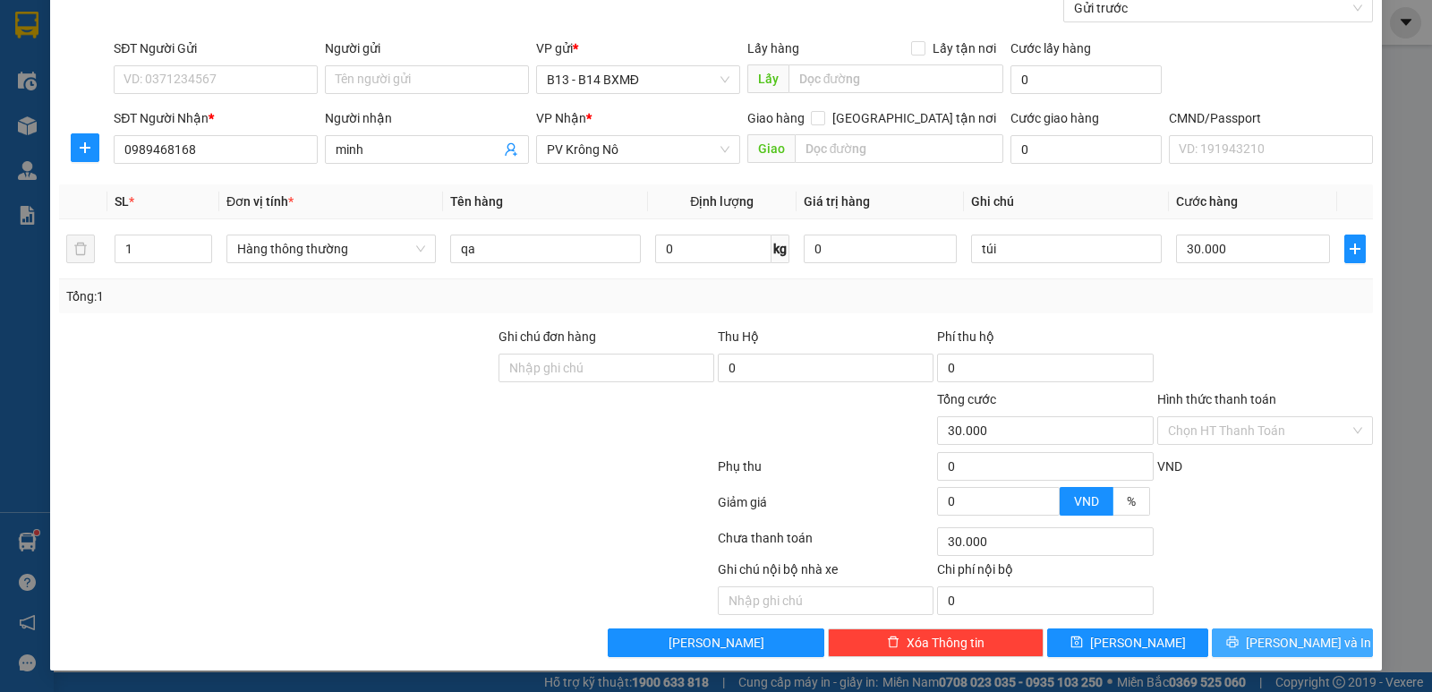
click at [1302, 642] on span "Lưu và In" at bounding box center [1308, 643] width 125 height 20
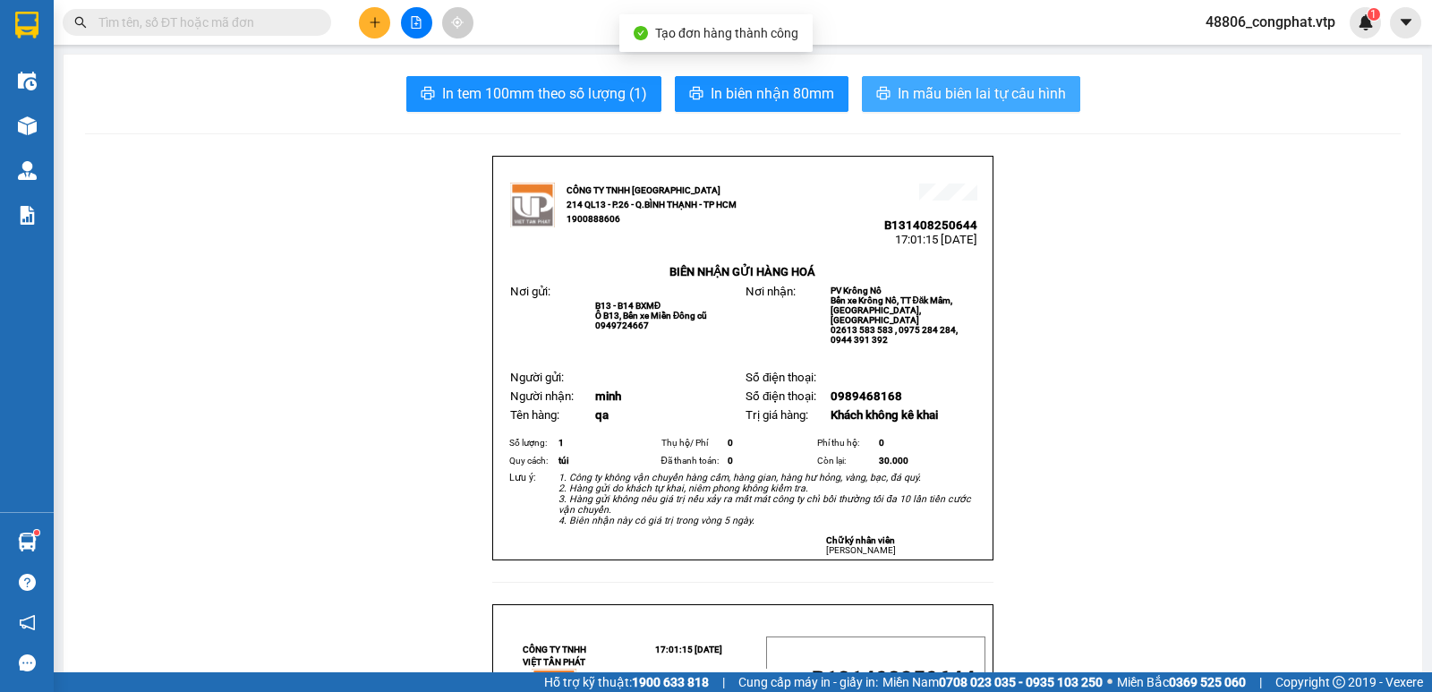
click at [1040, 108] on button "In mẫu biên lai tự cấu hình" at bounding box center [971, 94] width 218 height 36
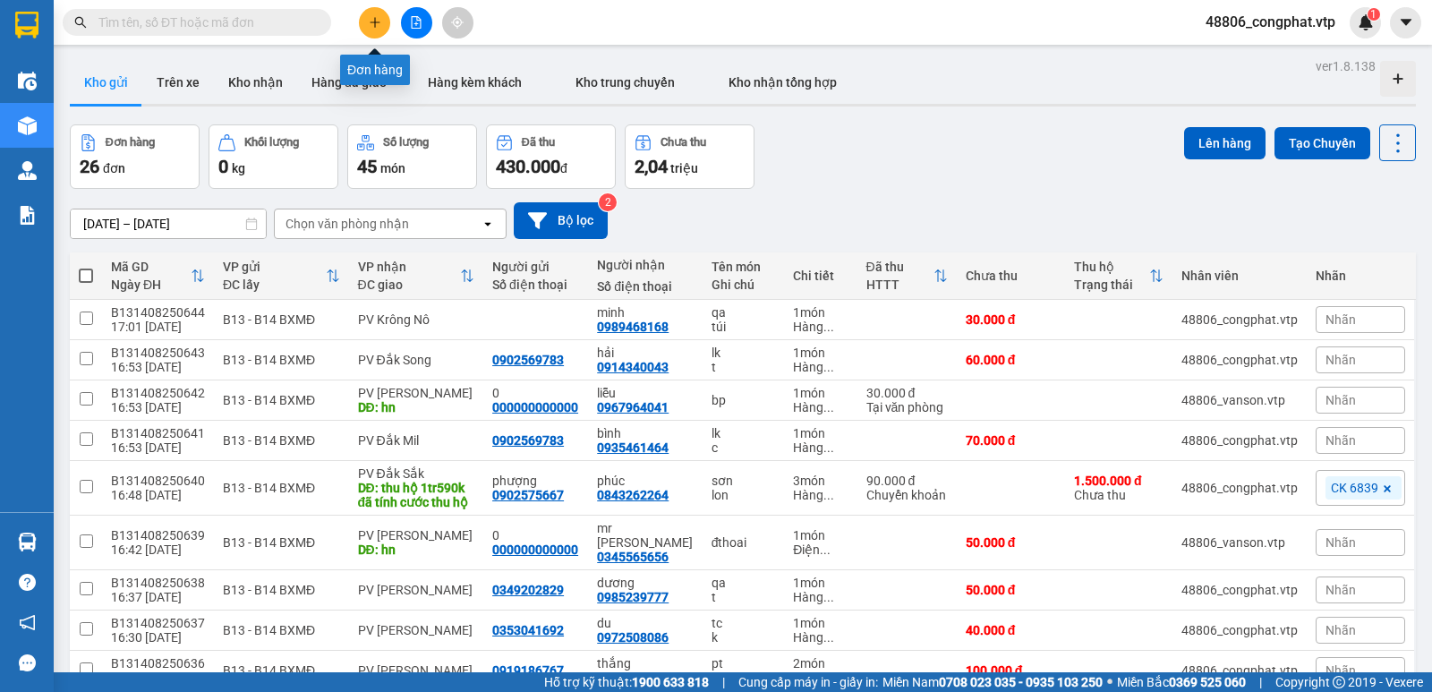
click at [372, 25] on icon "plus" at bounding box center [375, 22] width 13 height 13
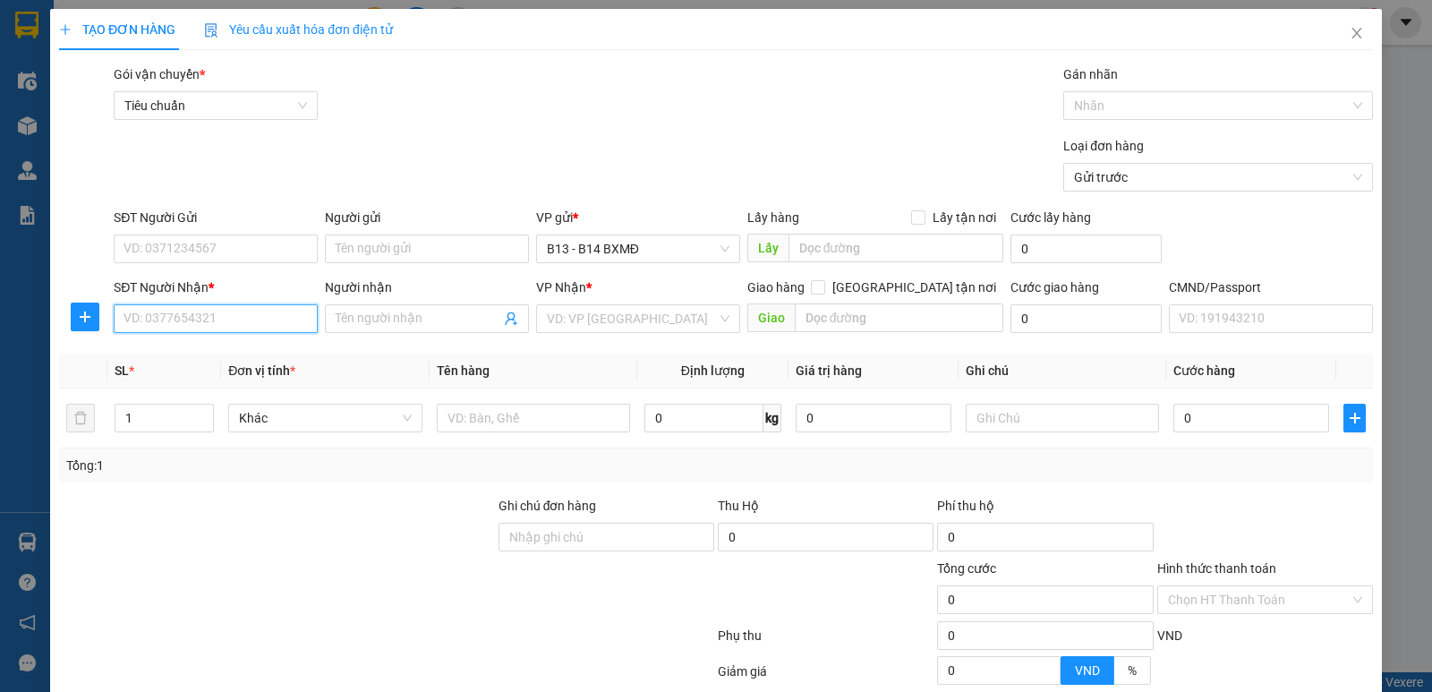
click at [223, 328] on input "SĐT Người Nhận *" at bounding box center [216, 318] width 204 height 29
type input "0922717222"
drag, startPoint x: 173, startPoint y: 349, endPoint x: 515, endPoint y: 460, distance: 359.4
click at [182, 355] on div "0922717222 - thảo" at bounding box center [213, 355] width 181 height 20
type input "thảo"
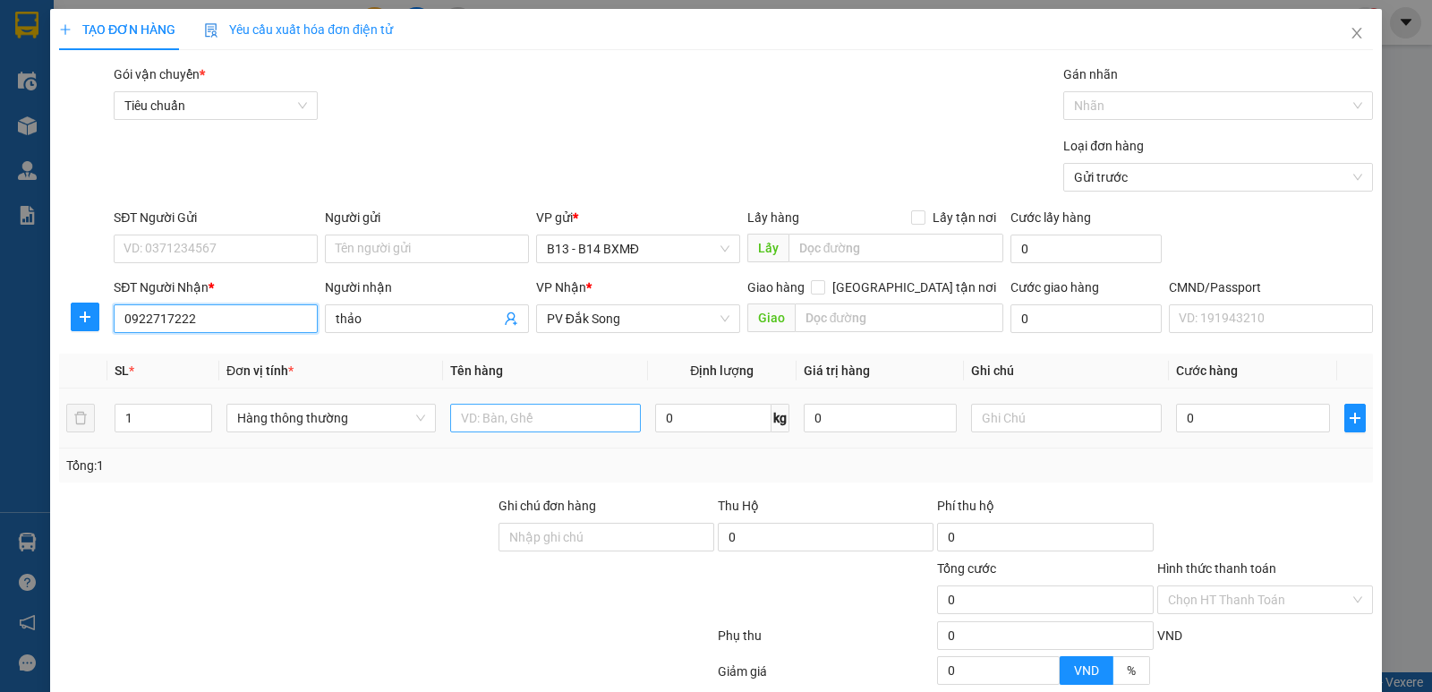
type input "0922717222"
click at [552, 430] on input "text" at bounding box center [545, 418] width 191 height 29
type input "tc"
click at [1040, 410] on input "text" at bounding box center [1066, 418] width 191 height 29
type input "k"
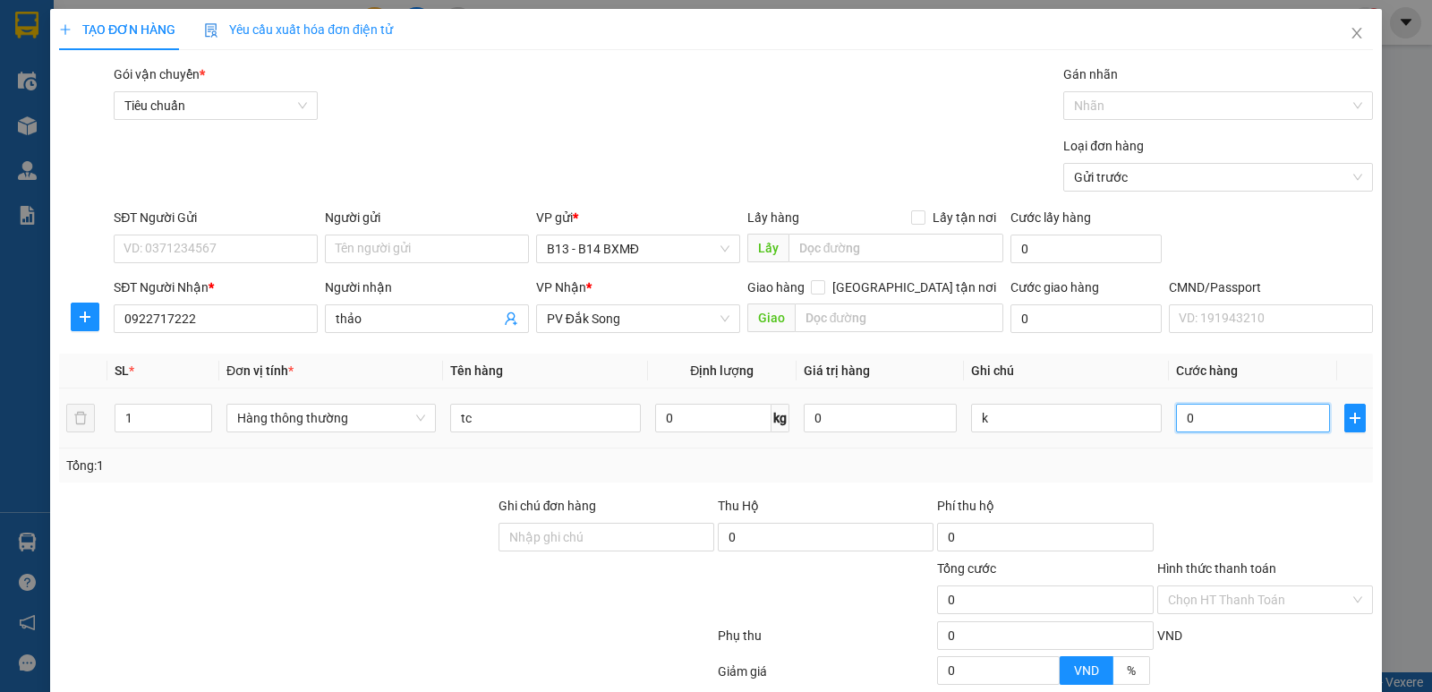
click at [1212, 417] on input "0" at bounding box center [1252, 418] width 153 height 29
type input "4"
type input "40"
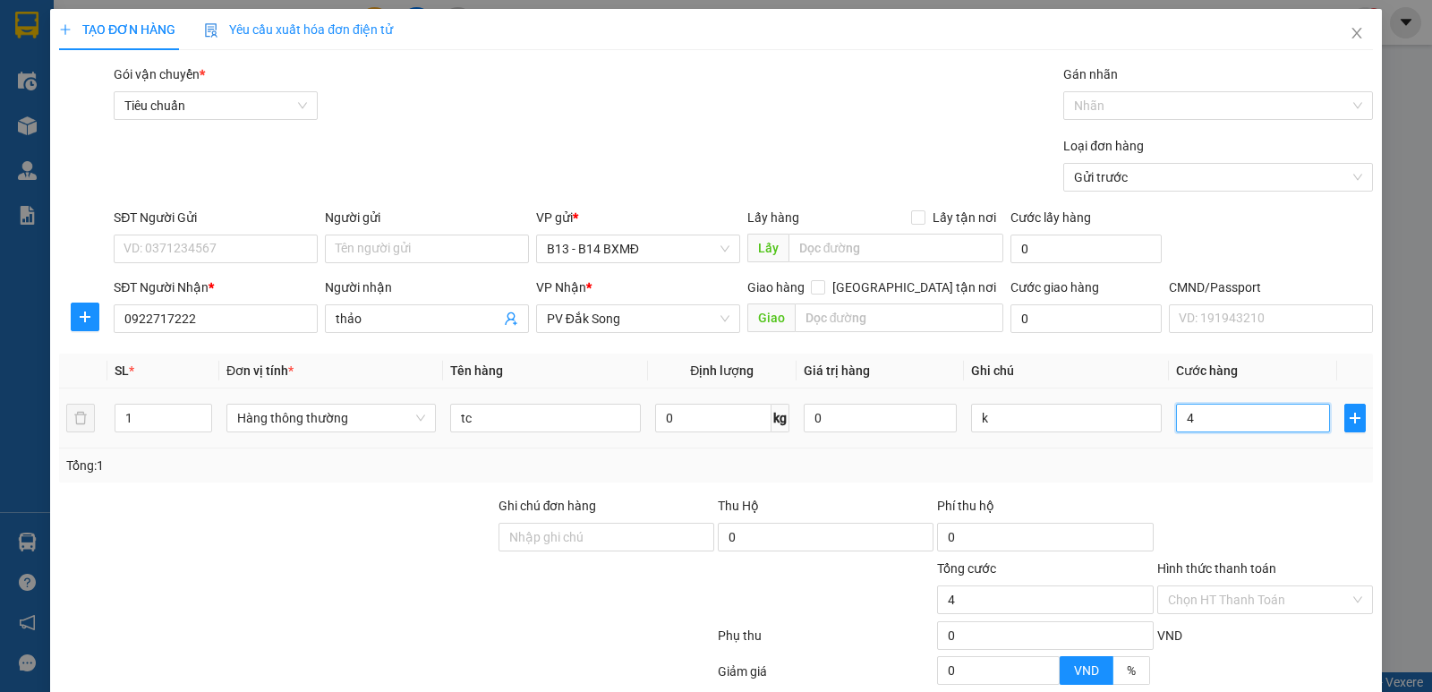
type input "40"
type input "400"
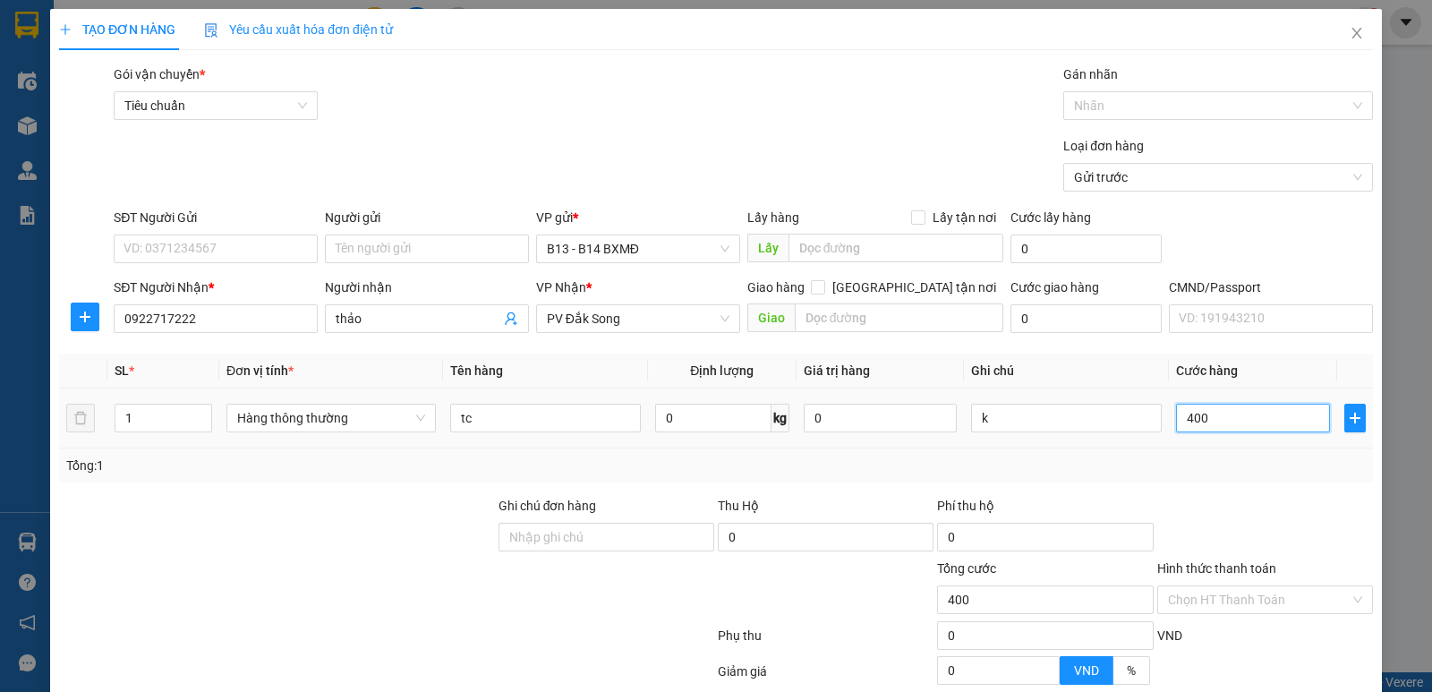
type input "4.000"
type input "40.000"
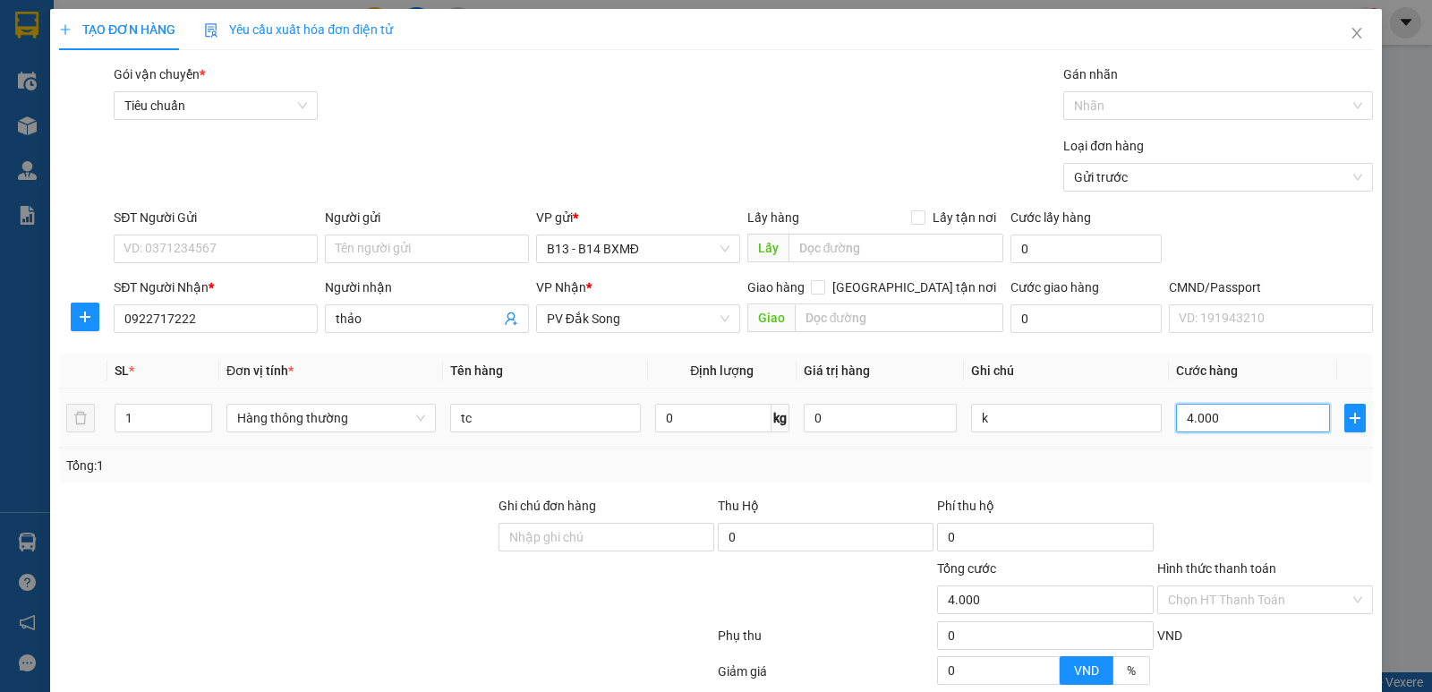
type input "40.000"
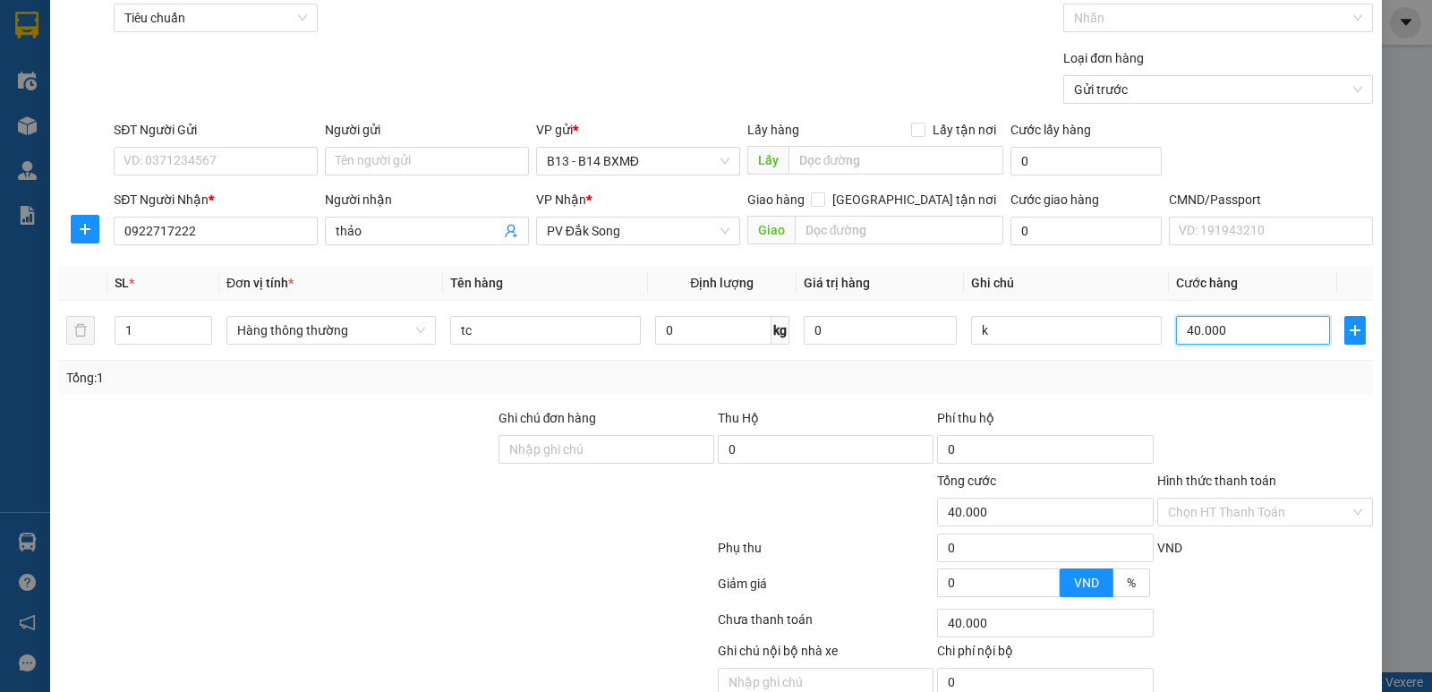
scroll to position [169, 0]
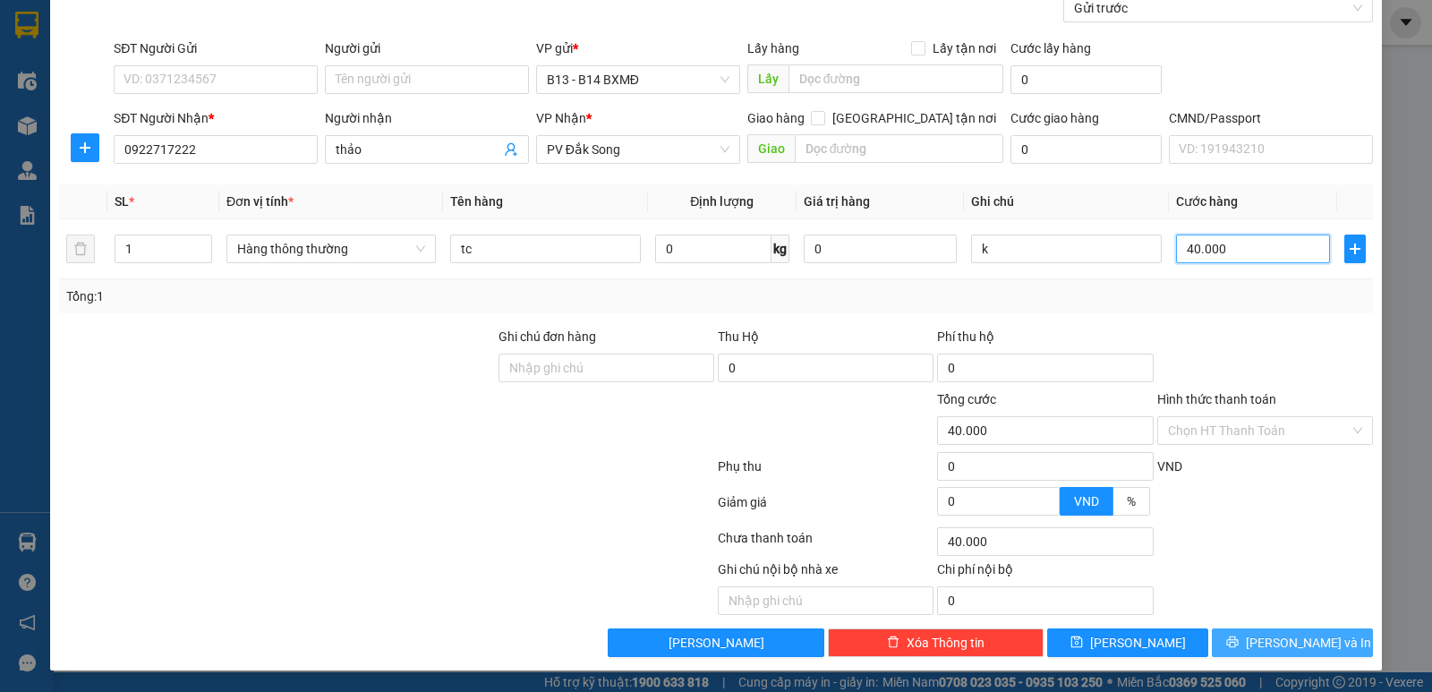
type input "40.000"
click at [1263, 636] on button "[PERSON_NAME] và In" at bounding box center [1292, 642] width 161 height 29
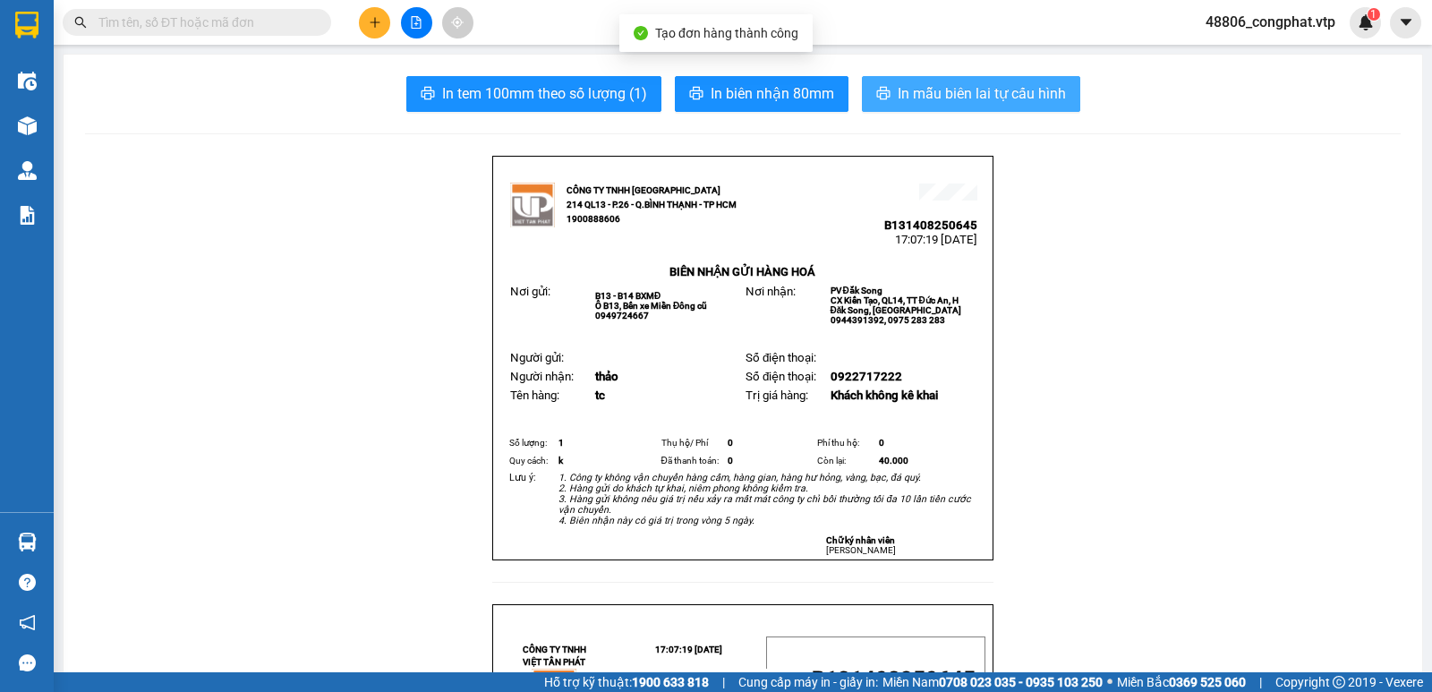
click at [972, 93] on span "In mẫu biên lai tự cấu hình" at bounding box center [982, 93] width 168 height 22
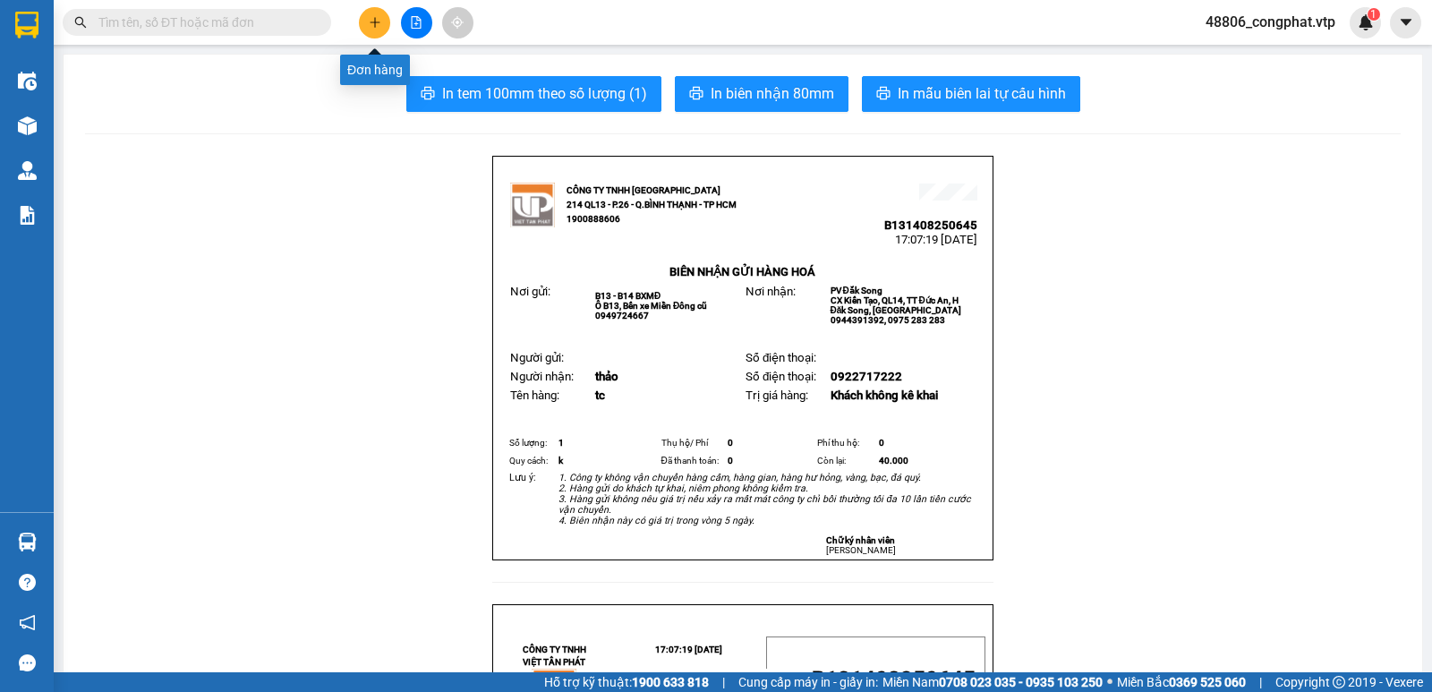
click at [375, 19] on icon "plus" at bounding box center [375, 22] width 13 height 13
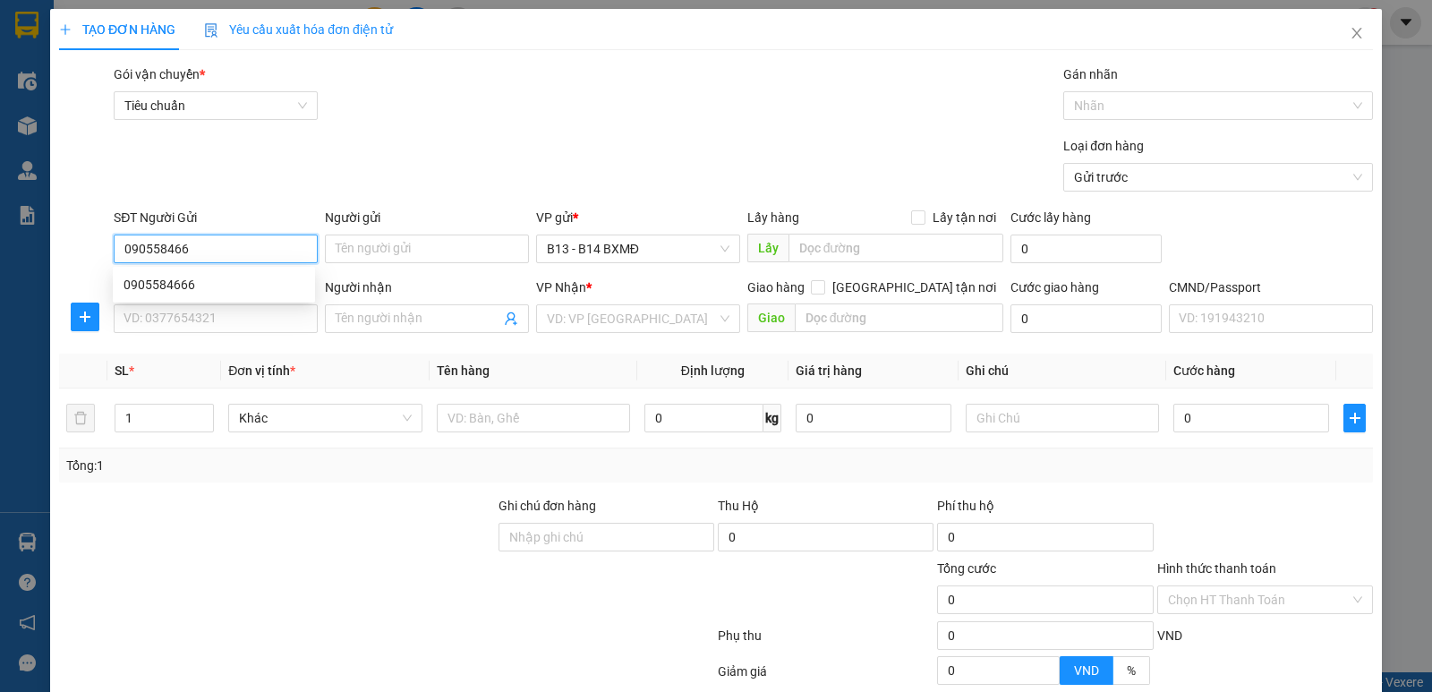
type input "0905584666"
click at [228, 294] on div "0905584666" at bounding box center [213, 285] width 181 height 20
type input "0989778973"
type input "hiếu"
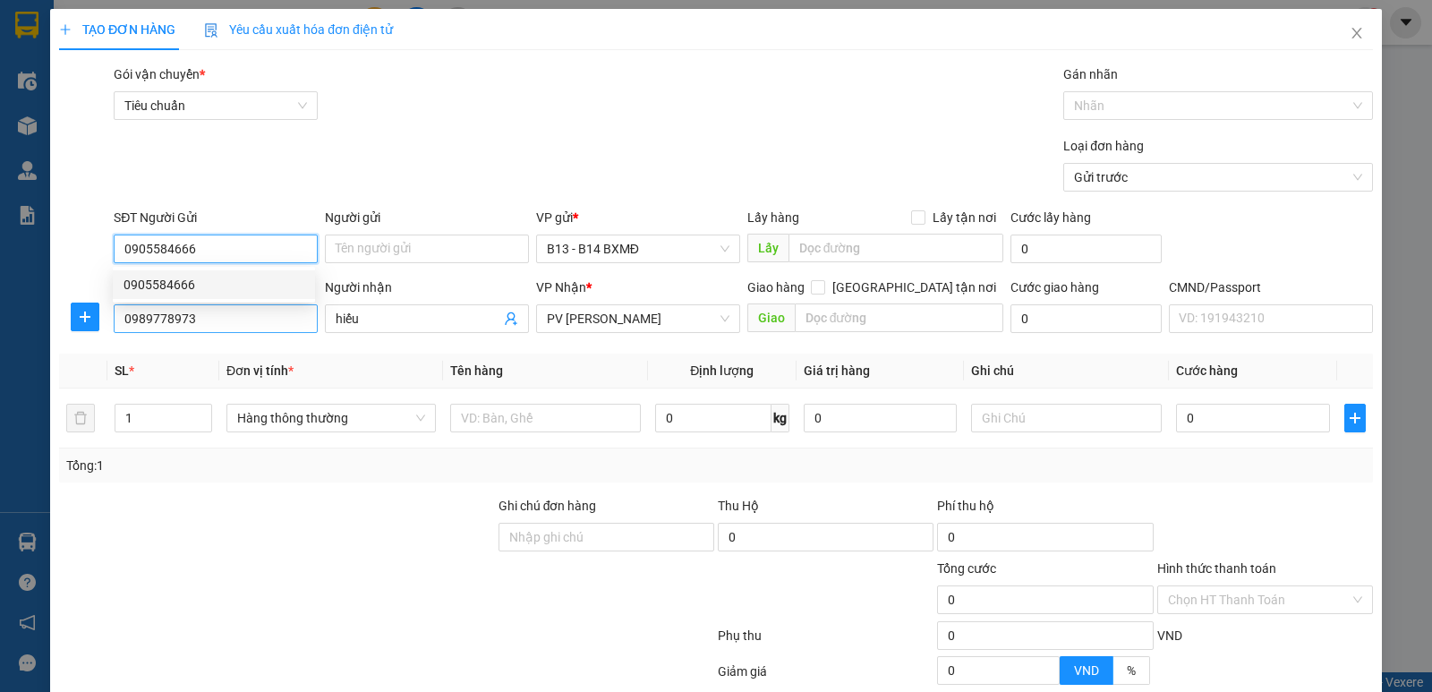
type input "0905584666"
click at [235, 314] on input "0989778973" at bounding box center [216, 318] width 204 height 29
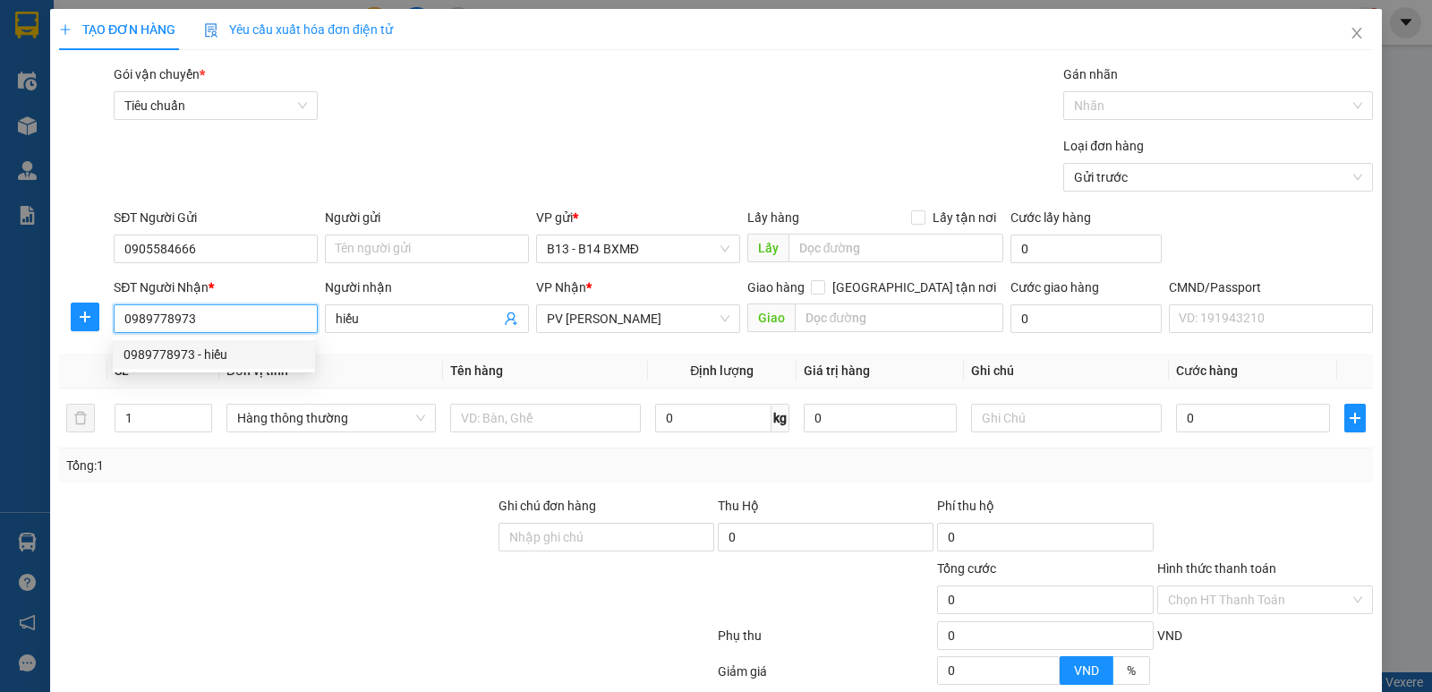
drag, startPoint x: 202, startPoint y: 321, endPoint x: 0, endPoint y: 345, distance: 203.7
click at [0, 345] on div "TẠO ĐƠN HÀNG Yêu cầu xuất hóa đơn điện tử Transit Pickup Surcharge Ids Transit …" at bounding box center [716, 346] width 1432 height 692
type input "0972531395"
drag, startPoint x: 169, startPoint y: 356, endPoint x: 198, endPoint y: 356, distance: 28.6
click at [178, 356] on div "0972531395 - BS Xuân" at bounding box center [213, 355] width 181 height 20
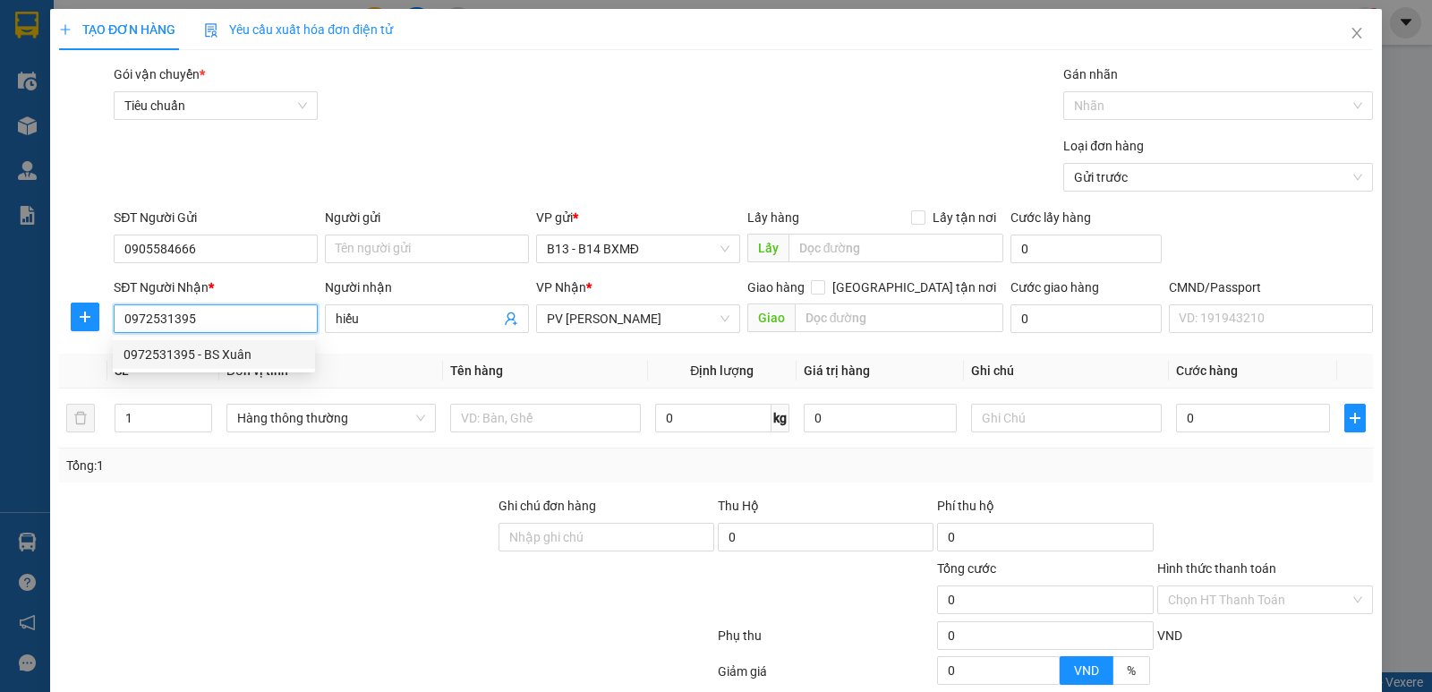
type input "BS Xuân"
type input "0972531395"
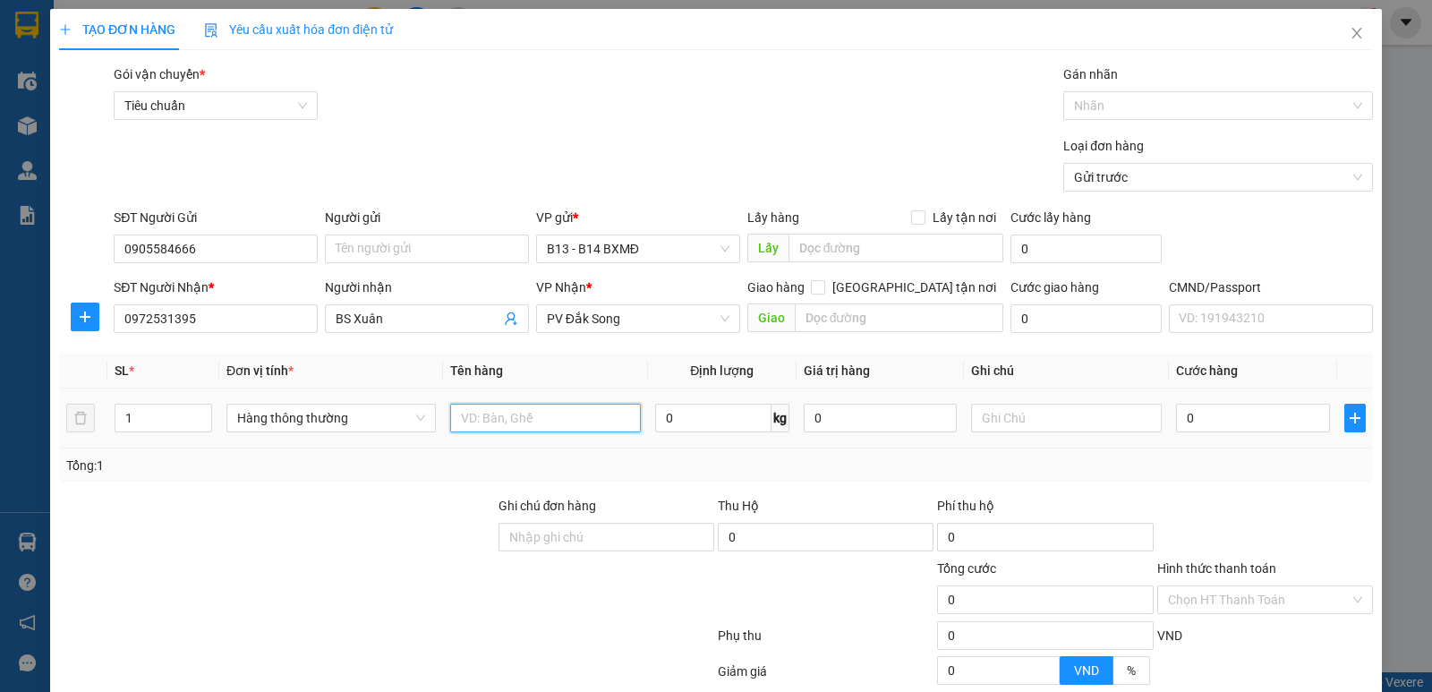
drag, startPoint x: 516, startPoint y: 408, endPoint x: 524, endPoint y: 419, distance: 12.9
click at [519, 413] on input "text" at bounding box center [545, 418] width 191 height 29
type input "thuốc"
click at [1033, 421] on input "text" at bounding box center [1066, 418] width 191 height 29
type input "tx"
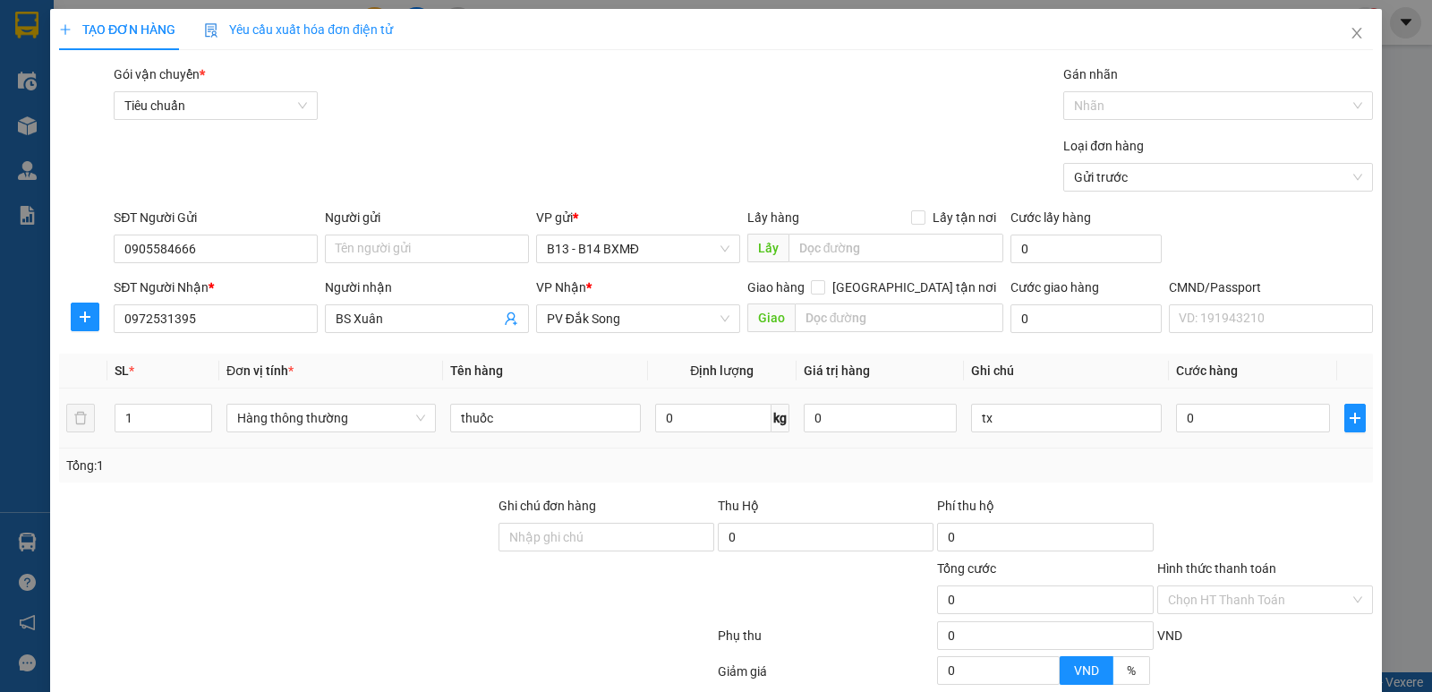
click at [1220, 402] on div "0" at bounding box center [1252, 418] width 153 height 36
click at [1230, 418] on input "0" at bounding box center [1252, 418] width 153 height 29
type input "3"
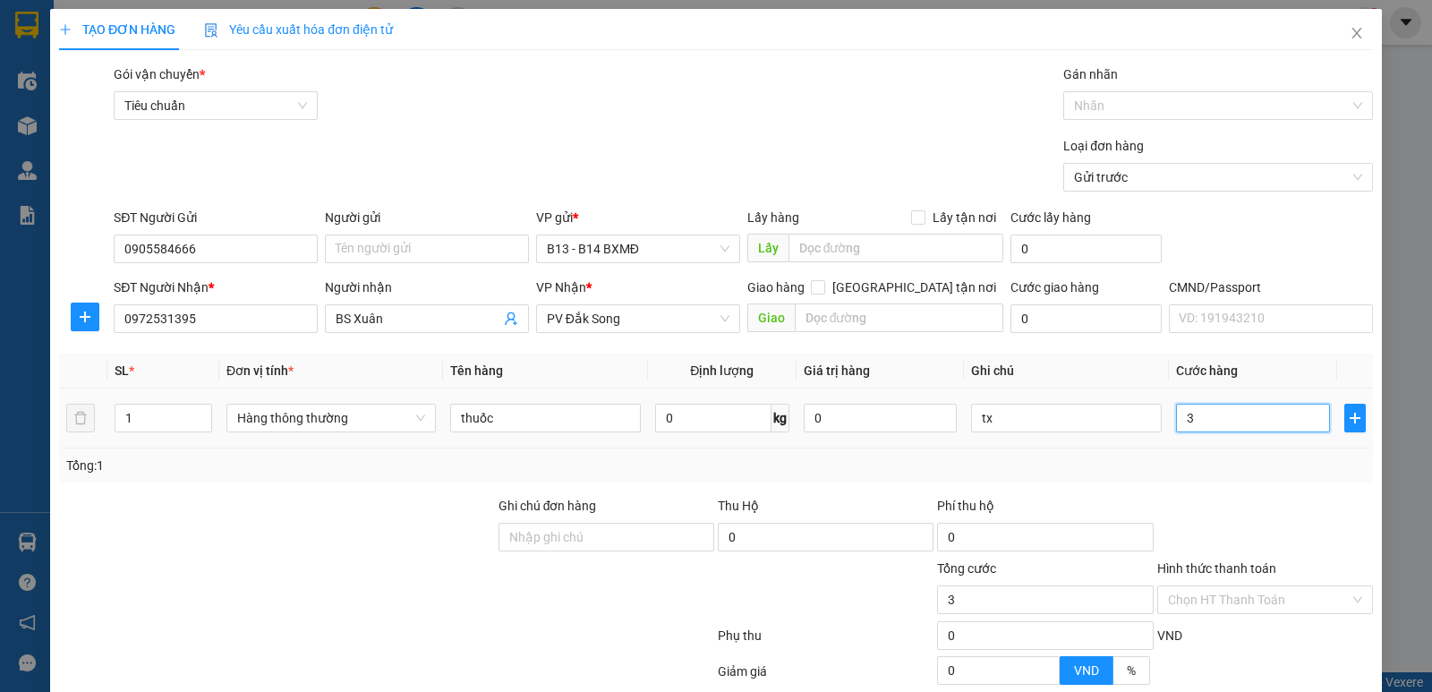
type input "30"
type input "300"
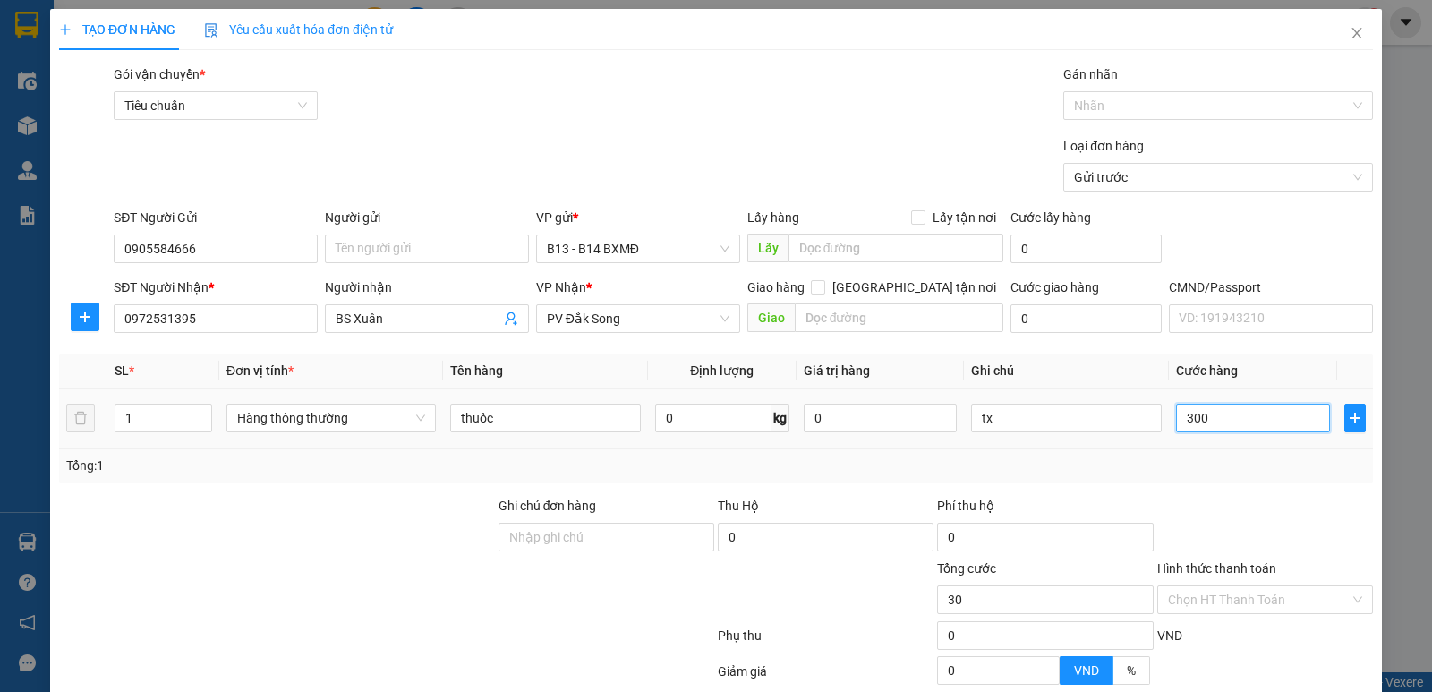
type input "300"
type input "3.000"
type input "30.000"
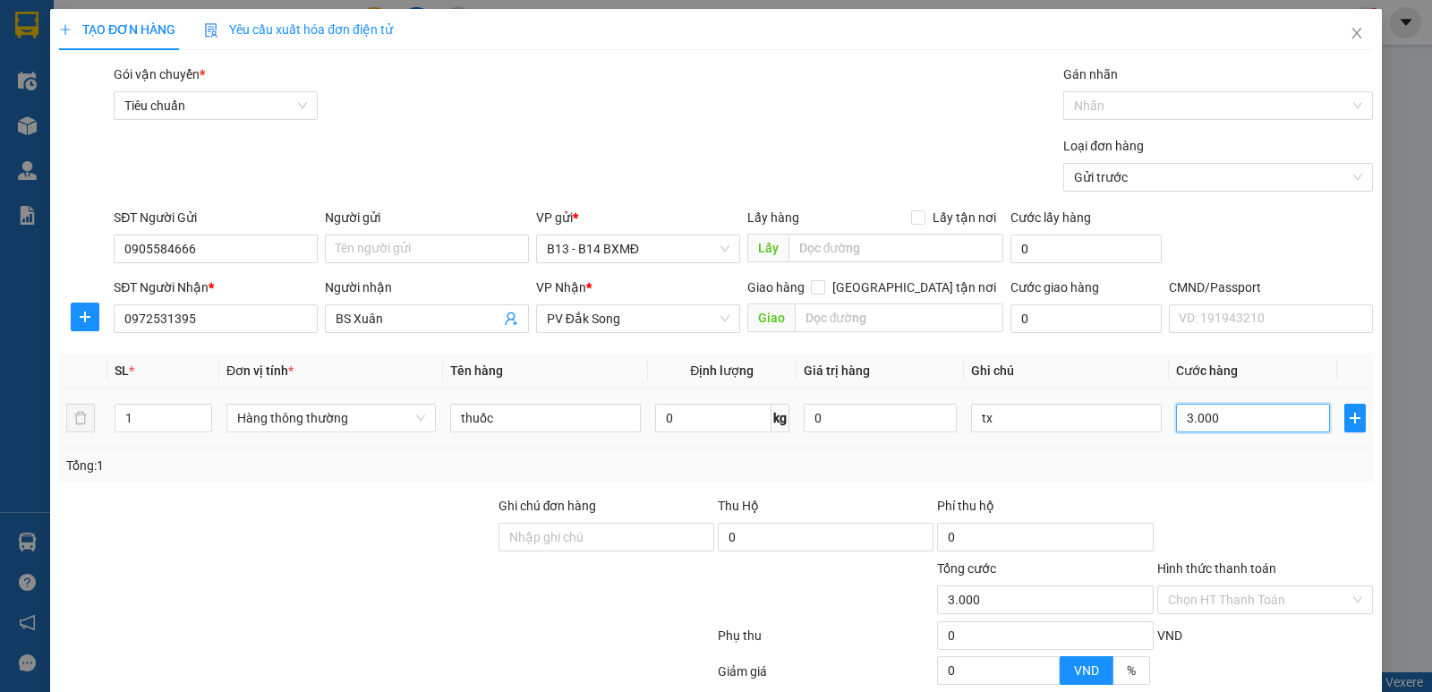
type input "30.000"
click at [1204, 595] on input "Hình thức thanh toán" at bounding box center [1259, 599] width 182 height 27
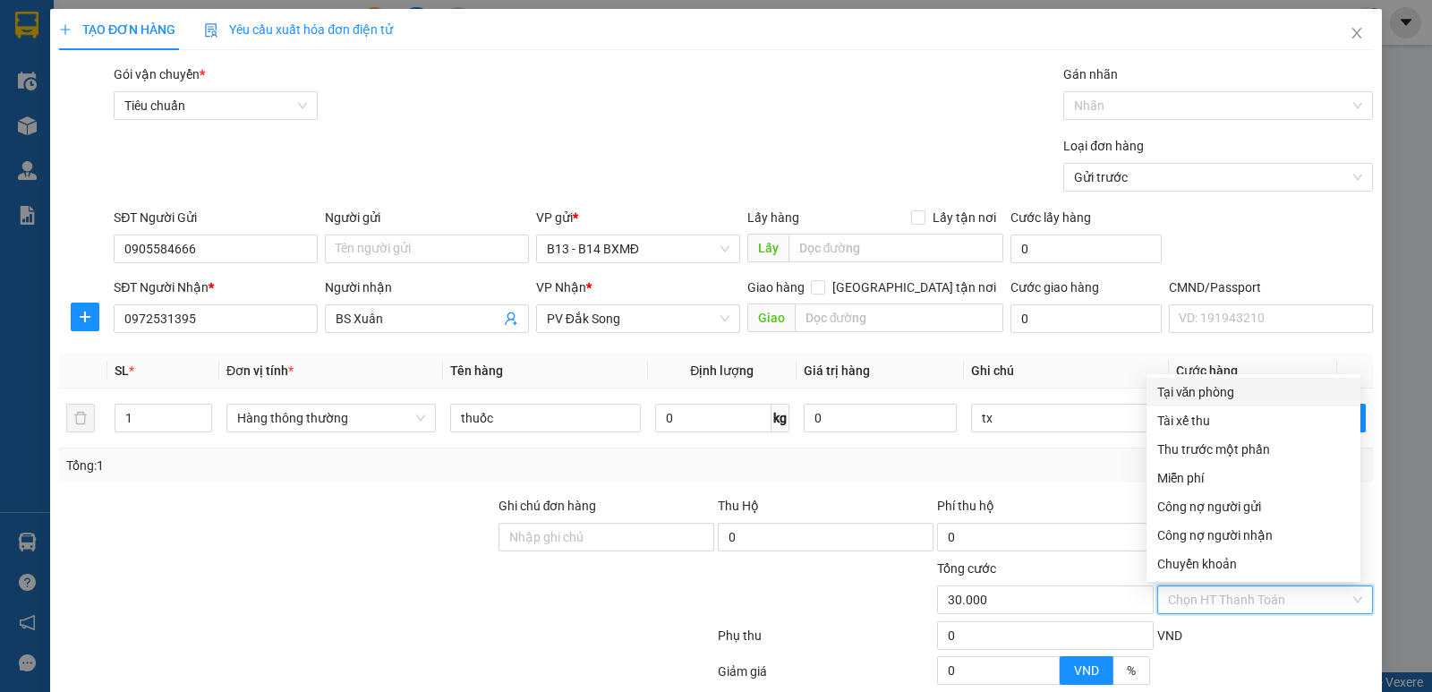
click at [1210, 393] on div "Tại văn phòng" at bounding box center [1253, 392] width 192 height 20
type input "0"
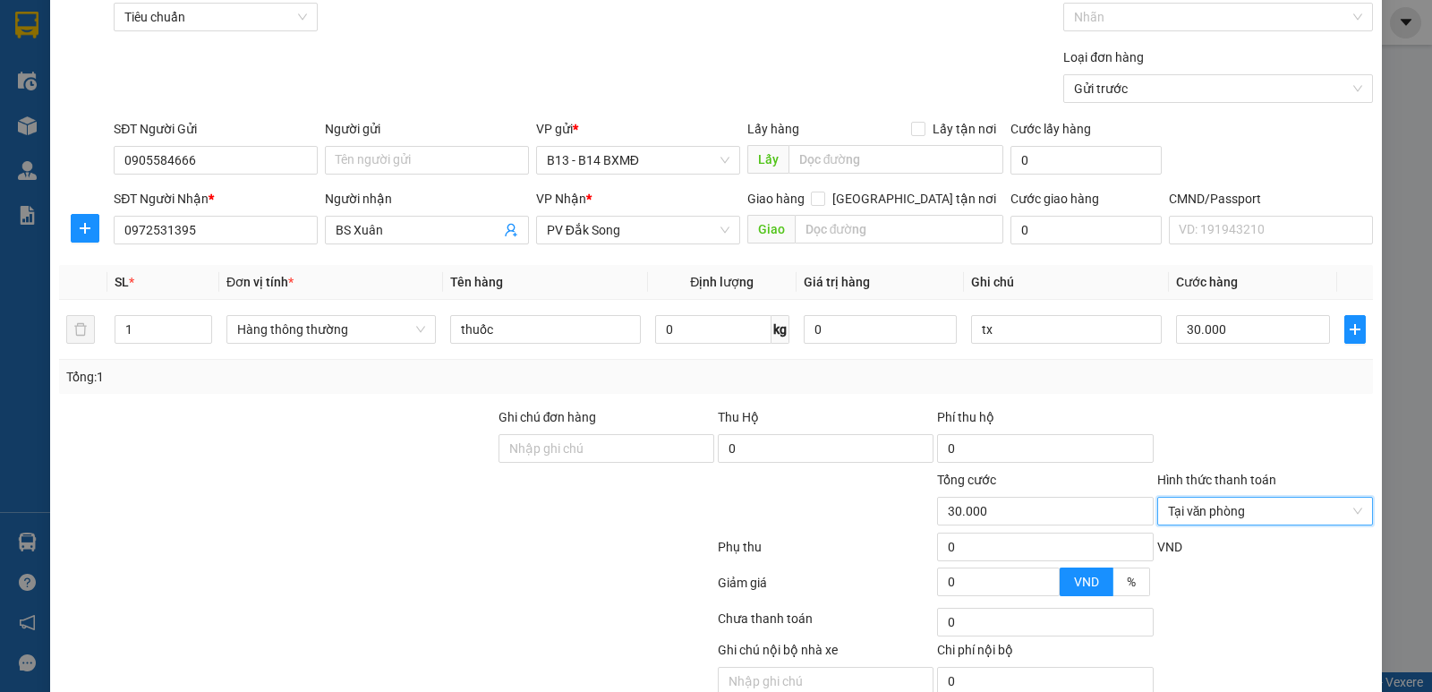
scroll to position [169, 0]
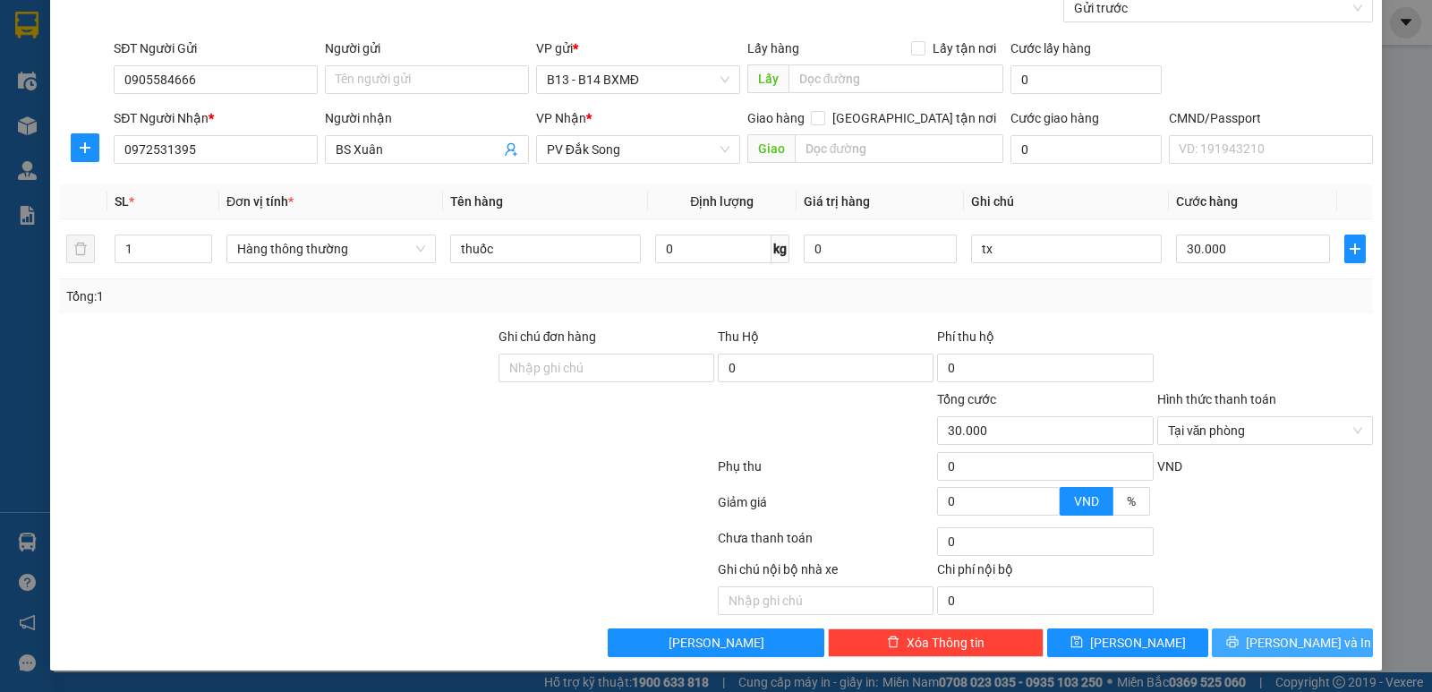
click at [1275, 634] on span "[PERSON_NAME] và In" at bounding box center [1308, 643] width 125 height 20
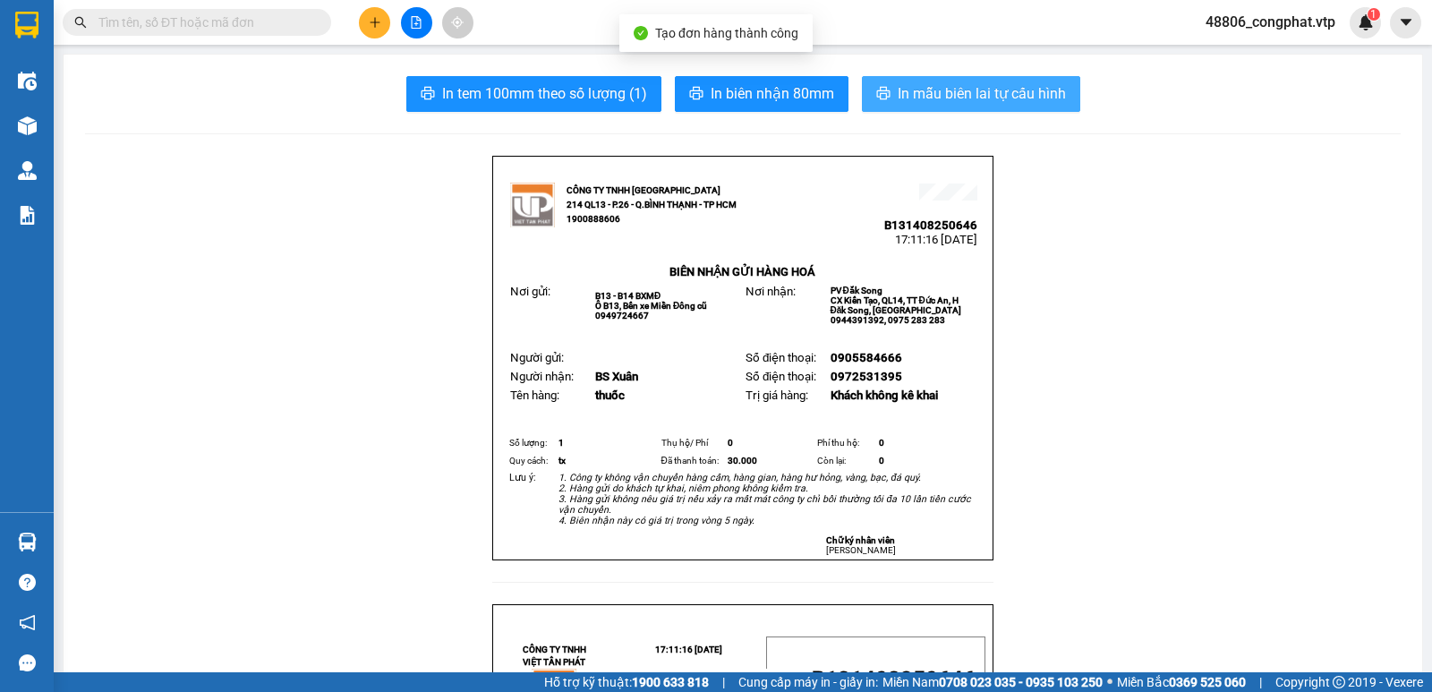
drag, startPoint x: 909, startPoint y: 69, endPoint x: 916, endPoint y: 79, distance: 12.2
click at [918, 83] on button "In mẫu biên lai tự cấu hình" at bounding box center [971, 94] width 218 height 36
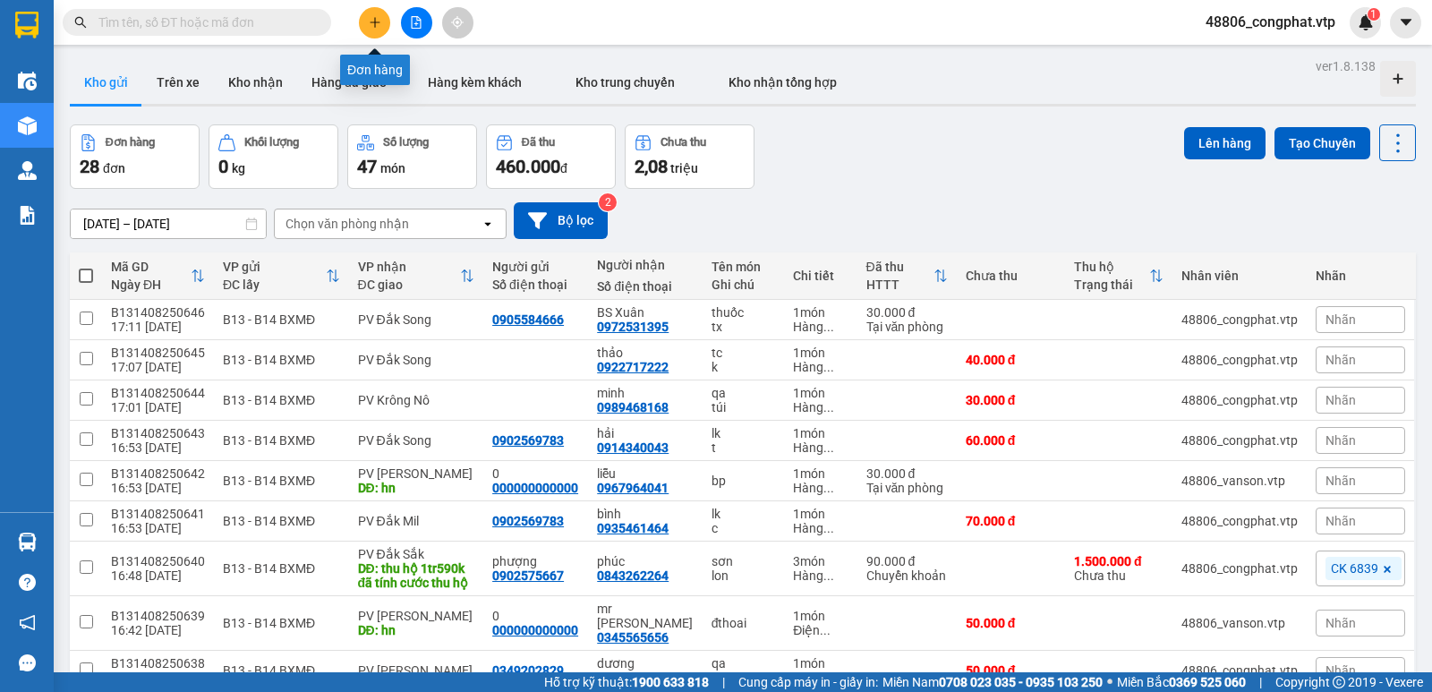
click at [362, 25] on button at bounding box center [374, 22] width 31 height 31
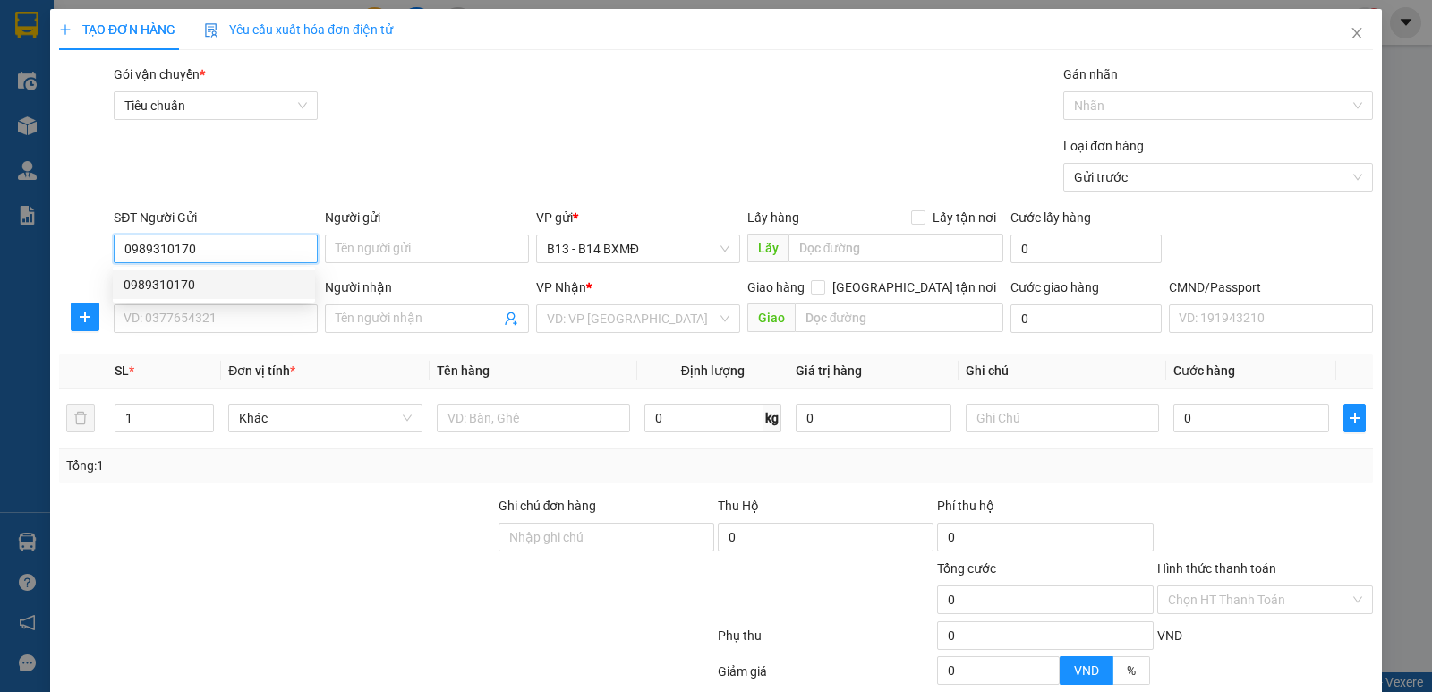
type input "0989310170"
click at [239, 276] on div "0989310170 0989310170" at bounding box center [214, 285] width 202 height 36
click at [239, 283] on body "Kết quả tìm kiếm ( 0 ) Bộ lọc No Data 48806_congphat.vtp 1 Điều hành xe Kho hàn…" at bounding box center [716, 346] width 1432 height 692
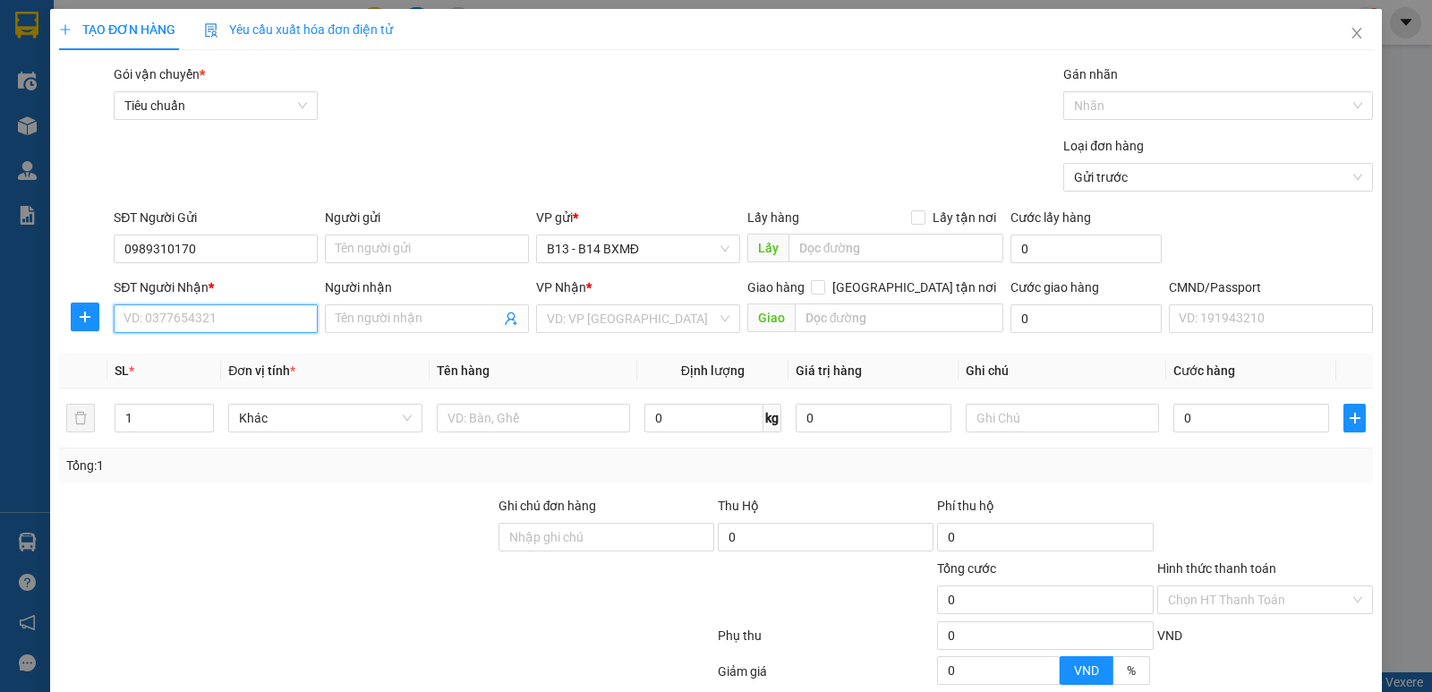
click at [245, 312] on input "SĐT Người Nhận *" at bounding box center [216, 318] width 204 height 29
type input "0971894171"
click at [225, 359] on div "0971894171 - đoàn" at bounding box center [213, 355] width 181 height 20
type input "đoàn"
type input "0971894171"
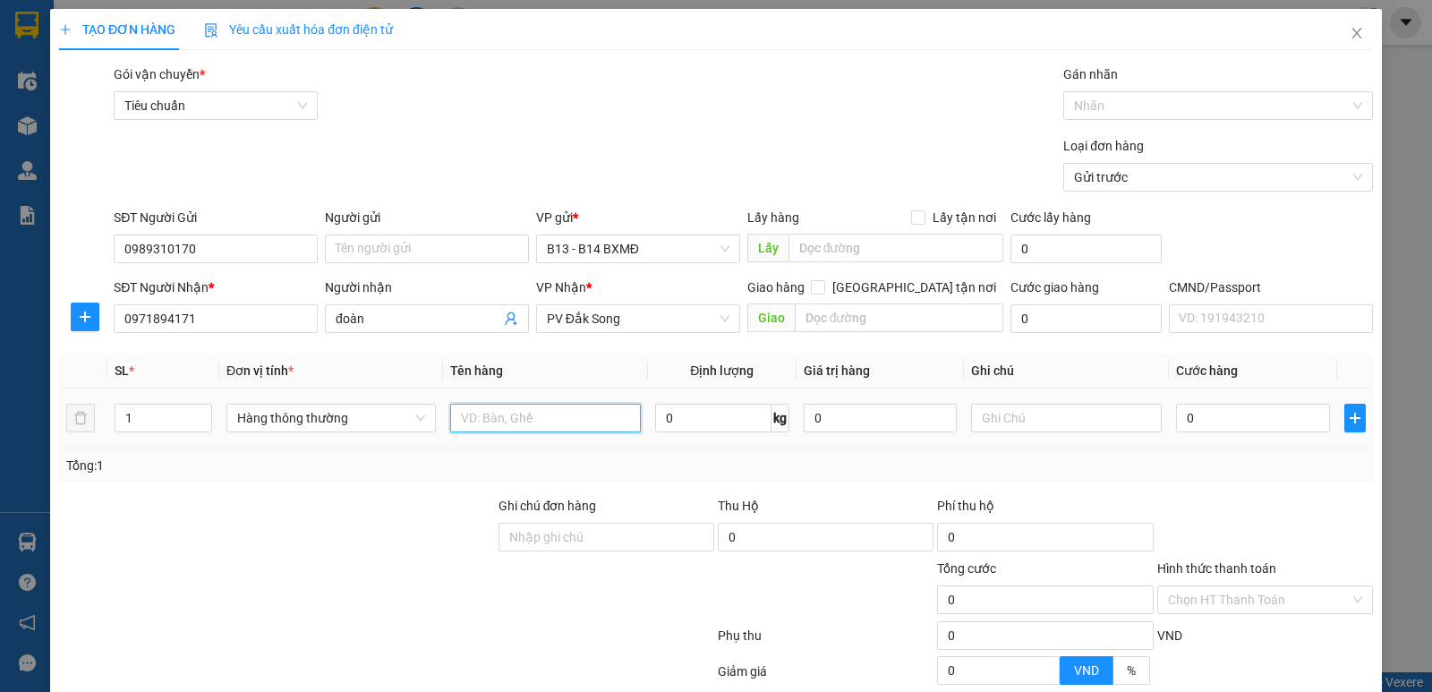
click at [466, 412] on input "text" at bounding box center [545, 418] width 191 height 29
type input "pt"
click at [1008, 416] on input "text" at bounding box center [1066, 418] width 191 height 29
type input "t"
click at [1174, 439] on td "0" at bounding box center [1252, 418] width 167 height 60
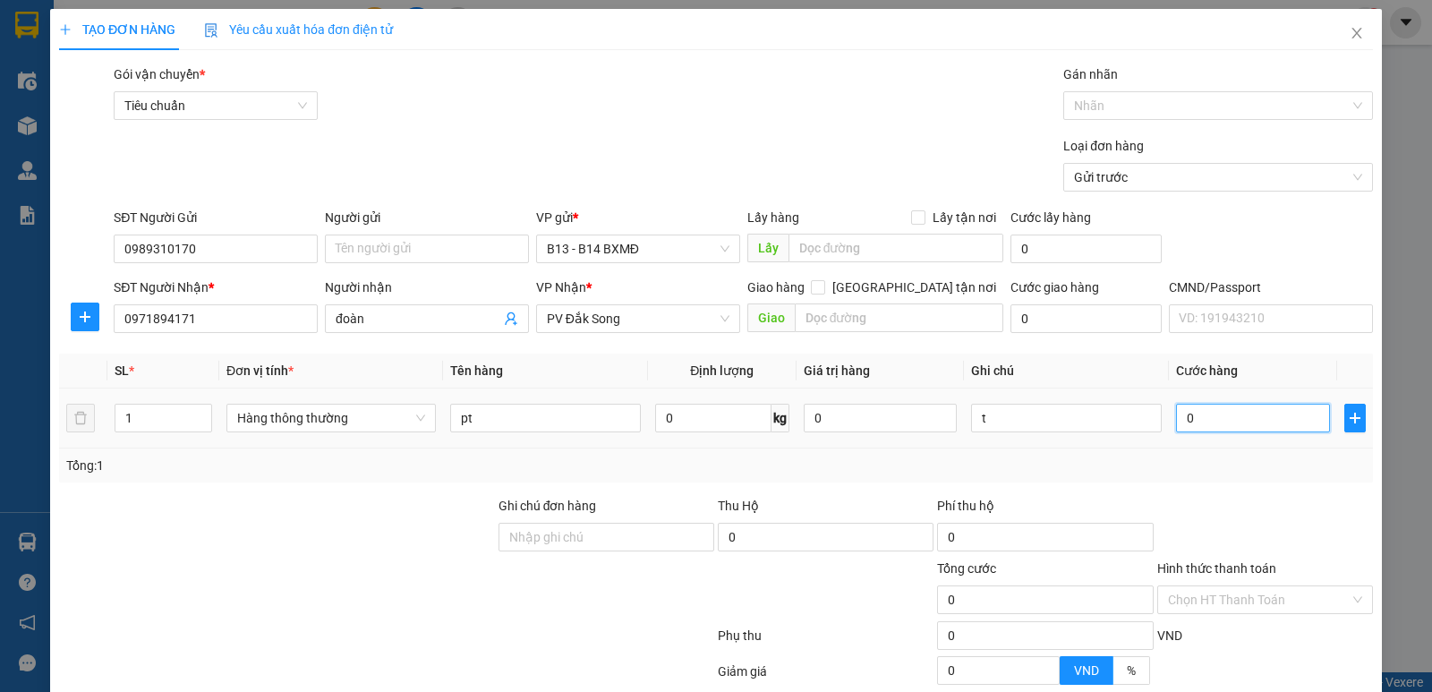
click at [1216, 405] on input "0" at bounding box center [1252, 418] width 153 height 29
type input "4"
type input "40"
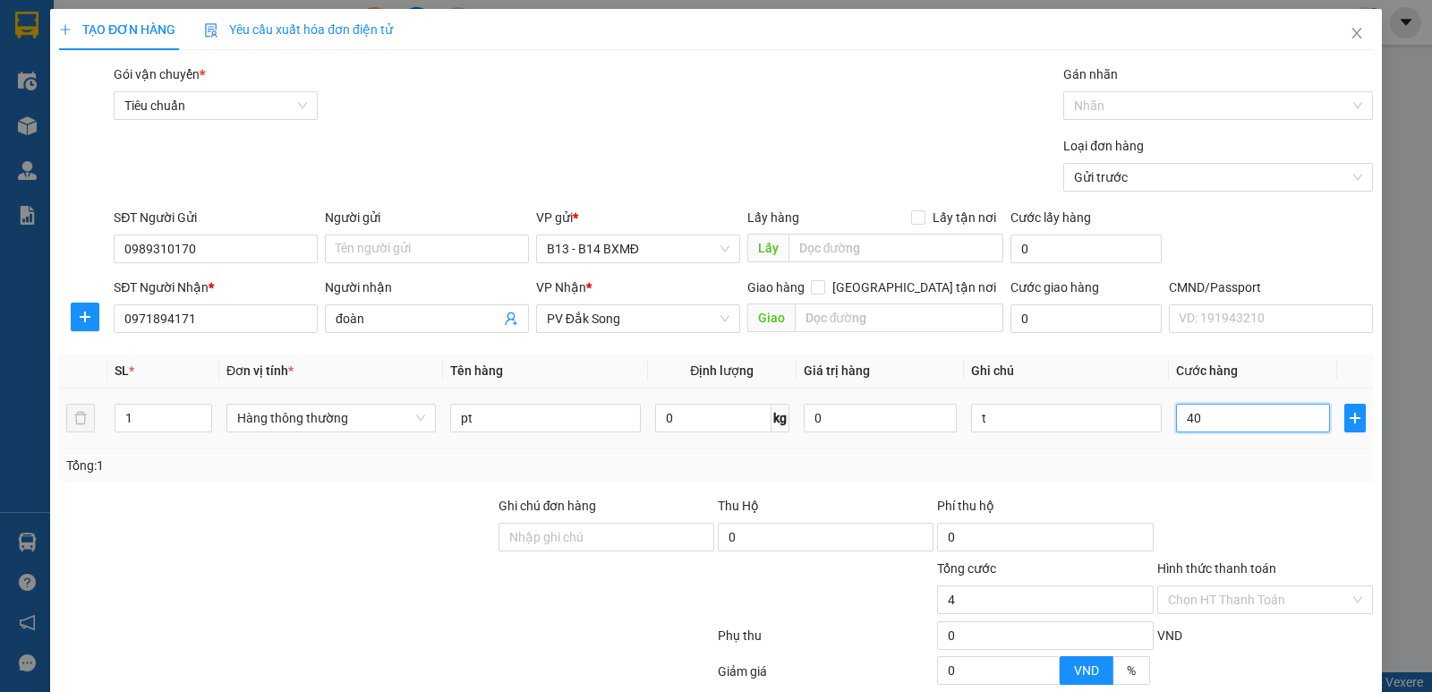
type input "40"
type input "400"
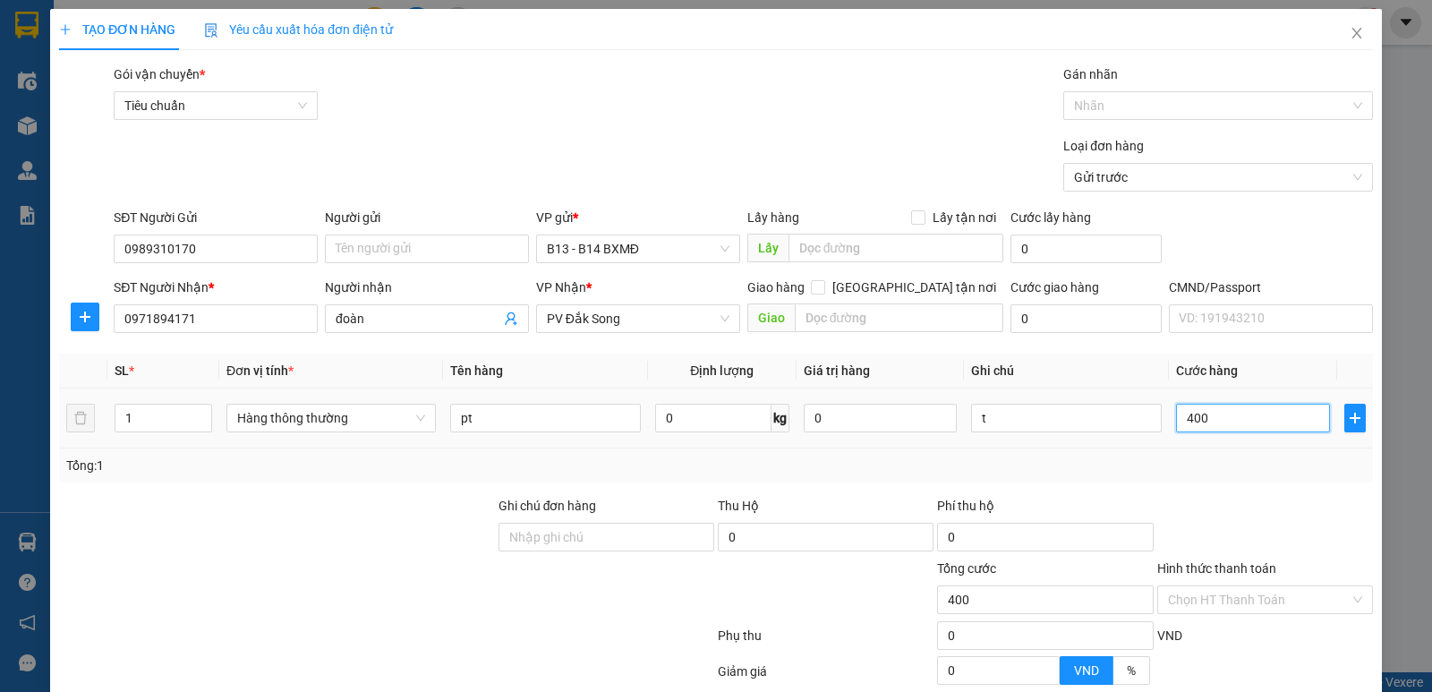
type input "4.000"
type input "40.000"
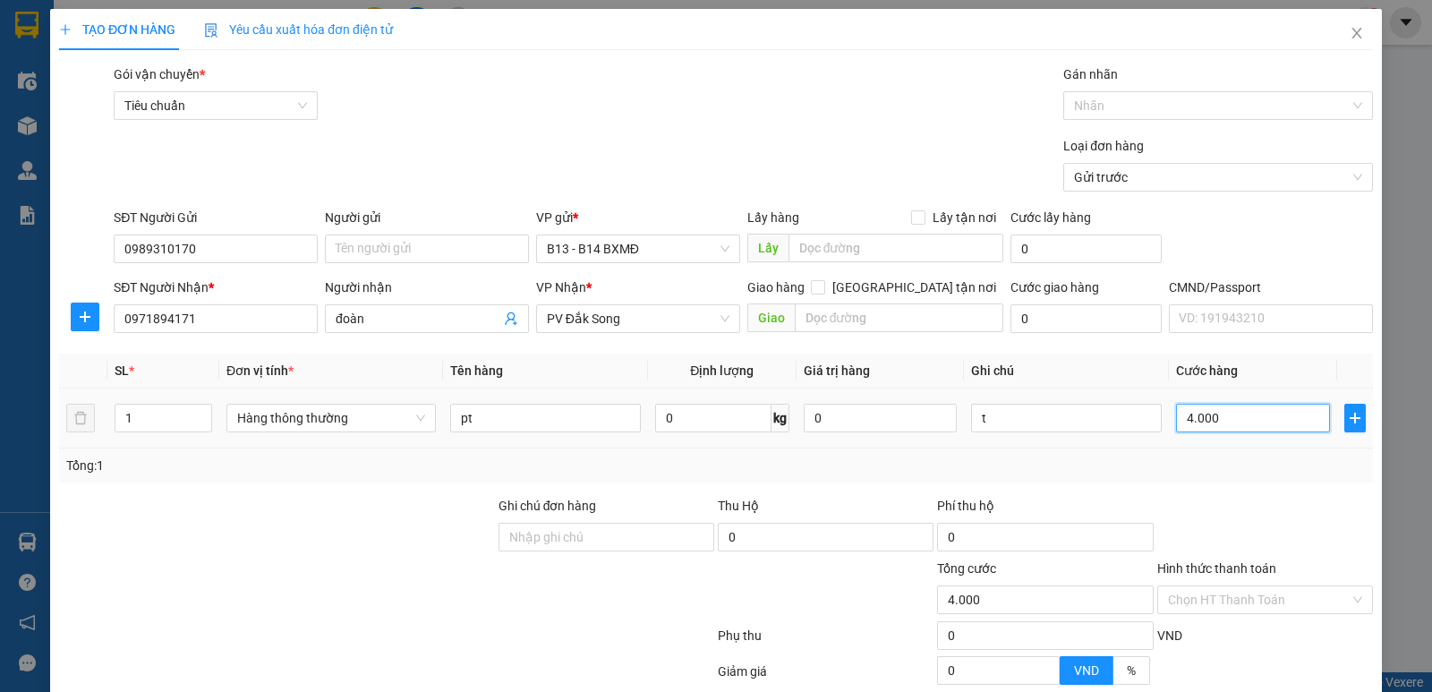
type input "40.000"
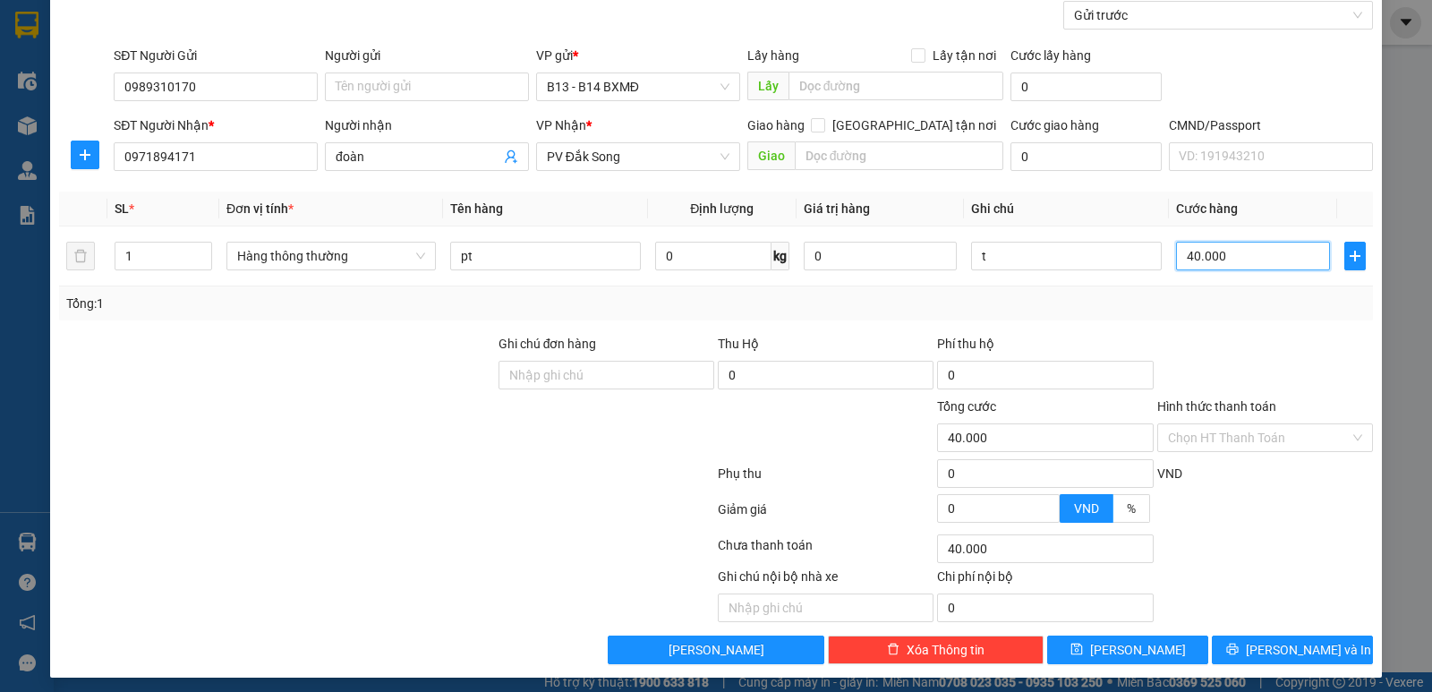
scroll to position [169, 0]
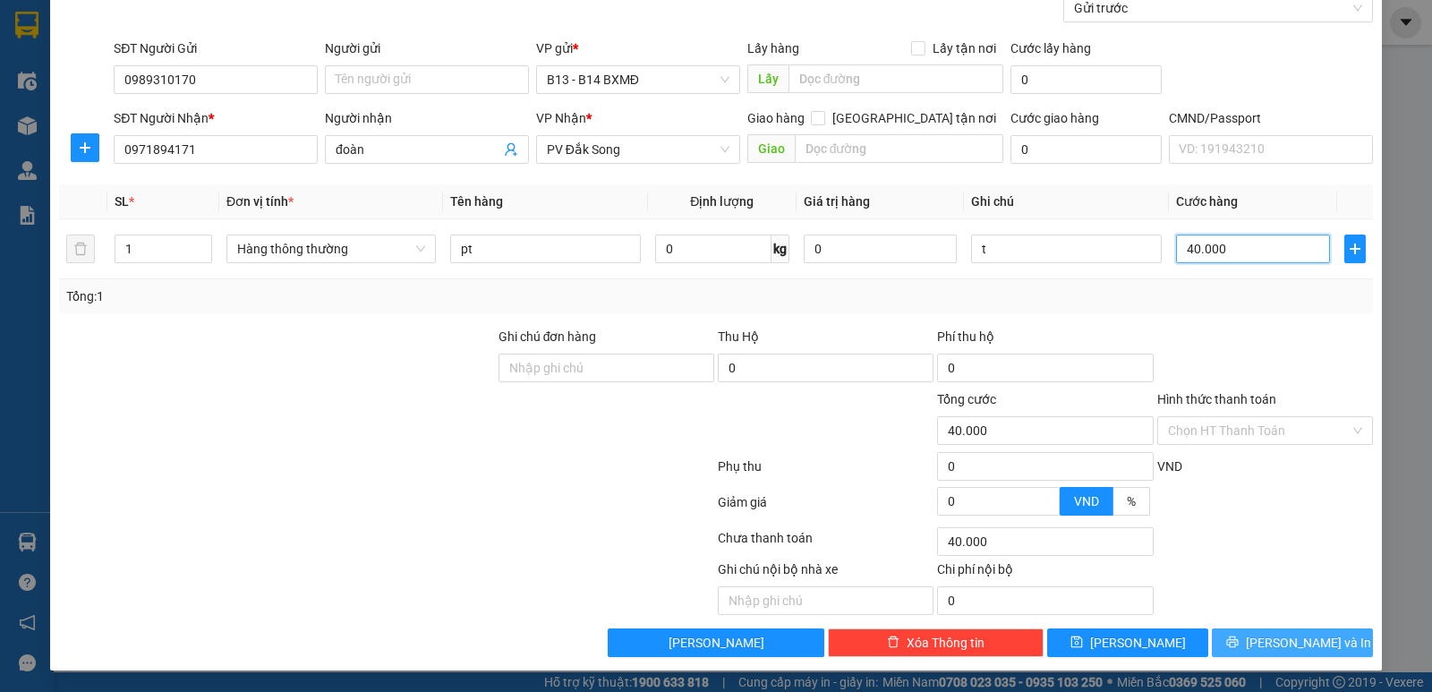
type input "40.000"
click at [1259, 631] on button "Lưu và In" at bounding box center [1292, 642] width 161 height 29
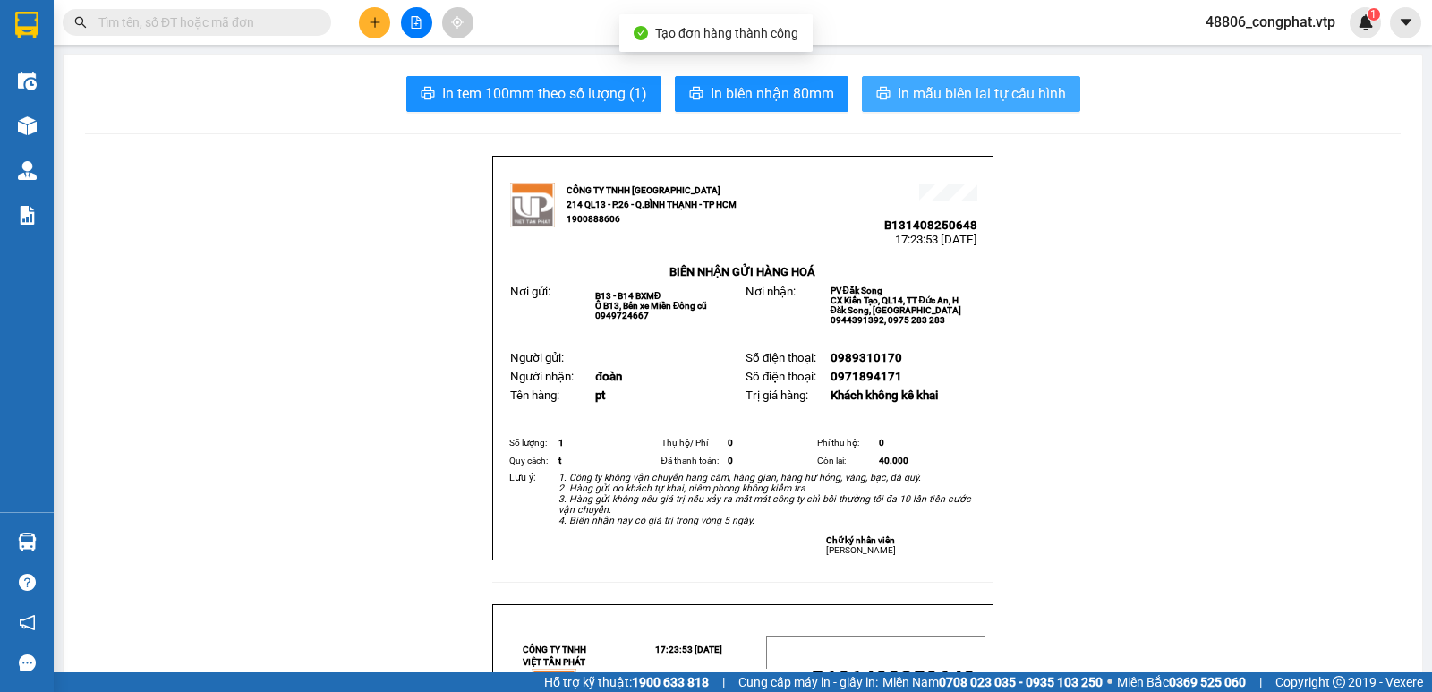
click at [1006, 92] on span "In mẫu biên lai tự cấu hình" at bounding box center [982, 93] width 168 height 22
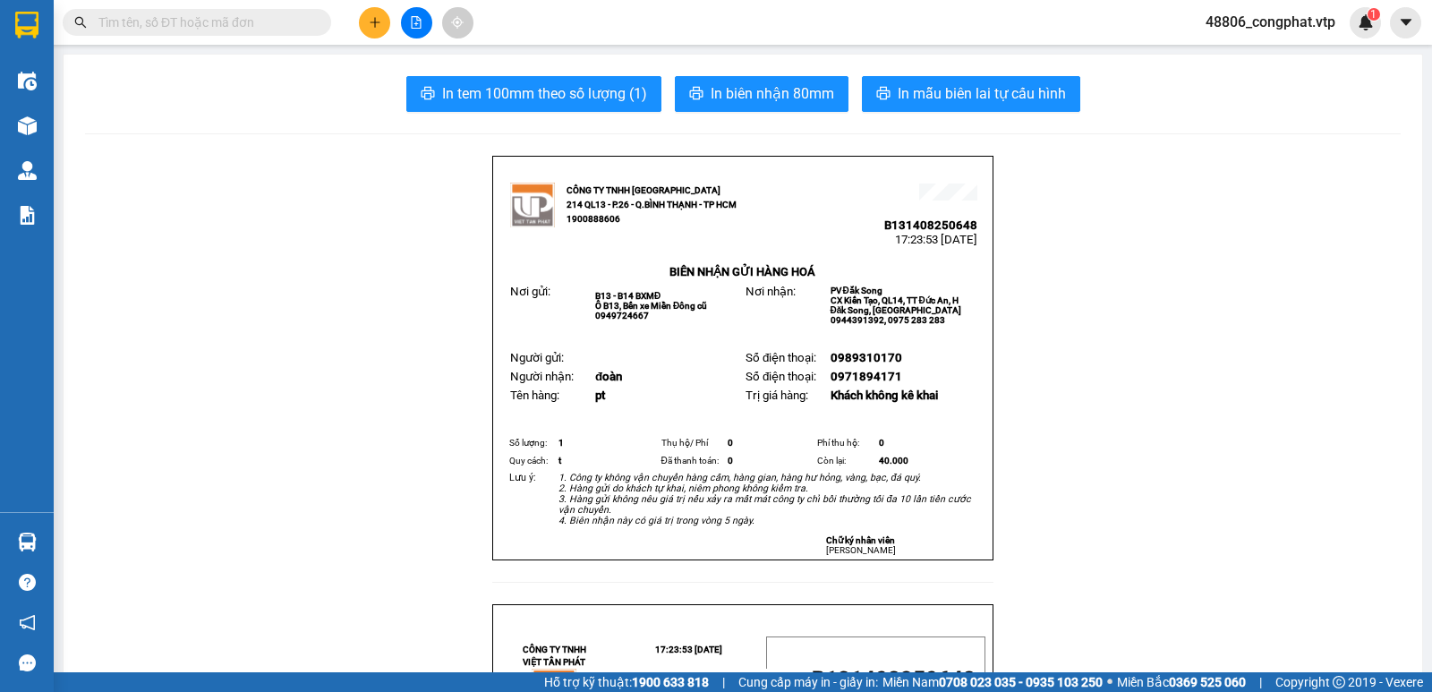
click at [364, 38] on div at bounding box center [416, 22] width 134 height 31
click at [370, 29] on button at bounding box center [374, 22] width 31 height 31
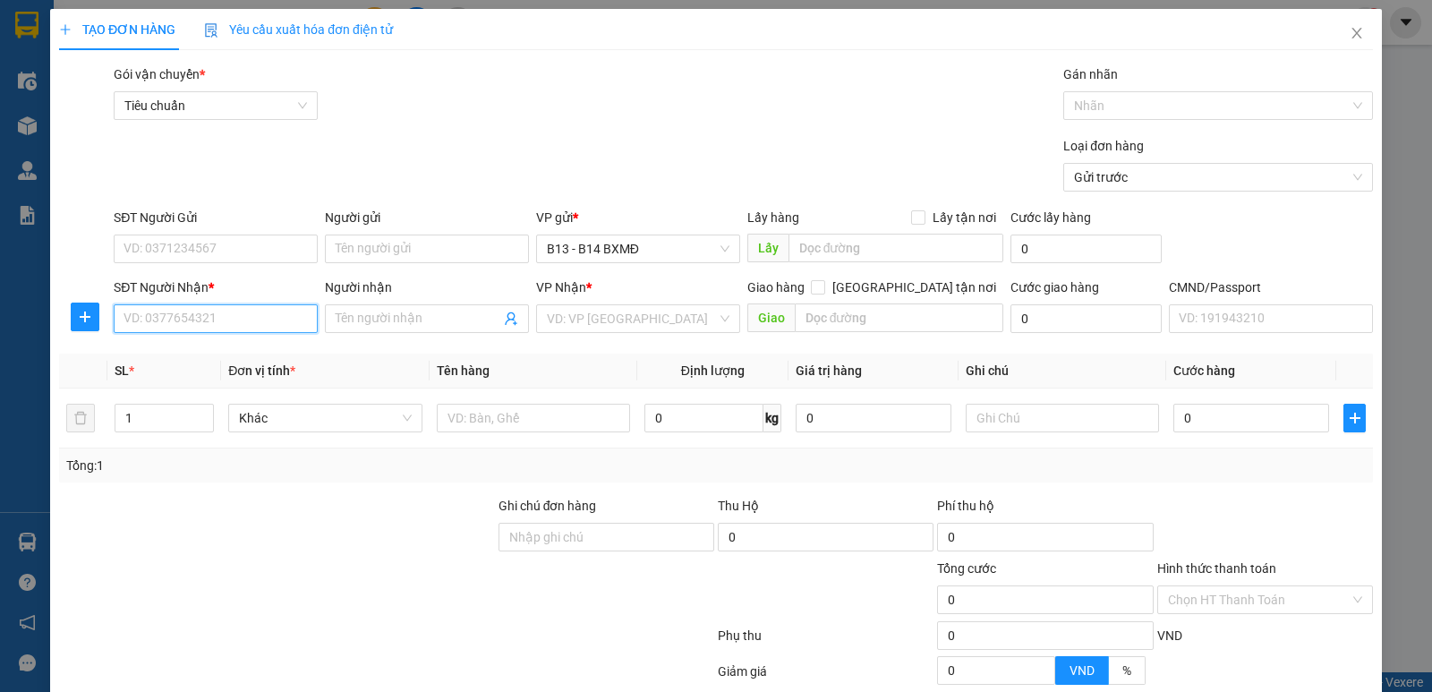
click at [235, 311] on input "SĐT Người Nhận *" at bounding box center [216, 318] width 204 height 29
type input "0979754478"
click at [268, 358] on div "0979754478 - thơm/ knm" at bounding box center [213, 355] width 181 height 20
type input "thơm/ knm"
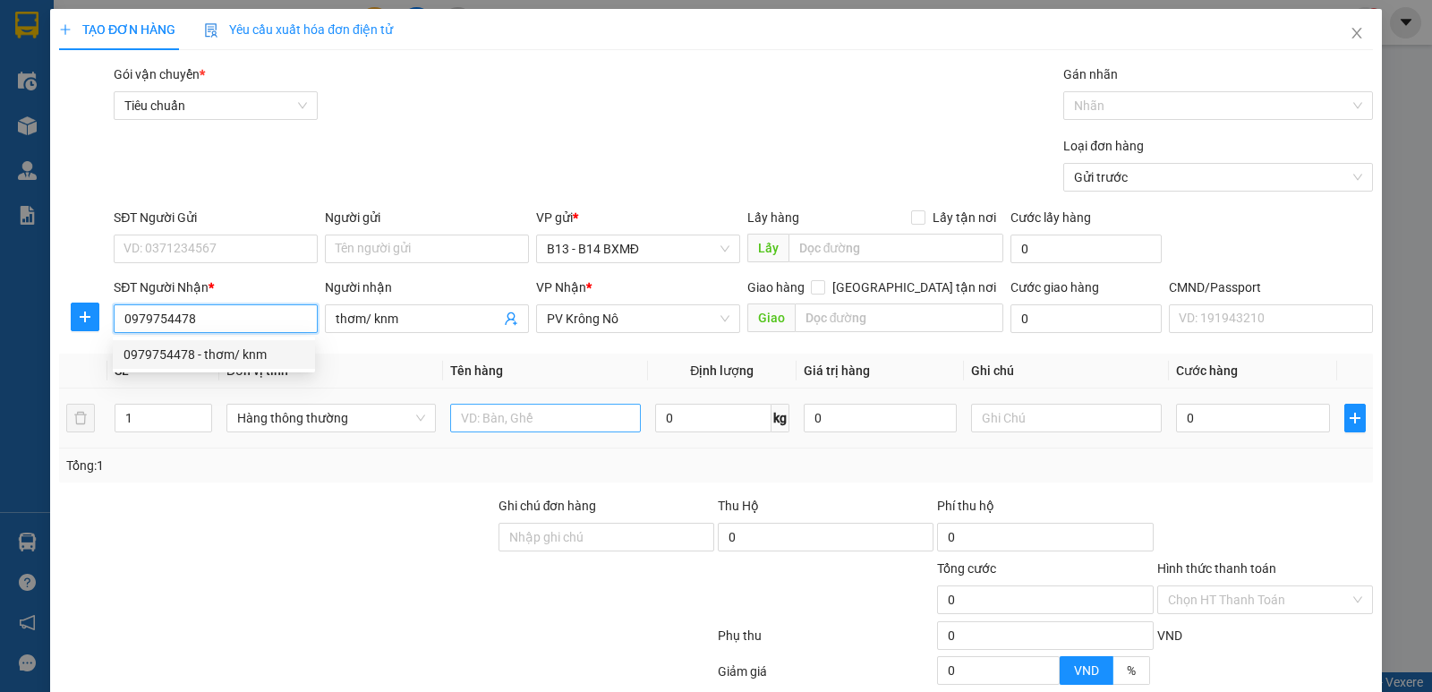
type input "0979754478"
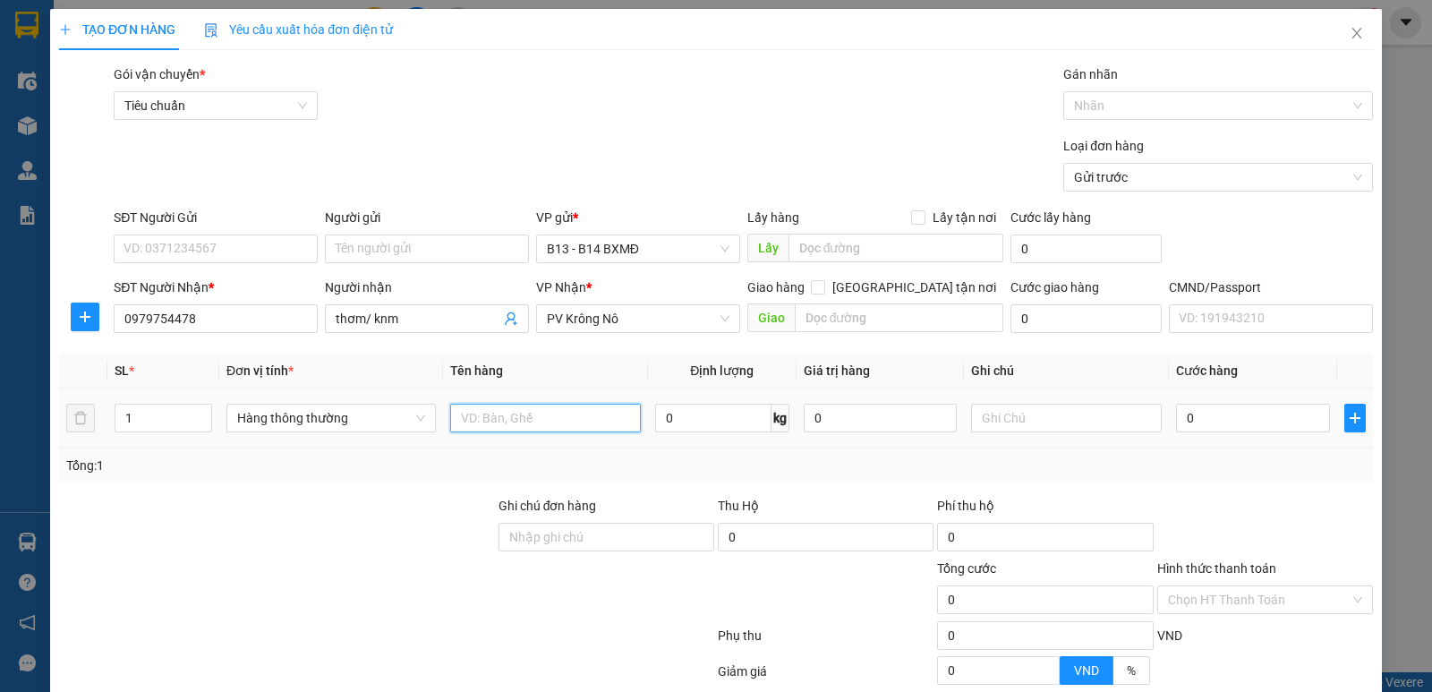
click at [520, 421] on input "text" at bounding box center [545, 418] width 191 height 29
type input "tc"
click at [1081, 413] on input "text" at bounding box center [1066, 418] width 191 height 29
type input "k"
click at [1193, 418] on input "0" at bounding box center [1252, 418] width 153 height 29
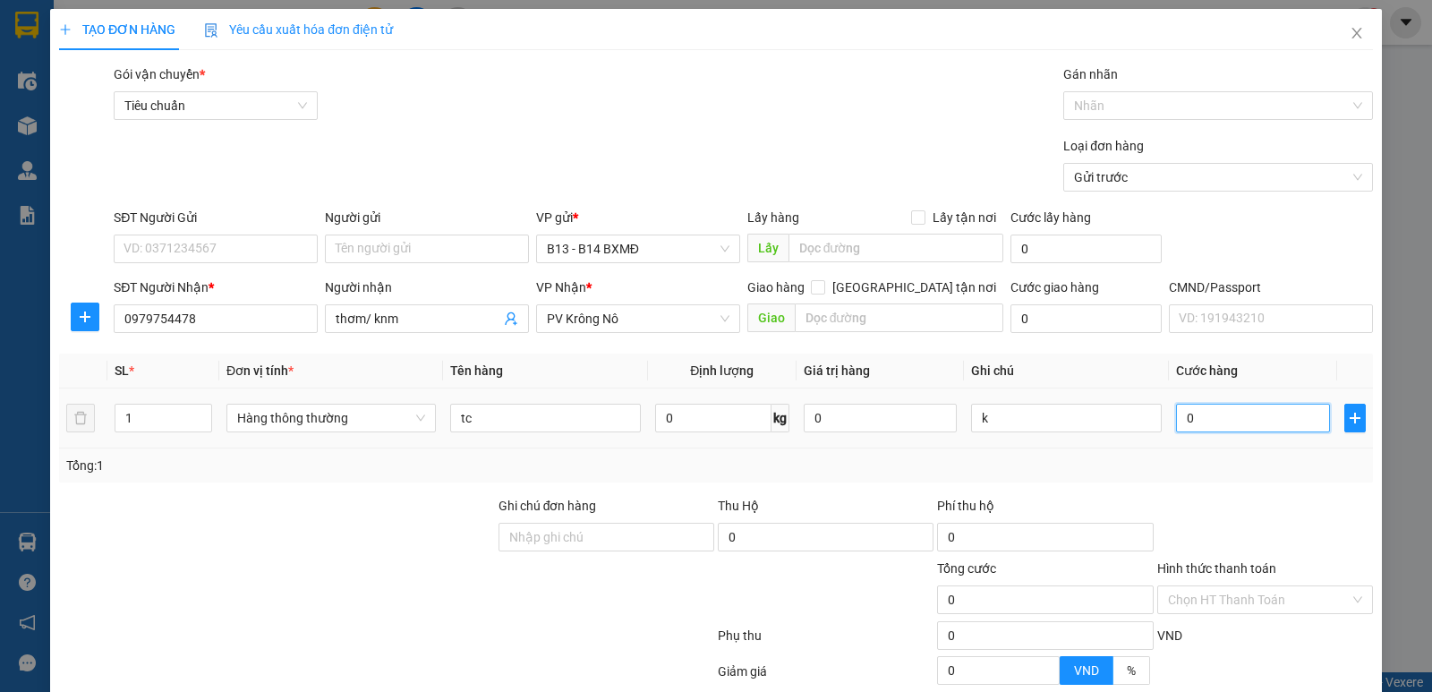
type input "4"
type input "40"
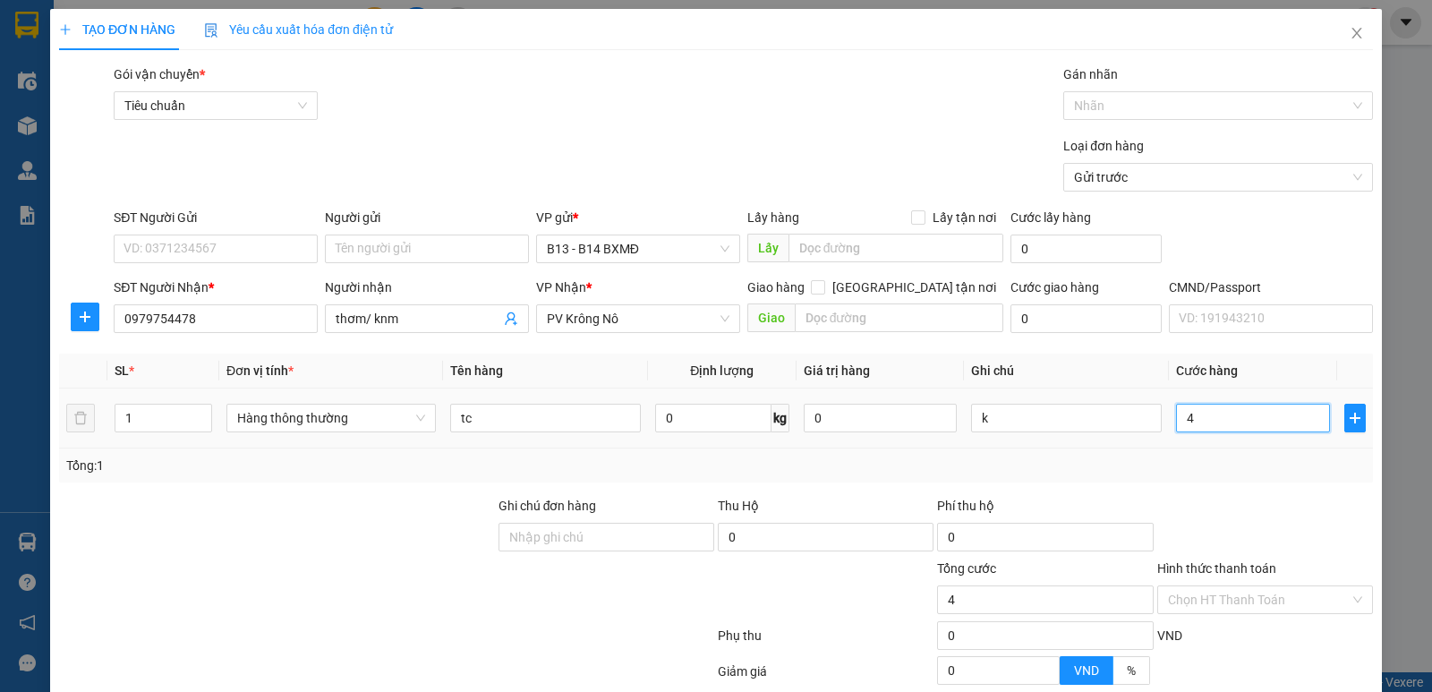
type input "40"
type input "400"
type input "4.000"
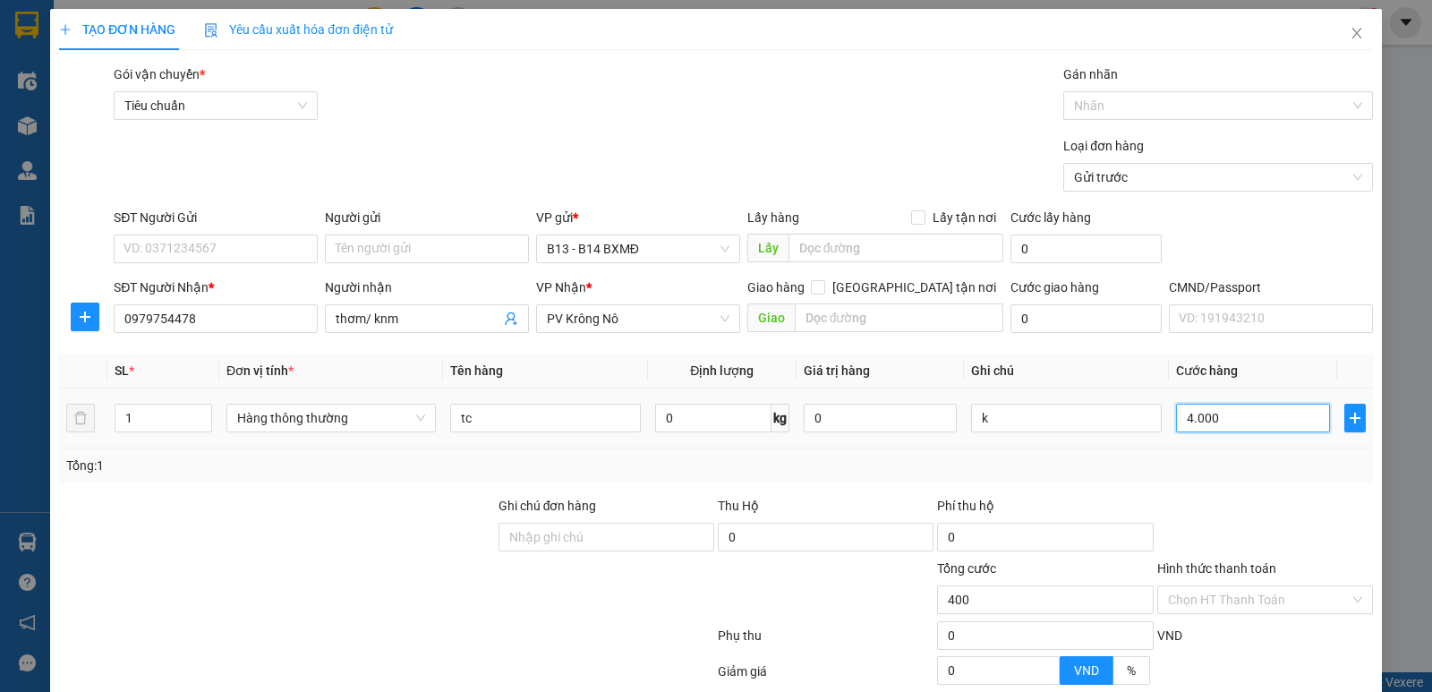
type input "4.000"
type input "40.000"
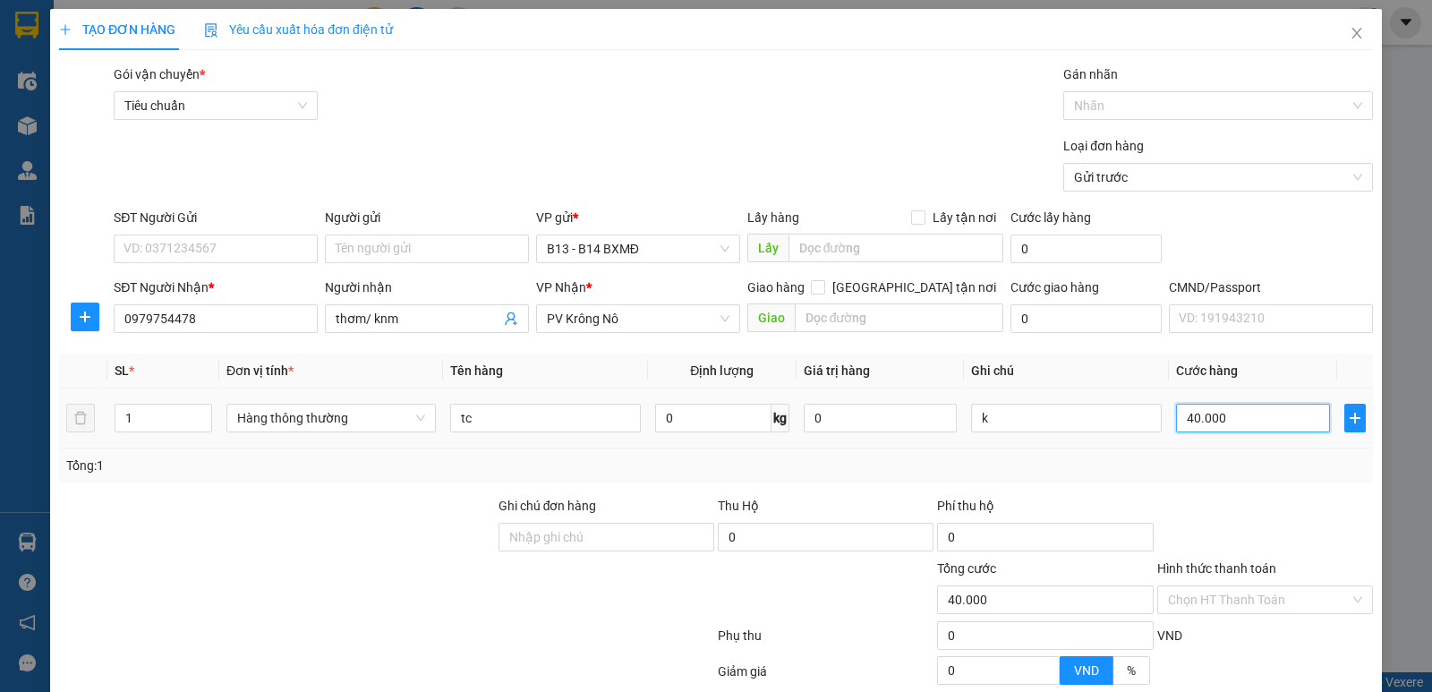
scroll to position [169, 0]
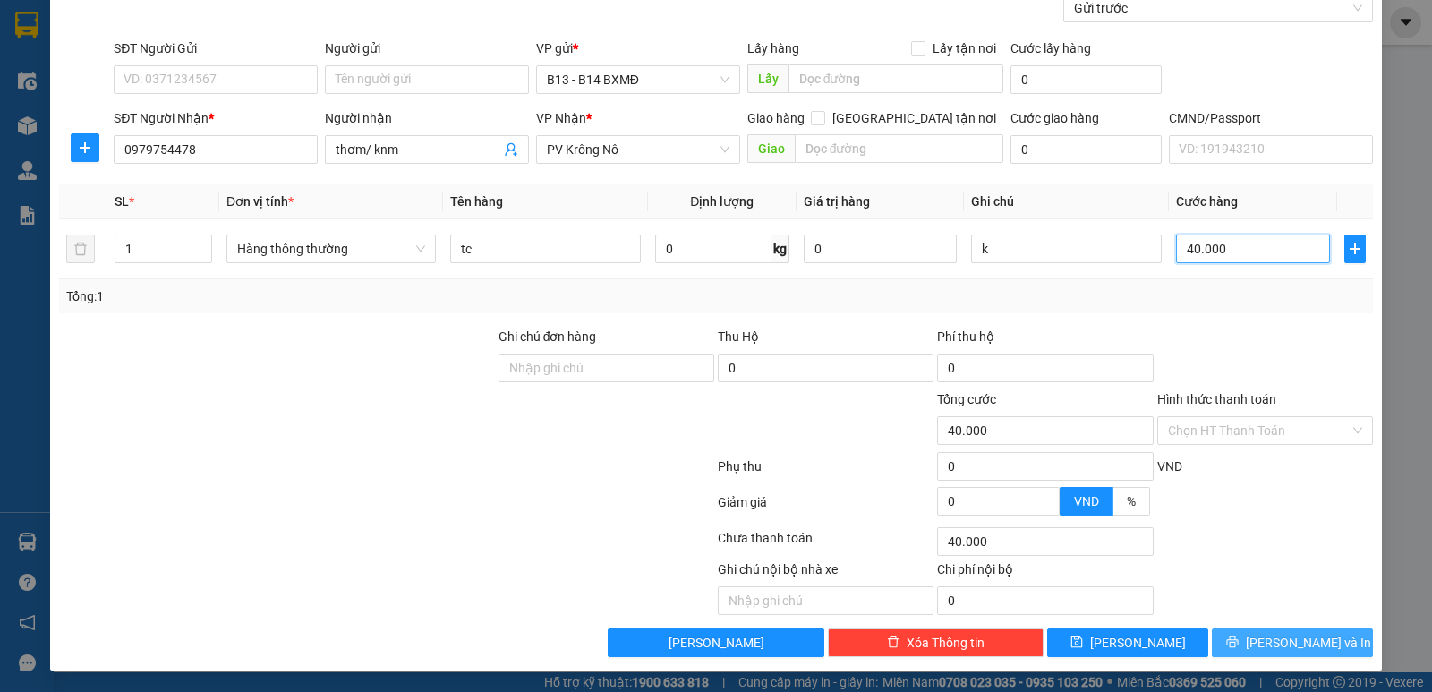
type input "40.000"
click at [1285, 649] on span "Lưu và In" at bounding box center [1308, 643] width 125 height 20
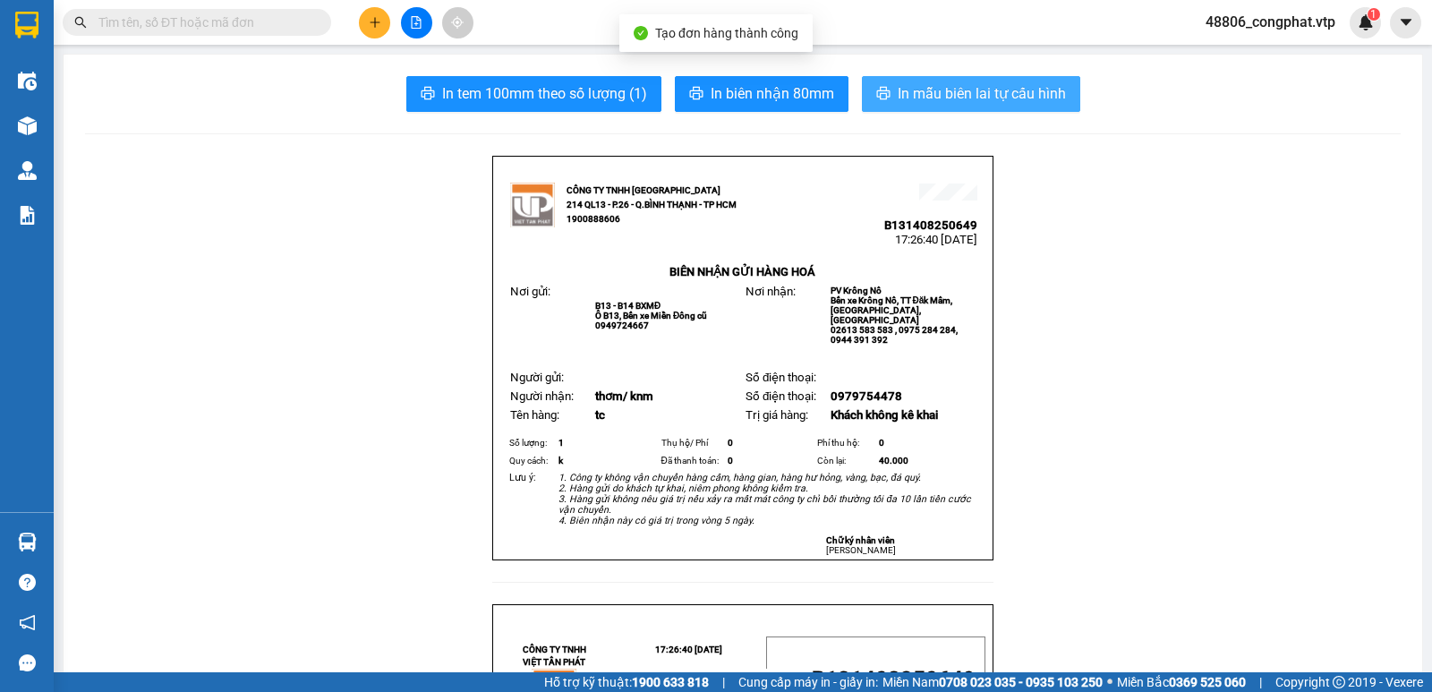
drag, startPoint x: 1021, startPoint y: 95, endPoint x: 1021, endPoint y: 132, distance: 37.6
click at [1022, 96] on span "In mẫu biên lai tự cấu hình" at bounding box center [982, 93] width 168 height 22
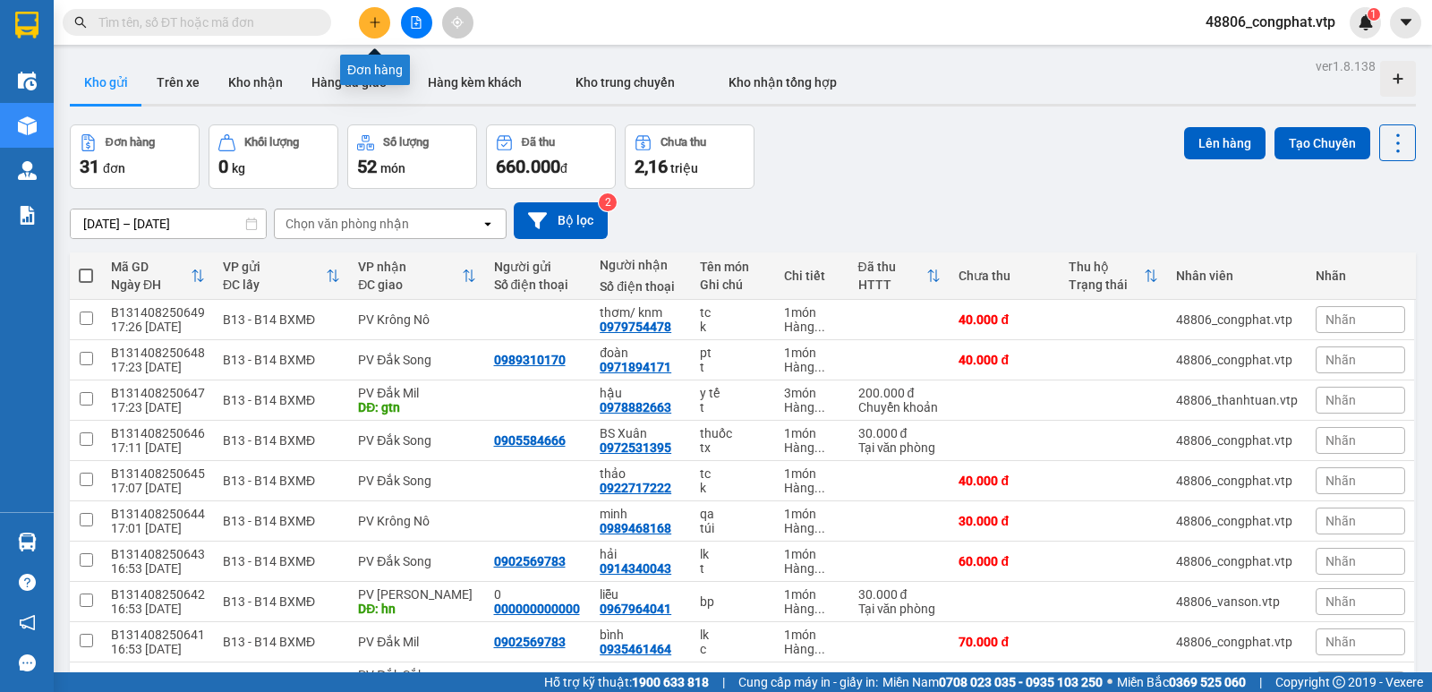
click at [374, 26] on icon "plus" at bounding box center [375, 22] width 13 height 13
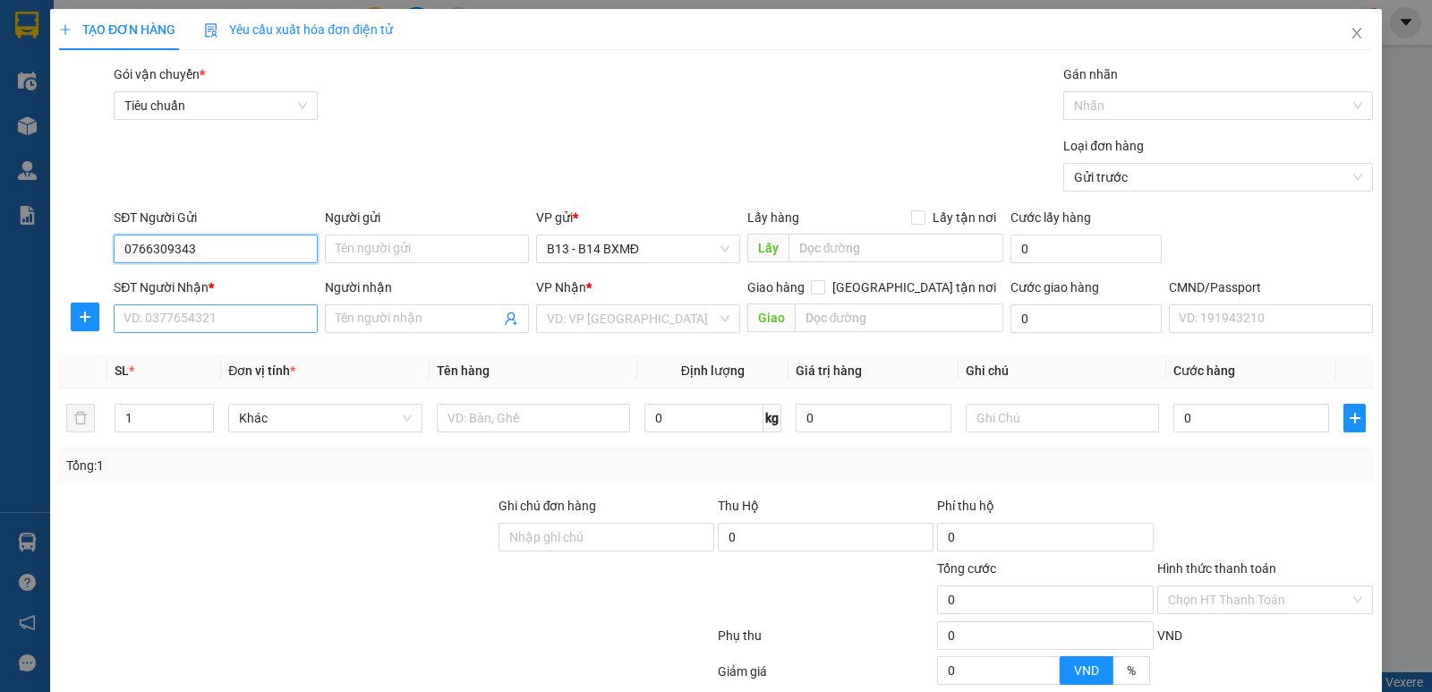
type input "0766309343"
click at [292, 321] on input "SĐT Người Nhận *" at bounding box center [216, 318] width 204 height 29
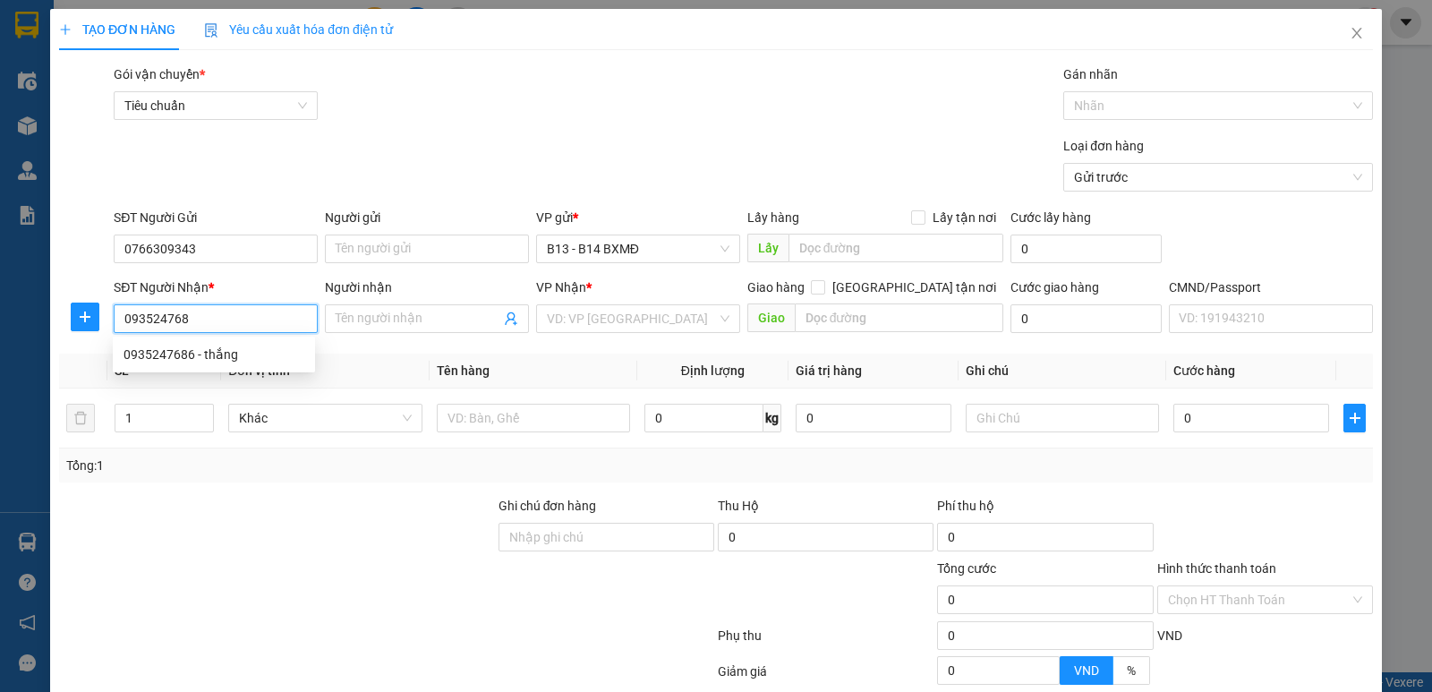
type input "0935247686"
drag, startPoint x: 270, startPoint y: 355, endPoint x: 478, endPoint y: 391, distance: 210.7
click at [276, 356] on div "0935247686 - thắng" at bounding box center [213, 355] width 181 height 20
type input "thắng"
type input "0935247686"
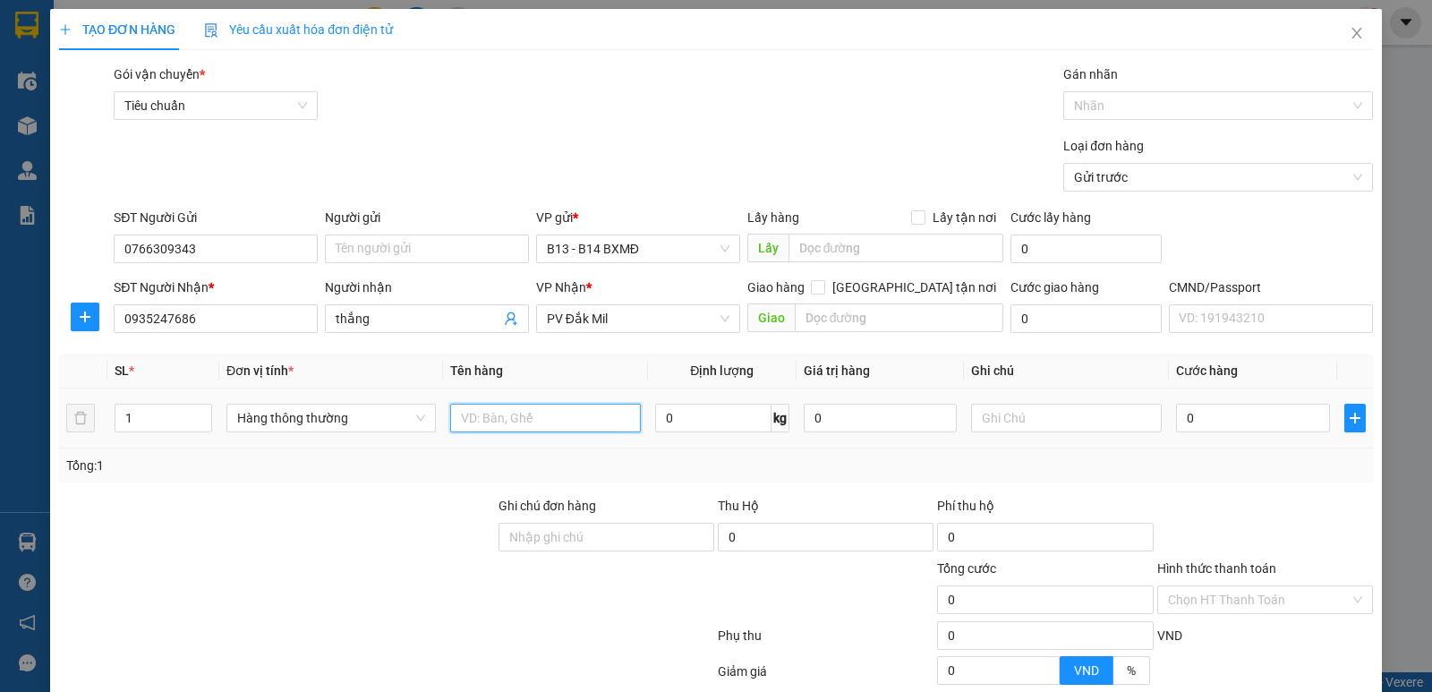
click at [492, 420] on input "text" at bounding box center [545, 418] width 191 height 29
type input "qa"
click at [1086, 428] on input "text" at bounding box center [1066, 418] width 191 height 29
type input "c"
click at [1274, 422] on input "0" at bounding box center [1252, 418] width 153 height 29
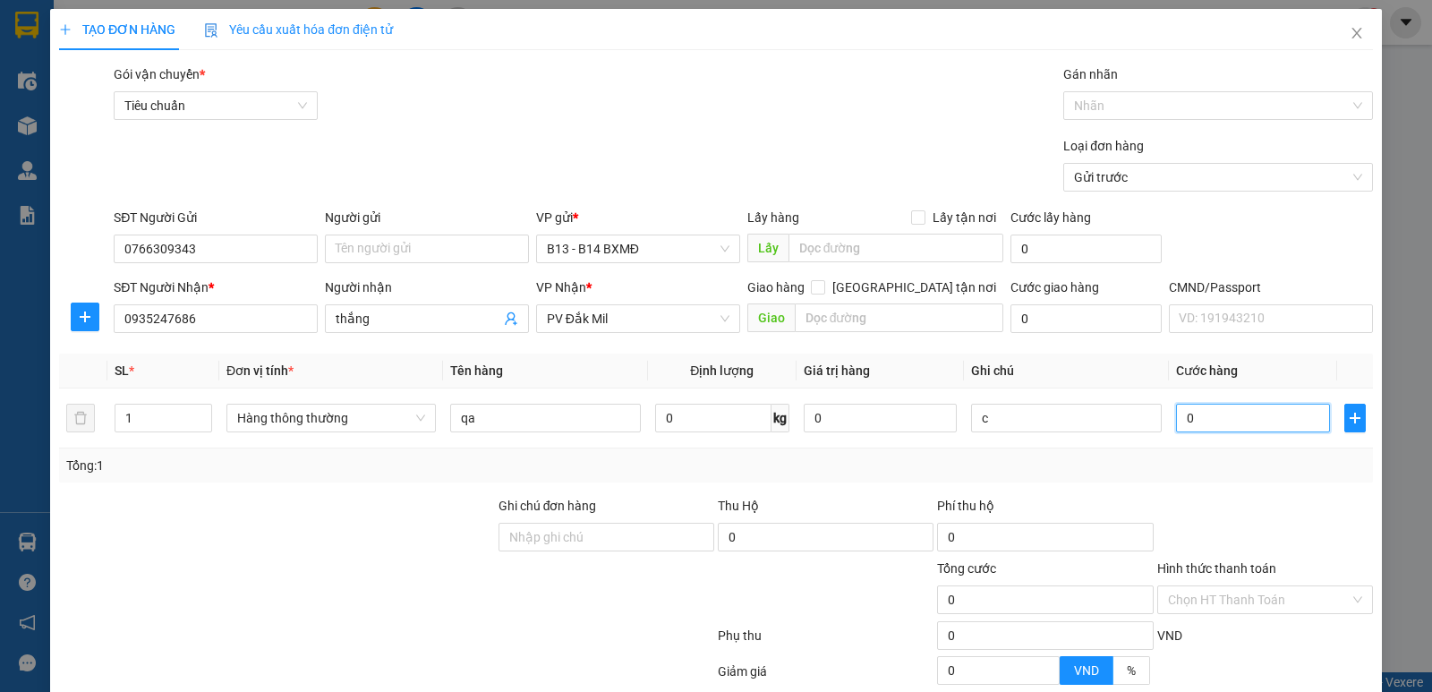
type input "4"
type input "40"
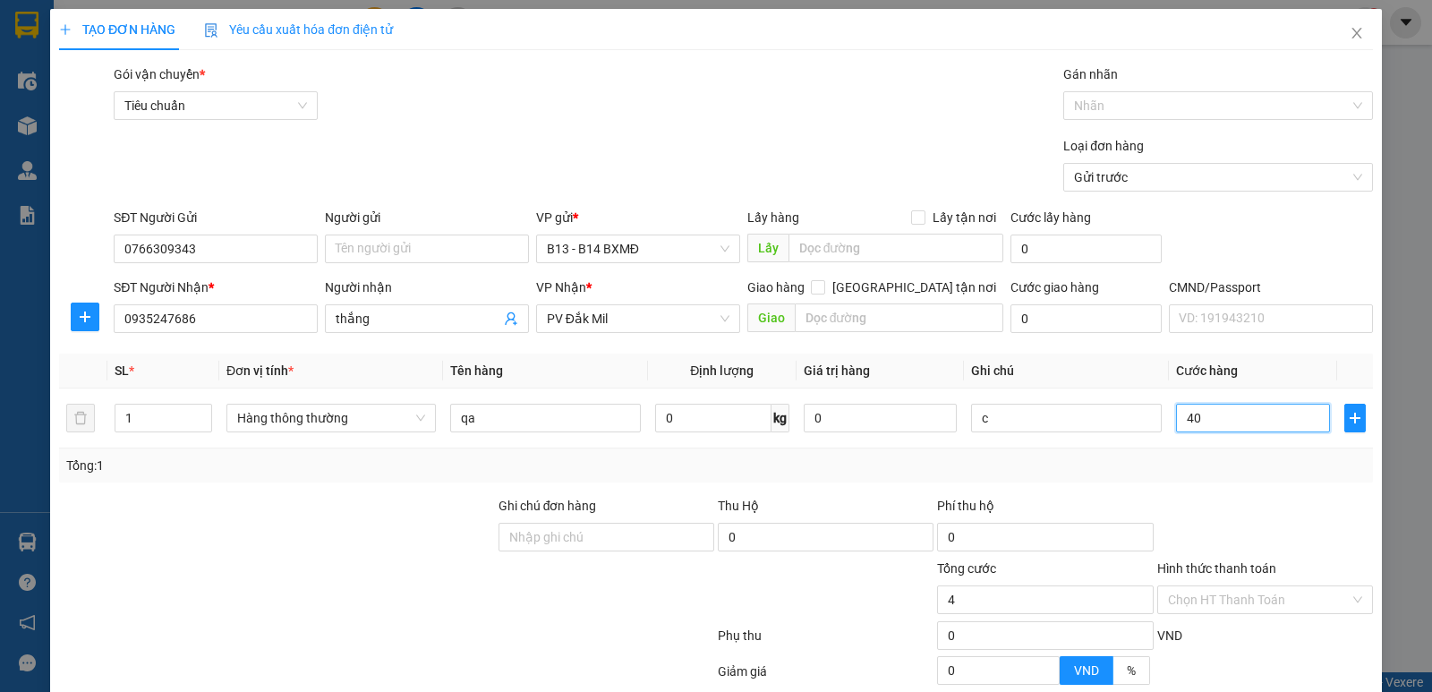
type input "40"
type input "400"
type input "4.000"
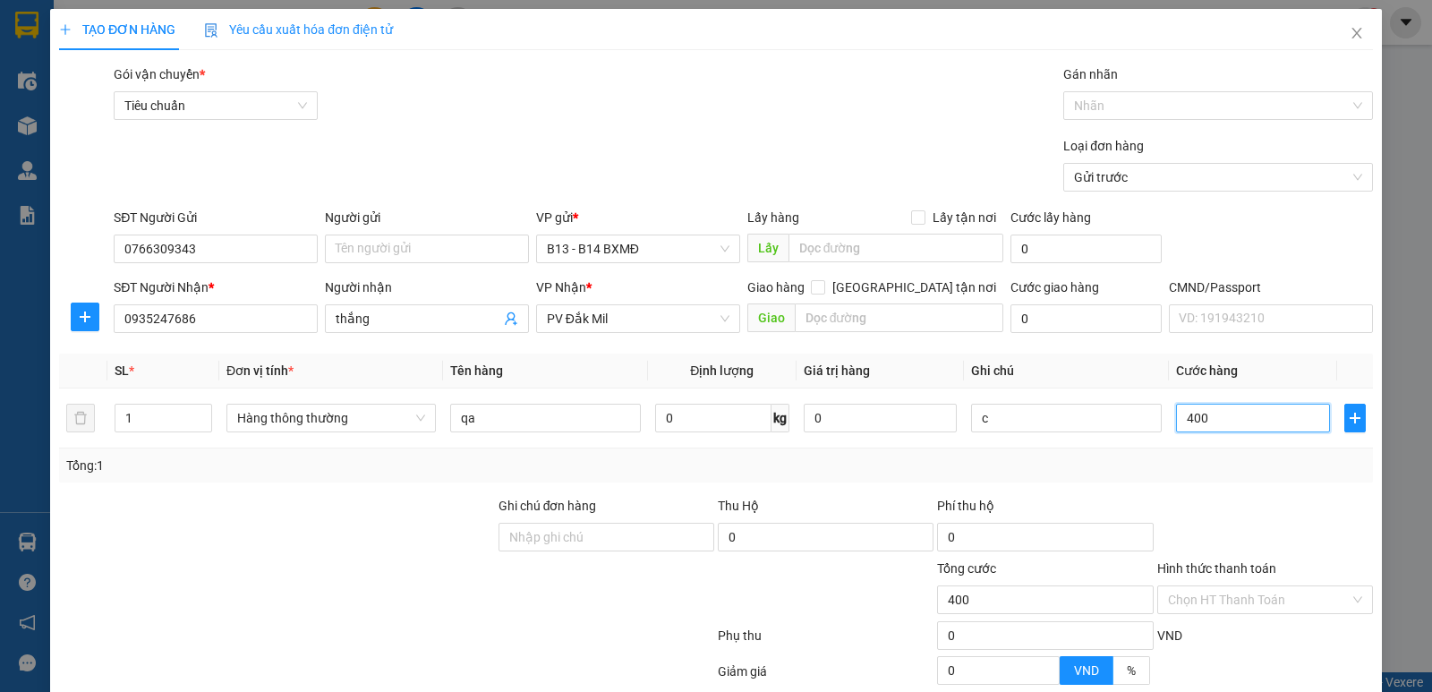
type input "4.000"
type input "40.000"
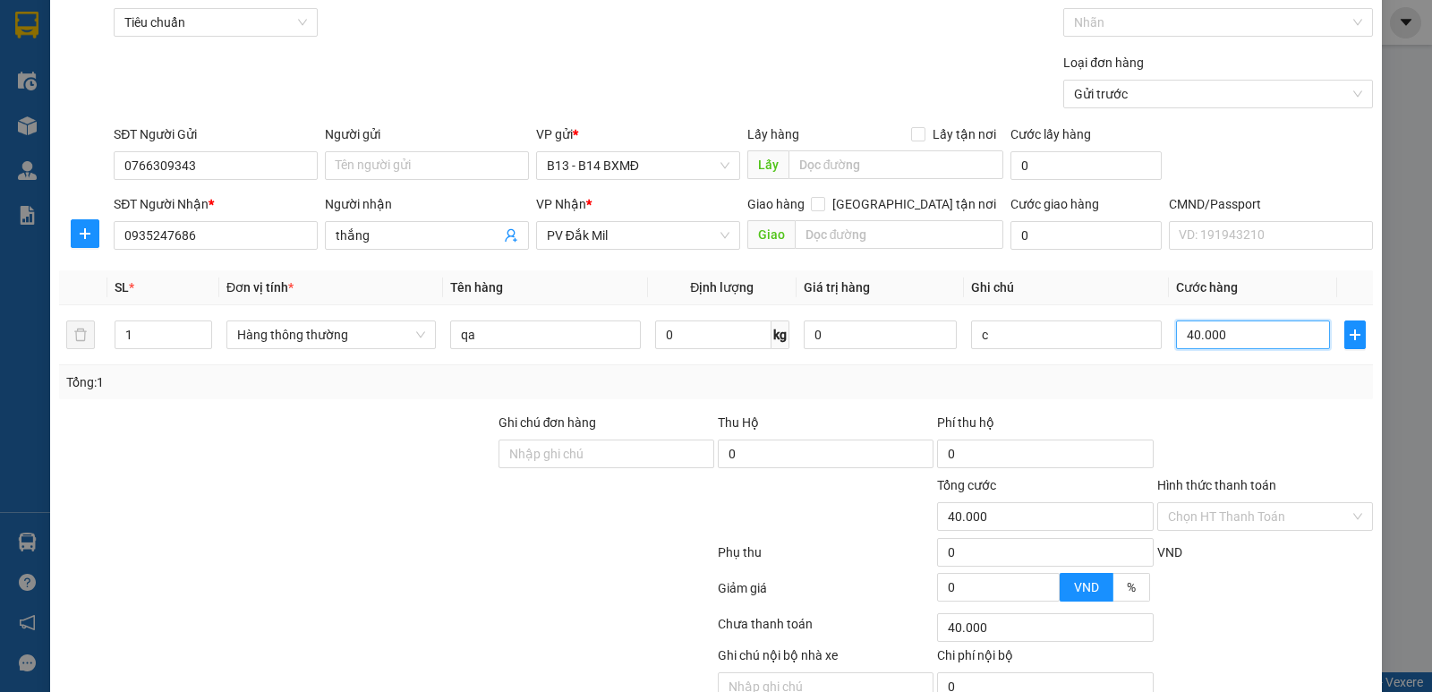
scroll to position [169, 0]
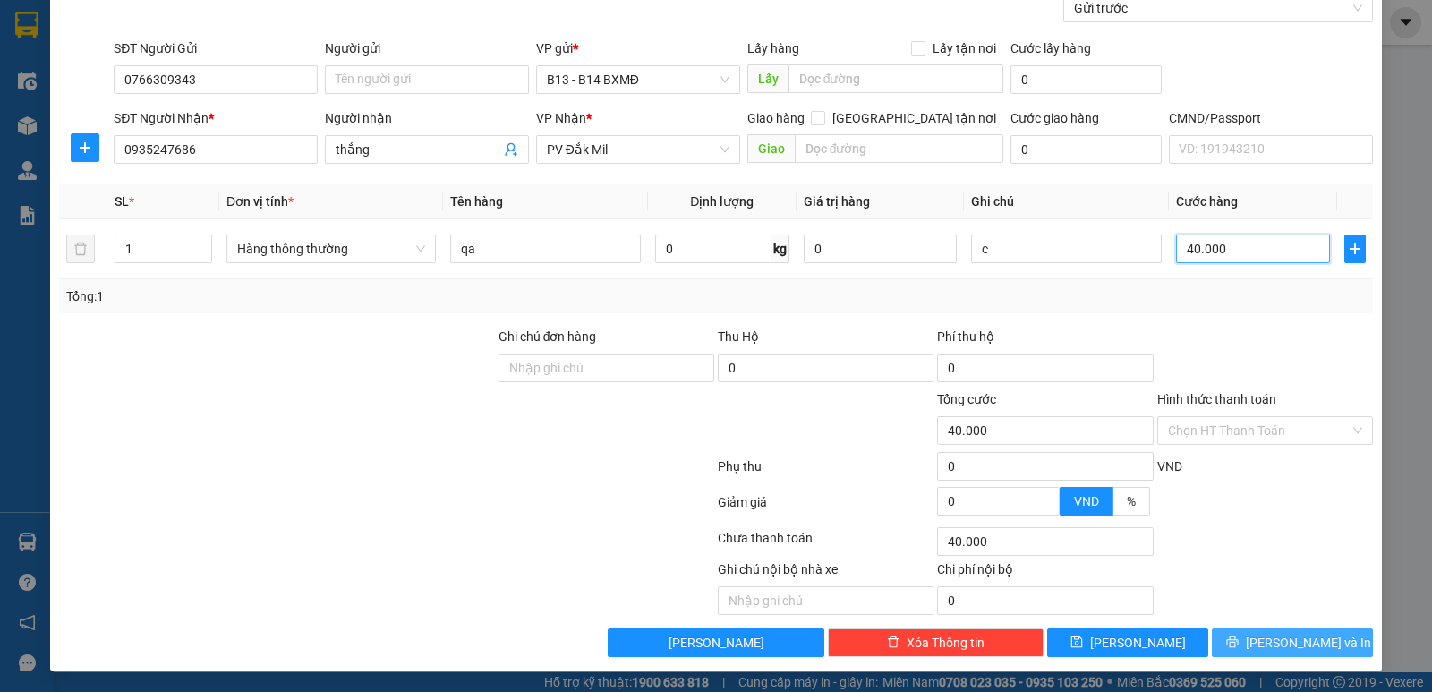
type input "40.000"
click at [1319, 650] on button "[PERSON_NAME] và In" at bounding box center [1292, 642] width 161 height 29
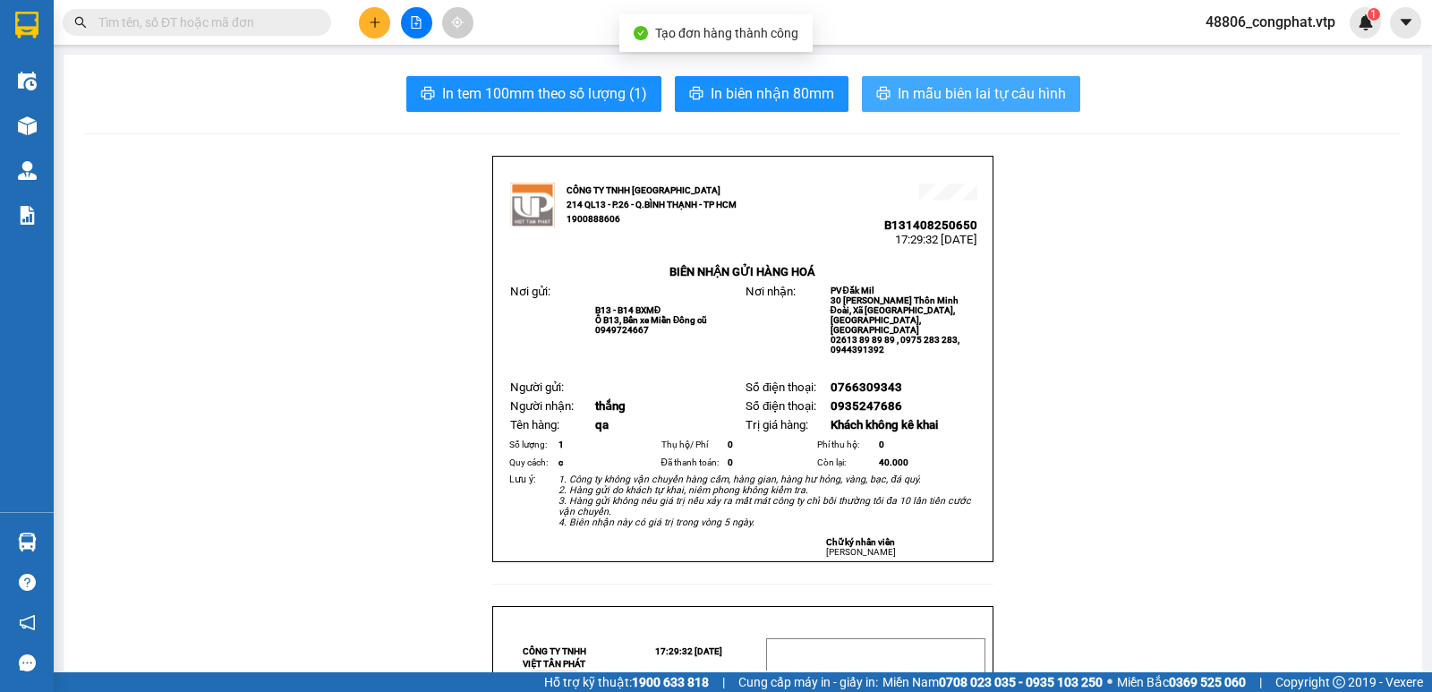
drag, startPoint x: 866, startPoint y: 110, endPoint x: 882, endPoint y: 104, distance: 17.3
click at [866, 109] on button "In mẫu biên lai tự cấu hình" at bounding box center [971, 94] width 218 height 36
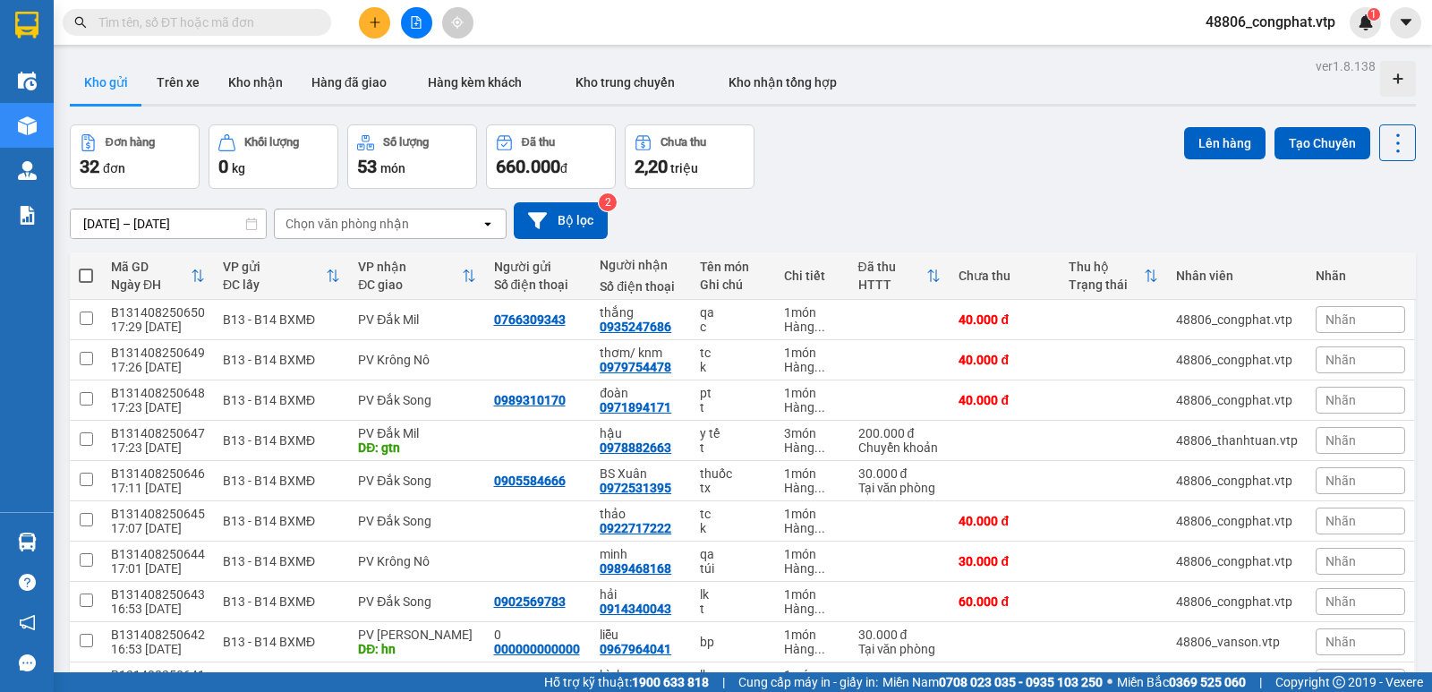
click at [386, 23] on button at bounding box center [374, 22] width 31 height 31
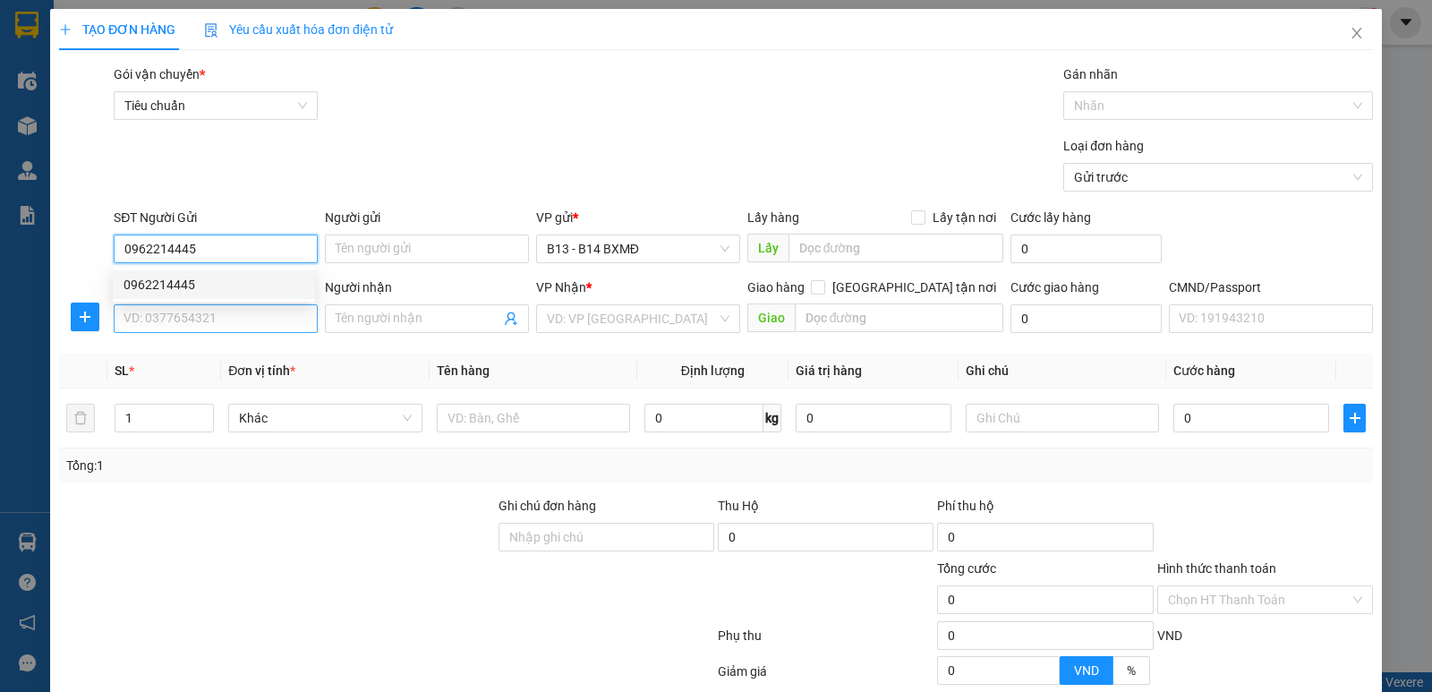
type input "0962214445"
click at [249, 326] on input "SĐT Người Nhận *" at bounding box center [216, 318] width 204 height 29
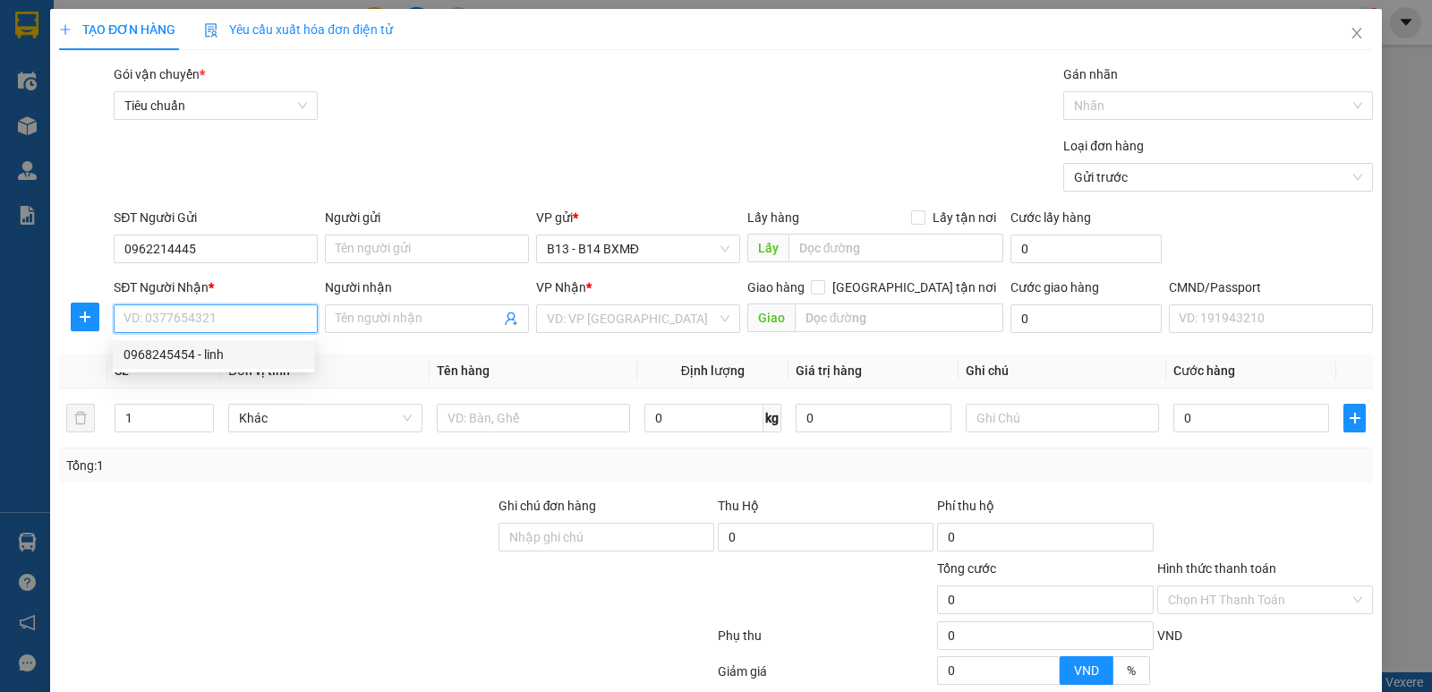
drag, startPoint x: 256, startPoint y: 358, endPoint x: 336, endPoint y: 375, distance: 82.3
click at [268, 366] on div "0968245454 - linh" at bounding box center [214, 354] width 202 height 29
type input "0968245454"
type input "linh"
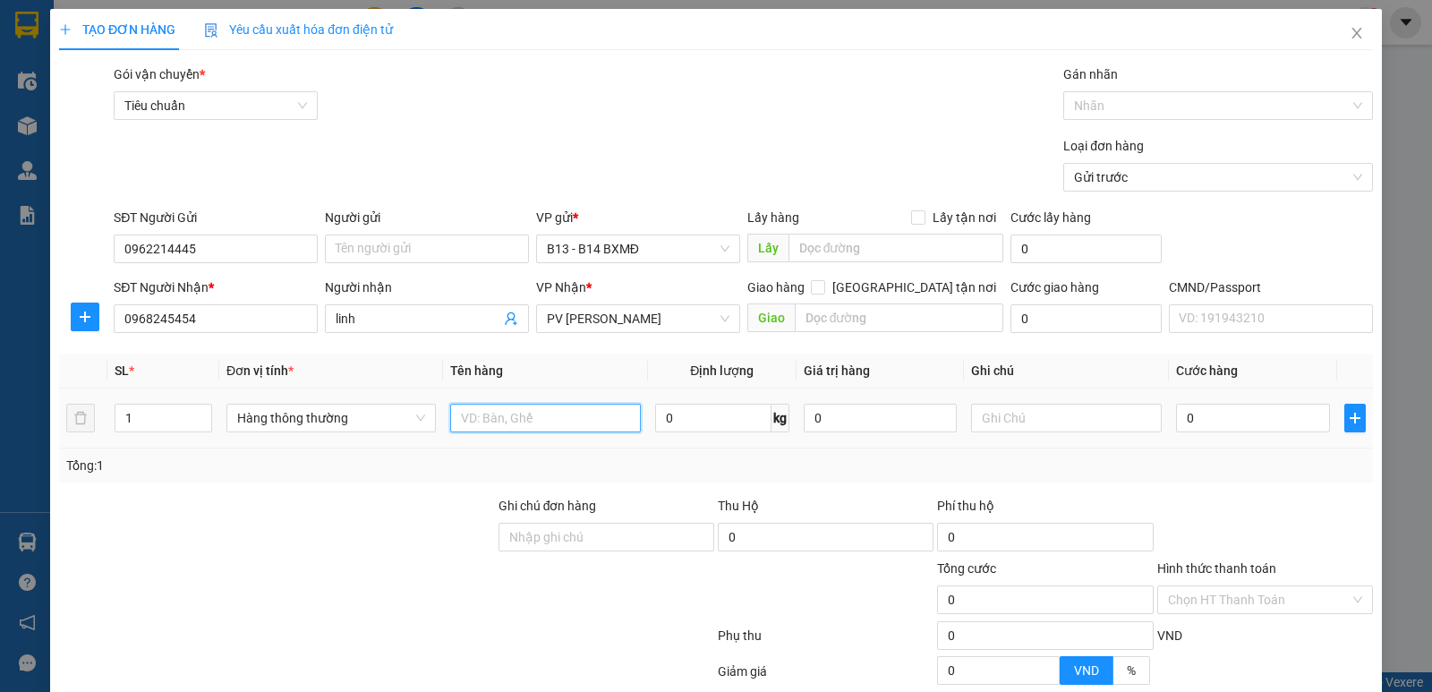
drag, startPoint x: 492, startPoint y: 425, endPoint x: 545, endPoint y: 427, distance: 52.8
click at [503, 424] on input "text" at bounding box center [545, 418] width 191 height 29
type input "pt"
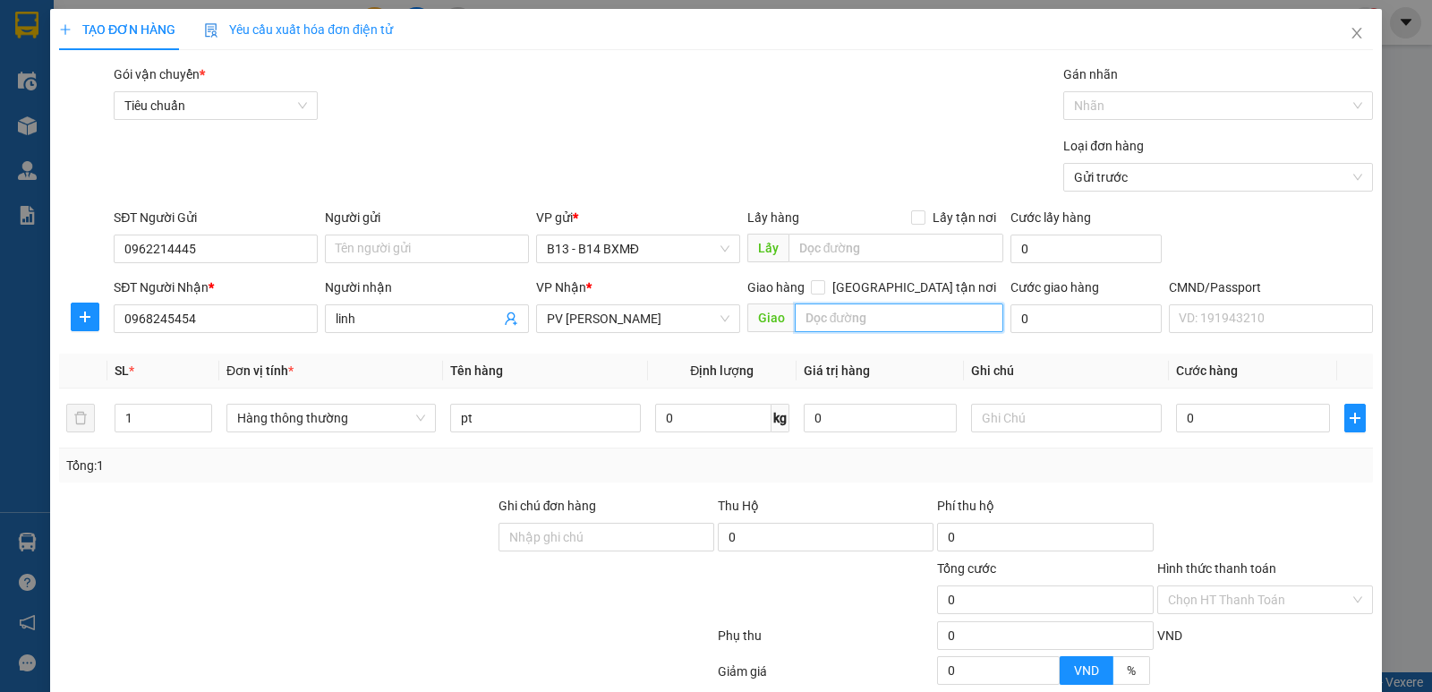
click at [856, 316] on input "text" at bounding box center [899, 317] width 209 height 29
type input "quãng phú"
click at [1072, 411] on input "text" at bounding box center [1066, 418] width 191 height 29
drag, startPoint x: 0, startPoint y: 501, endPoint x: 0, endPoint y: 558, distance: 57.3
click at [0, 558] on div "TẠO ĐƠN HÀNG Yêu cầu xuất hóa đơn điện tử Transit Pickup Surcharge Ids Transit …" at bounding box center [716, 346] width 1432 height 692
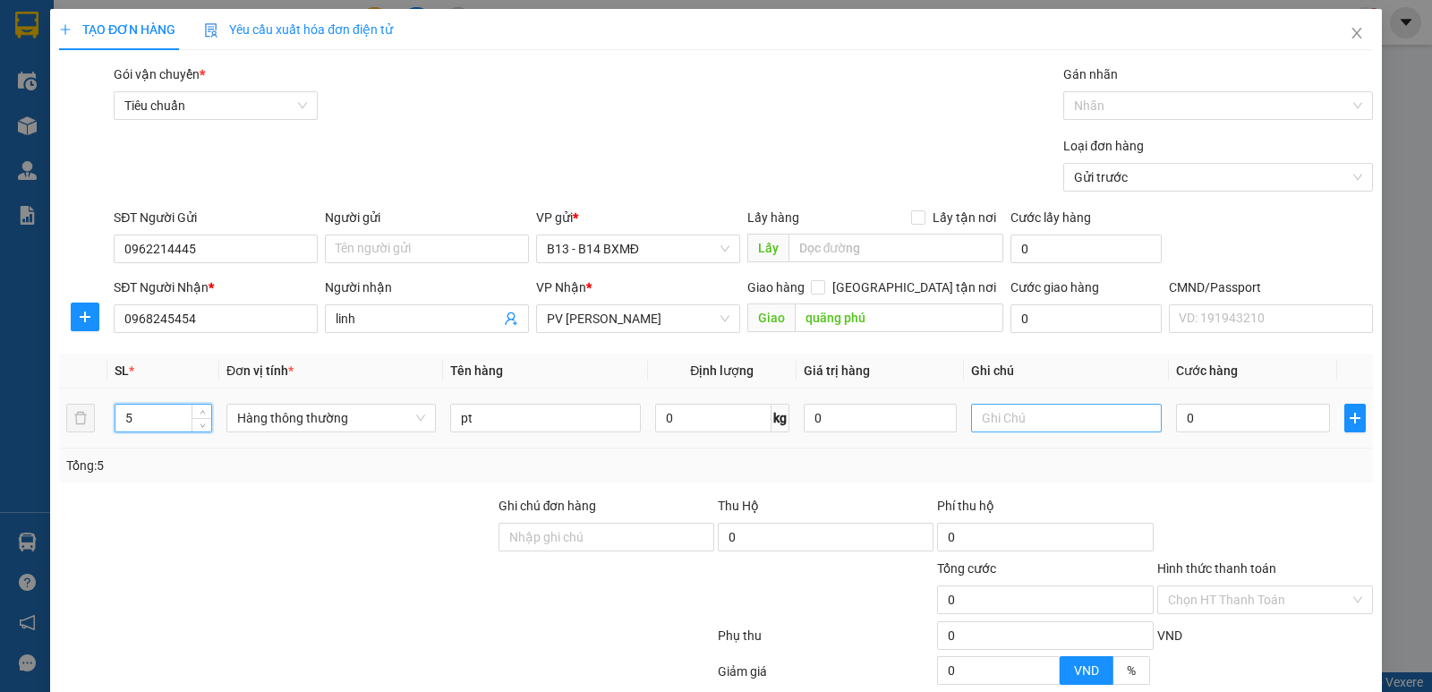
type input "5"
click at [1051, 426] on input "text" at bounding box center [1066, 418] width 191 height 29
drag, startPoint x: 992, startPoint y: 418, endPoint x: 515, endPoint y: 481, distance: 481.1
click at [550, 481] on div "SL * Đơn vị tính * Tên hàng Định lượng Giá trị hàng Ghi chú Cước hàng 5 Hàng th…" at bounding box center [716, 417] width 1314 height 129
click at [573, 418] on input "pt" at bounding box center [545, 418] width 191 height 29
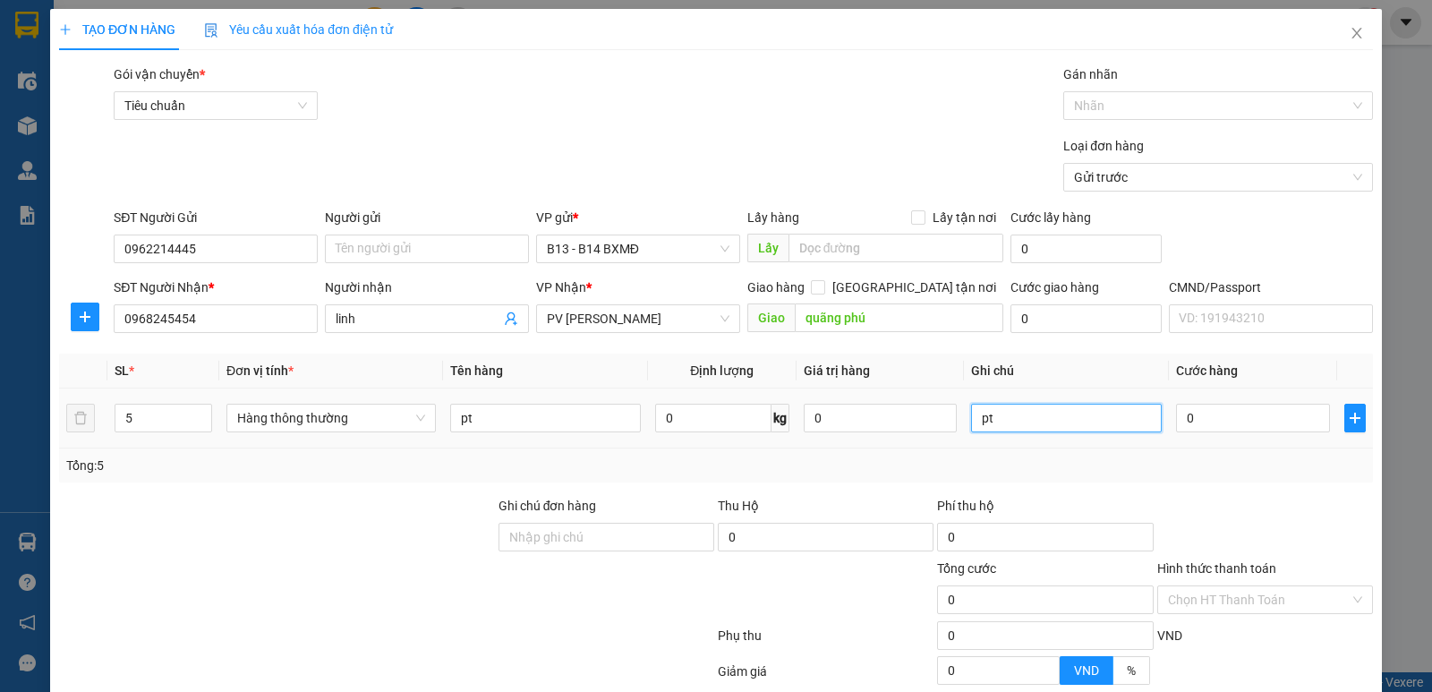
drag, startPoint x: 1001, startPoint y: 422, endPoint x: 524, endPoint y: 491, distance: 482.1
click at [560, 484] on div "Transit Pickup Surcharge Ids Transit Deliver Surcharge Ids Transit Deliver Surc…" at bounding box center [716, 445] width 1314 height 762
type input "2k2b1t"
click at [1214, 419] on input "0" at bounding box center [1252, 418] width 153 height 29
type input "2"
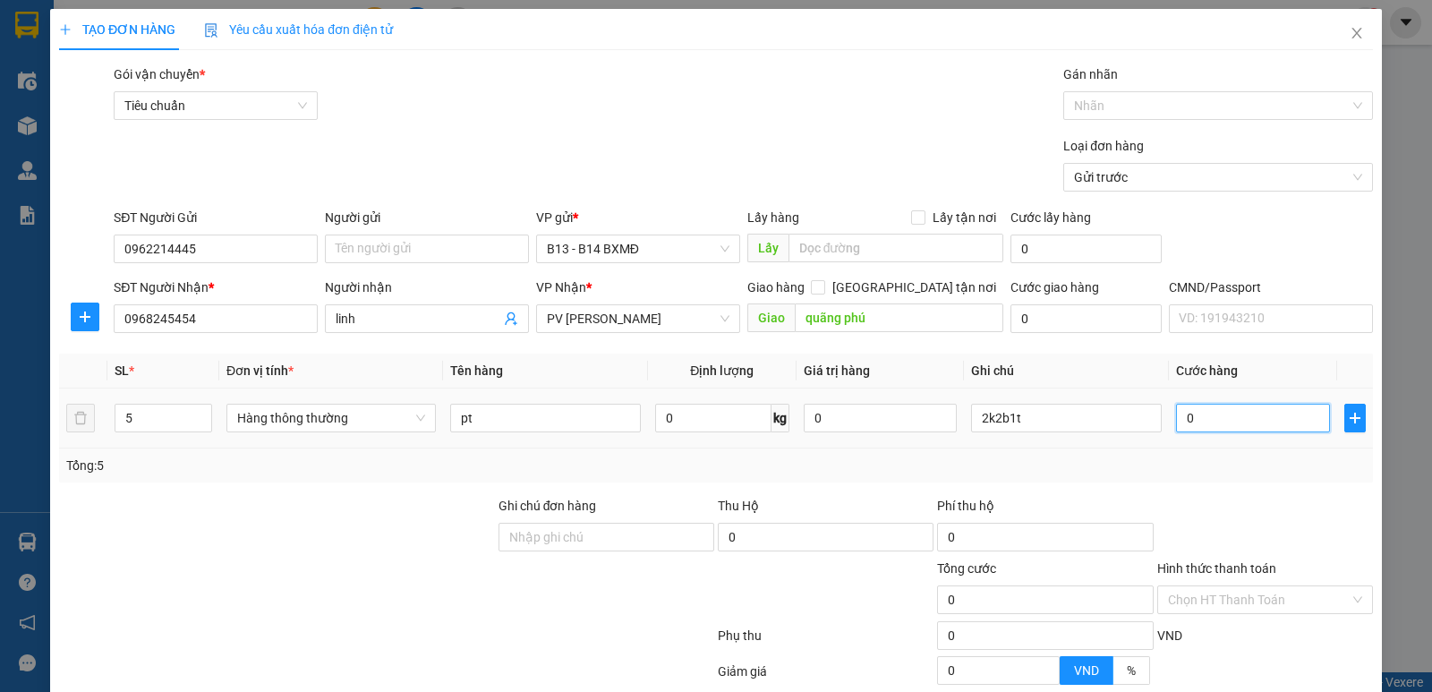
type input "2"
type input "25"
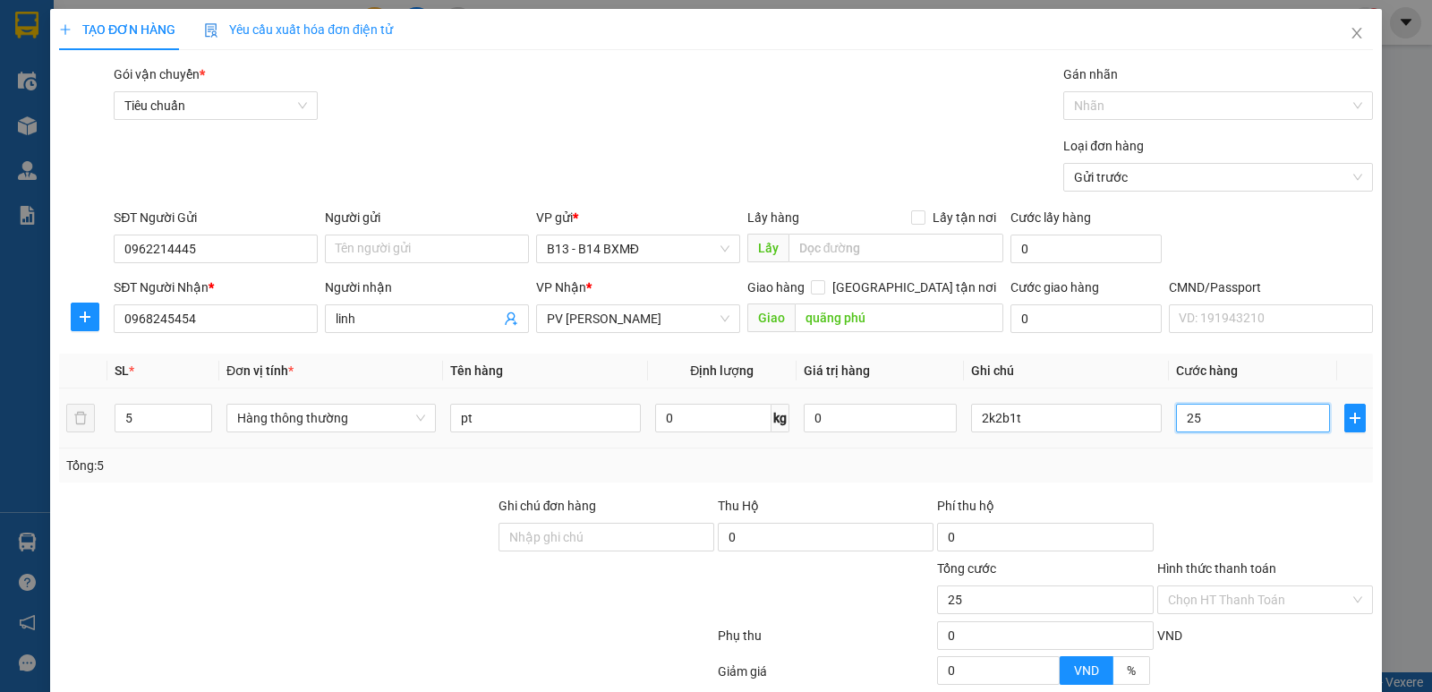
type input "250"
type input "2.500"
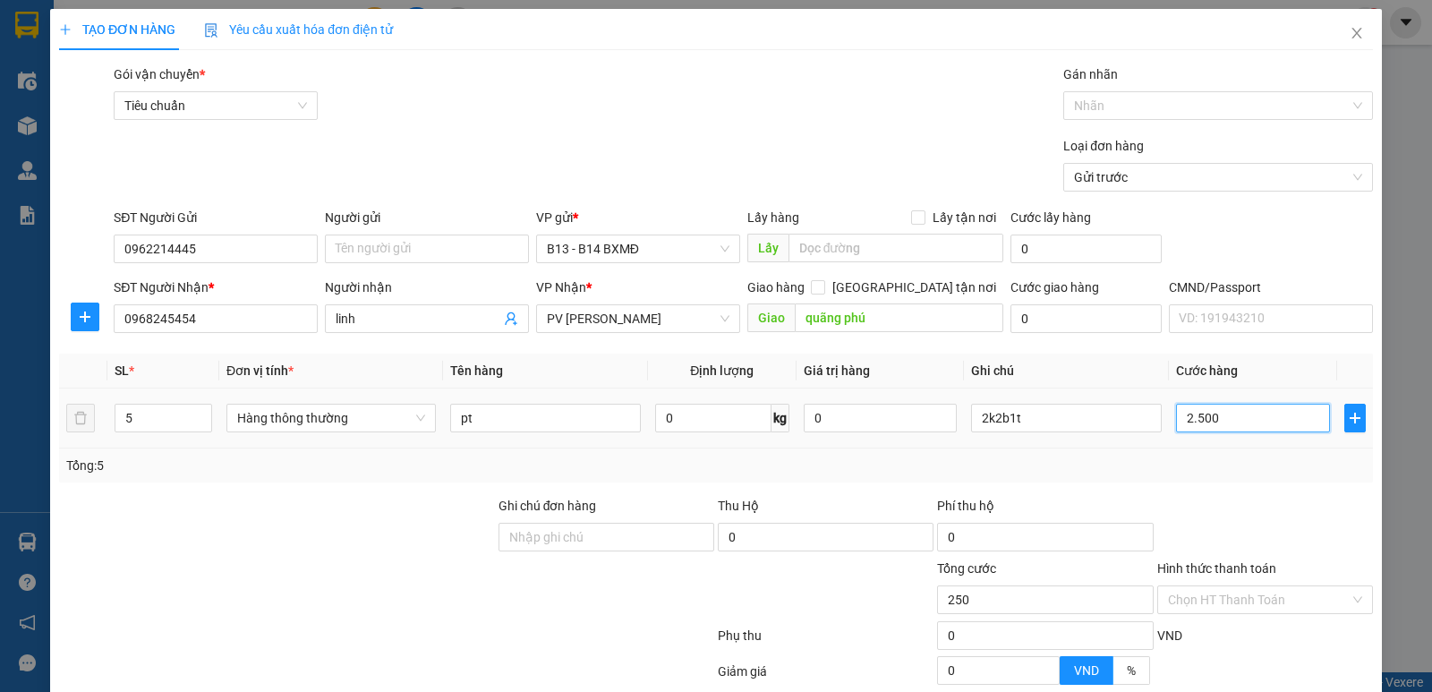
type input "2.500"
type input "25.000"
type input "250.000"
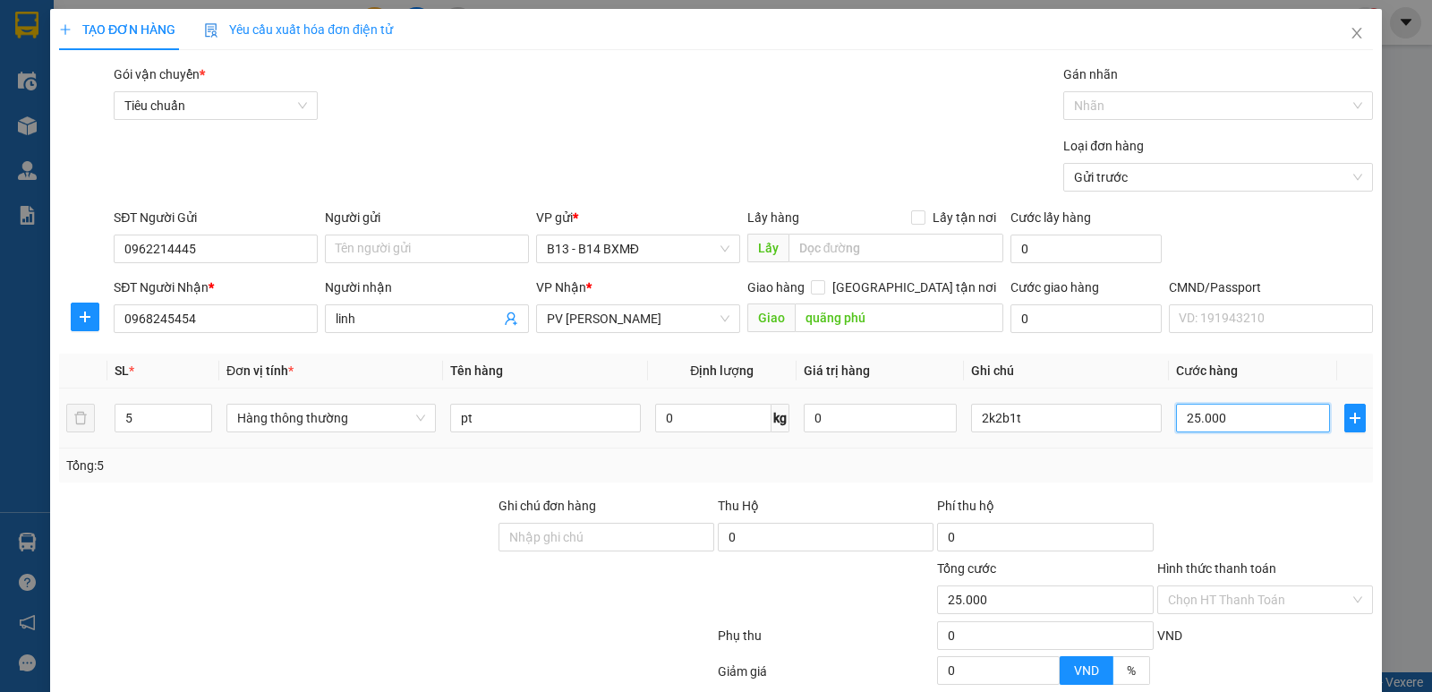
type input "250.000"
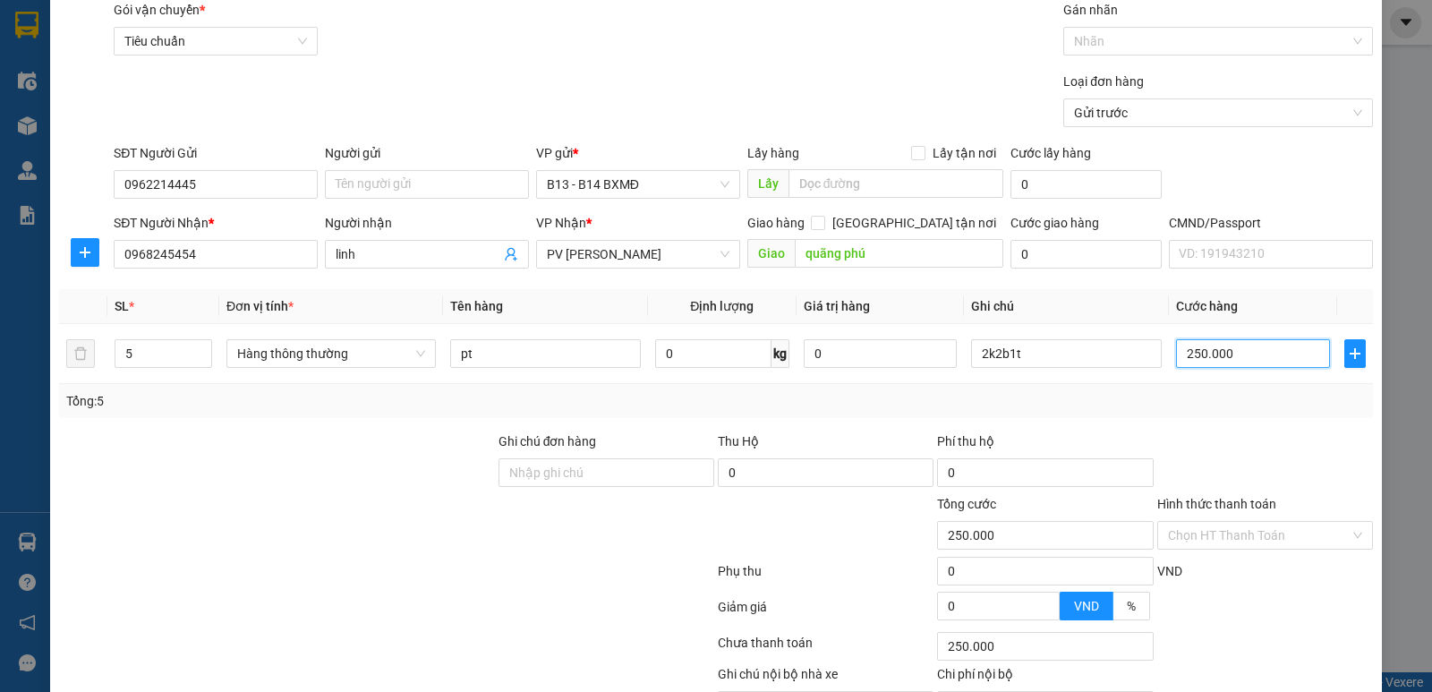
scroll to position [169, 0]
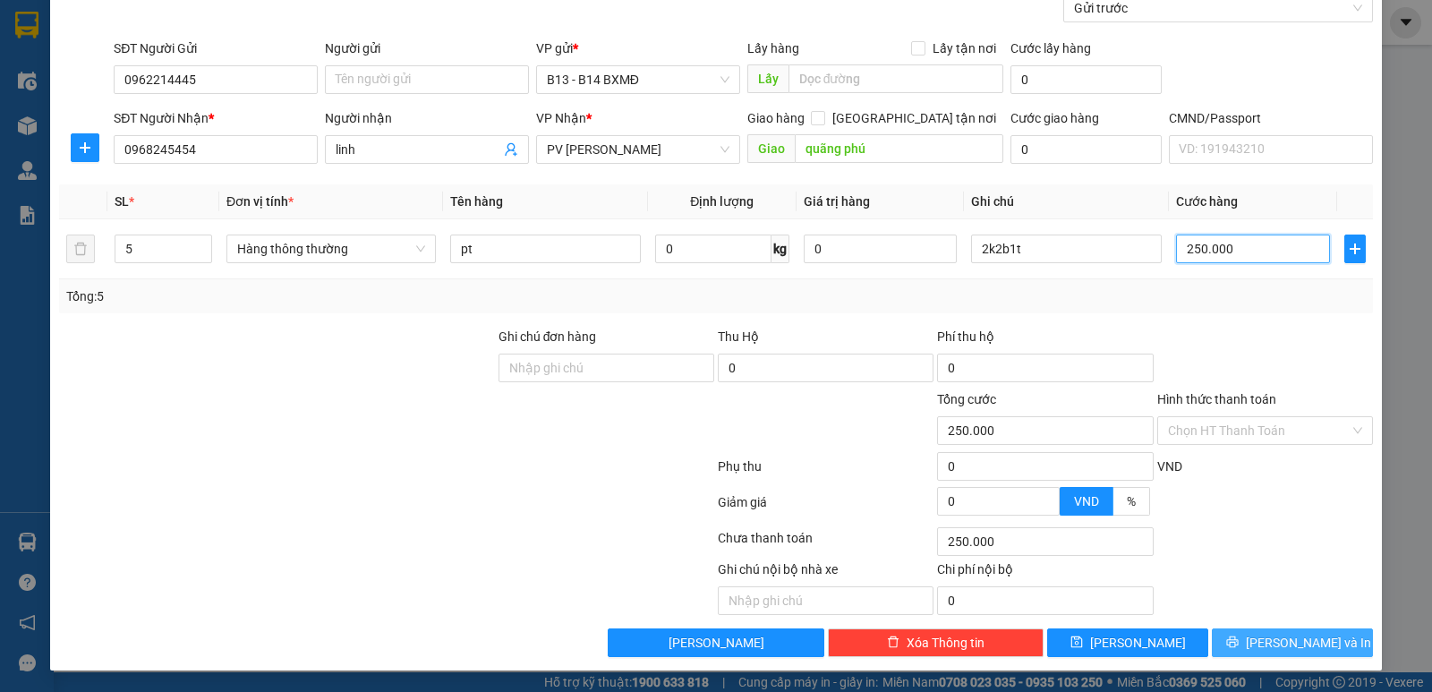
type input "250.000"
click at [1297, 641] on span "Lưu và In" at bounding box center [1308, 643] width 125 height 20
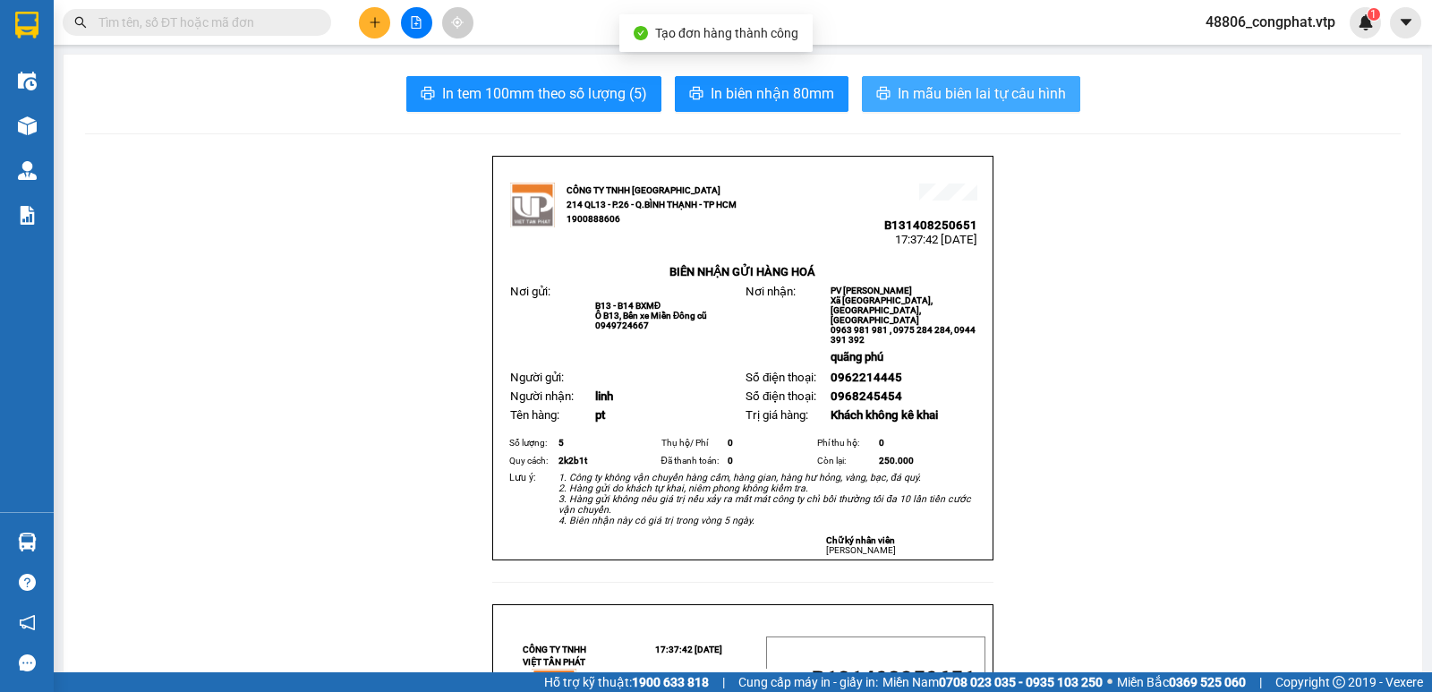
click at [981, 98] on span "In mẫu biên lai tự cấu hình" at bounding box center [982, 93] width 168 height 22
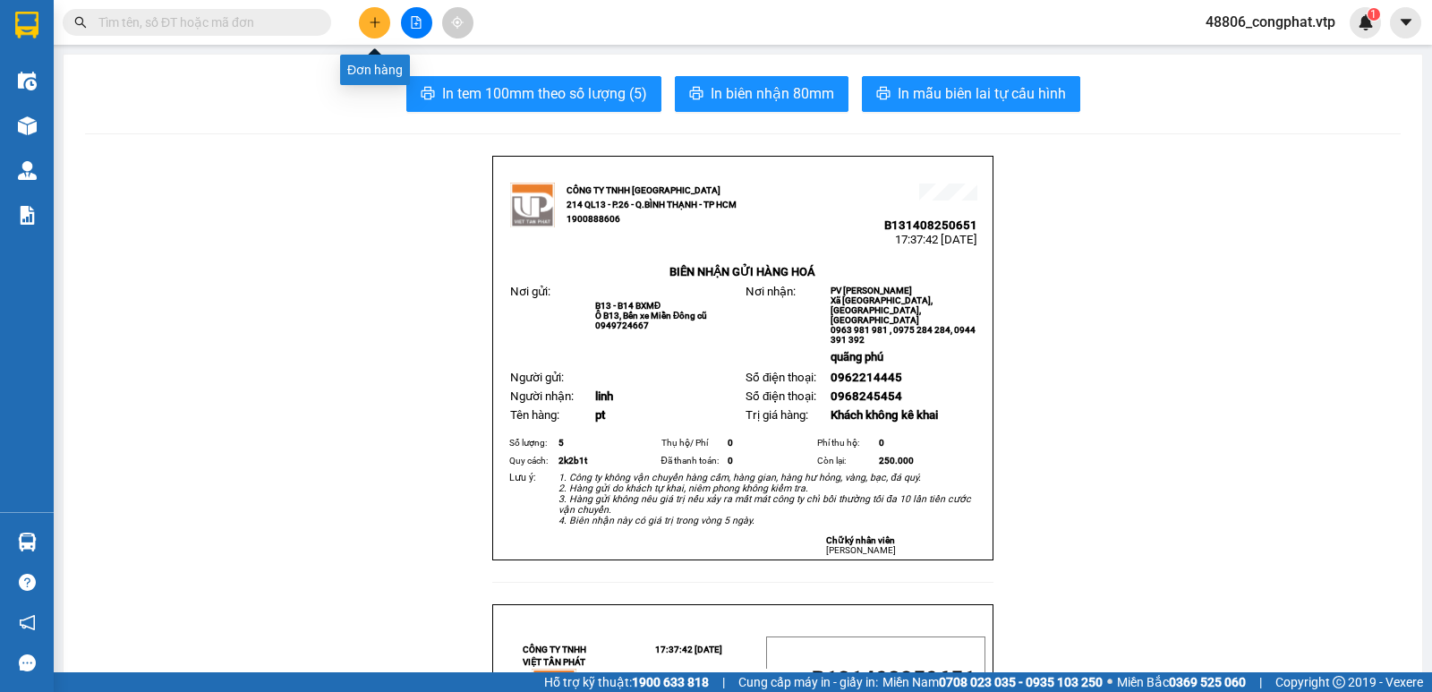
click at [373, 22] on icon "plus" at bounding box center [375, 21] width 10 height 1
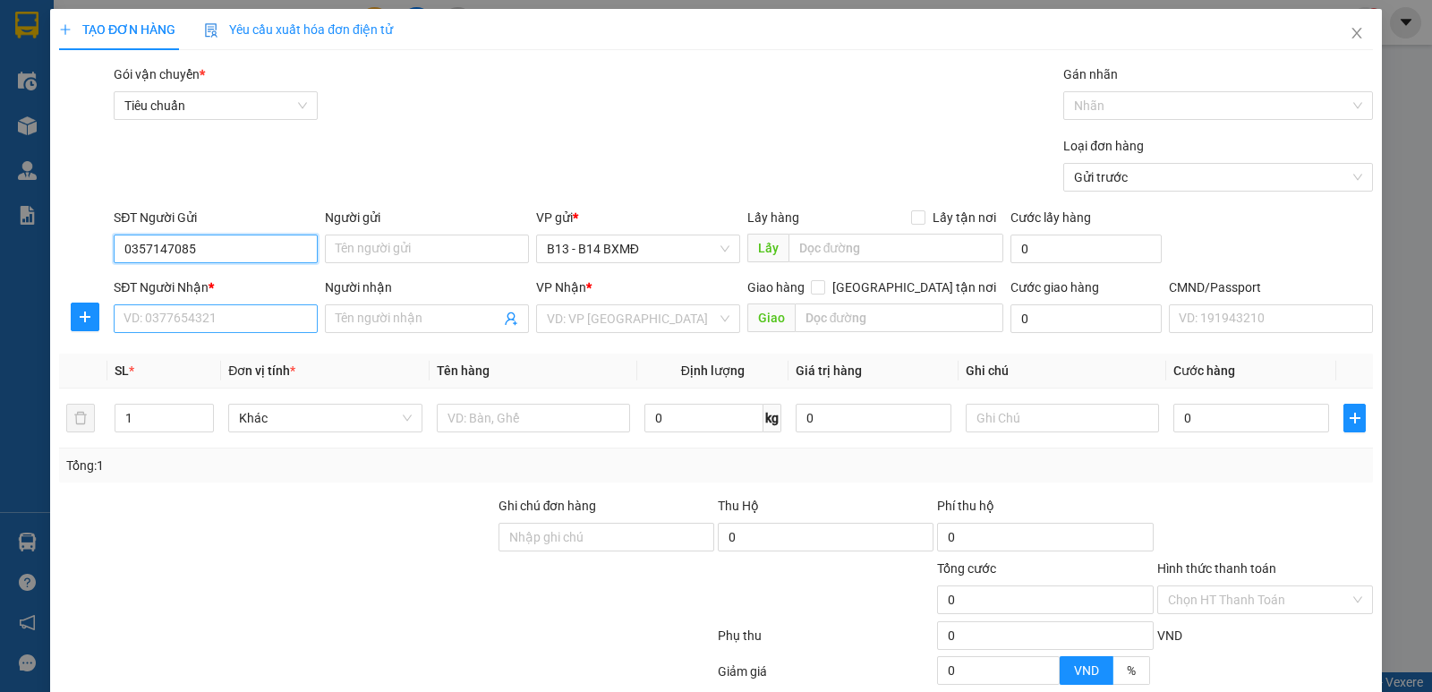
type input "0357147085"
click at [184, 321] on input "SĐT Người Nhận *" at bounding box center [216, 318] width 204 height 29
type input "0353363768"
click at [393, 320] on input "Người nhận" at bounding box center [418, 319] width 165 height 20
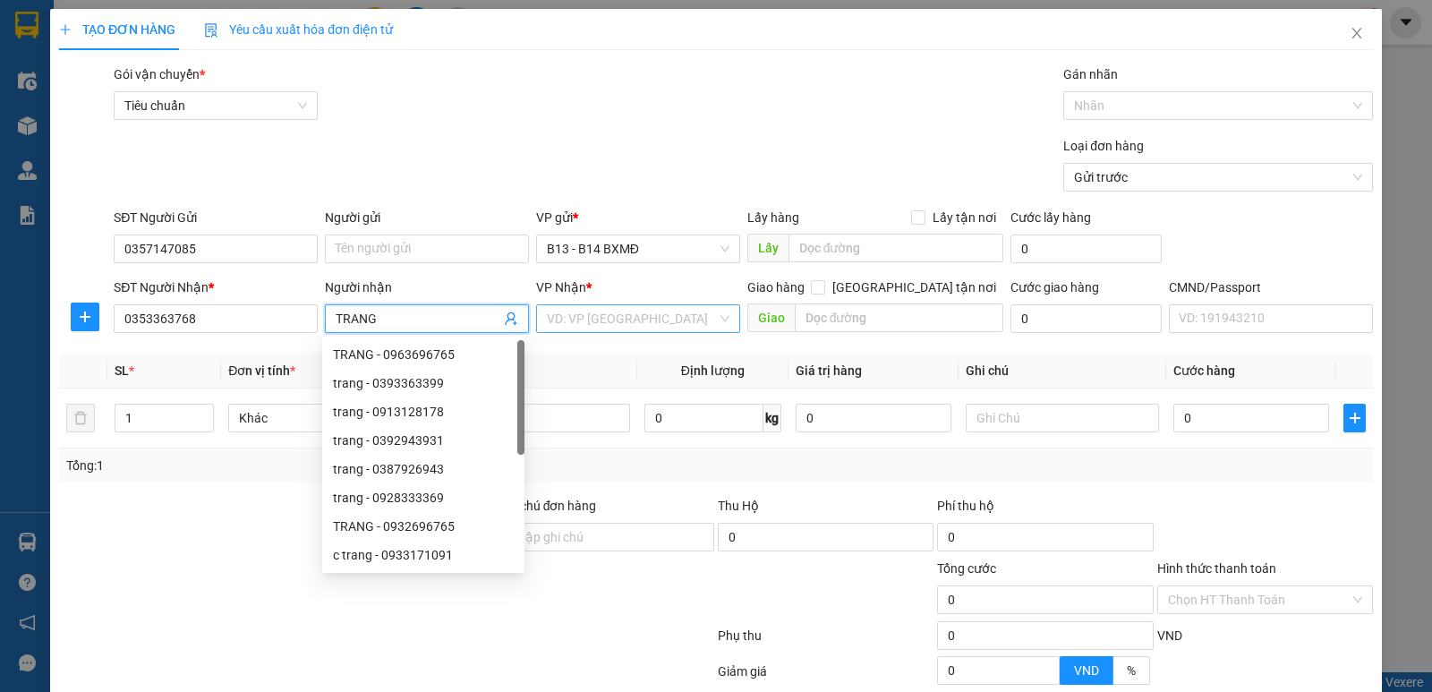
type input "TRANG"
click at [676, 315] on input "search" at bounding box center [632, 318] width 170 height 27
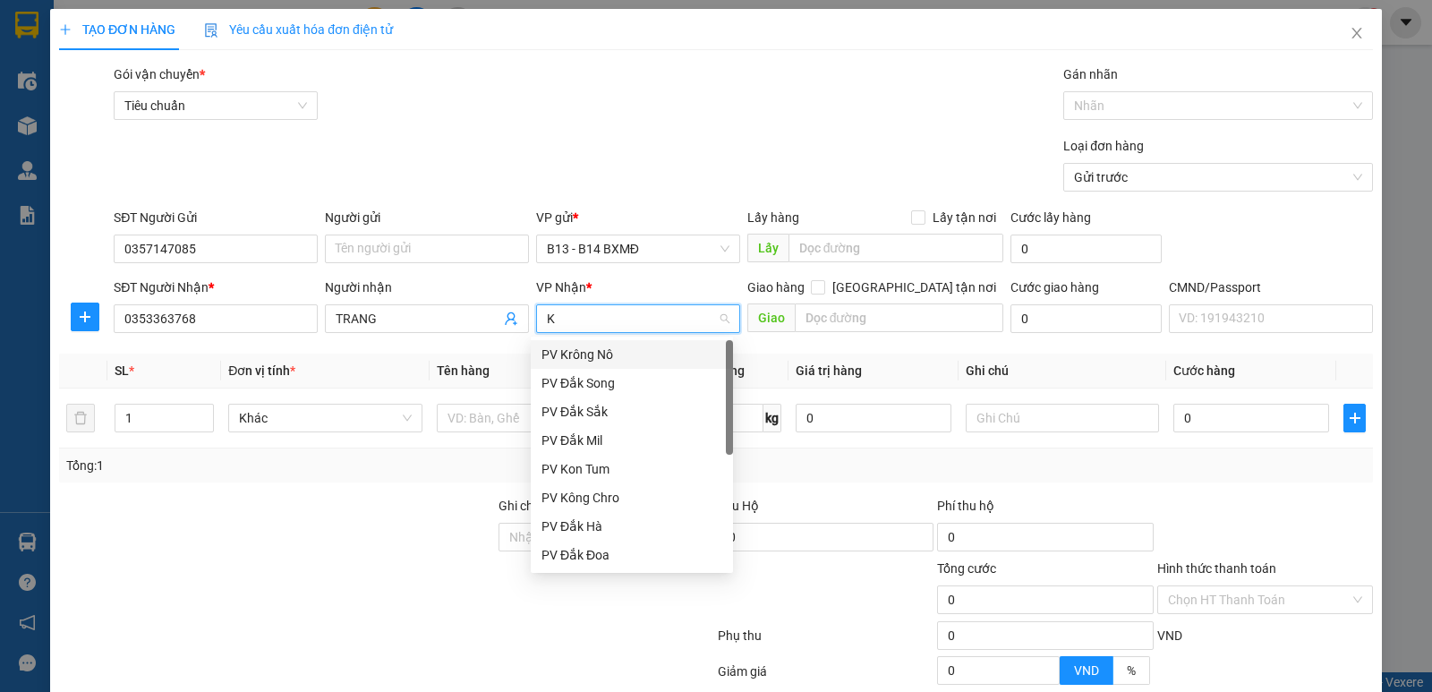
type input "KR"
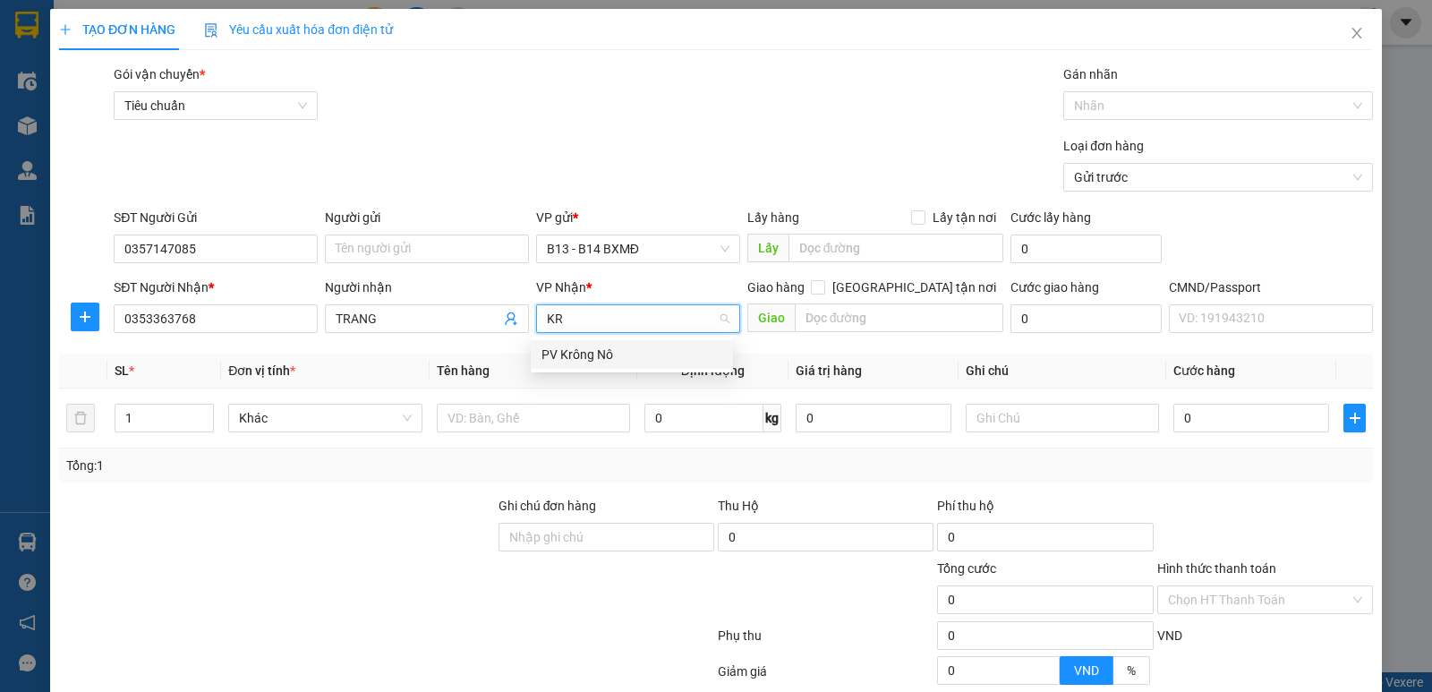
drag, startPoint x: 646, startPoint y: 354, endPoint x: 766, endPoint y: 326, distance: 123.3
click at [649, 354] on div "PV Krông Nô" at bounding box center [631, 355] width 181 height 20
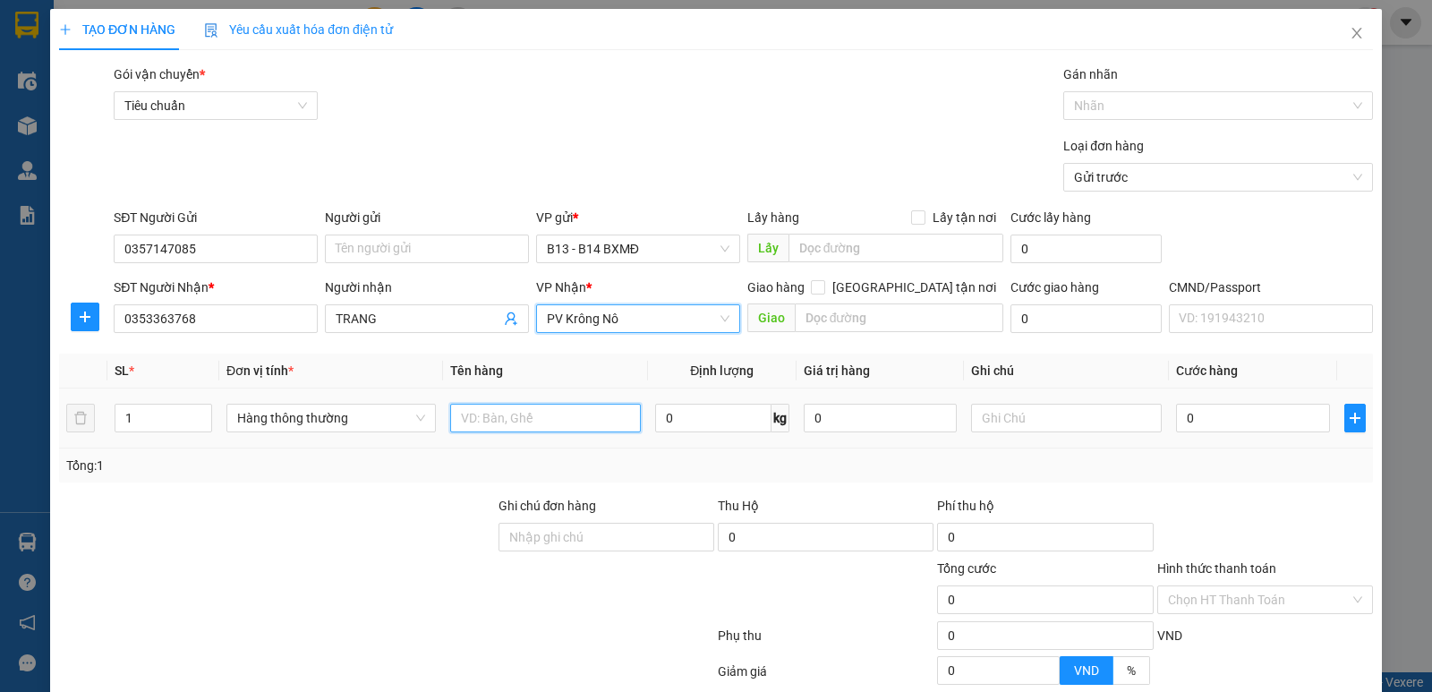
drag, startPoint x: 522, startPoint y: 410, endPoint x: 532, endPoint y: 408, distance: 10.0
click at [524, 410] on input "text" at bounding box center [545, 418] width 191 height 29
type input "TRÀ"
click at [964, 398] on td at bounding box center [1066, 418] width 205 height 60
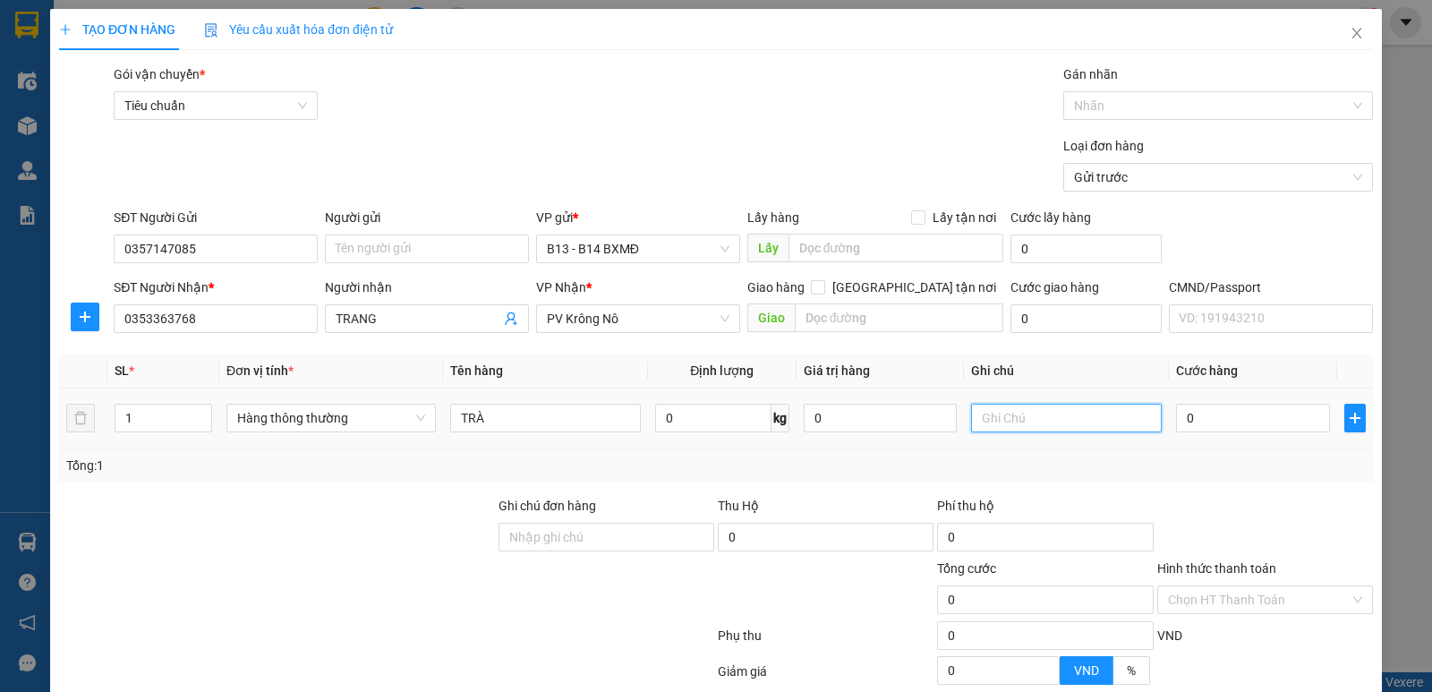
click at [1027, 419] on input "text" at bounding box center [1066, 418] width 191 height 29
type input "T"
click at [1257, 425] on input "0" at bounding box center [1252, 418] width 153 height 29
type input "6"
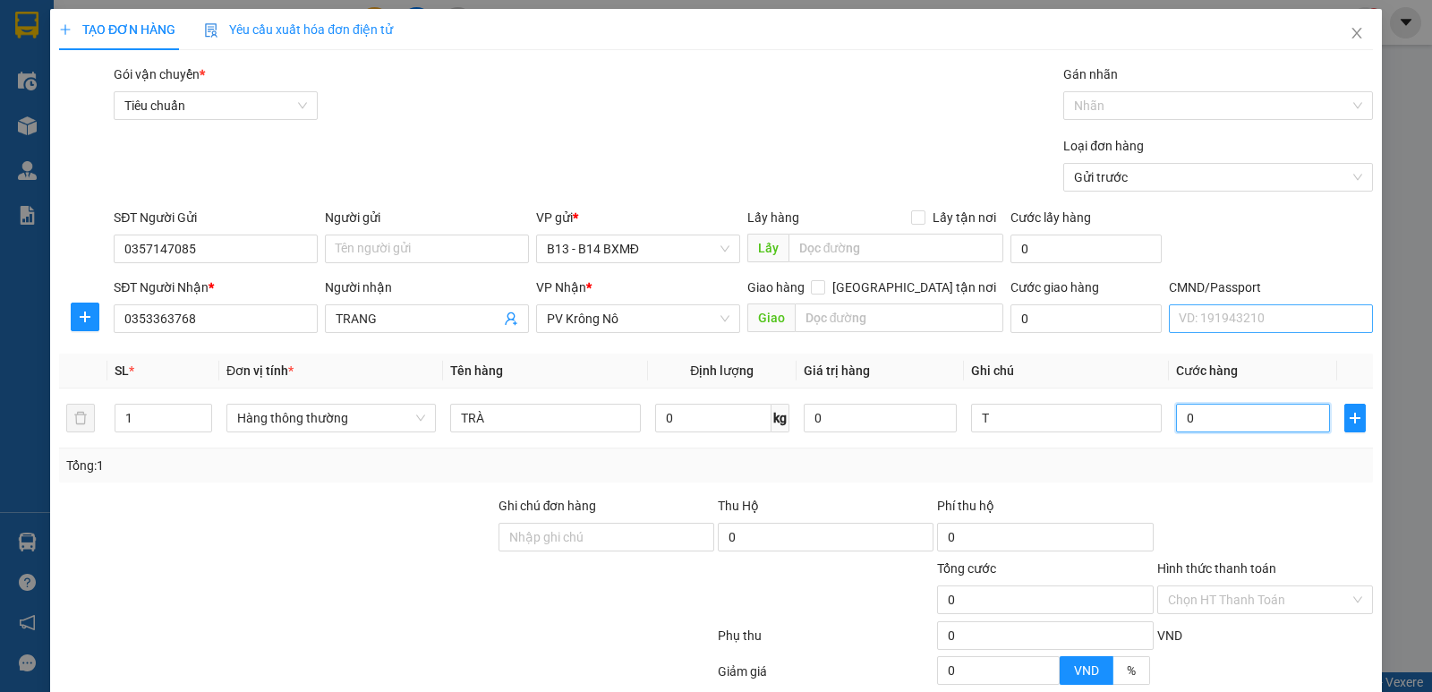
type input "6"
type input "60"
type input "600"
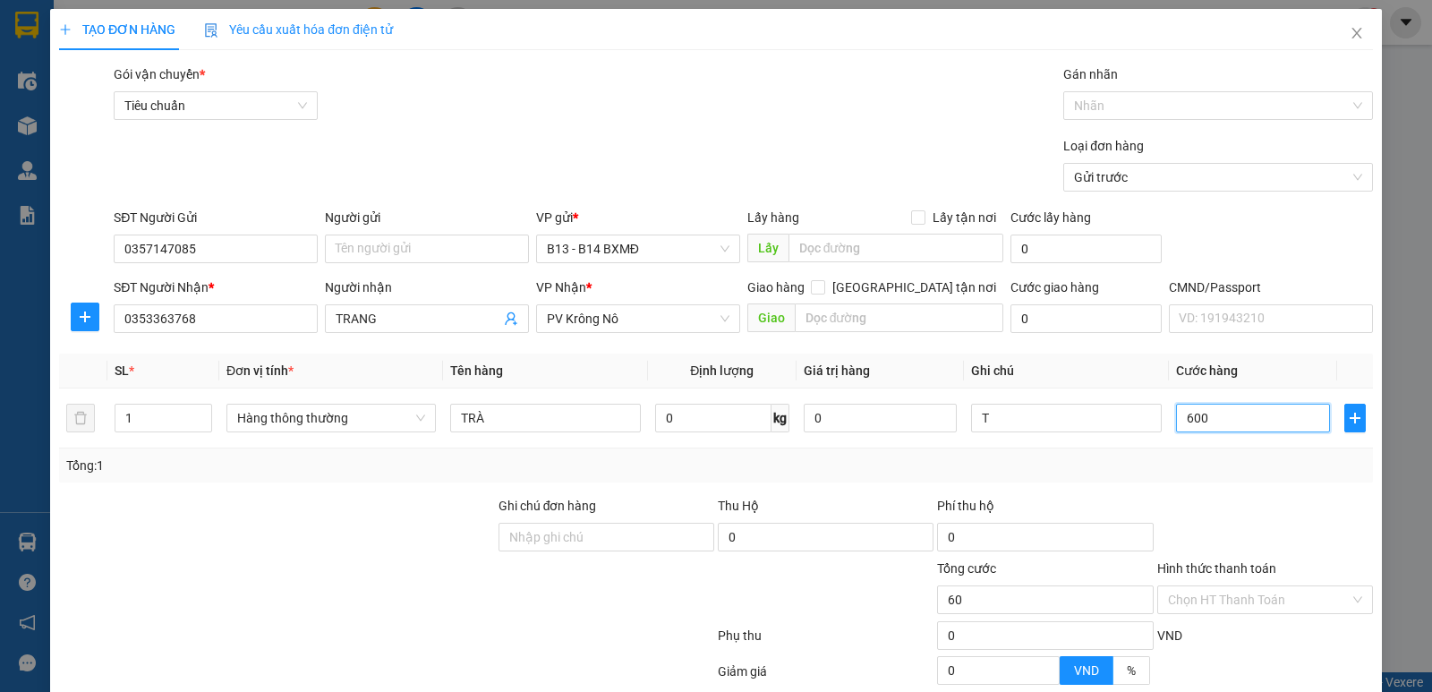
type input "600"
type input "6.000"
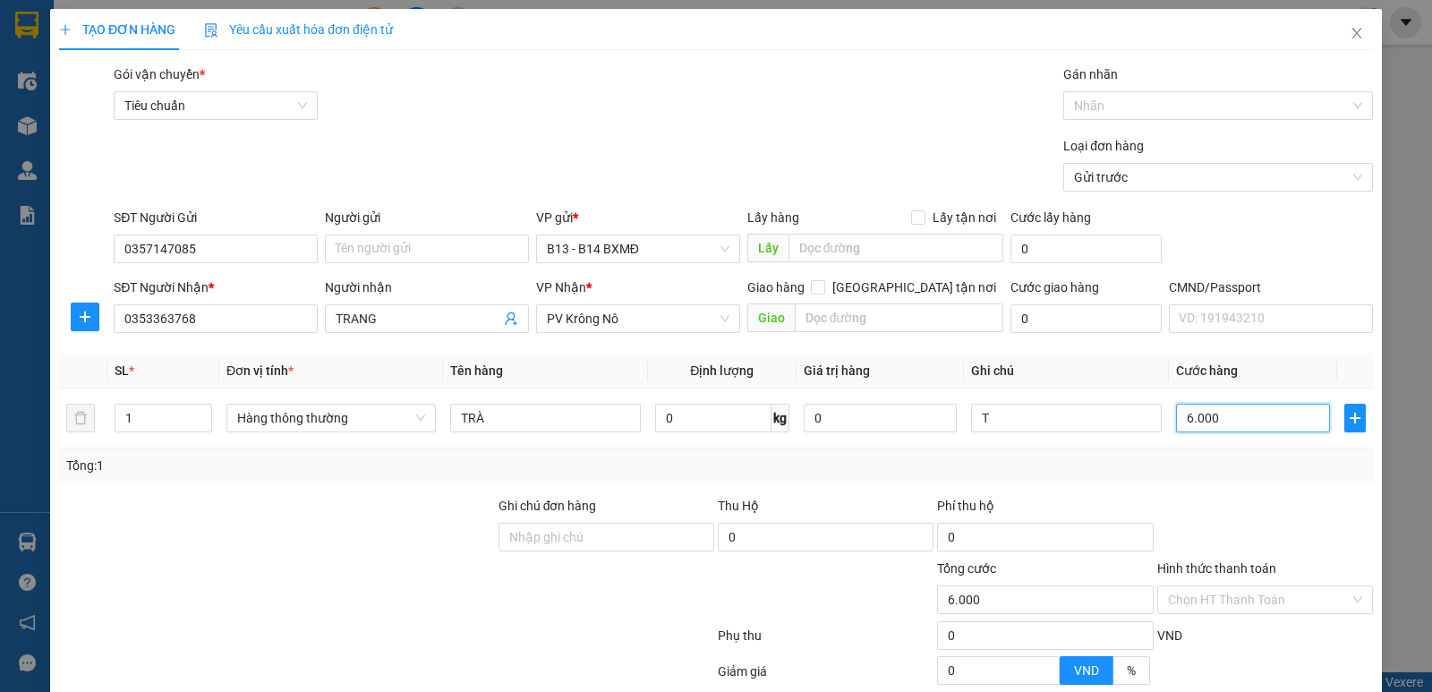
type input "60.000"
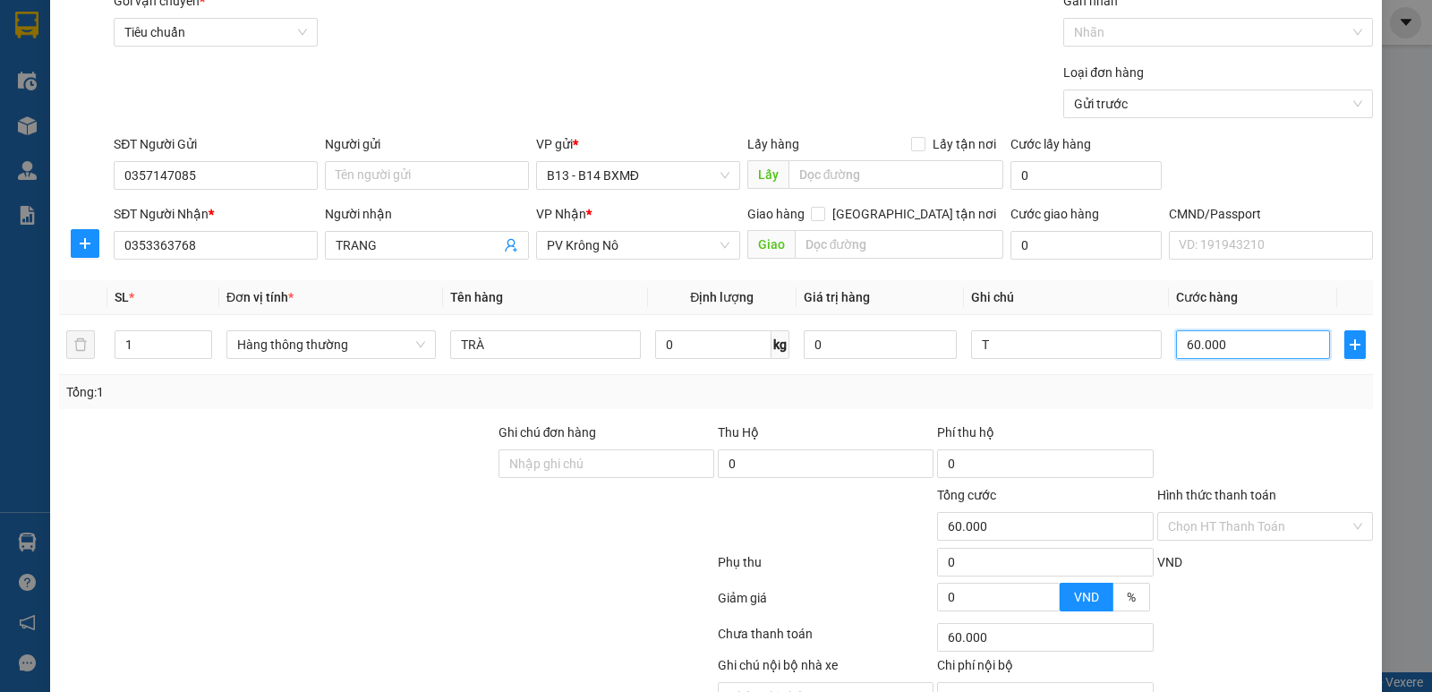
scroll to position [169, 0]
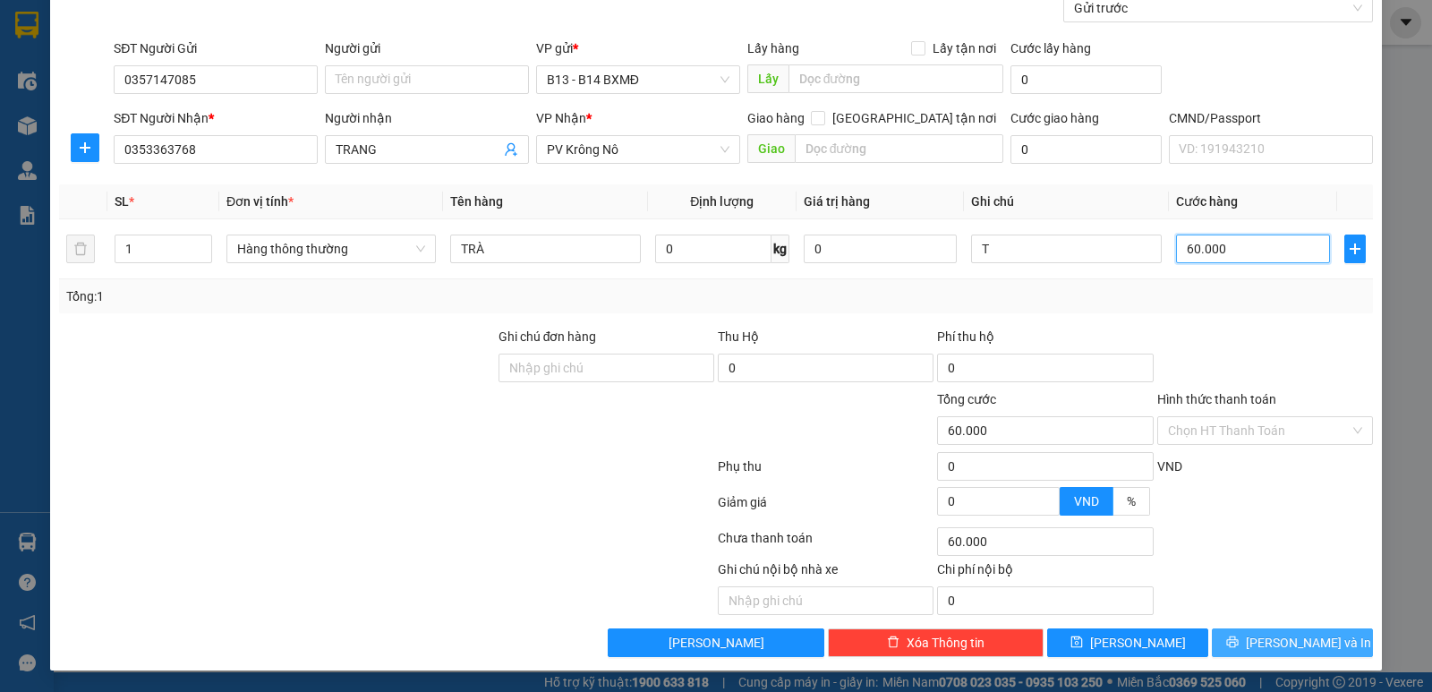
type input "60.000"
click at [1296, 644] on span "Lưu và In" at bounding box center [1308, 643] width 125 height 20
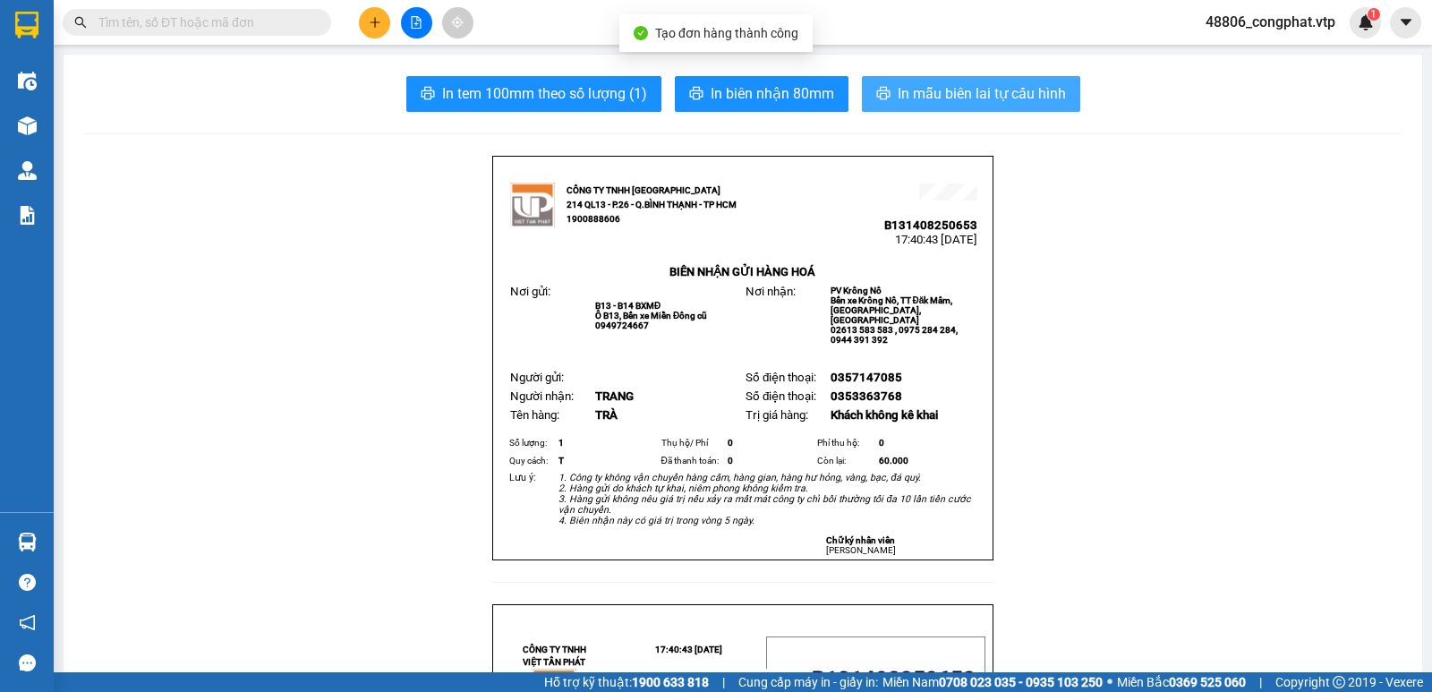
click at [943, 93] on span "In mẫu biên lai tự cấu hình" at bounding box center [982, 93] width 168 height 22
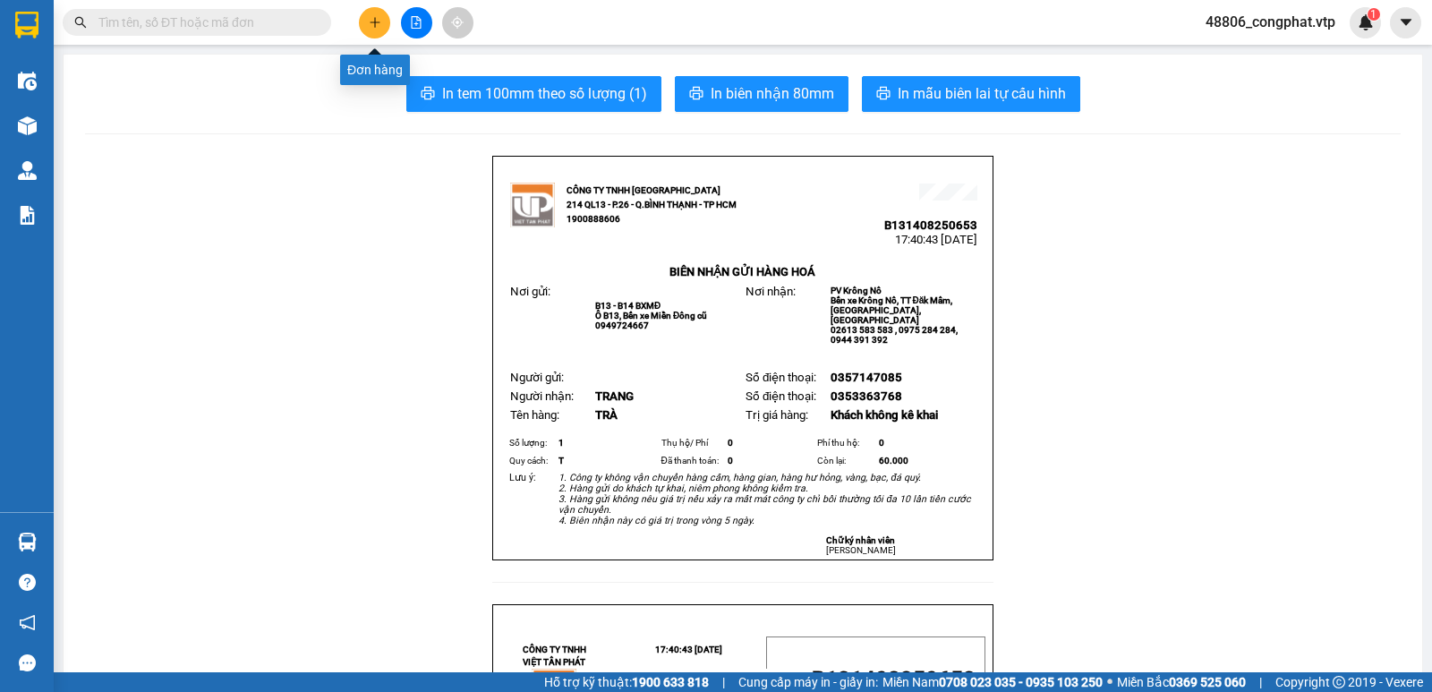
click at [366, 21] on button at bounding box center [374, 22] width 31 height 31
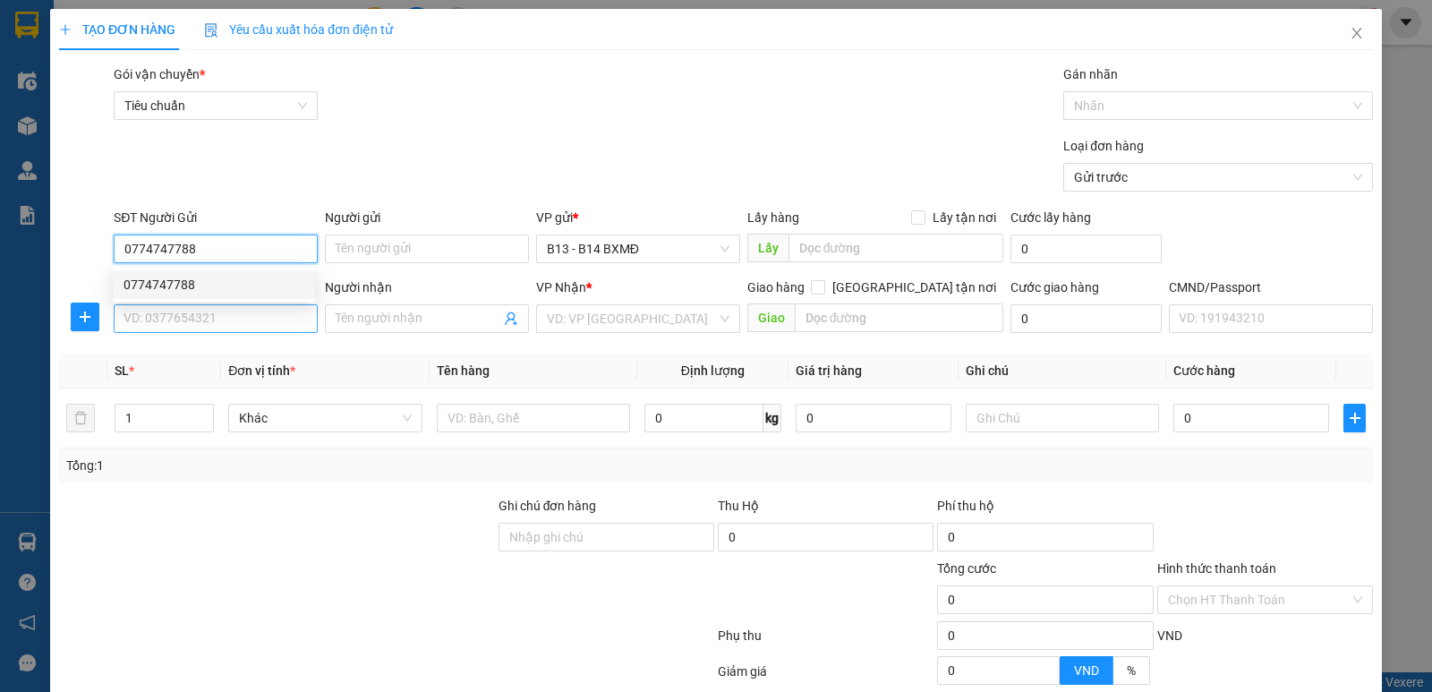
drag, startPoint x: 221, startPoint y: 301, endPoint x: 218, endPoint y: 311, distance: 10.2
click at [218, 311] on body "Kết quả tìm kiếm ( 0 ) Bộ lọc No Data 48806_congphat.vtp 1 Điều hành xe Kho hàn…" at bounding box center [716, 346] width 1432 height 692
type input "0774747788"
click at [218, 311] on input "SĐT Người Nhận *" at bounding box center [216, 318] width 204 height 29
click at [165, 319] on input "09688867948" at bounding box center [216, 318] width 204 height 29
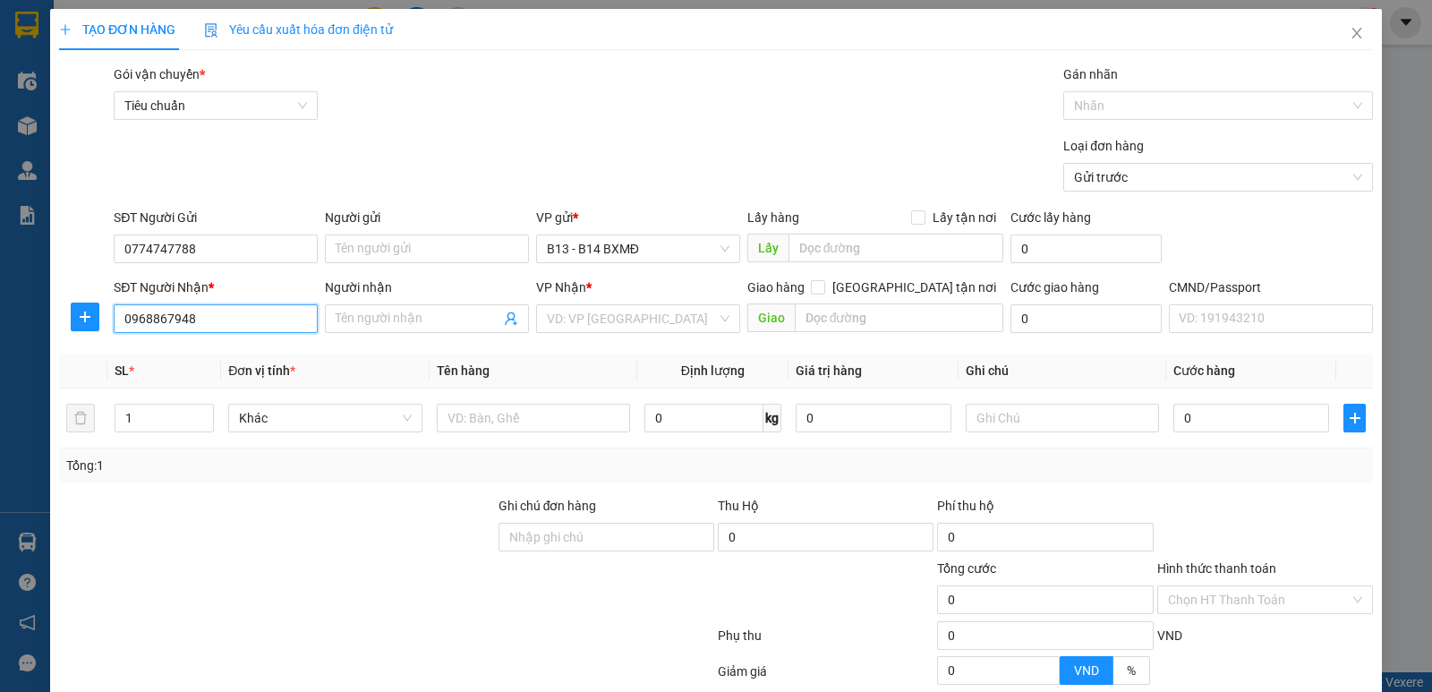
drag, startPoint x: 271, startPoint y: 310, endPoint x: 301, endPoint y: 312, distance: 29.7
click at [279, 311] on input "0968867948" at bounding box center [216, 318] width 204 height 29
type input "0968867948"
click at [359, 311] on input "Người nhận" at bounding box center [418, 319] width 165 height 20
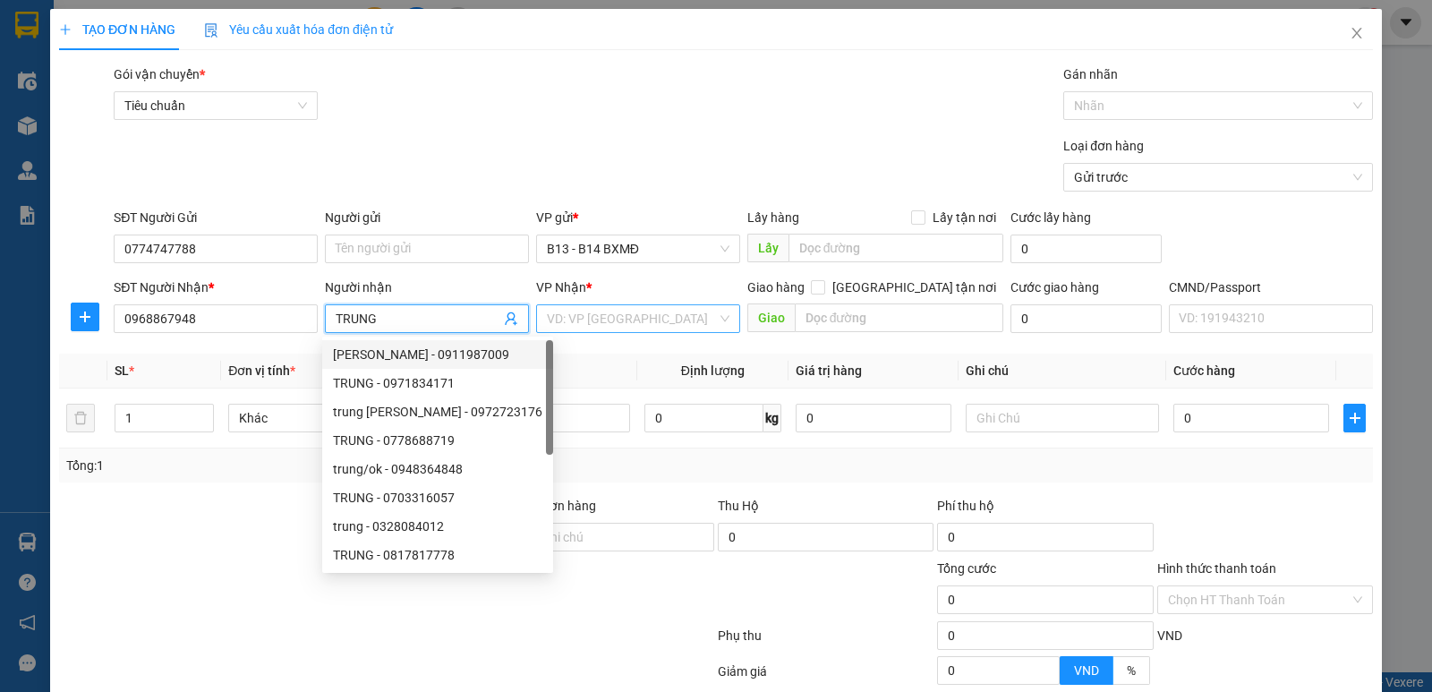
type input "TRUNG"
click at [610, 328] on input "search" at bounding box center [632, 318] width 170 height 27
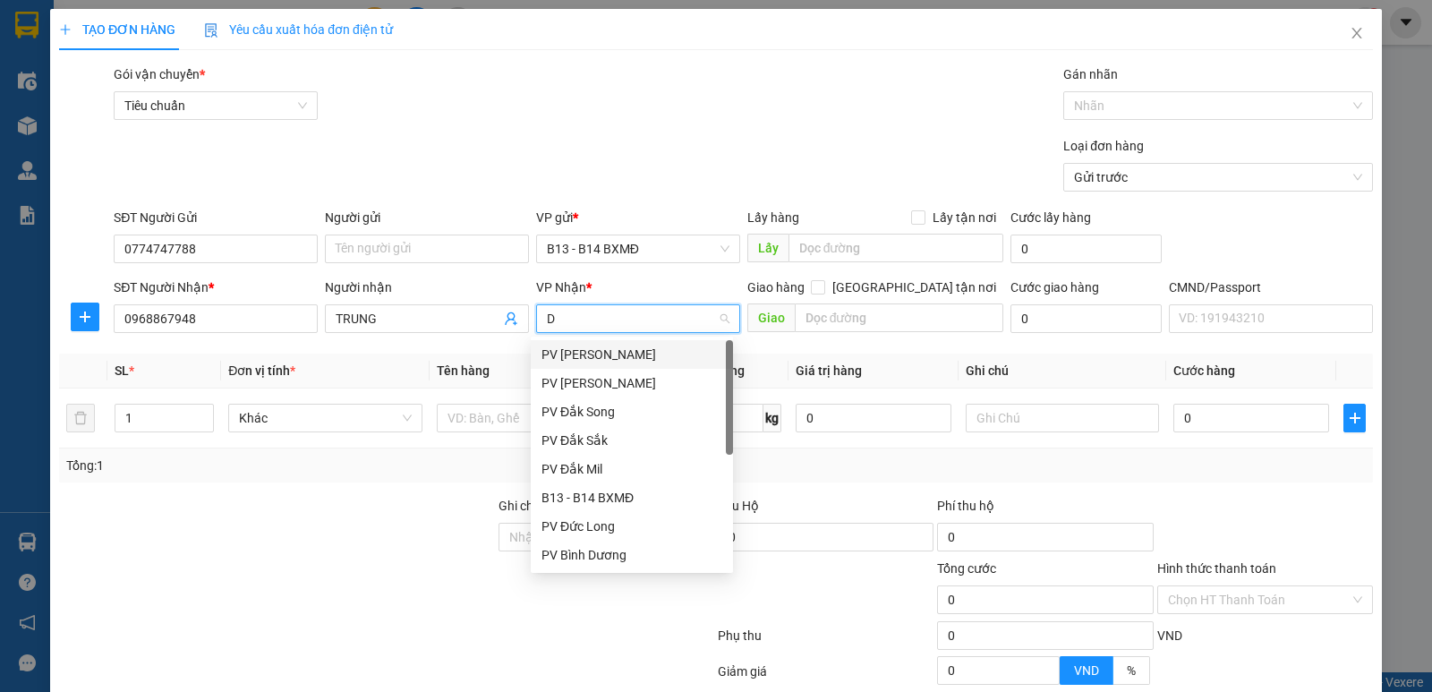
type input "DM"
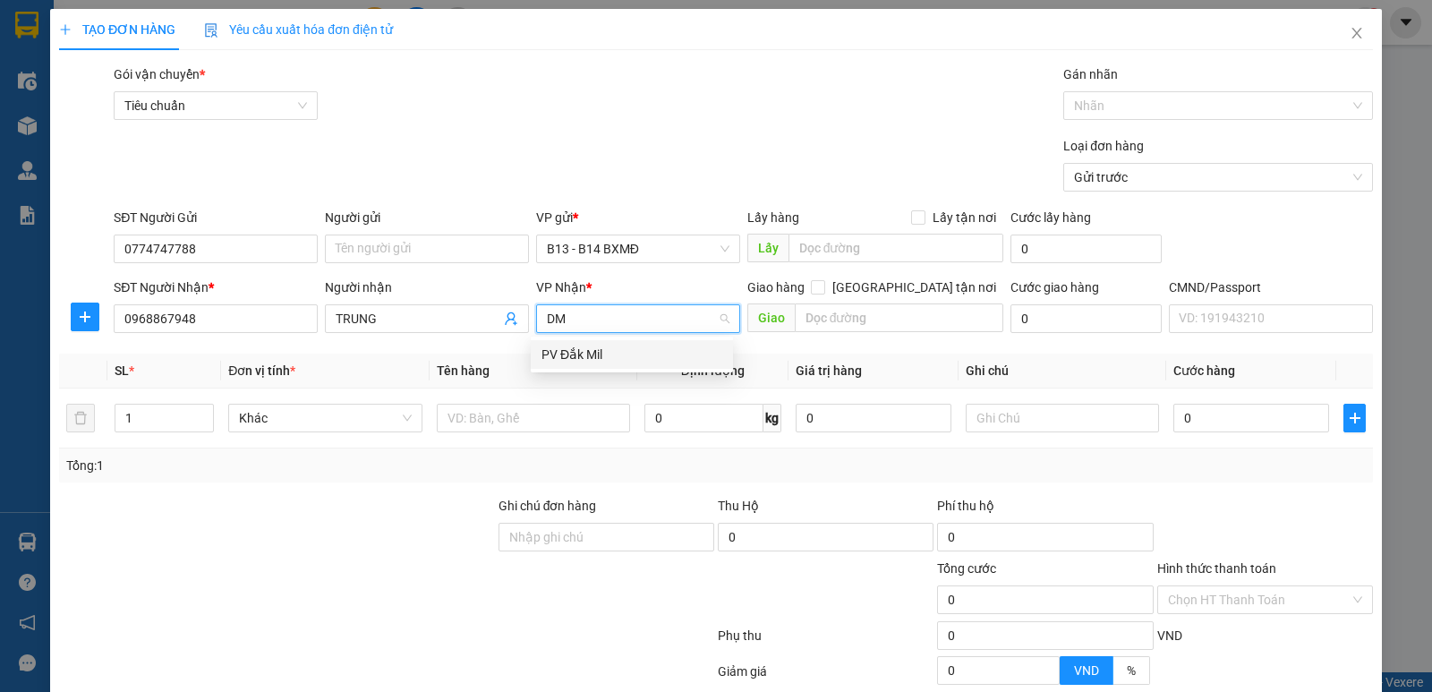
click at [594, 357] on div "PV Đắk Mil" at bounding box center [631, 355] width 181 height 20
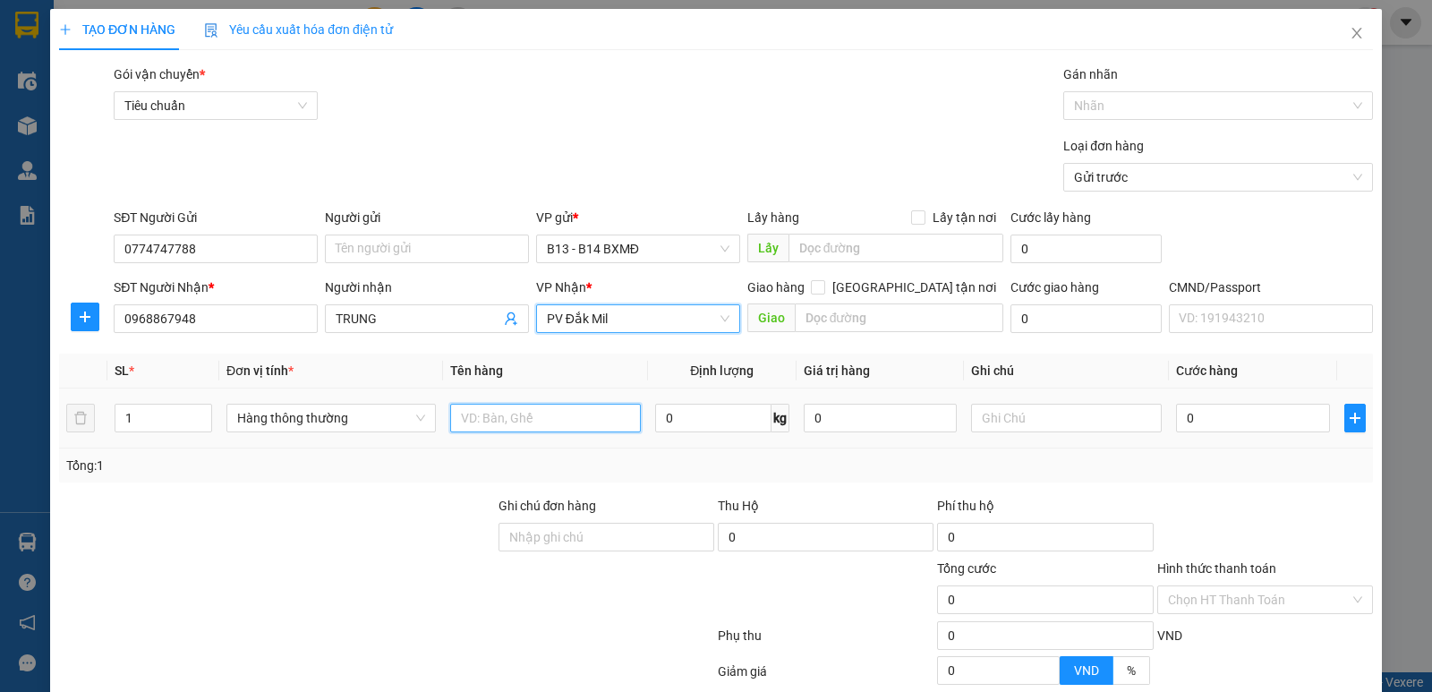
click at [517, 416] on input "text" at bounding box center [545, 418] width 191 height 29
type input "LK"
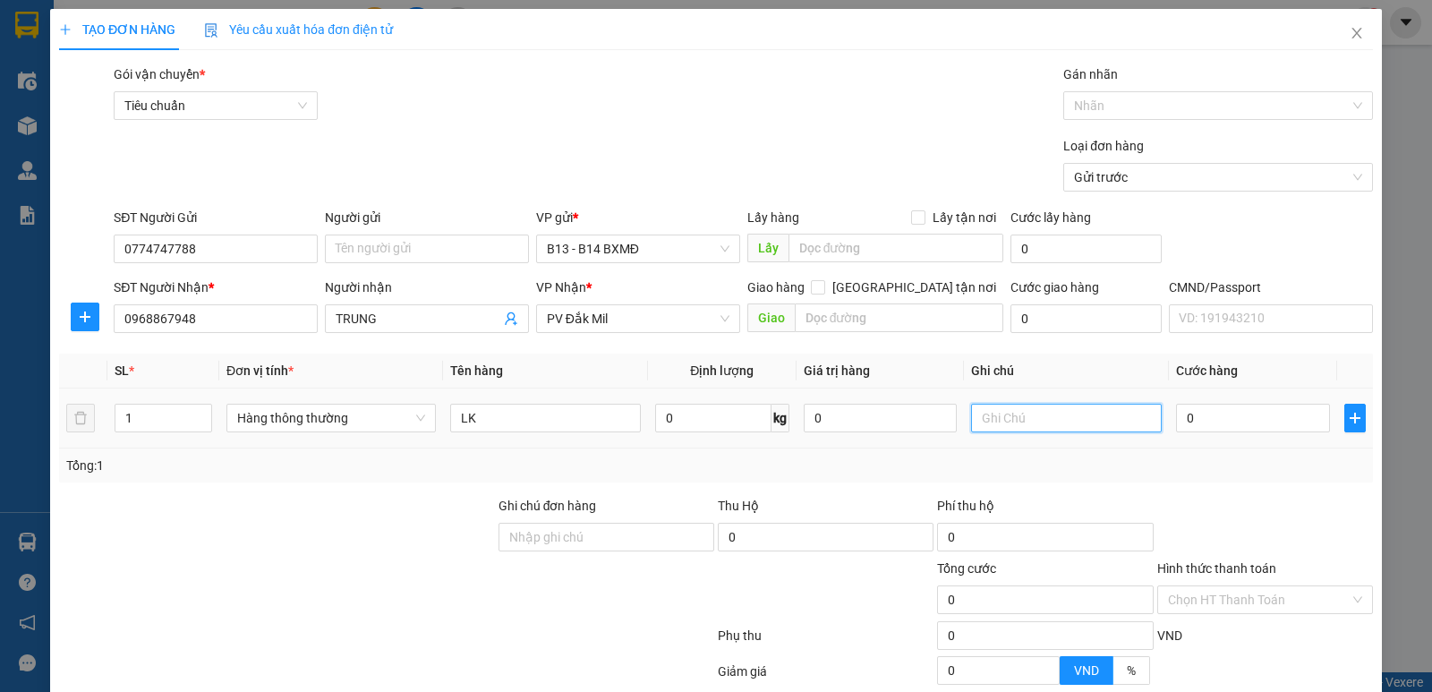
click at [1035, 418] on input "text" at bounding box center [1066, 418] width 191 height 29
type input "C"
click at [1218, 421] on input "0" at bounding box center [1252, 418] width 153 height 29
type input "5"
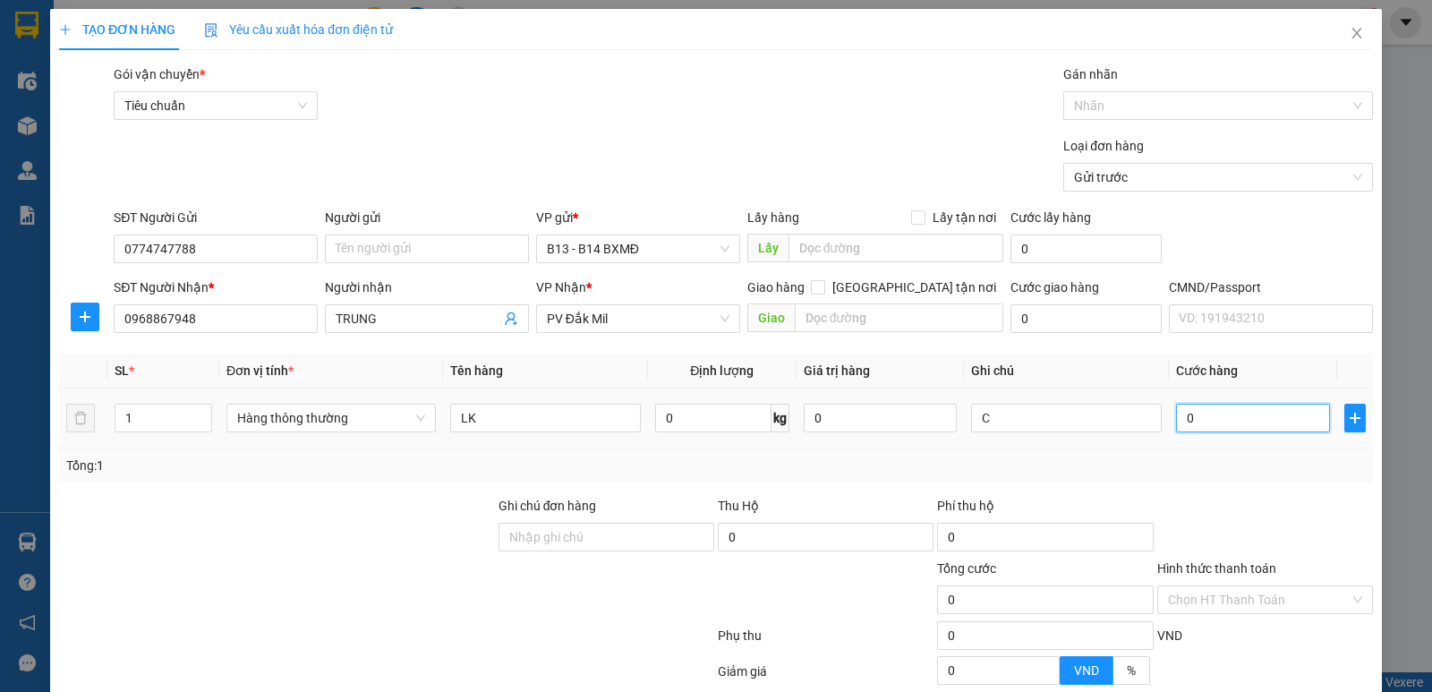
type input "5"
type input "50"
type input "500"
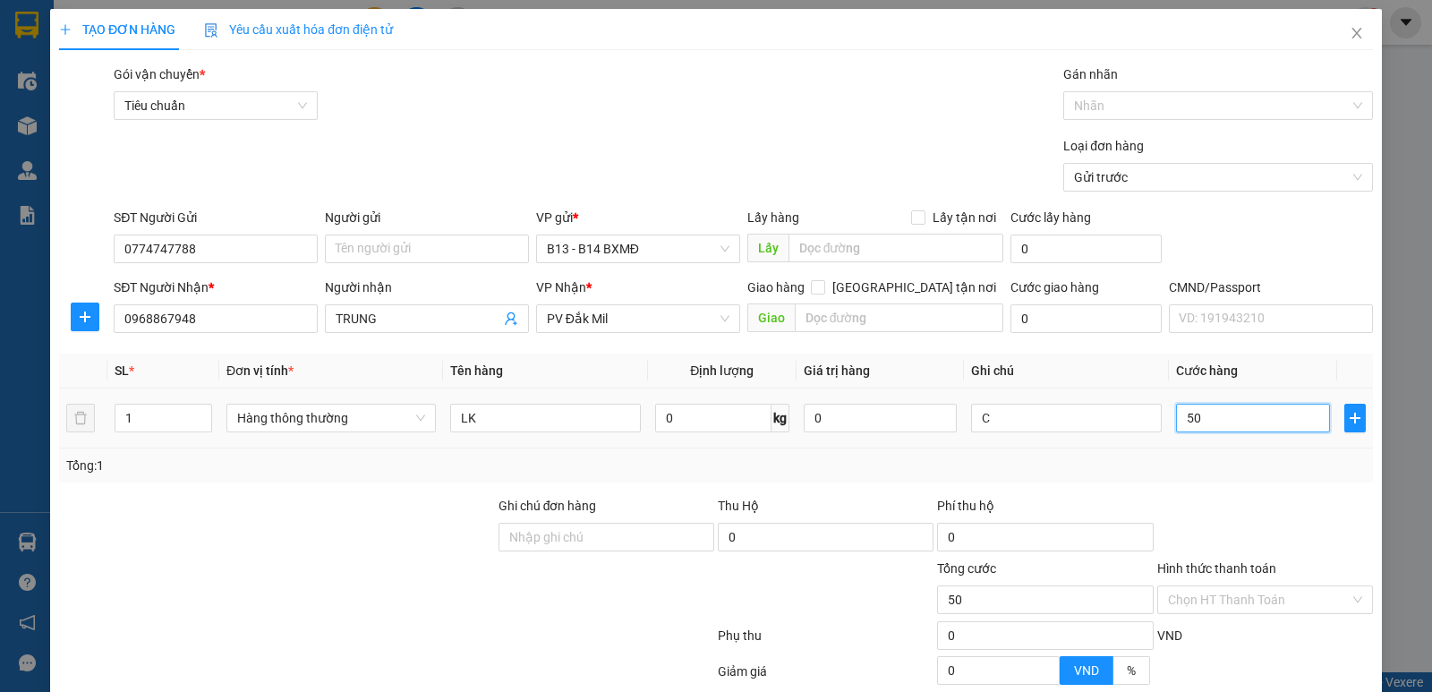
type input "500"
type input "5.000"
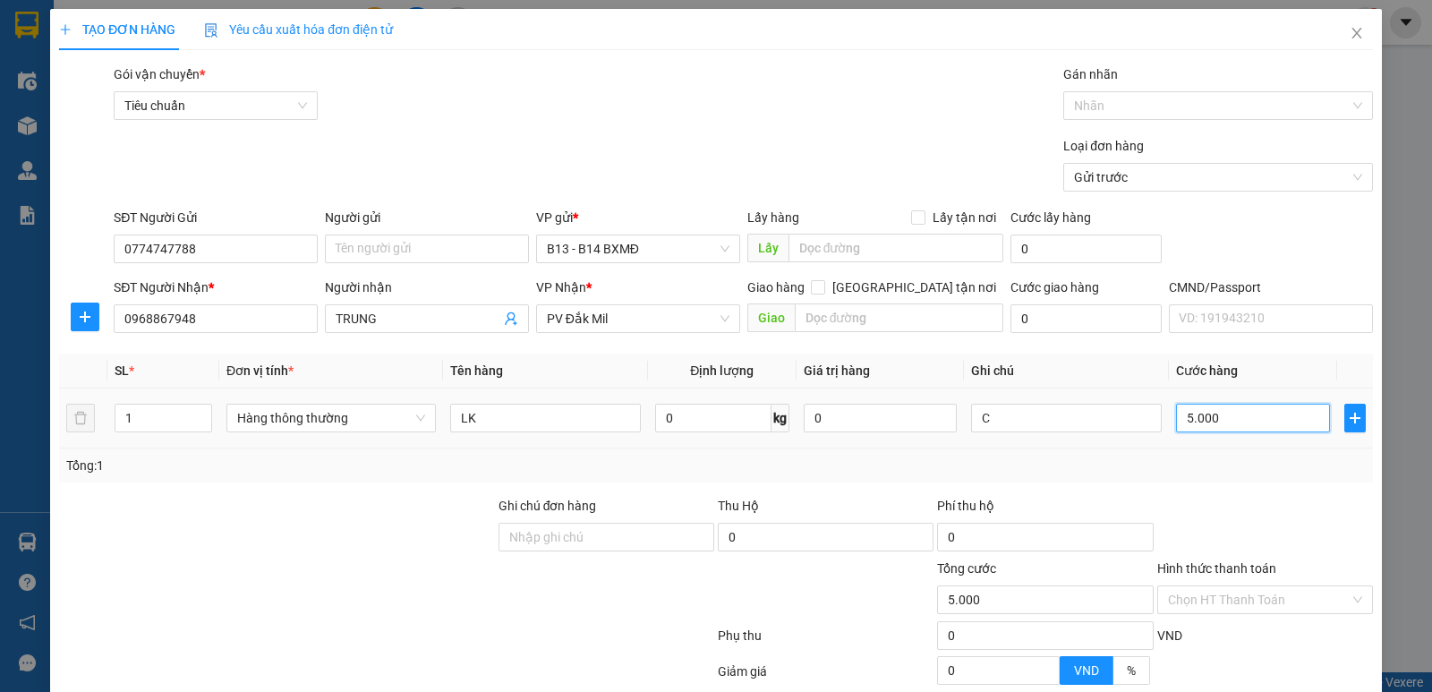
type input "50.000"
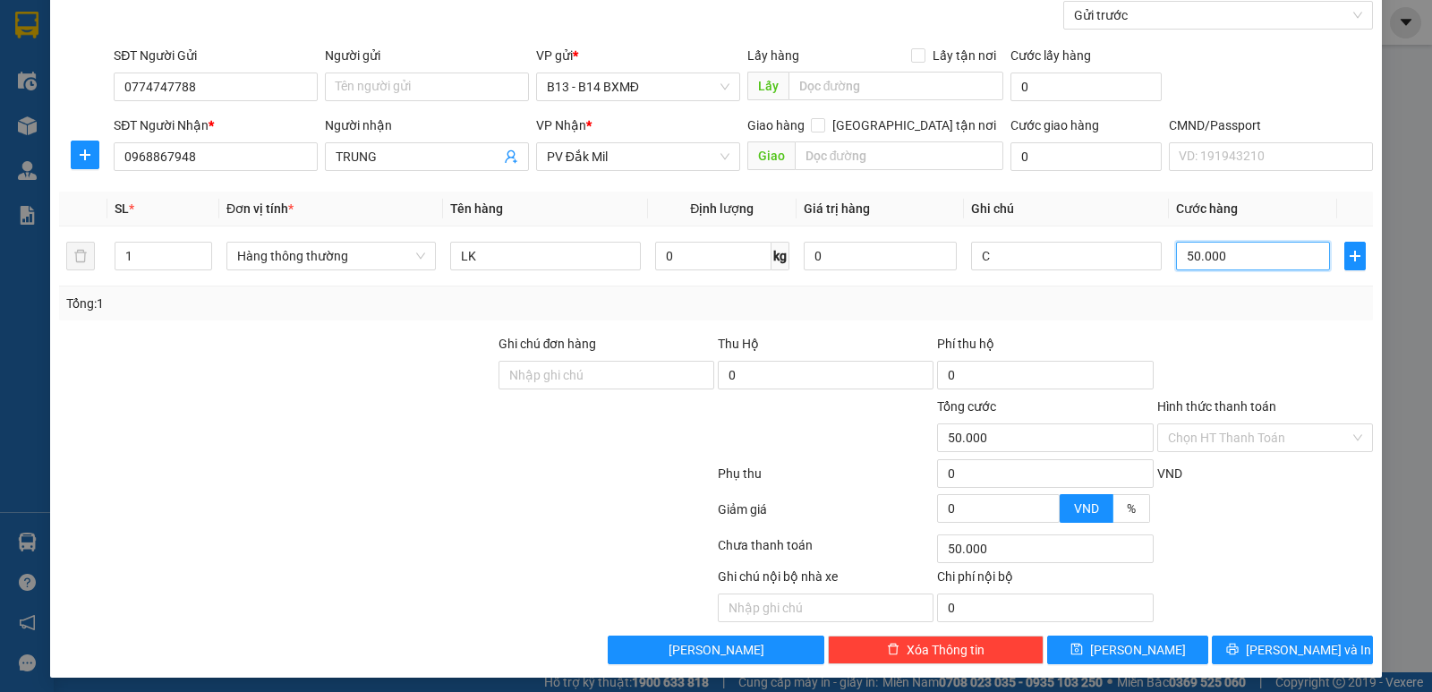
scroll to position [169, 0]
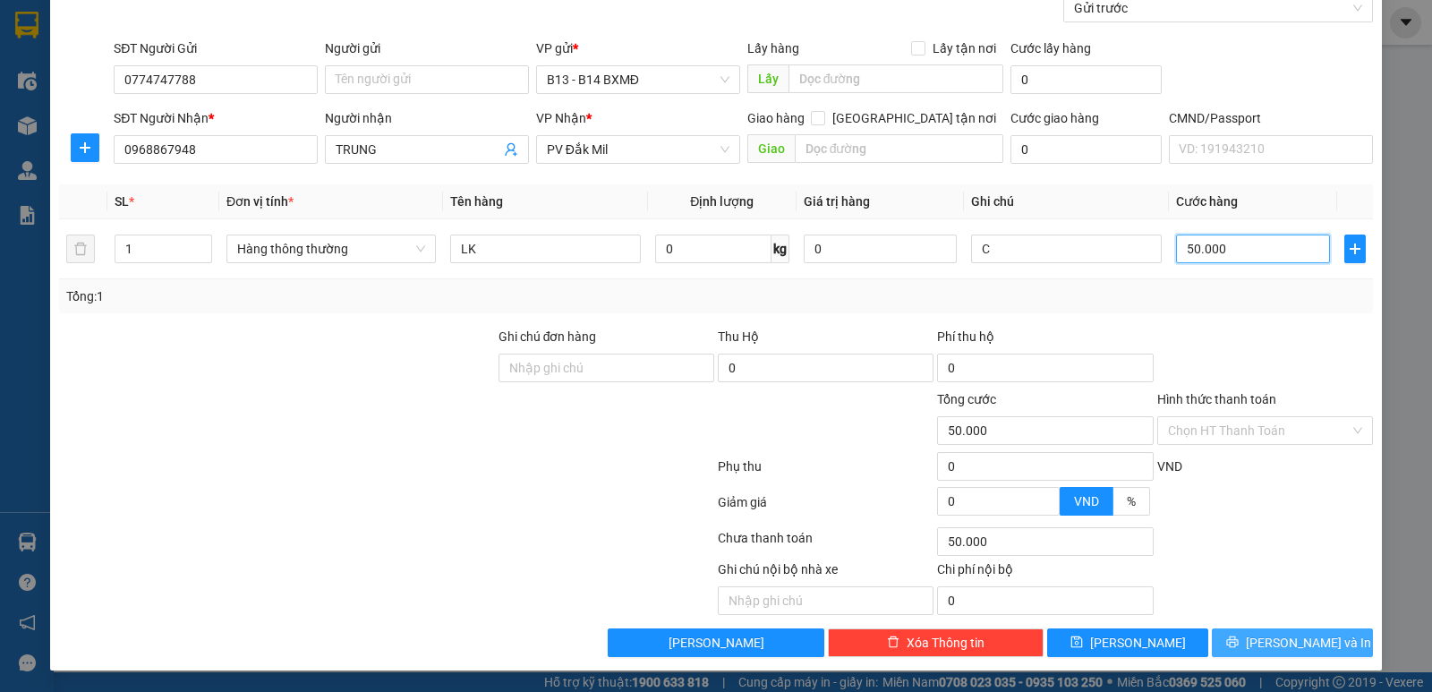
type input "50.000"
drag, startPoint x: 1286, startPoint y: 645, endPoint x: 1298, endPoint y: 636, distance: 14.7
click at [1288, 643] on span "Lưu và In" at bounding box center [1308, 643] width 125 height 20
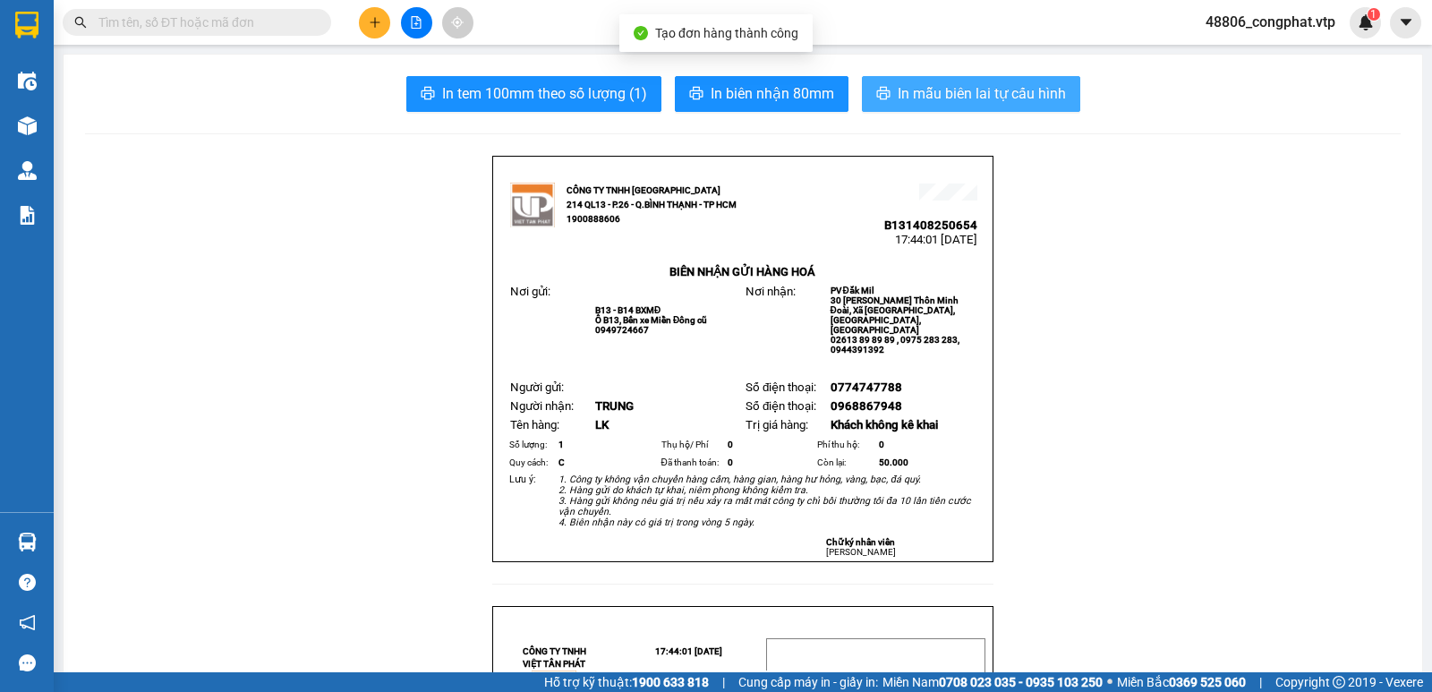
click at [1048, 93] on span "In mẫu biên lai tự cấu hình" at bounding box center [982, 93] width 168 height 22
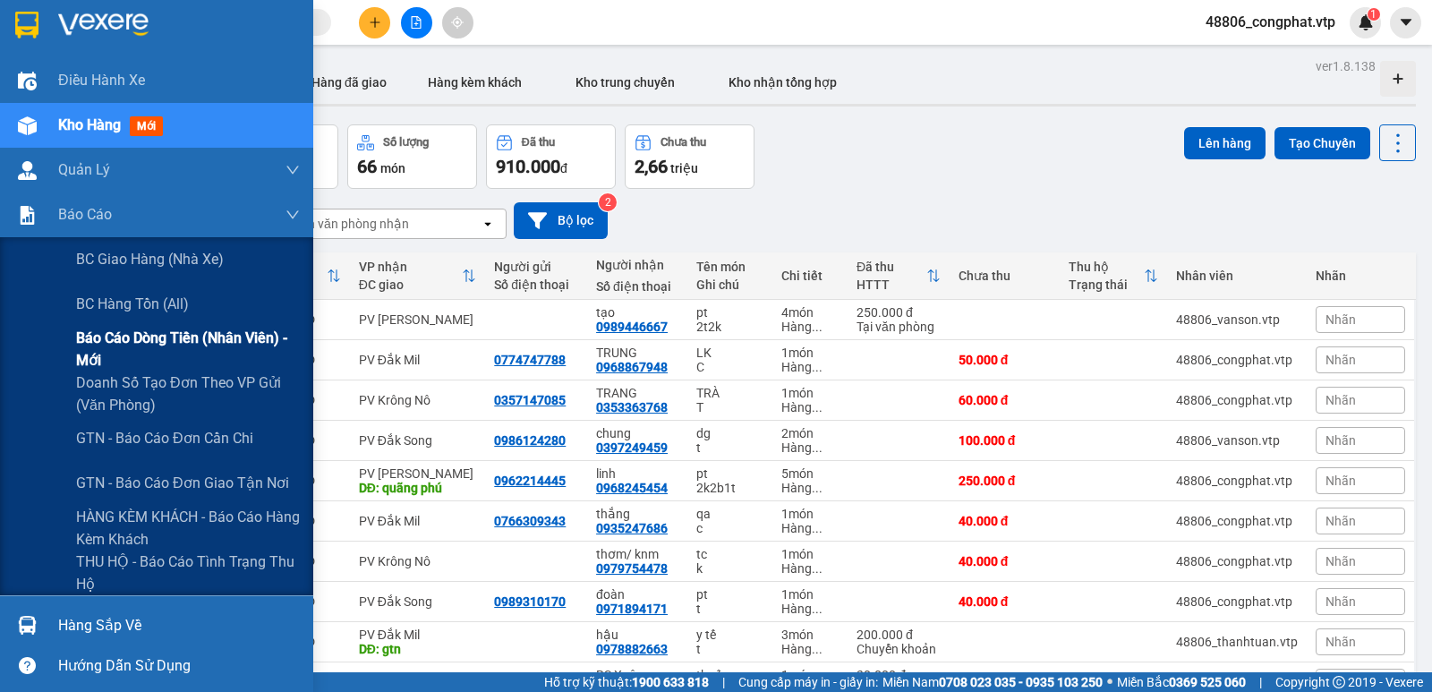
click at [158, 345] on span "Báo cáo dòng tiền (nhân viên) - mới" at bounding box center [188, 349] width 224 height 45
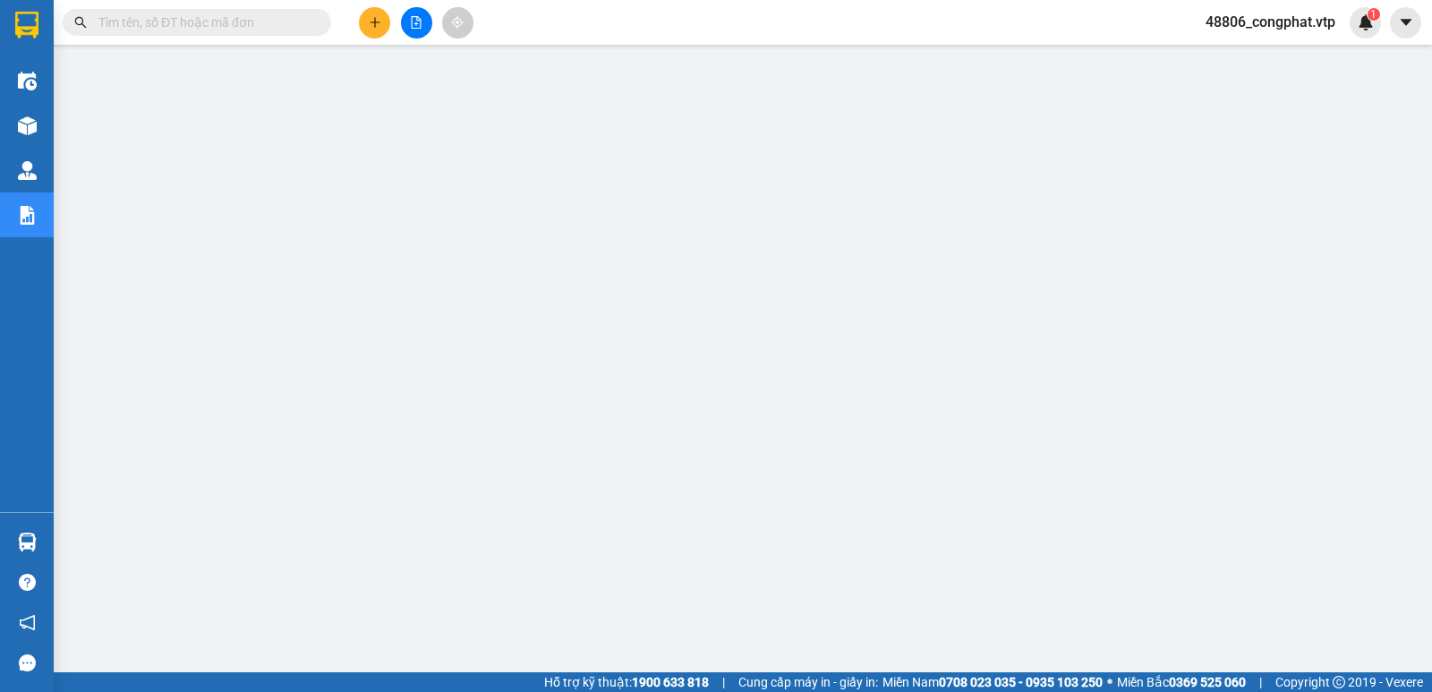
click at [1286, 32] on span "48806_congphat.vtp" at bounding box center [1270, 22] width 158 height 22
click at [1257, 57] on span "Đăng xuất" at bounding box center [1278, 56] width 122 height 20
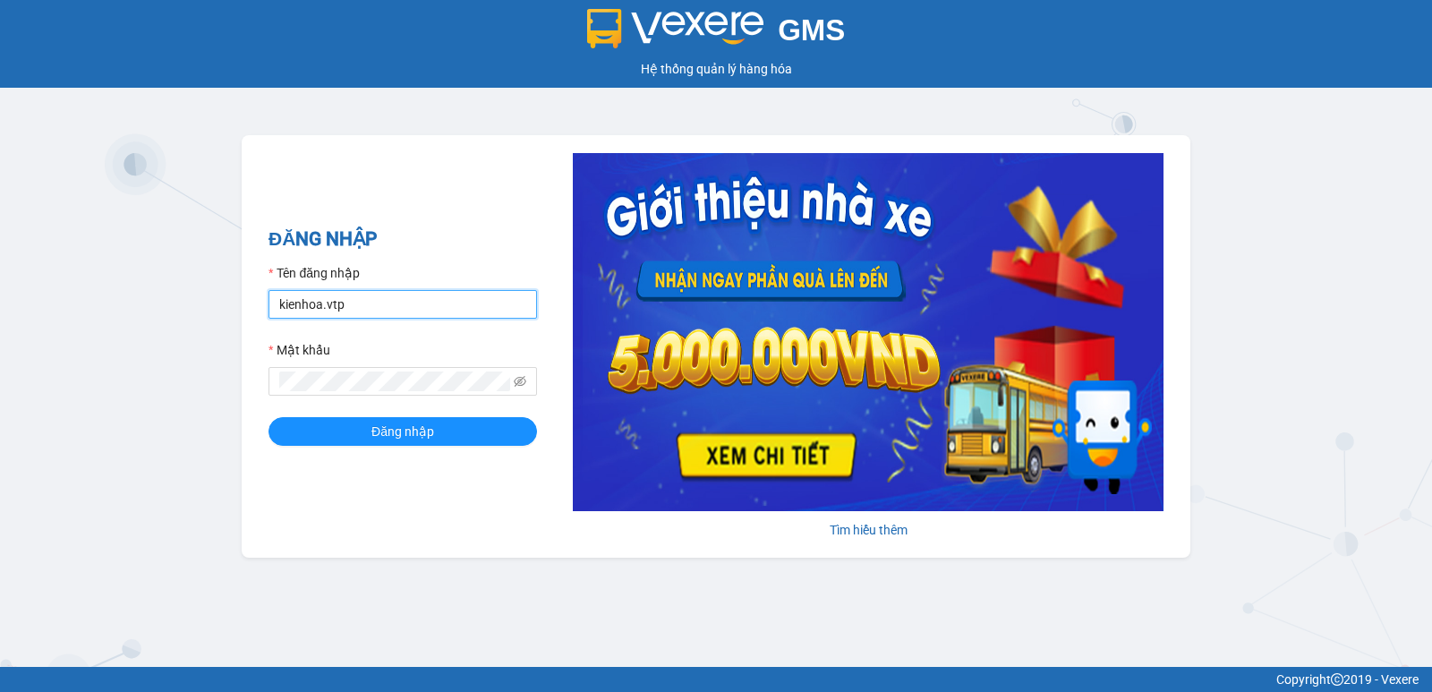
drag, startPoint x: 432, startPoint y: 311, endPoint x: 0, endPoint y: 330, distance: 432.7
click at [0, 330] on div "GMS Hệ thống quản lý hàng hóa ĐĂNG NHẬP Tên đăng nhập kienhoa.vtp Mật khẩu Đăng…" at bounding box center [716, 333] width 1432 height 667
type input "congphat.vtp"
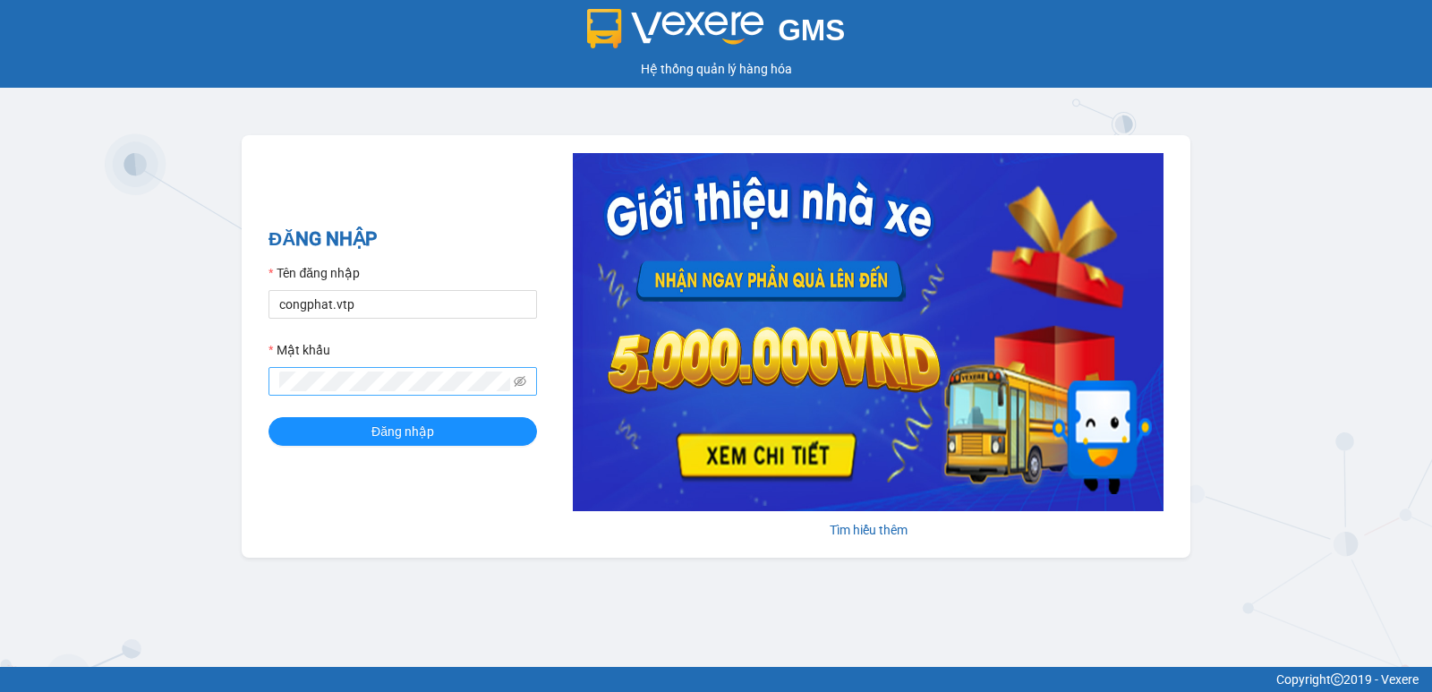
click at [305, 381] on div "Mật khẩu" at bounding box center [402, 367] width 268 height 55
drag, startPoint x: 400, startPoint y: 366, endPoint x: 0, endPoint y: 283, distance: 408.6
click at [0, 283] on div "GMS Hệ thống quản lý hàng hóa ĐĂNG NHẬP Tên đăng nhập congphat.vtp Mật khẩu Đăn…" at bounding box center [716, 333] width 1432 height 667
click at [268, 417] on button "Đăng nhập" at bounding box center [402, 431] width 268 height 29
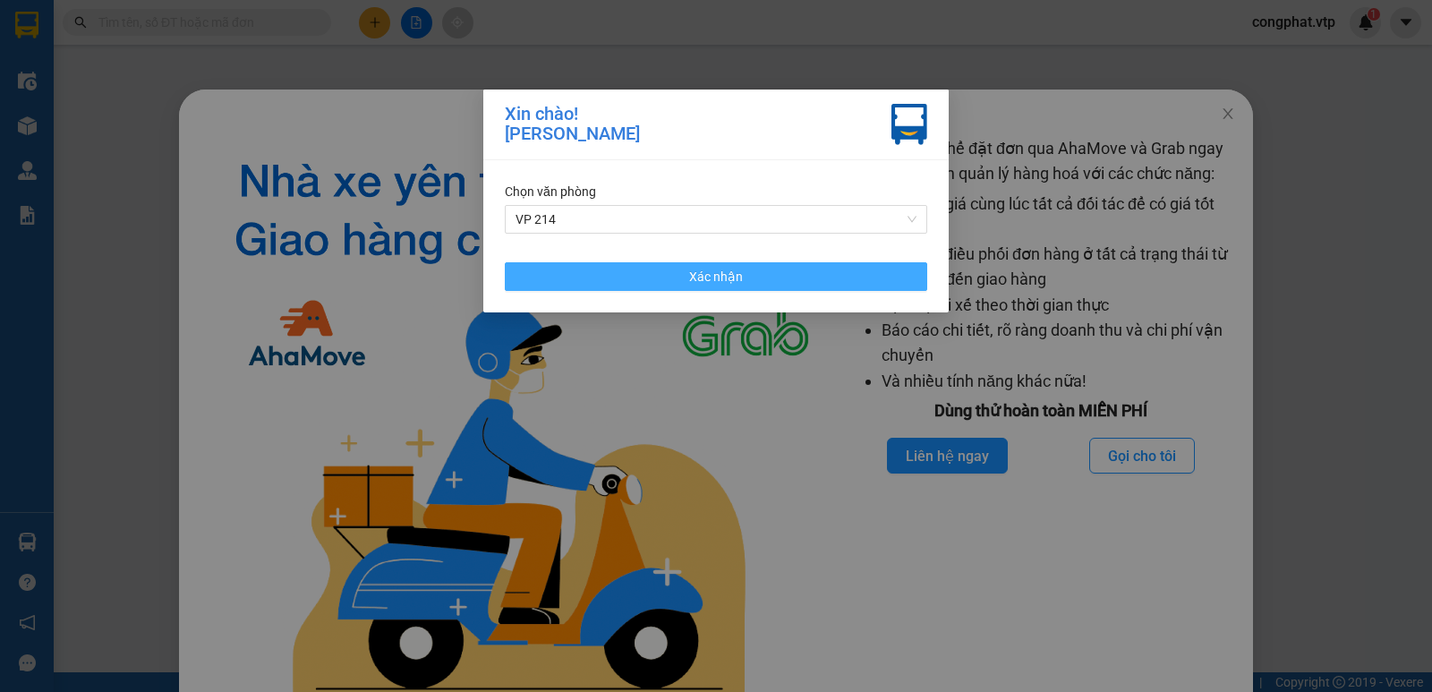
click at [669, 285] on button "Xác nhận" at bounding box center [716, 276] width 422 height 29
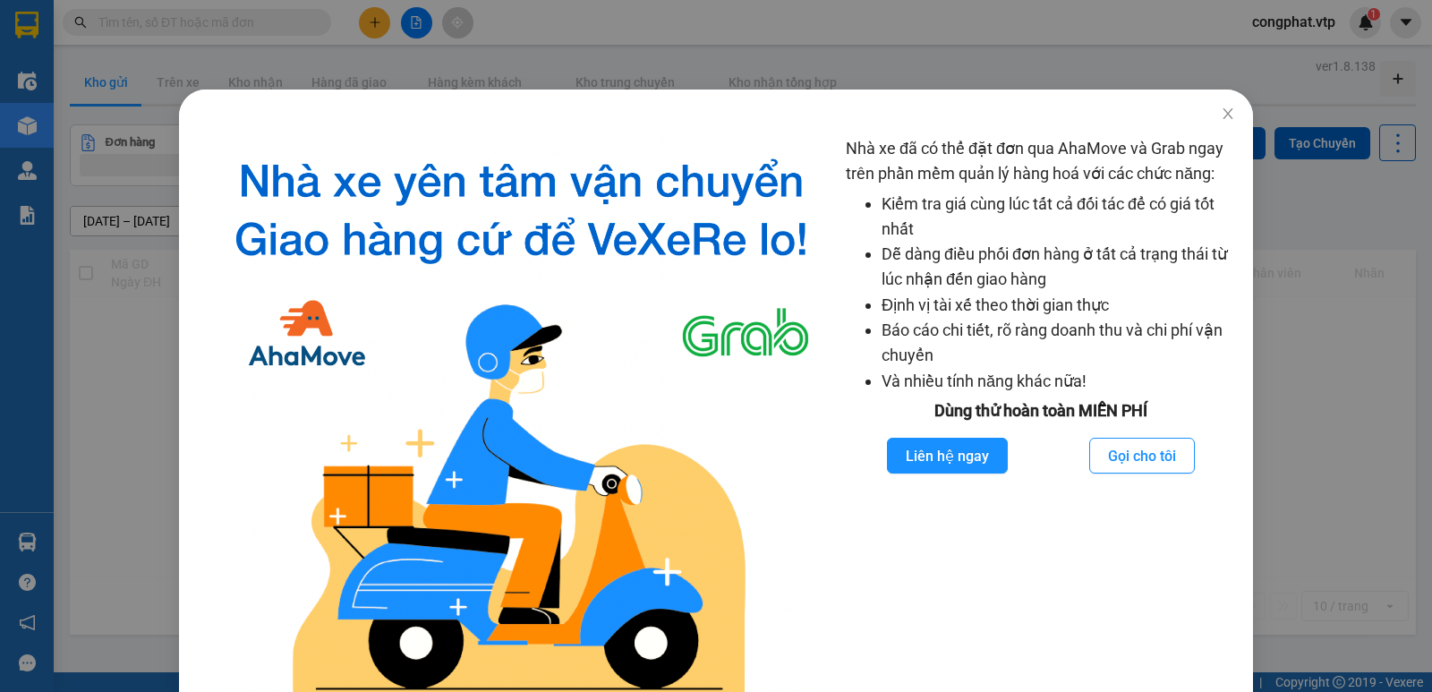
click at [123, 198] on div "Nhà xe đã có thể đặt đơn qua AhaMove và Grab ngay trên phần mềm quản lý hàng ho…" at bounding box center [716, 346] width 1432 height 692
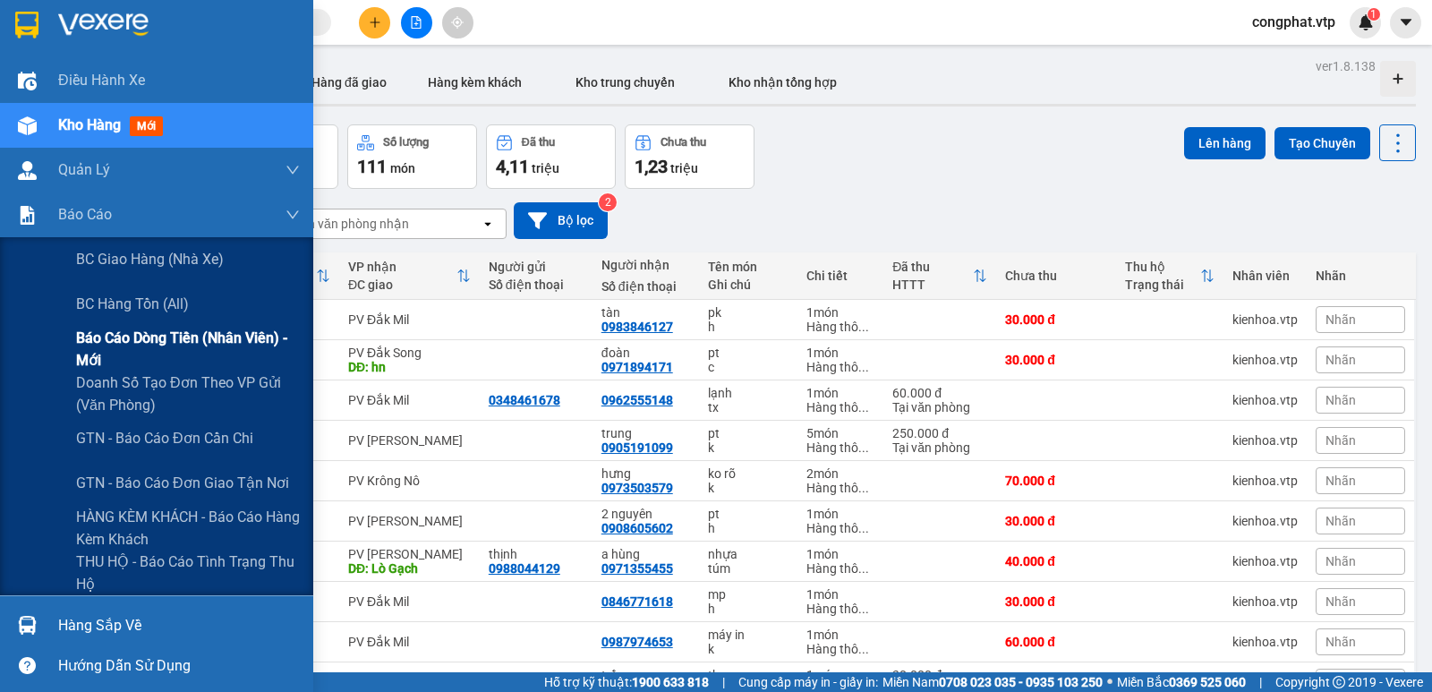
click at [122, 355] on span "Báo cáo dòng tiền (nhân viên) - mới" at bounding box center [188, 349] width 224 height 45
